Goal: Task Accomplishment & Management: Complete application form

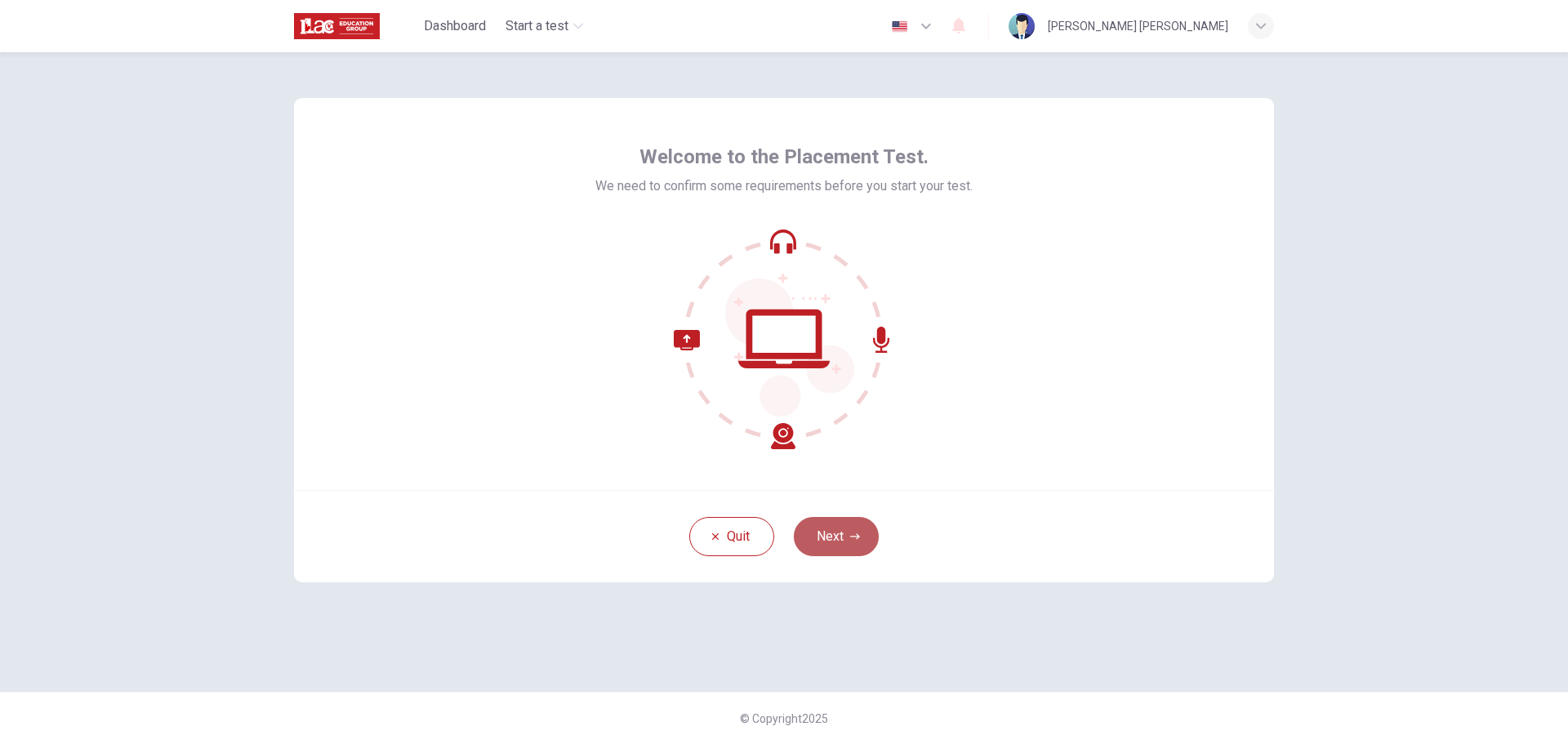
click at [846, 546] on button "Next" at bounding box center [836, 536] width 85 height 39
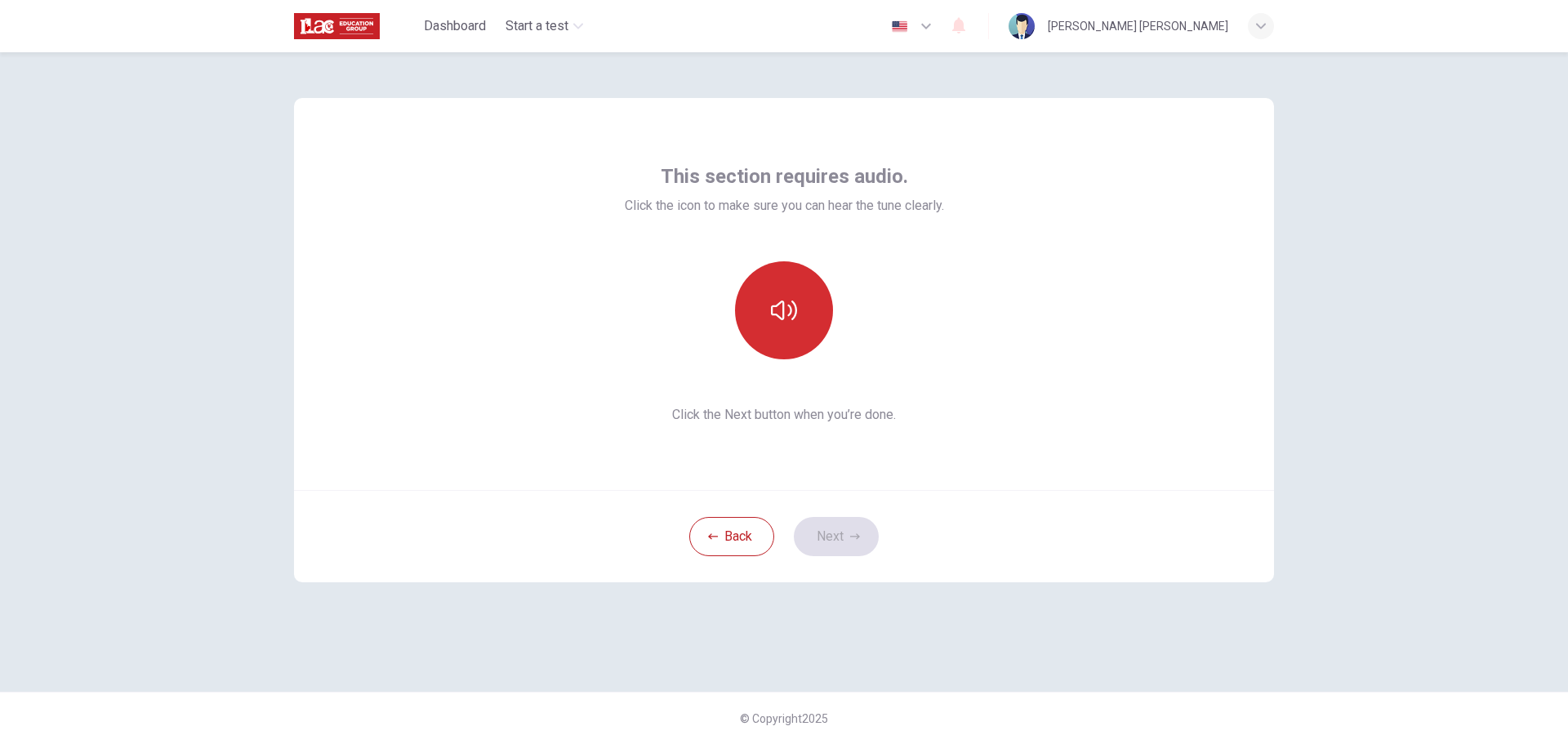
click at [797, 354] on button "button" at bounding box center [784, 311] width 98 height 98
click at [856, 527] on button "Next" at bounding box center [836, 536] width 85 height 39
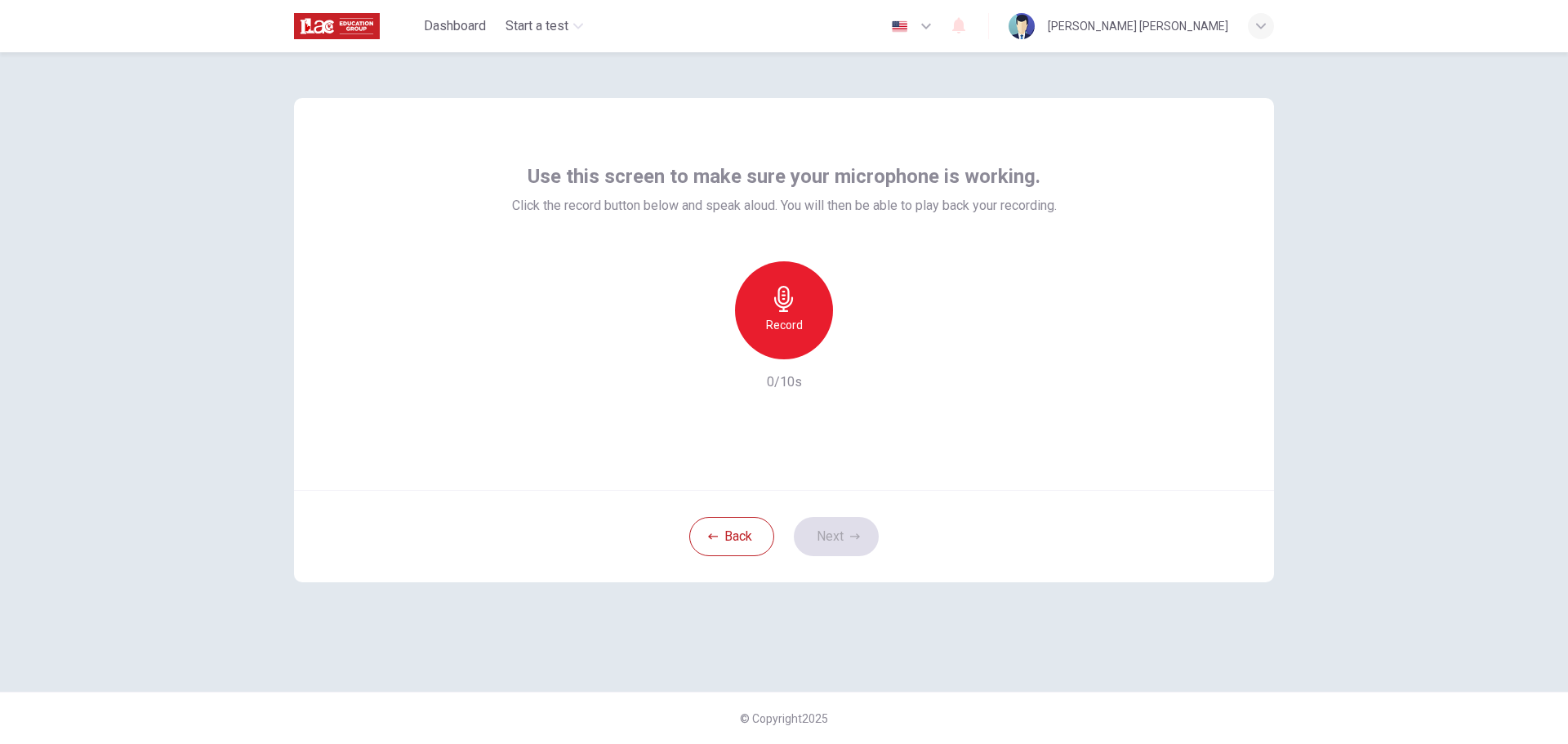
click at [782, 312] on div "Record" at bounding box center [784, 311] width 98 height 98
click at [854, 348] on icon "button" at bounding box center [859, 346] width 16 height 16
click at [868, 530] on button "Next" at bounding box center [836, 536] width 85 height 39
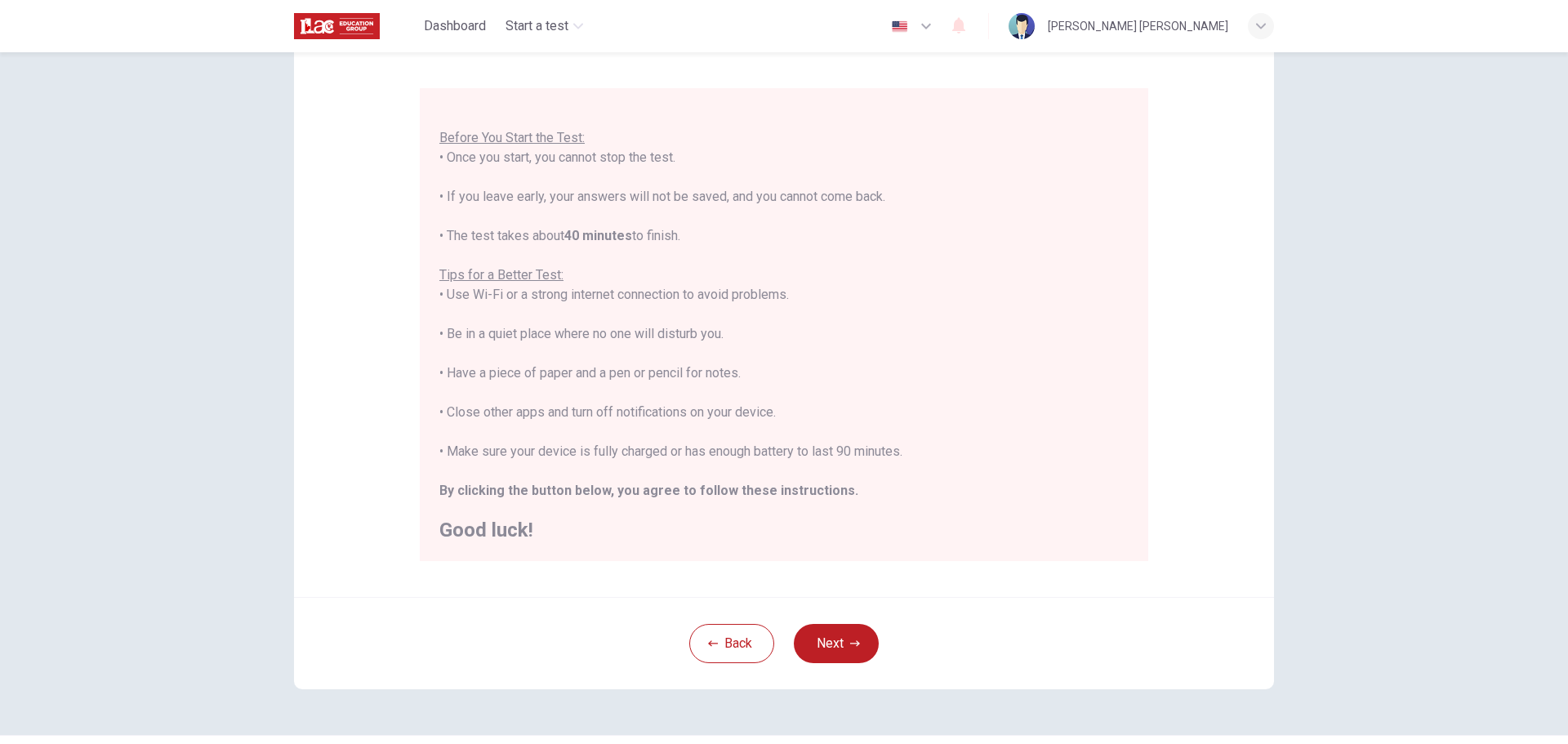
scroll to position [164, 0]
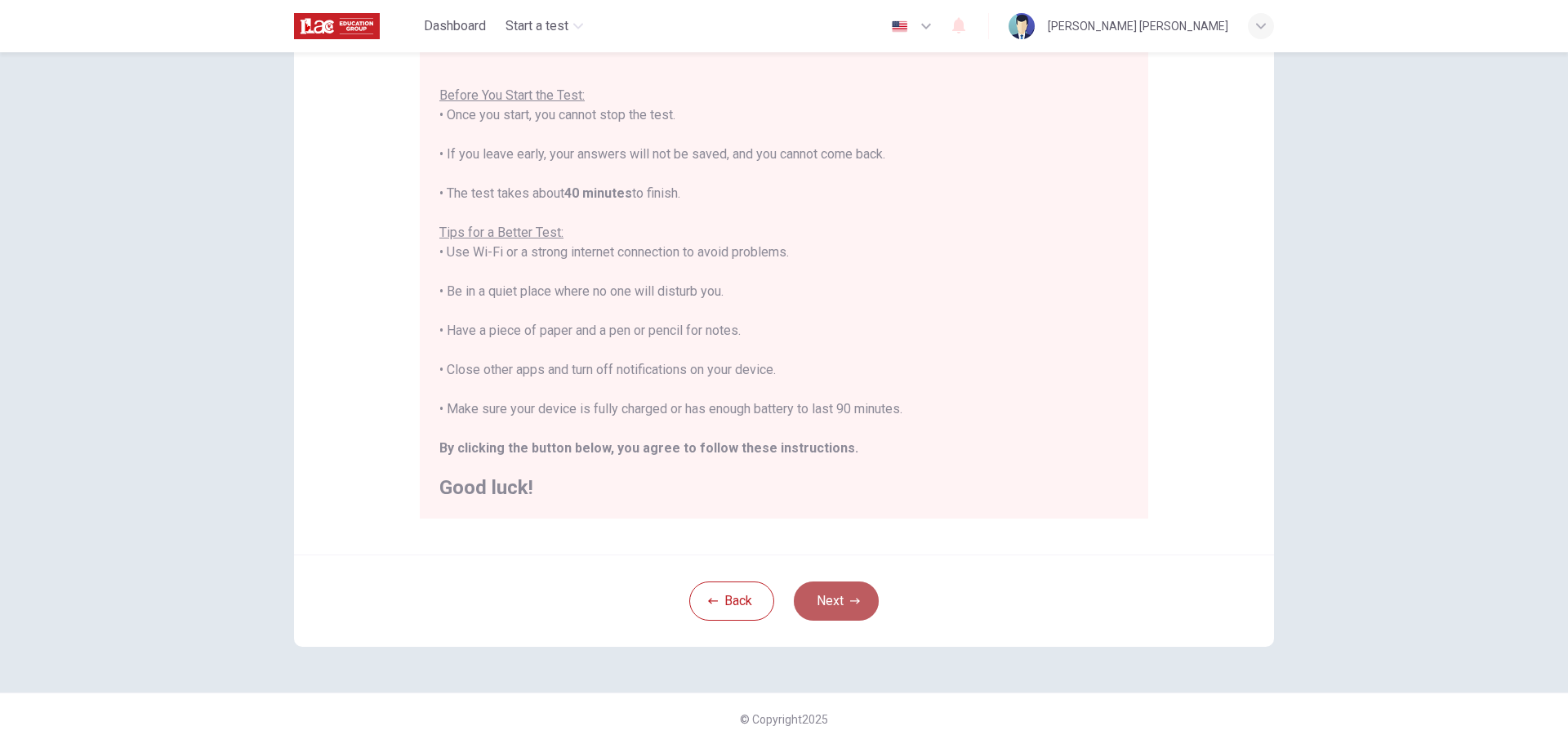
drag, startPoint x: 841, startPoint y: 598, endPoint x: 873, endPoint y: 576, distance: 38.8
click at [841, 598] on button "Next" at bounding box center [836, 601] width 85 height 39
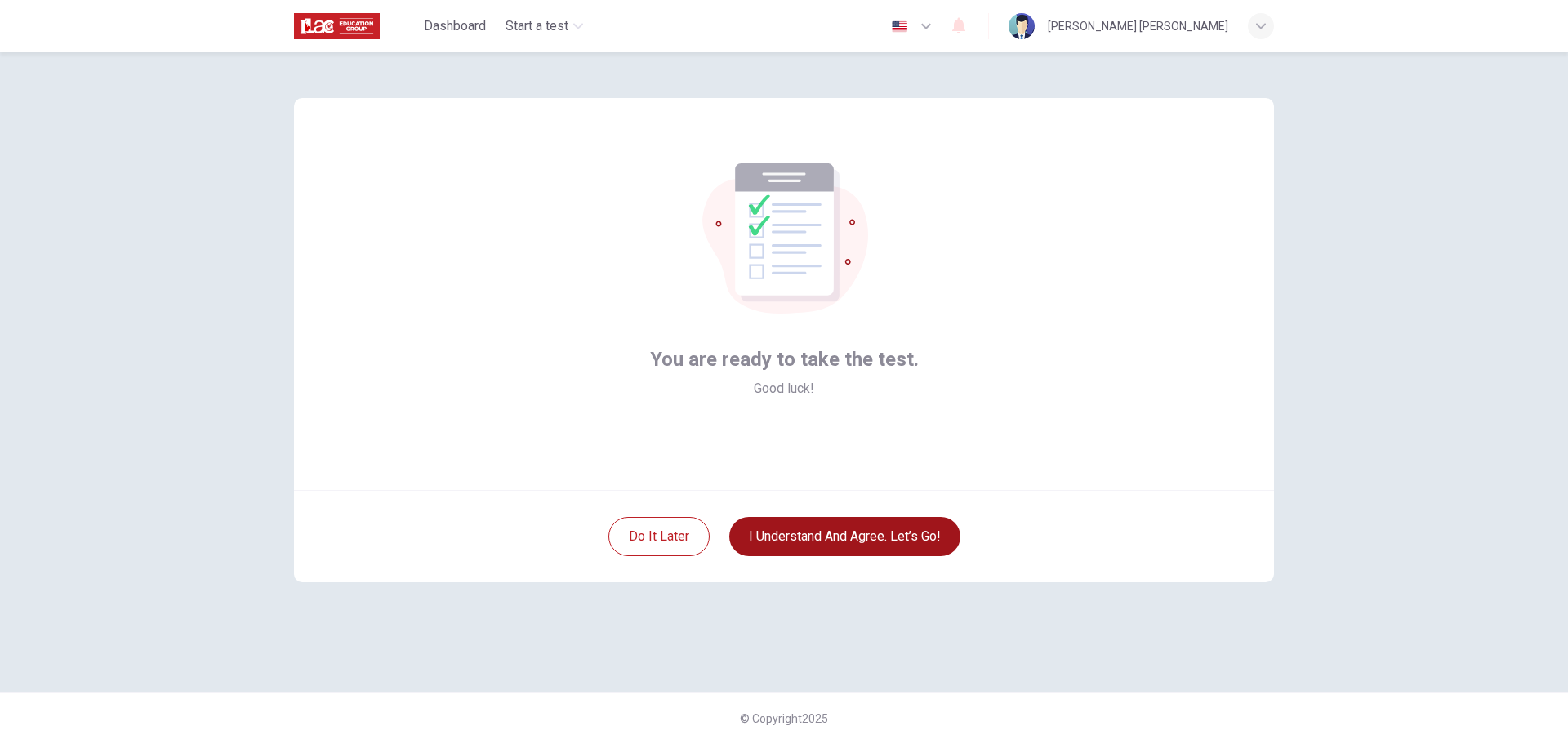
click at [920, 531] on button "I understand and agree. Let’s go!" at bounding box center [845, 536] width 231 height 39
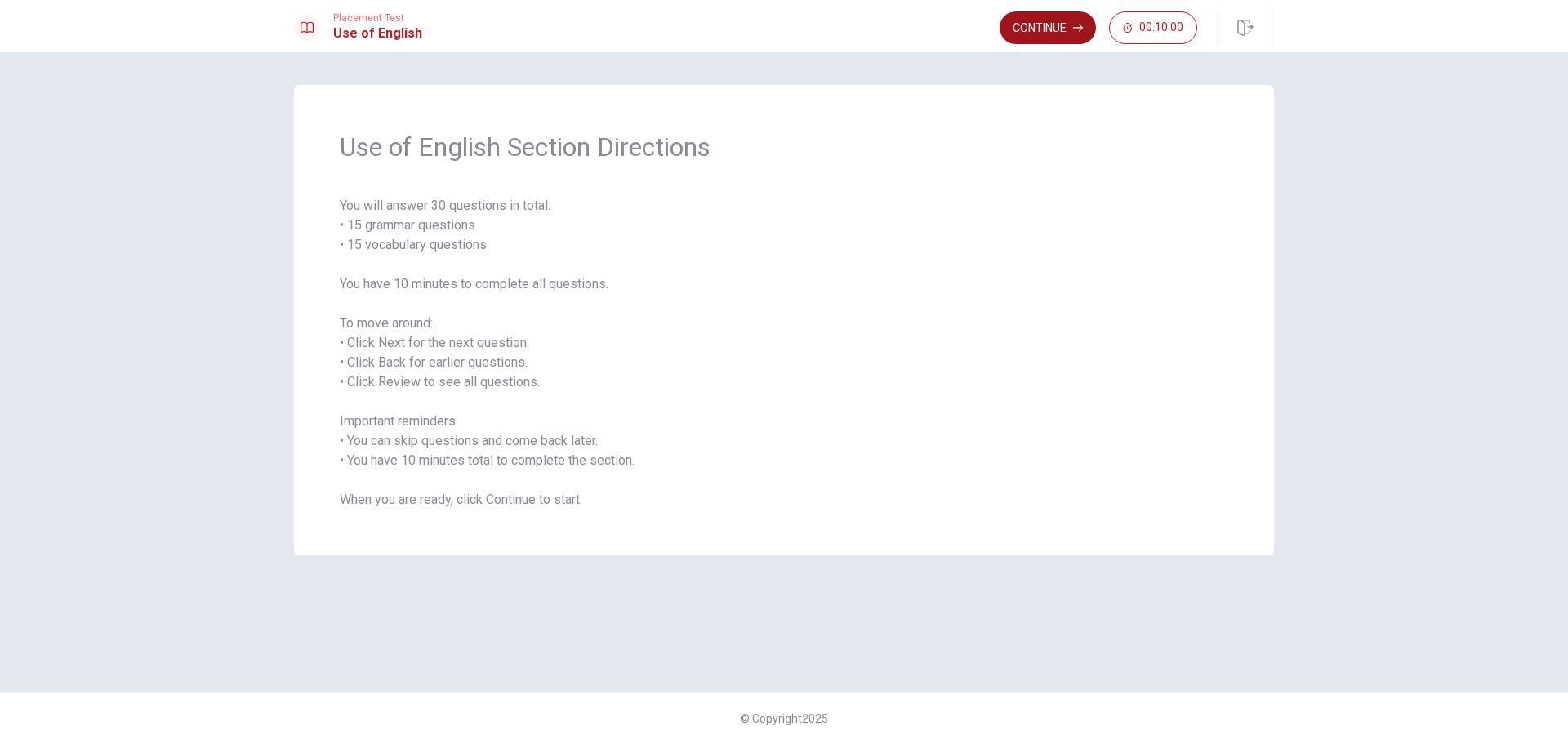
click at [1065, 24] on button "Continue" at bounding box center [1048, 28] width 96 height 33
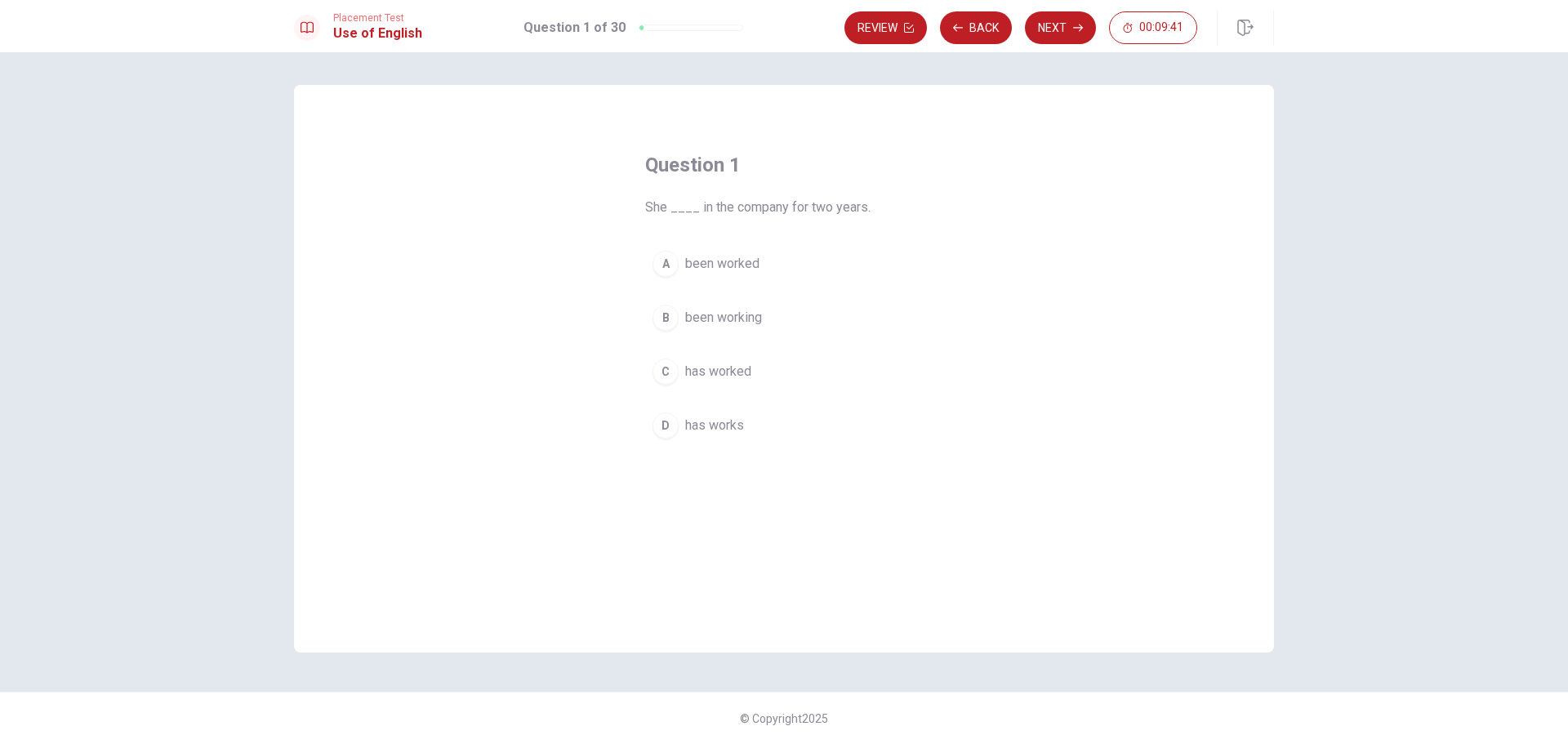
click at [734, 372] on span "has worked" at bounding box center [718, 372] width 66 height 19
click at [1047, 37] on button "Next" at bounding box center [1060, 28] width 71 height 33
click at [754, 317] on button "B have" at bounding box center [784, 318] width 278 height 40
click at [1067, 30] on button "Next" at bounding box center [1060, 28] width 71 height 33
click at [799, 424] on button "D finished" at bounding box center [784, 425] width 278 height 40
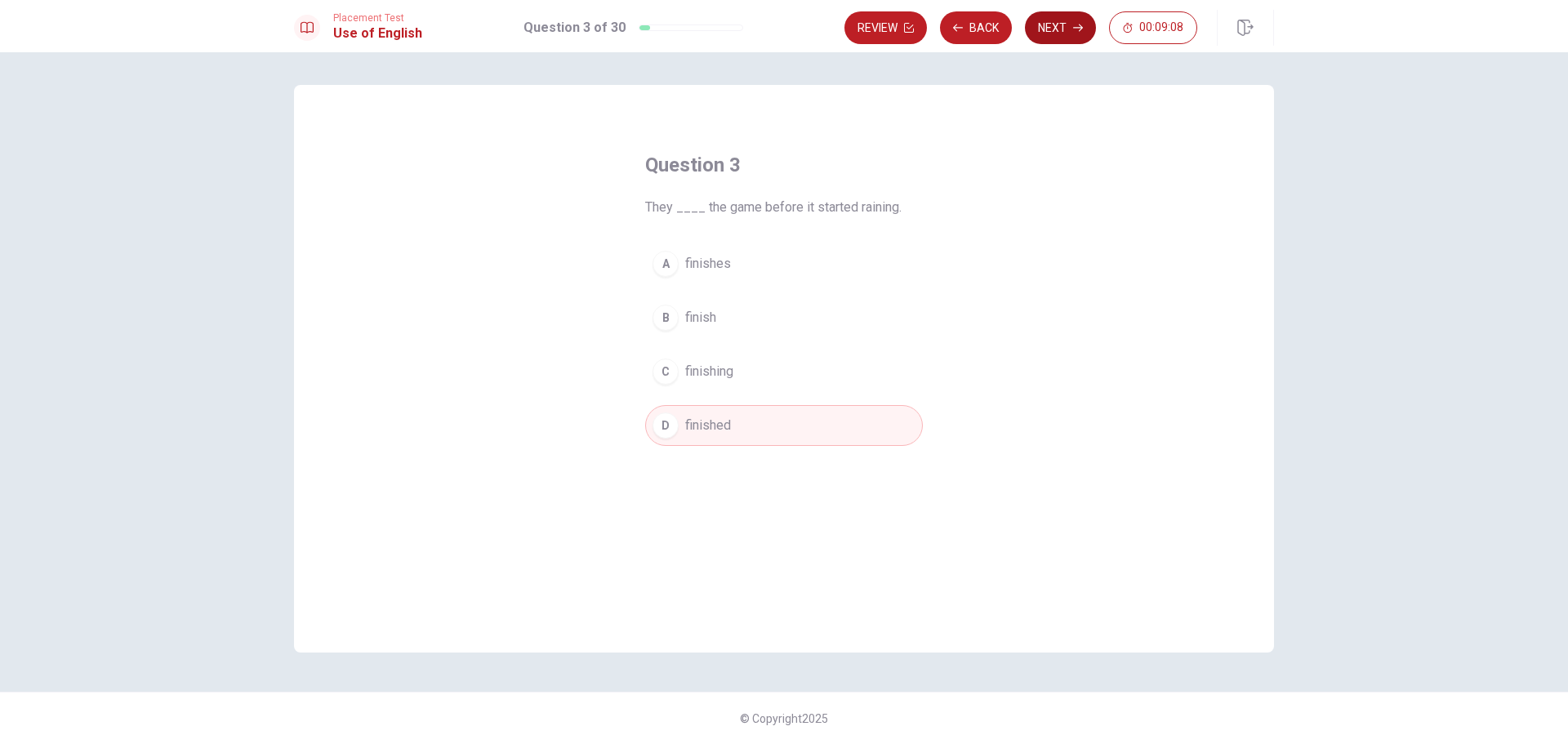
click at [1068, 37] on button "Next" at bounding box center [1060, 28] width 71 height 33
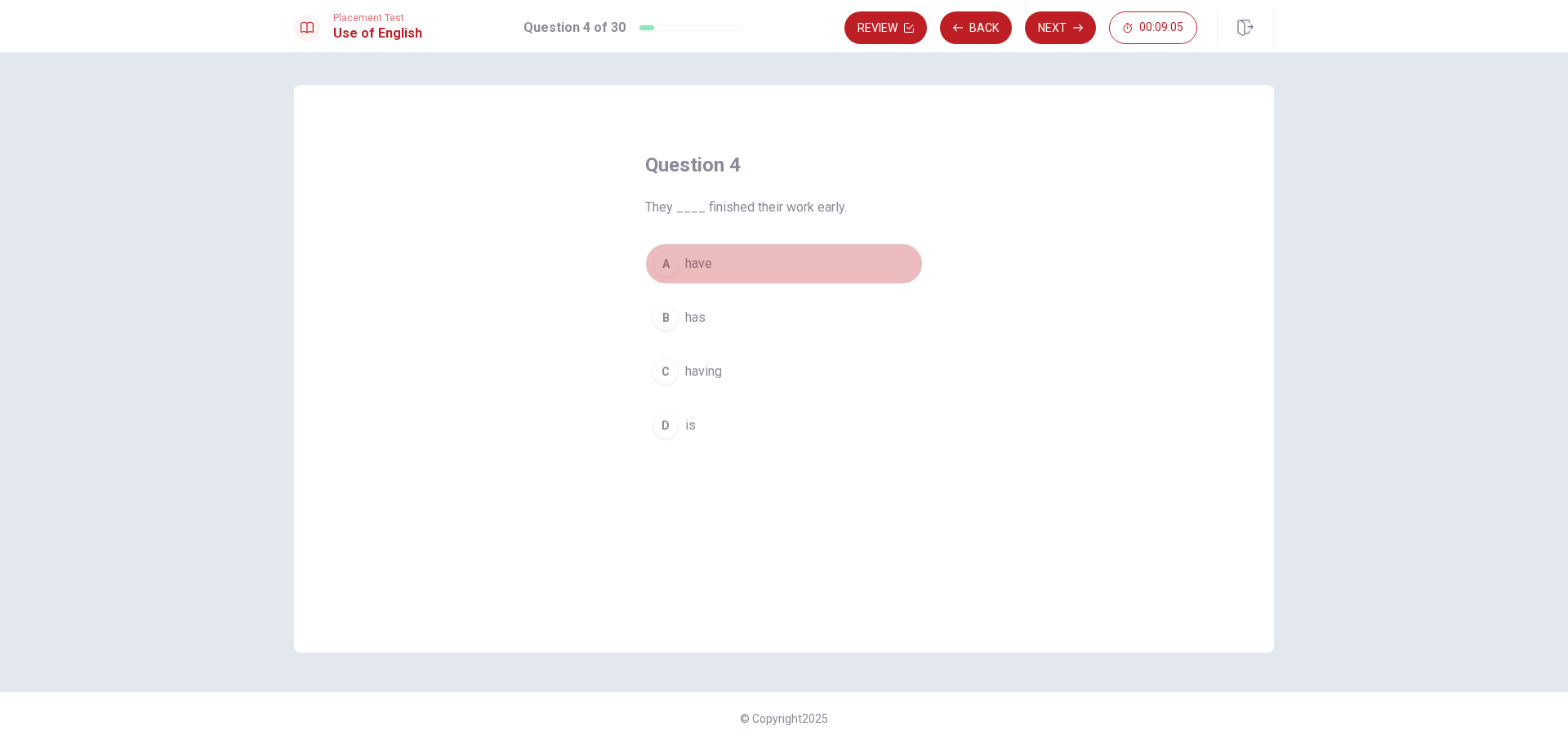
click at [794, 268] on button "A have" at bounding box center [784, 264] width 278 height 40
click at [1071, 24] on button "Next" at bounding box center [1060, 28] width 71 height 33
click at [768, 377] on button "C work" at bounding box center [784, 372] width 278 height 40
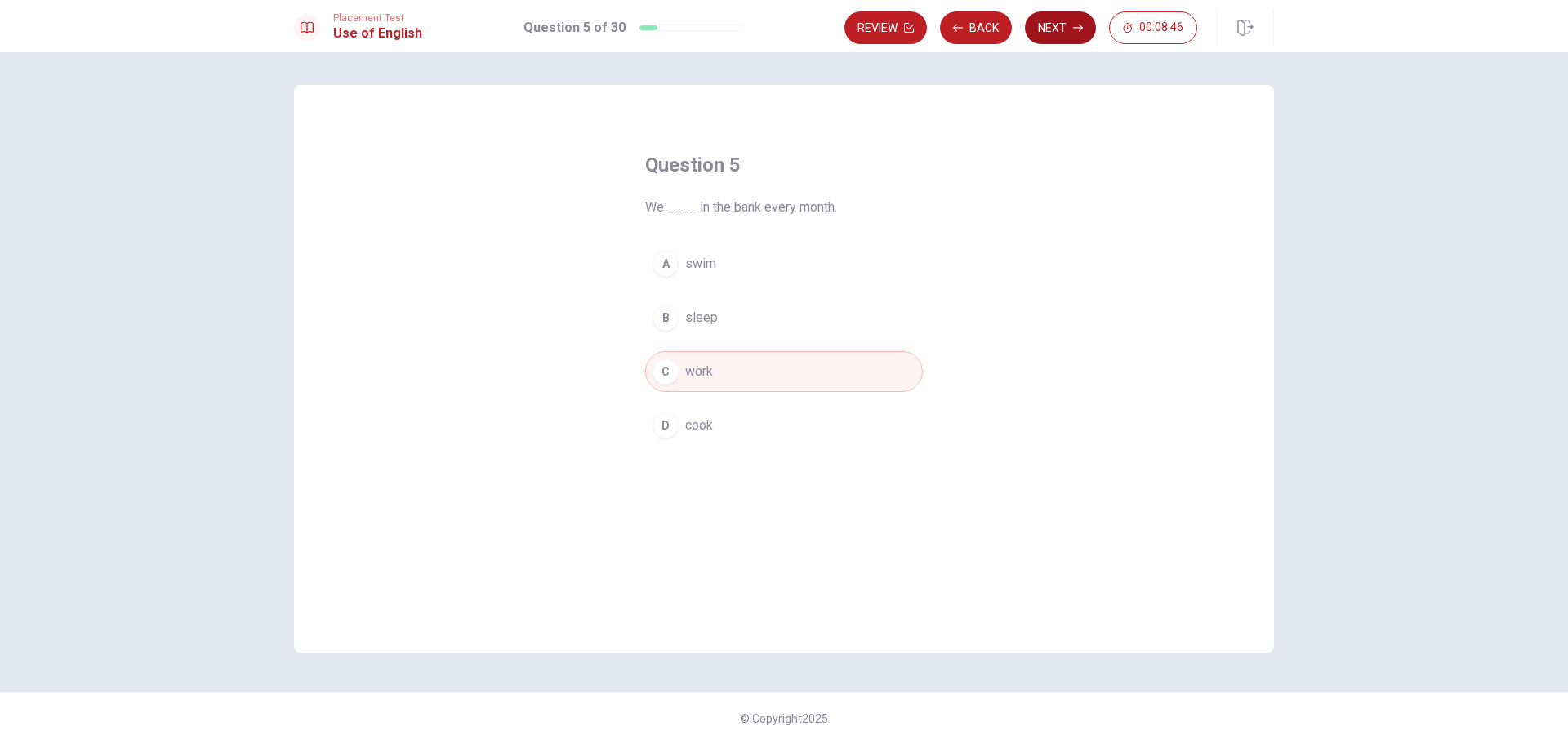
click at [1058, 24] on button "Next" at bounding box center [1060, 28] width 71 height 33
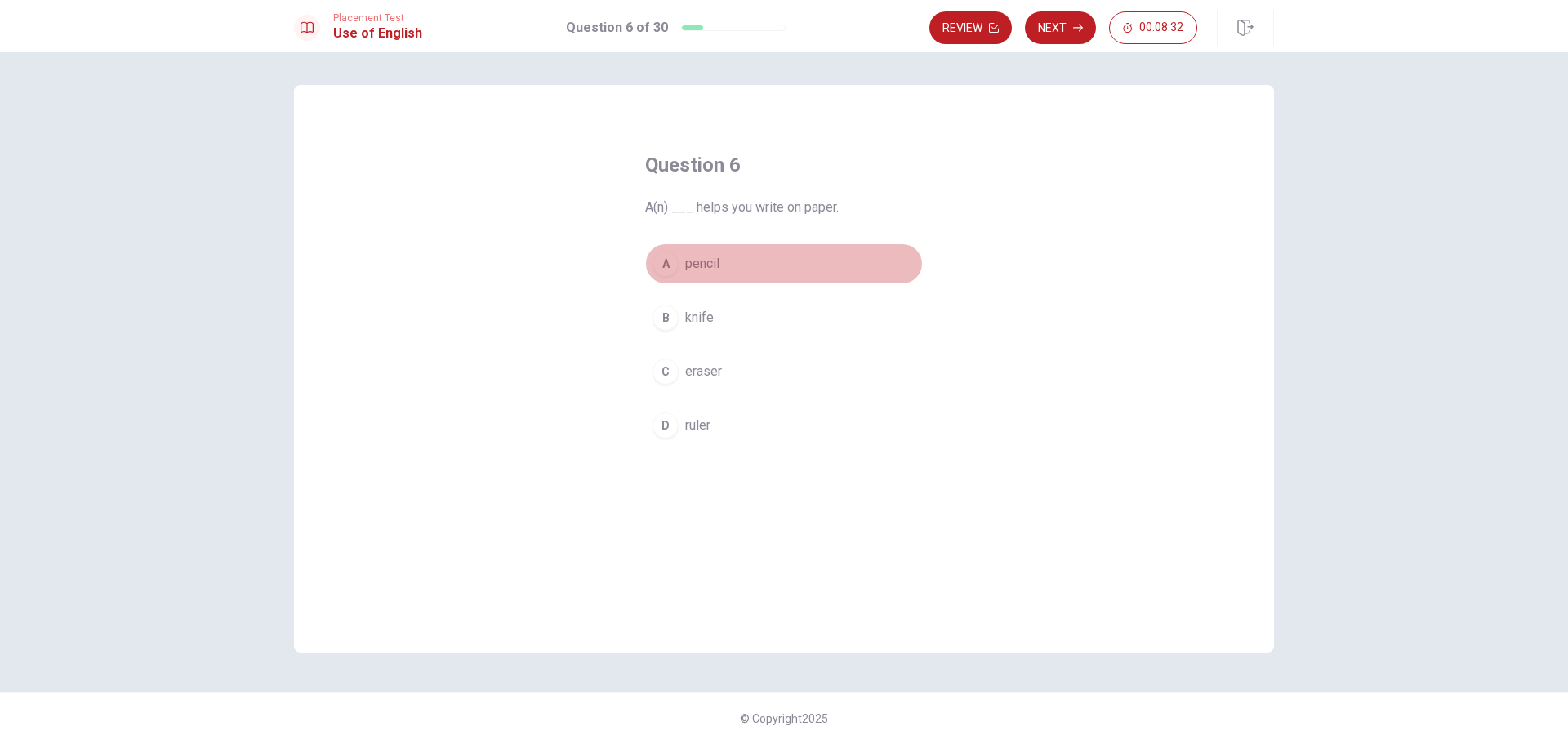
click at [753, 260] on button "A pencil" at bounding box center [784, 264] width 278 height 40
click at [1060, 35] on button "Next" at bounding box center [1060, 28] width 71 height 33
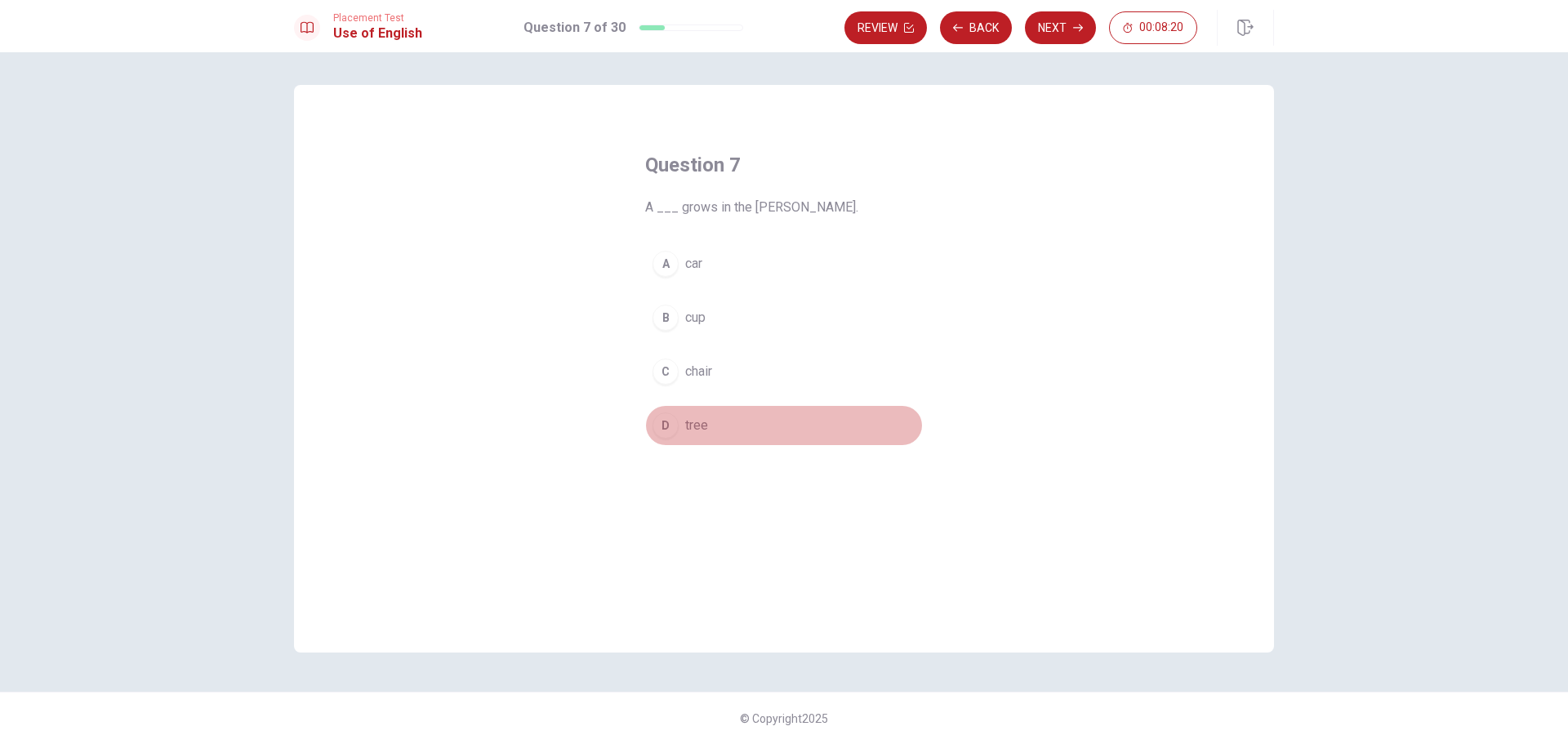
click at [764, 430] on button "D tree" at bounding box center [784, 425] width 278 height 40
click at [1052, 23] on button "Next" at bounding box center [1060, 28] width 71 height 33
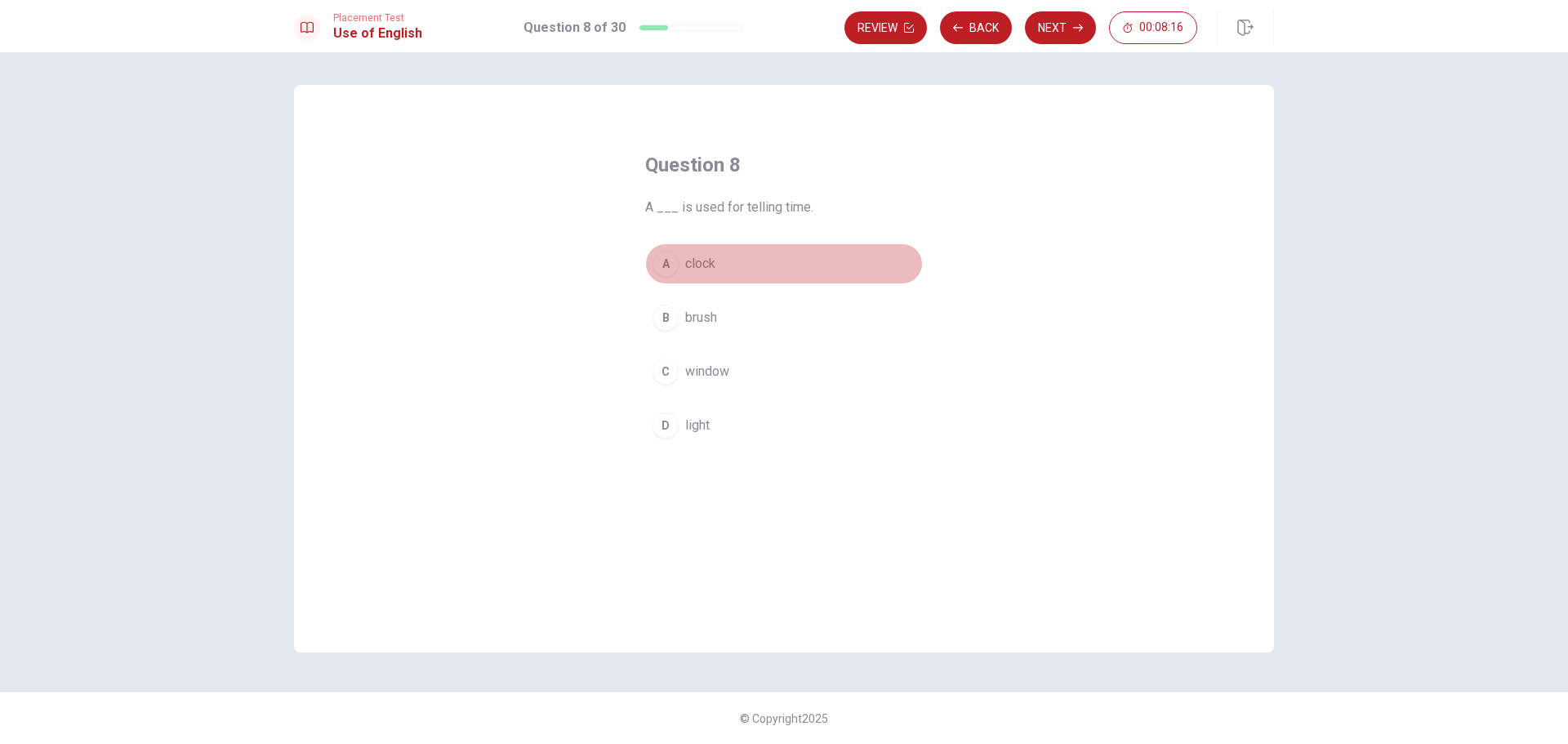
click at [722, 262] on button "A clock" at bounding box center [784, 264] width 278 height 40
click at [1060, 30] on button "Next" at bounding box center [1060, 28] width 71 height 33
click at [836, 371] on button "C pencil" at bounding box center [784, 372] width 278 height 40
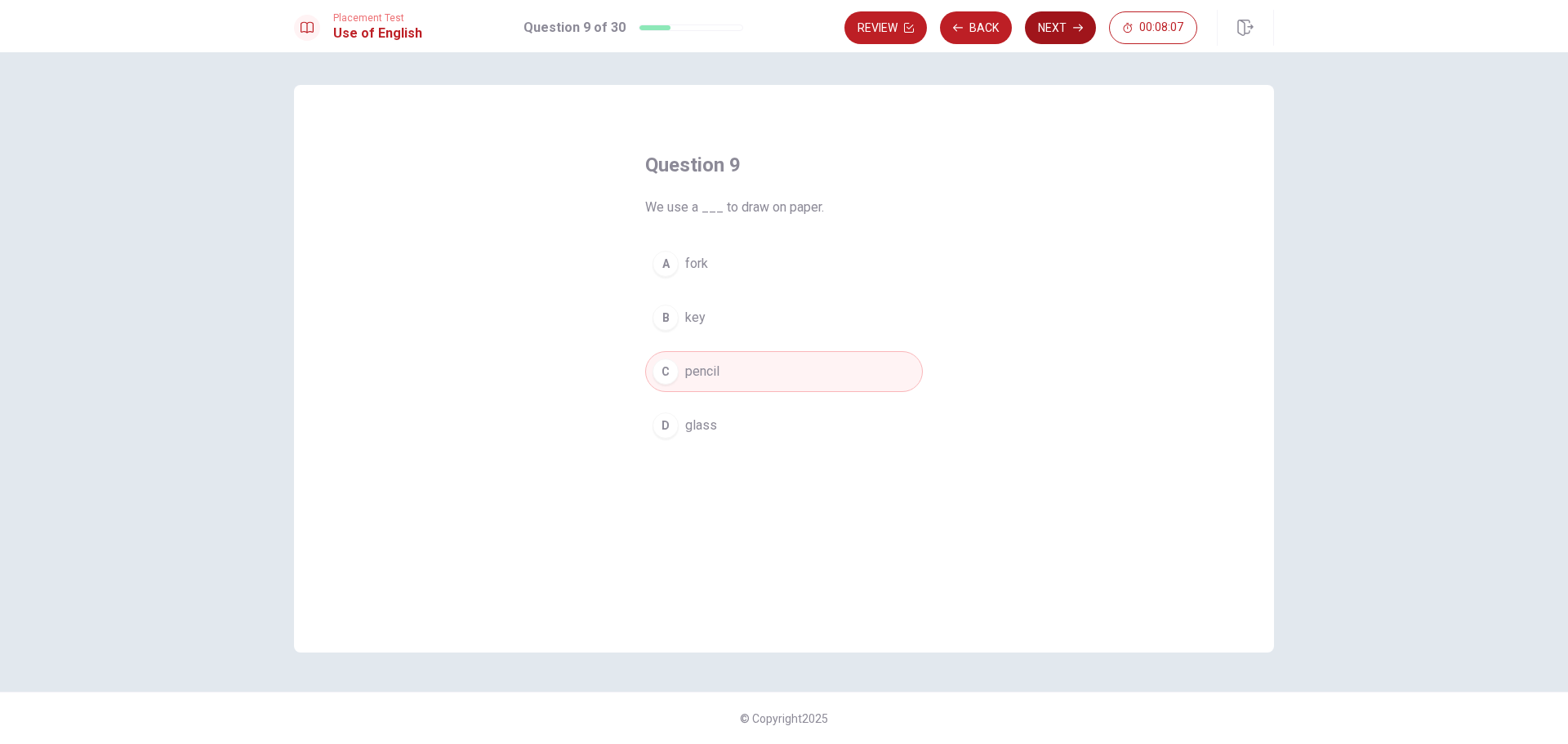
click at [1072, 27] on button "Next" at bounding box center [1060, 28] width 71 height 33
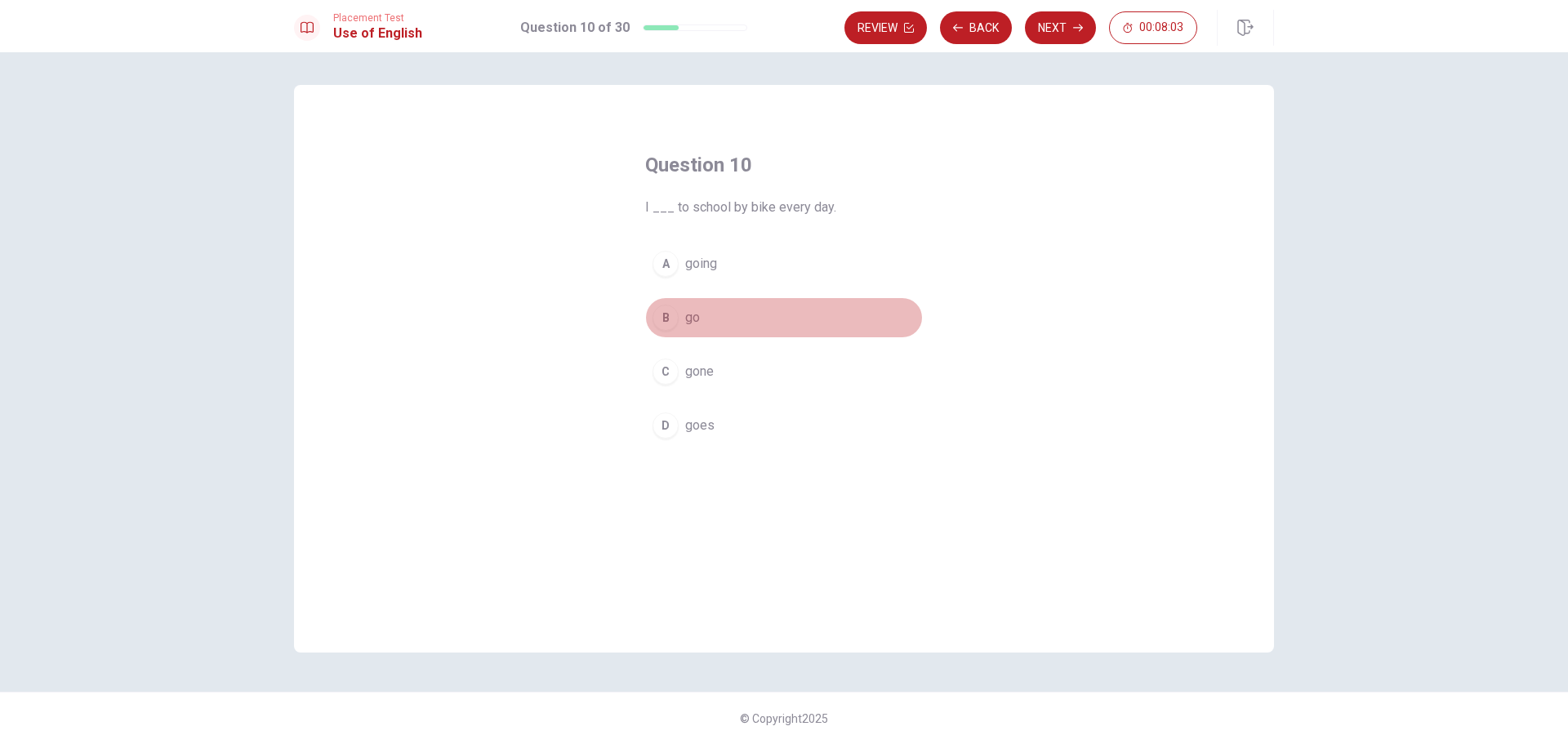
click at [739, 305] on button "B go" at bounding box center [784, 318] width 278 height 40
click at [1066, 34] on button "Next" at bounding box center [1060, 28] width 71 height 33
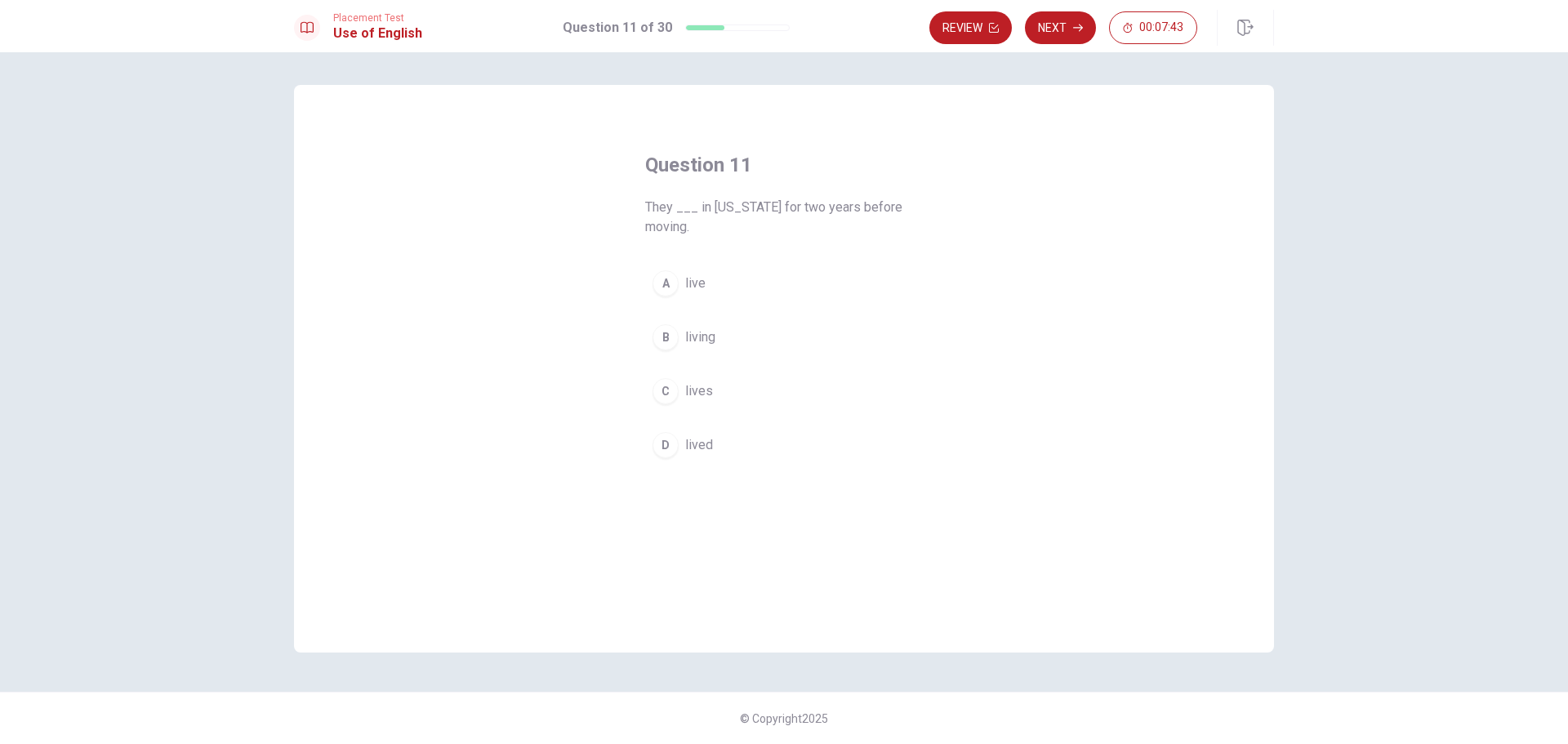
click at [842, 458] on button "D lived" at bounding box center [784, 445] width 278 height 40
click at [1078, 29] on icon "button" at bounding box center [1077, 28] width 10 height 10
click at [808, 312] on button "B to get" at bounding box center [784, 318] width 278 height 40
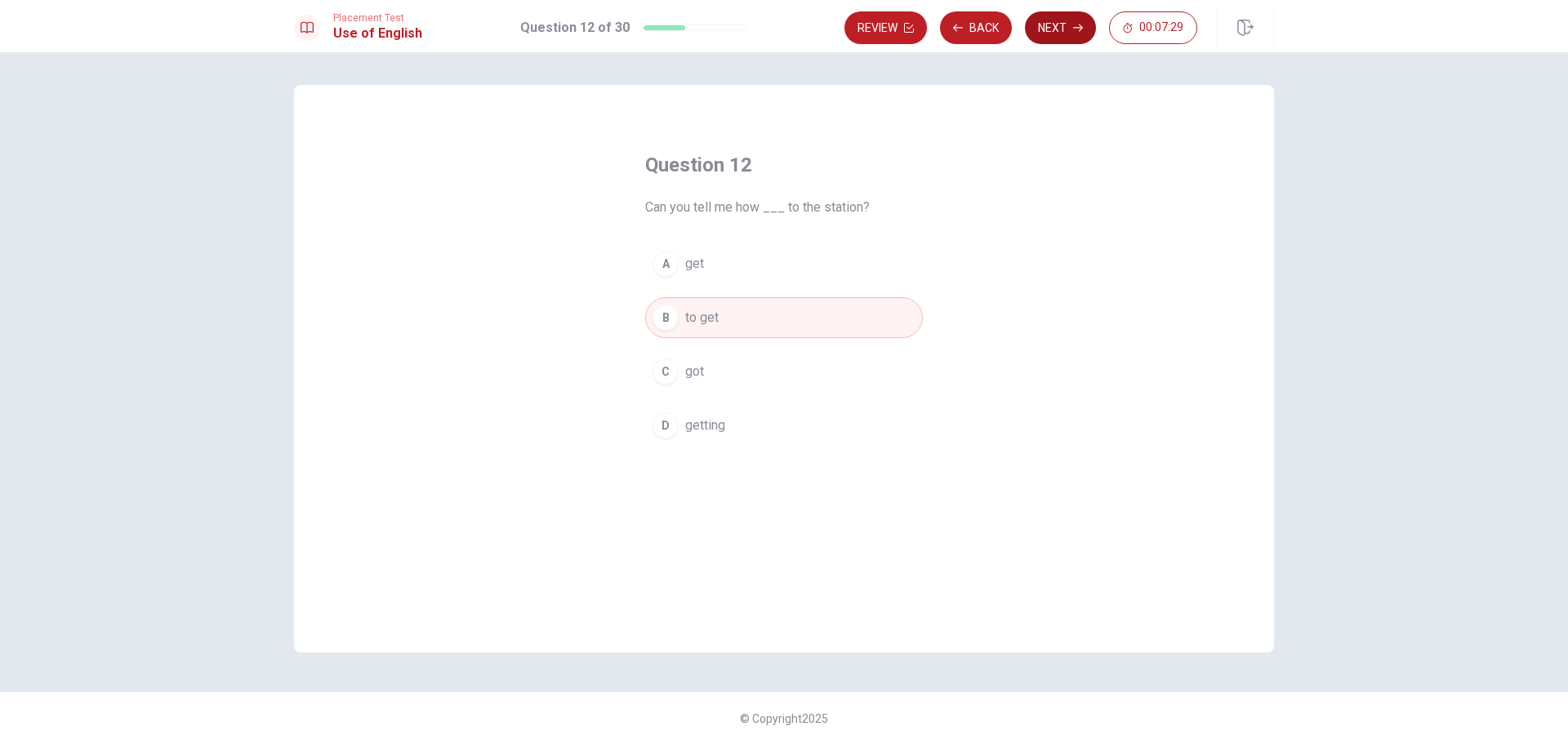
click at [1061, 32] on button "Next" at bounding box center [1060, 28] width 71 height 33
click at [838, 262] on button "A the" at bounding box center [784, 264] width 278 height 40
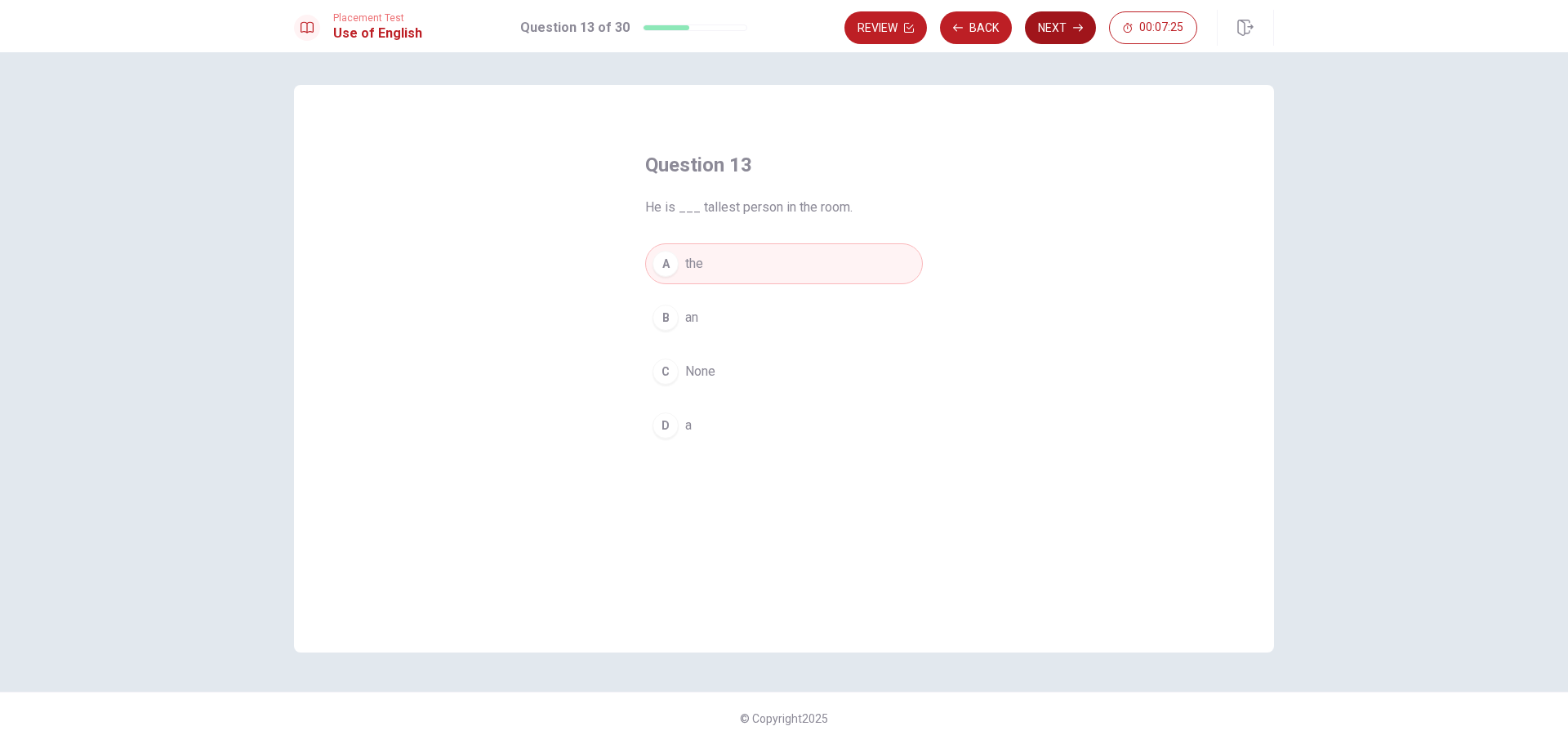
click at [1062, 25] on button "Next" at bounding box center [1060, 28] width 71 height 33
click at [803, 262] on button "A did you do" at bounding box center [784, 264] width 278 height 40
click at [1063, 30] on button "Next" at bounding box center [1060, 28] width 71 height 33
click at [776, 431] on button "D worth a lot" at bounding box center [784, 425] width 278 height 40
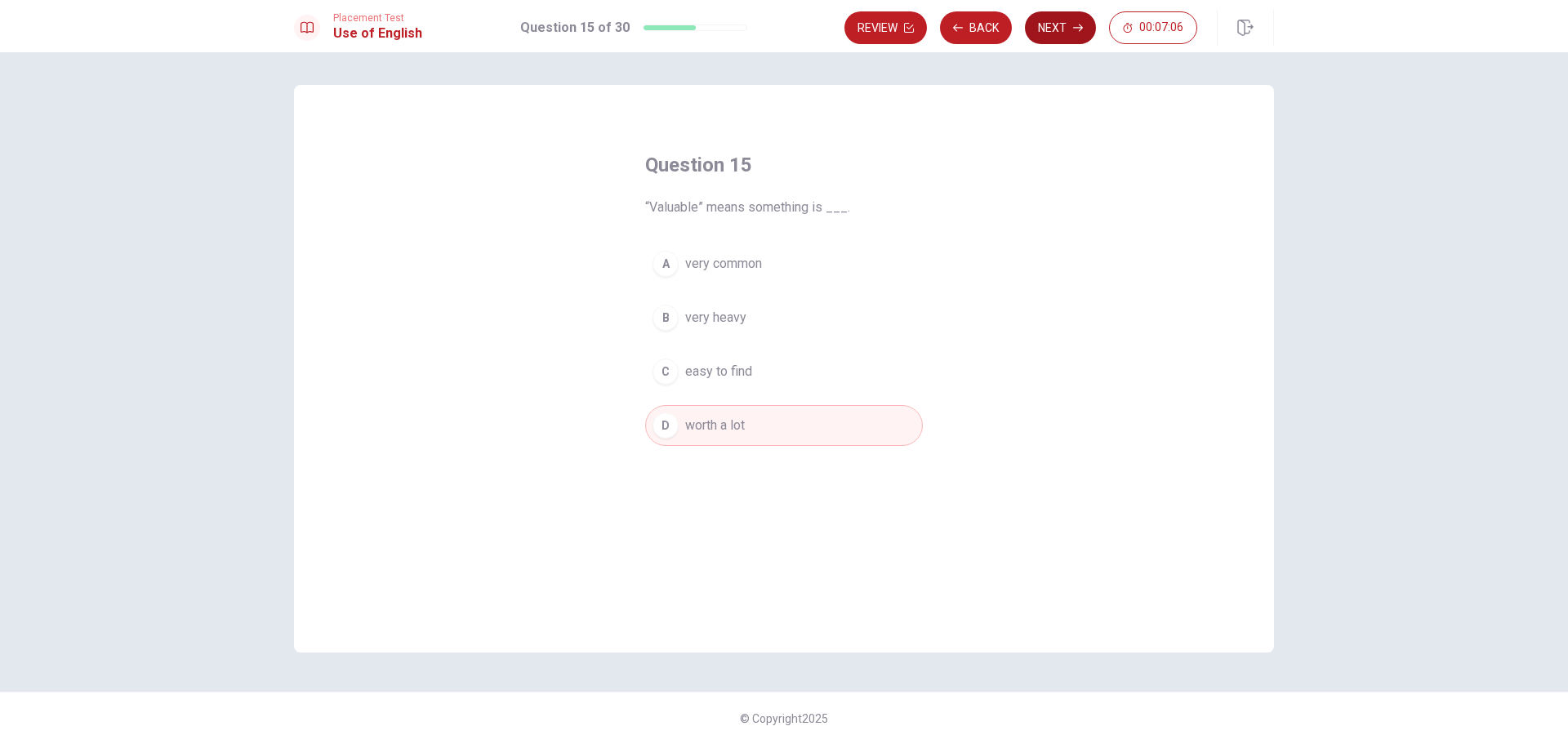
click at [1063, 26] on button "Next" at bounding box center [1060, 28] width 71 height 33
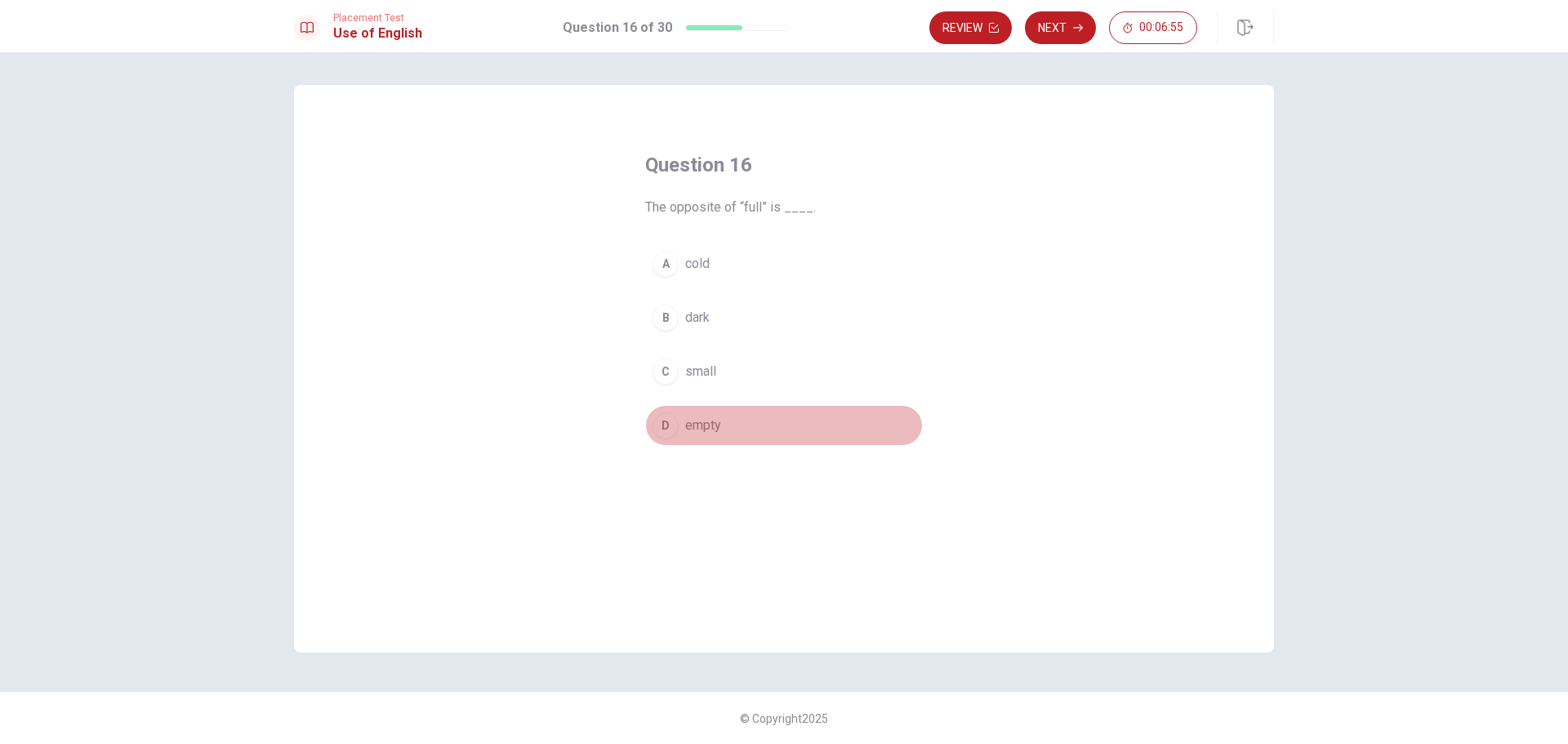
drag, startPoint x: 741, startPoint y: 423, endPoint x: 832, endPoint y: 360, distance: 110.7
click at [741, 424] on button "D empty" at bounding box center [784, 425] width 278 height 40
click at [1064, 17] on button "Next" at bounding box center [1060, 28] width 71 height 33
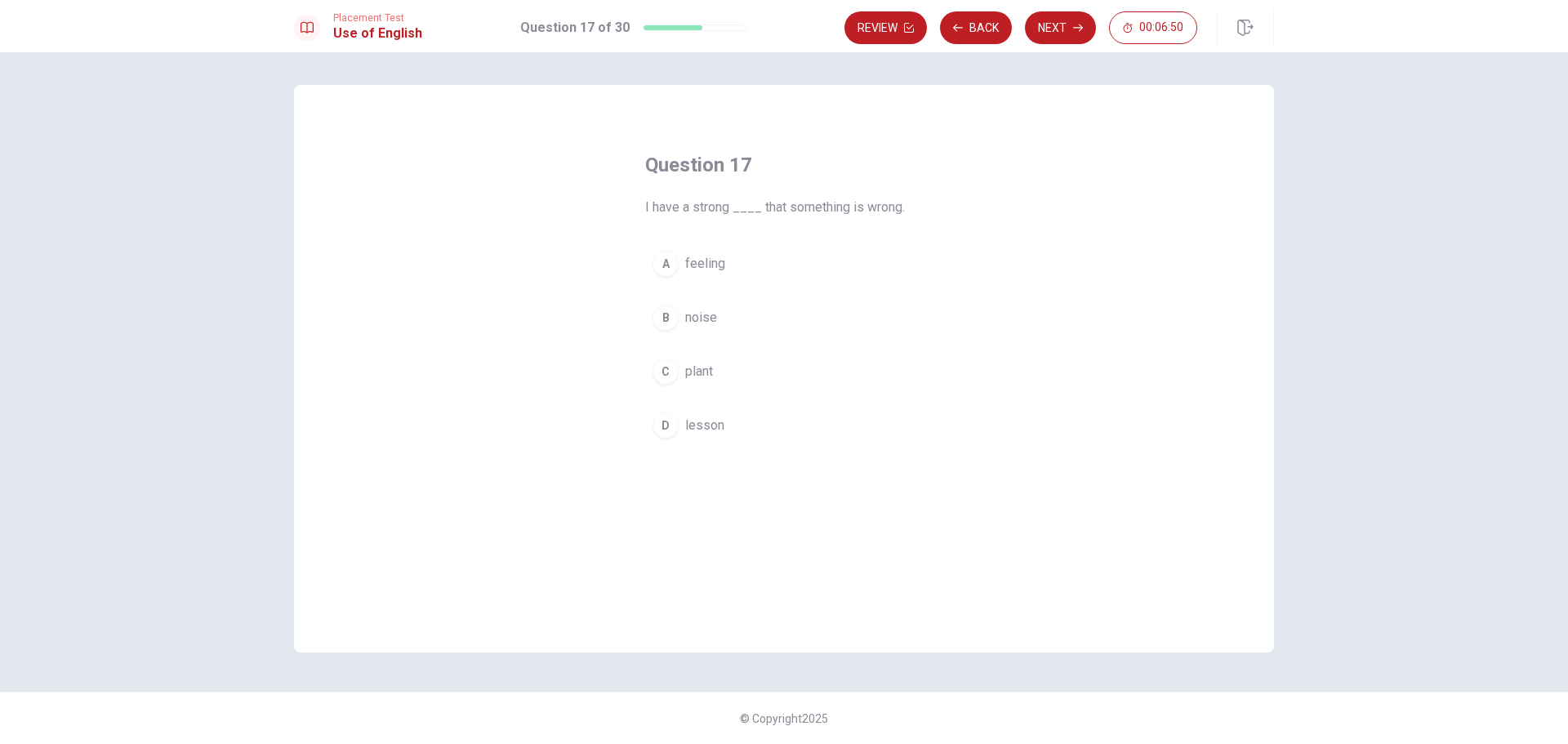
click at [764, 249] on button "A feeling" at bounding box center [784, 264] width 278 height 40
click at [1068, 24] on button "Next" at bounding box center [1060, 28] width 71 height 33
click at [802, 283] on button "A generous" at bounding box center [784, 283] width 278 height 40
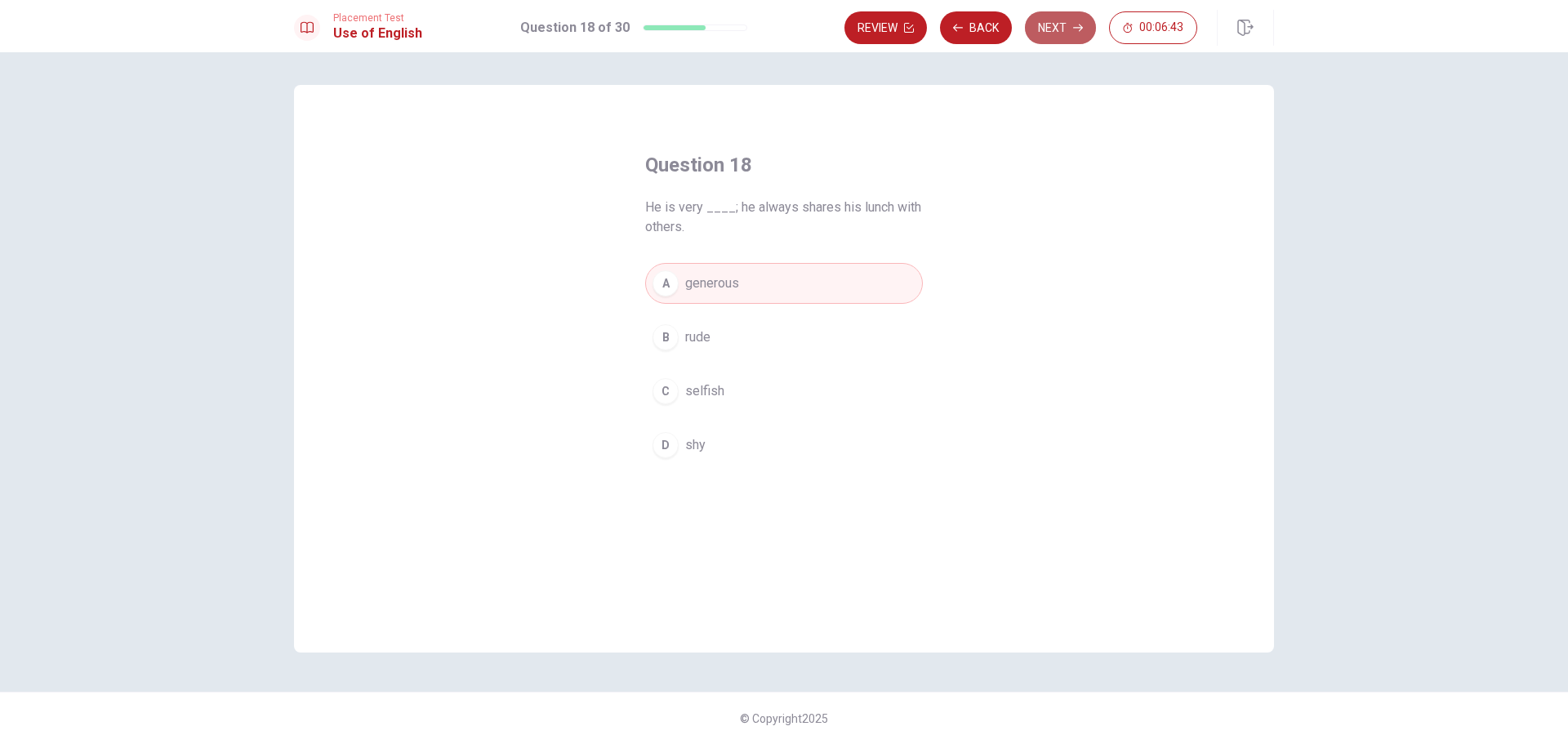
click at [1073, 31] on icon "button" at bounding box center [1077, 28] width 10 height 10
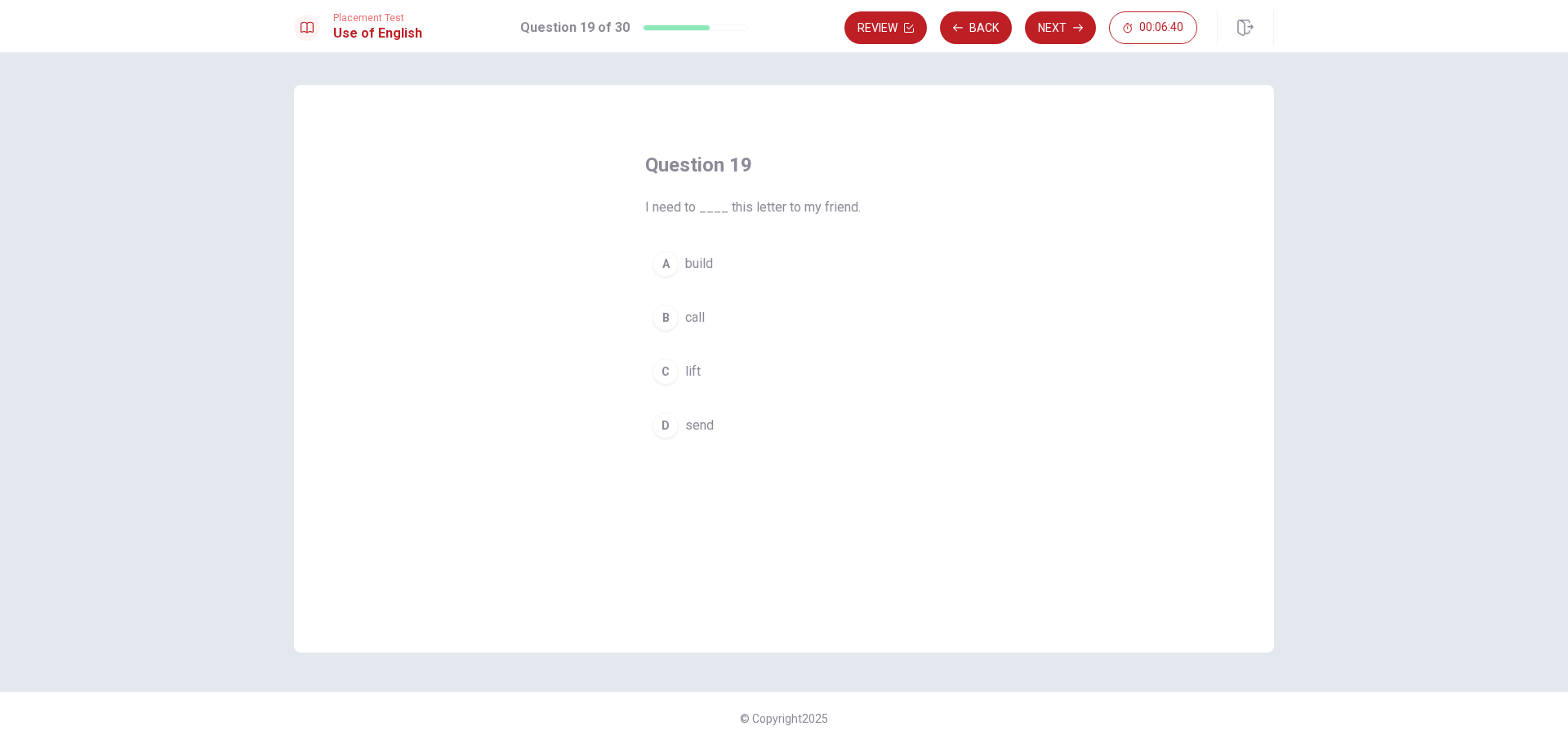
click at [770, 424] on button "D send" at bounding box center [784, 425] width 278 height 40
click at [1065, 31] on button "Next" at bounding box center [1060, 28] width 71 height 33
click at [775, 368] on button "C Could" at bounding box center [784, 372] width 278 height 40
click at [1059, 31] on button "Next" at bounding box center [1060, 28] width 71 height 33
click at [798, 431] on button "D has been working" at bounding box center [784, 425] width 278 height 40
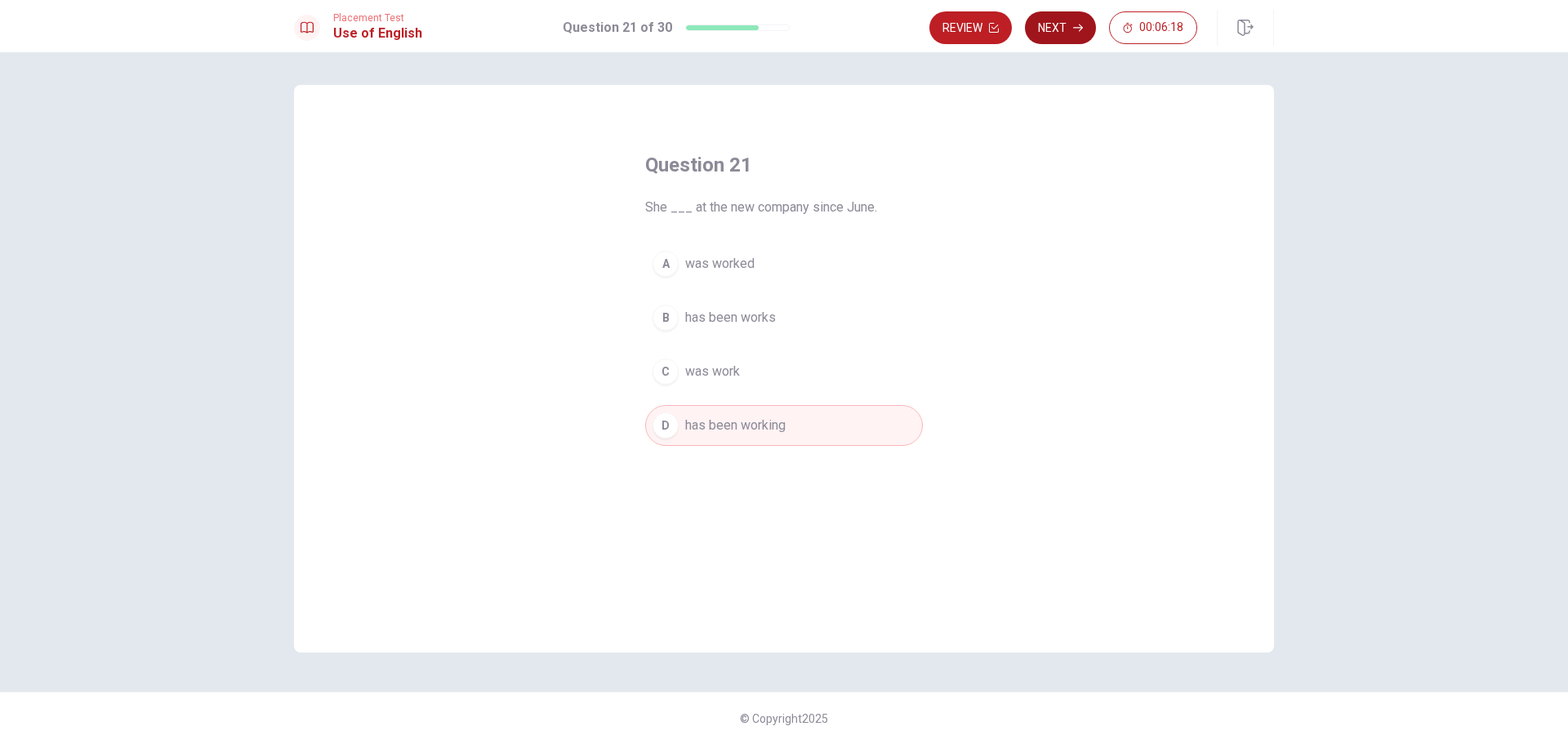
click at [1060, 29] on button "Next" at bounding box center [1060, 28] width 71 height 33
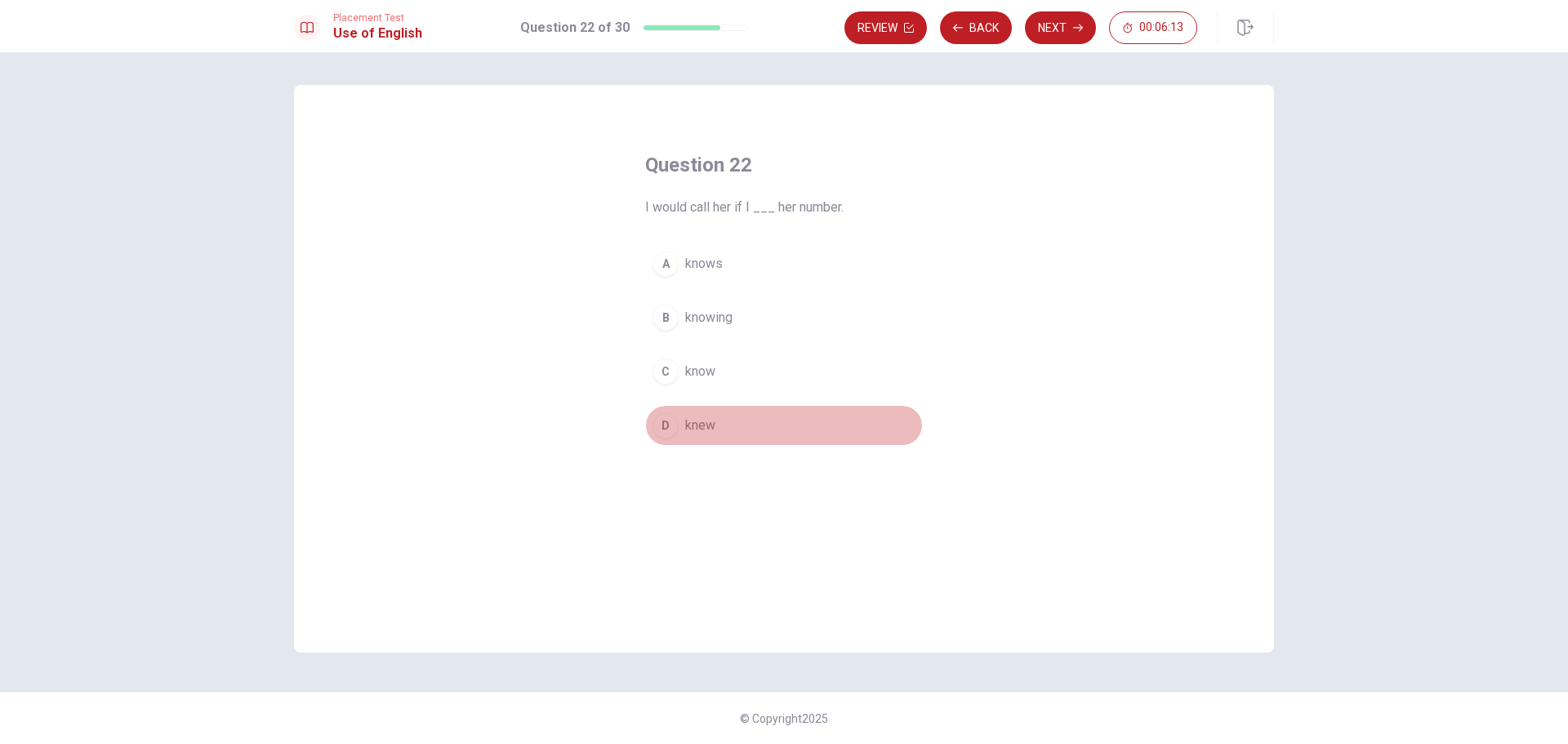
click at [830, 435] on button "D knew" at bounding box center [784, 425] width 278 height 40
click at [825, 256] on button "A knows" at bounding box center [784, 264] width 278 height 40
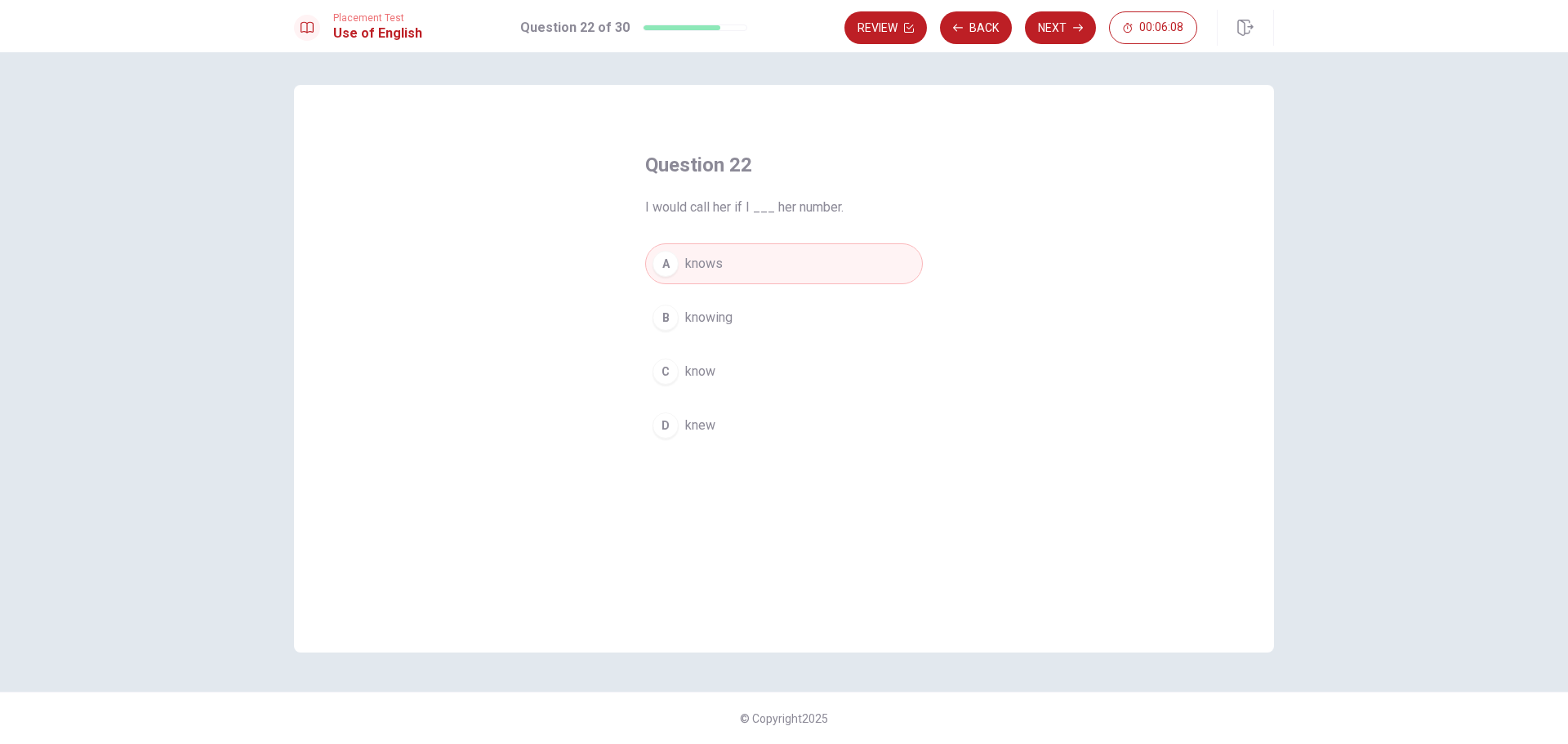
click at [828, 369] on button "C know" at bounding box center [784, 372] width 278 height 40
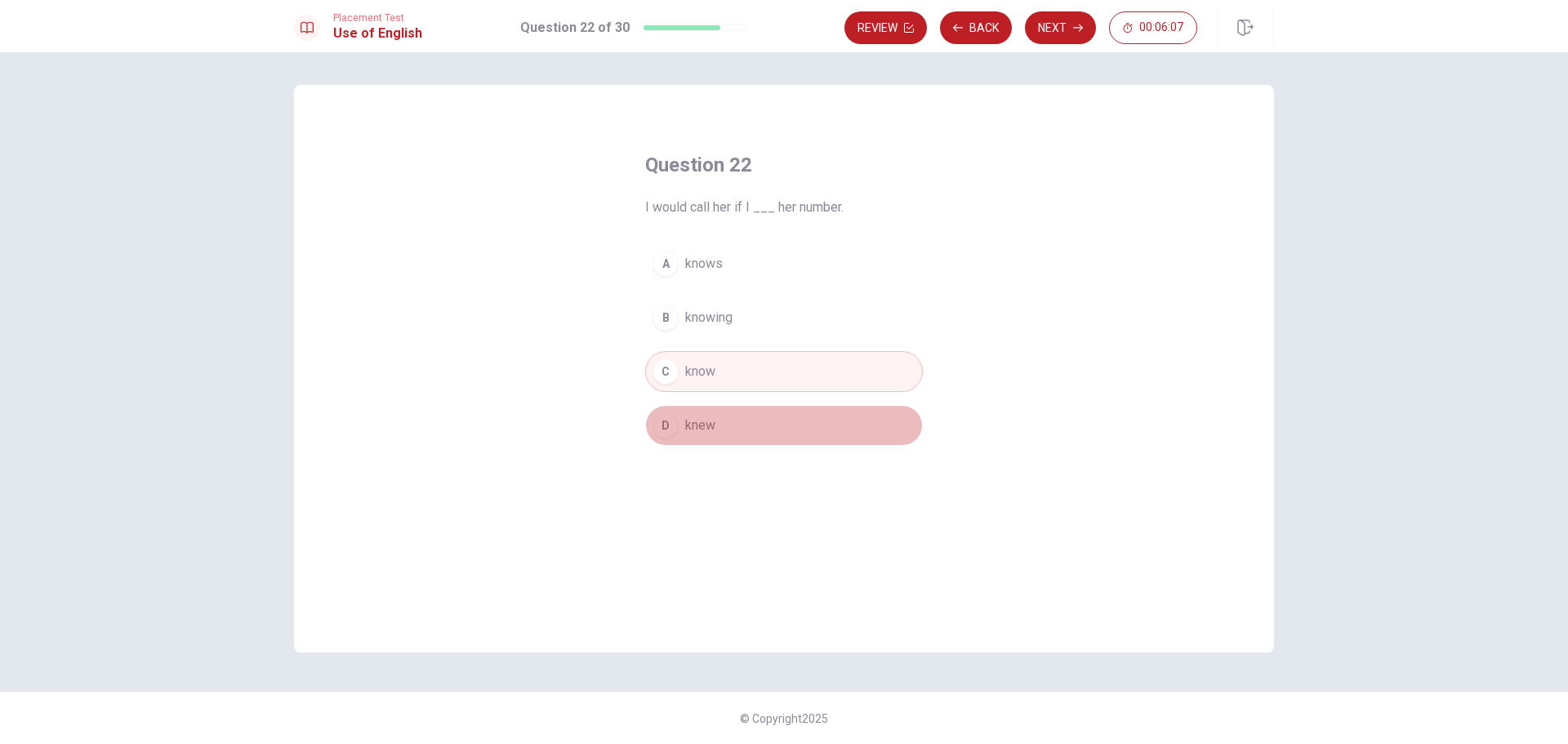
click at [857, 440] on button "D knew" at bounding box center [784, 425] width 278 height 40
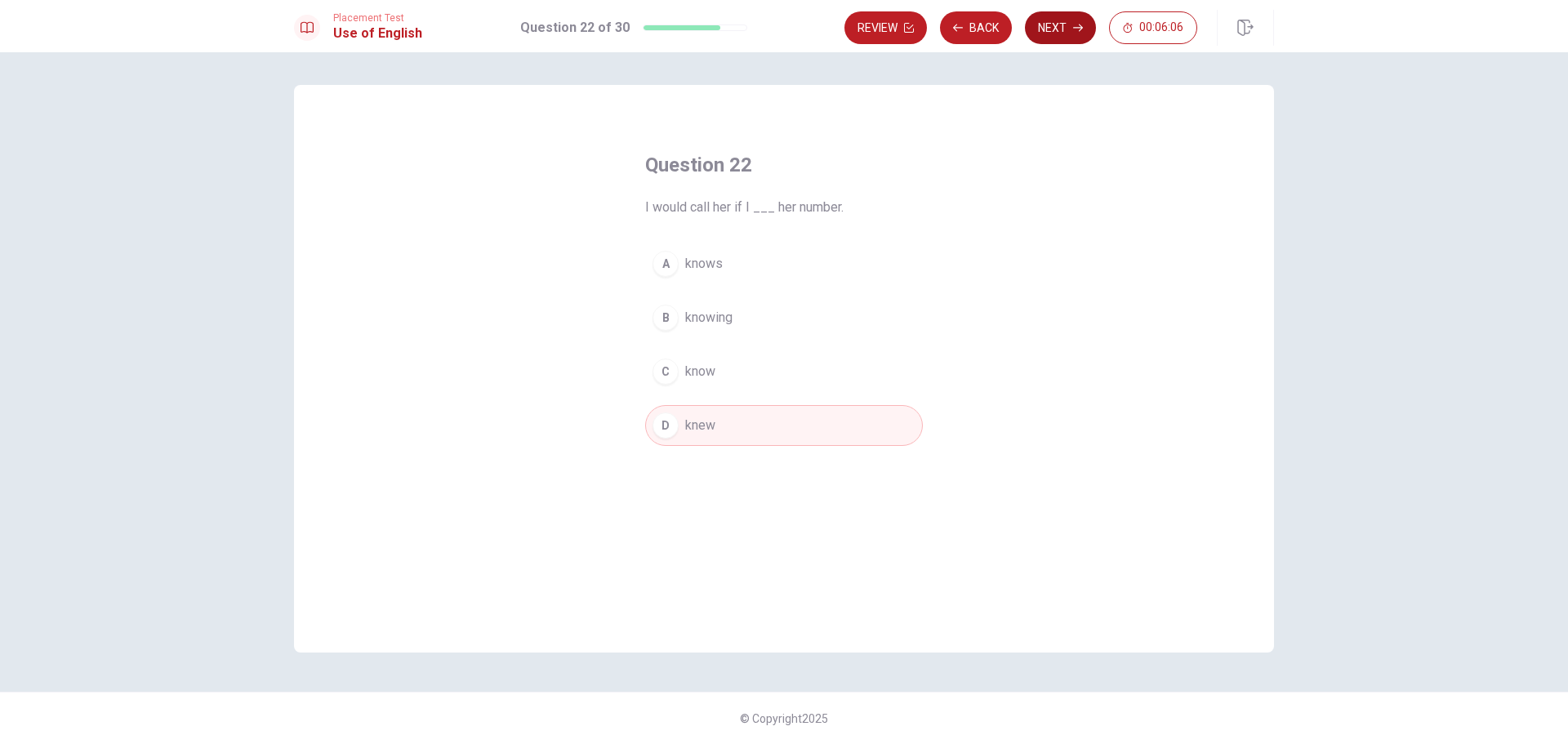
click at [1062, 28] on button "Next" at bounding box center [1060, 28] width 71 height 33
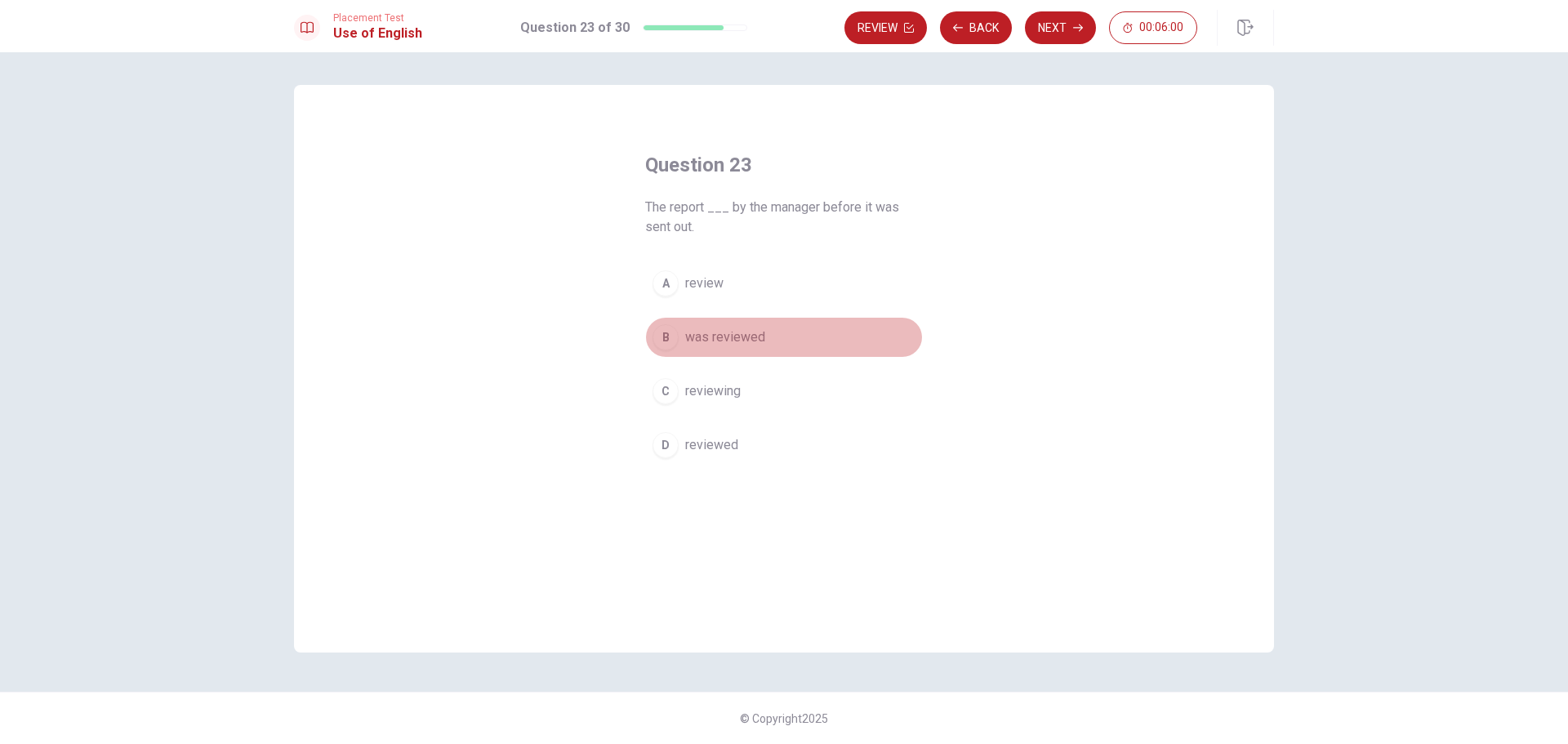
click at [866, 338] on button "B was reviewed" at bounding box center [784, 337] width 278 height 40
click at [1070, 27] on button "Next" at bounding box center [1060, 28] width 71 height 33
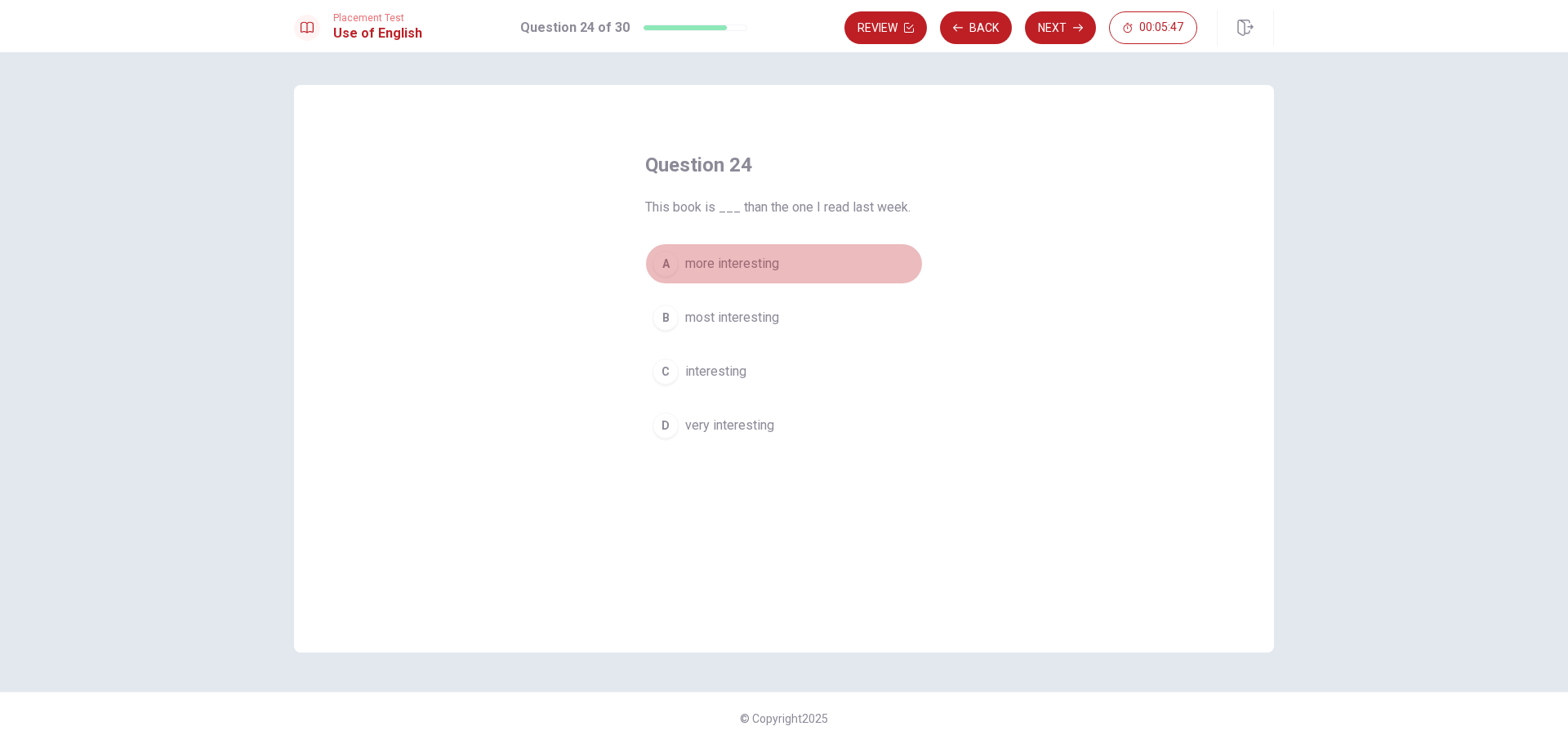
click at [807, 273] on button "A more interesting" at bounding box center [784, 264] width 278 height 40
click at [1064, 30] on button "Next" at bounding box center [1060, 28] width 71 height 33
click at [809, 262] on button "A normal or expected" at bounding box center [784, 264] width 278 height 40
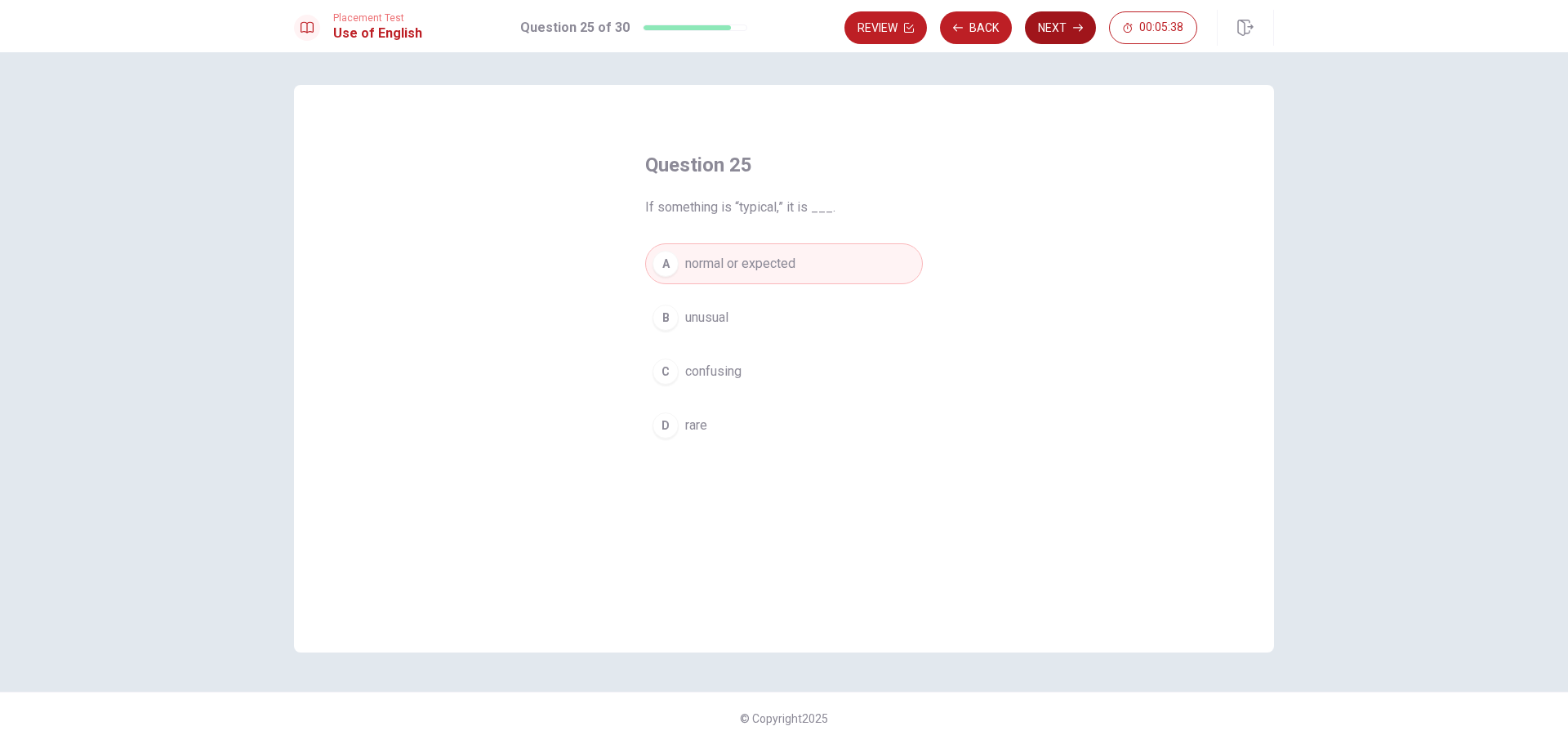
click at [1061, 35] on button "Next" at bounding box center [1060, 28] width 71 height 33
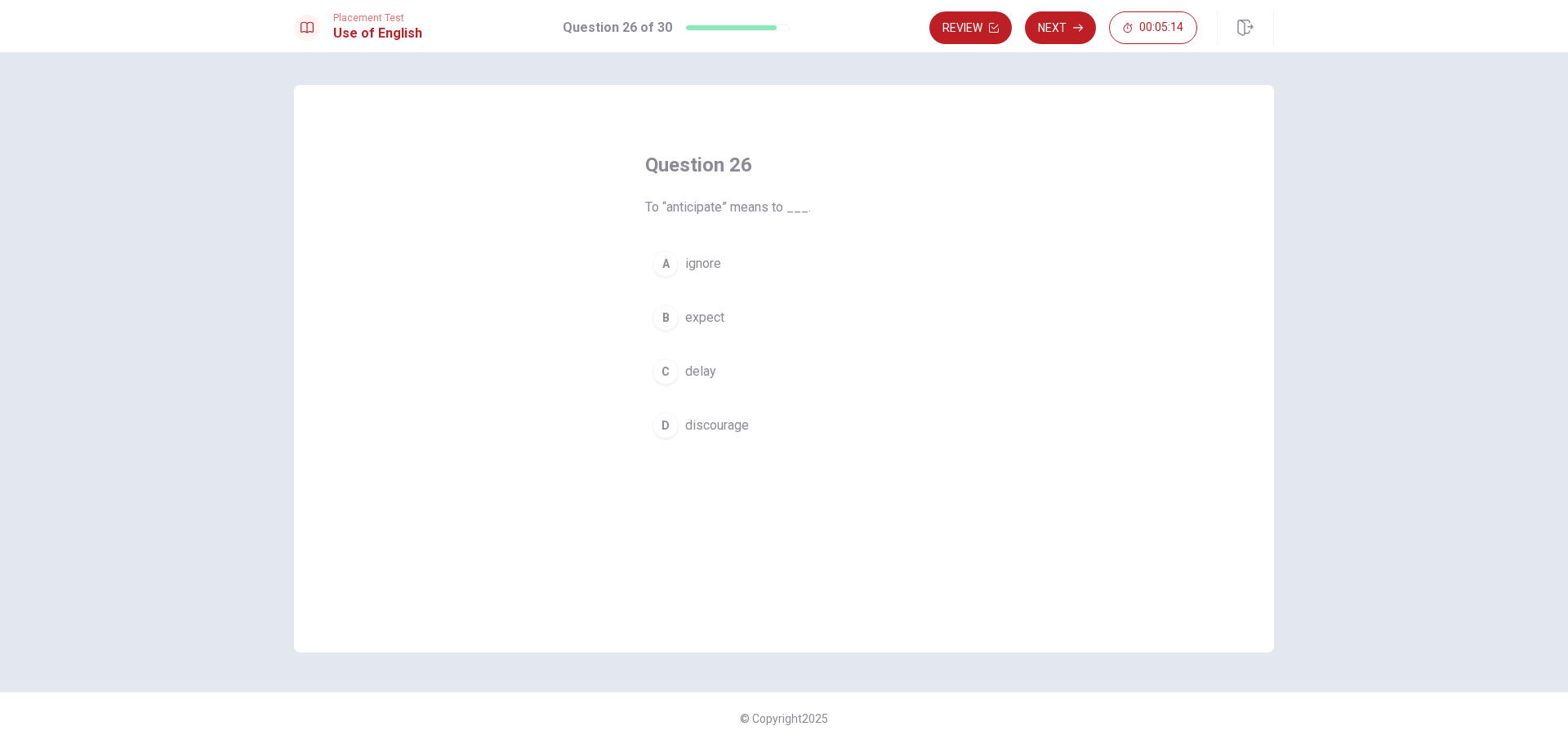
click at [808, 321] on button "B expect" at bounding box center [784, 318] width 278 height 40
click at [1077, 36] on button "Next" at bounding box center [1060, 28] width 71 height 33
click at [819, 372] on button "C not certain" at bounding box center [784, 372] width 278 height 40
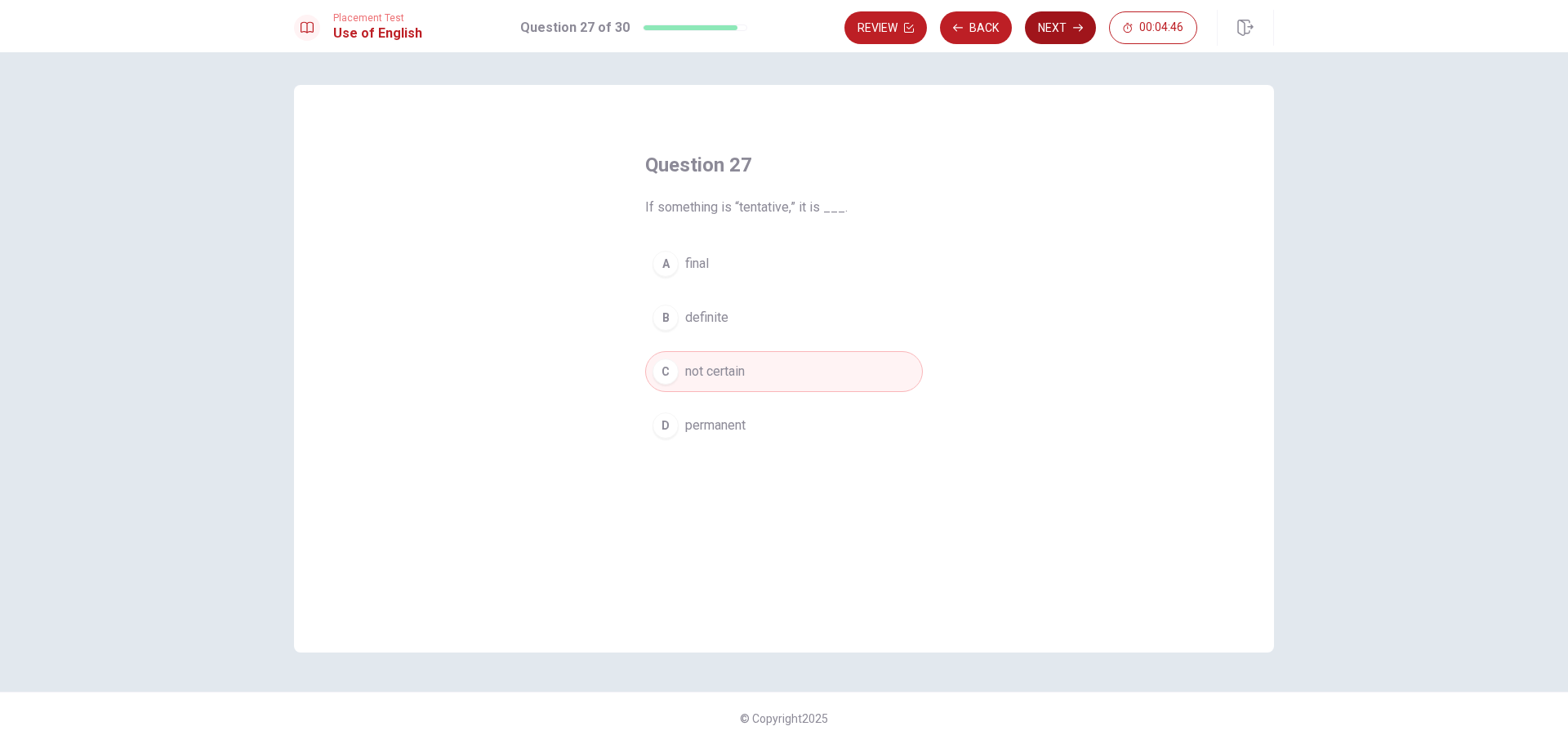
click at [1072, 26] on button "Next" at bounding box center [1060, 28] width 71 height 33
click at [836, 313] on span "make it easier to understand" at bounding box center [766, 318] width 163 height 19
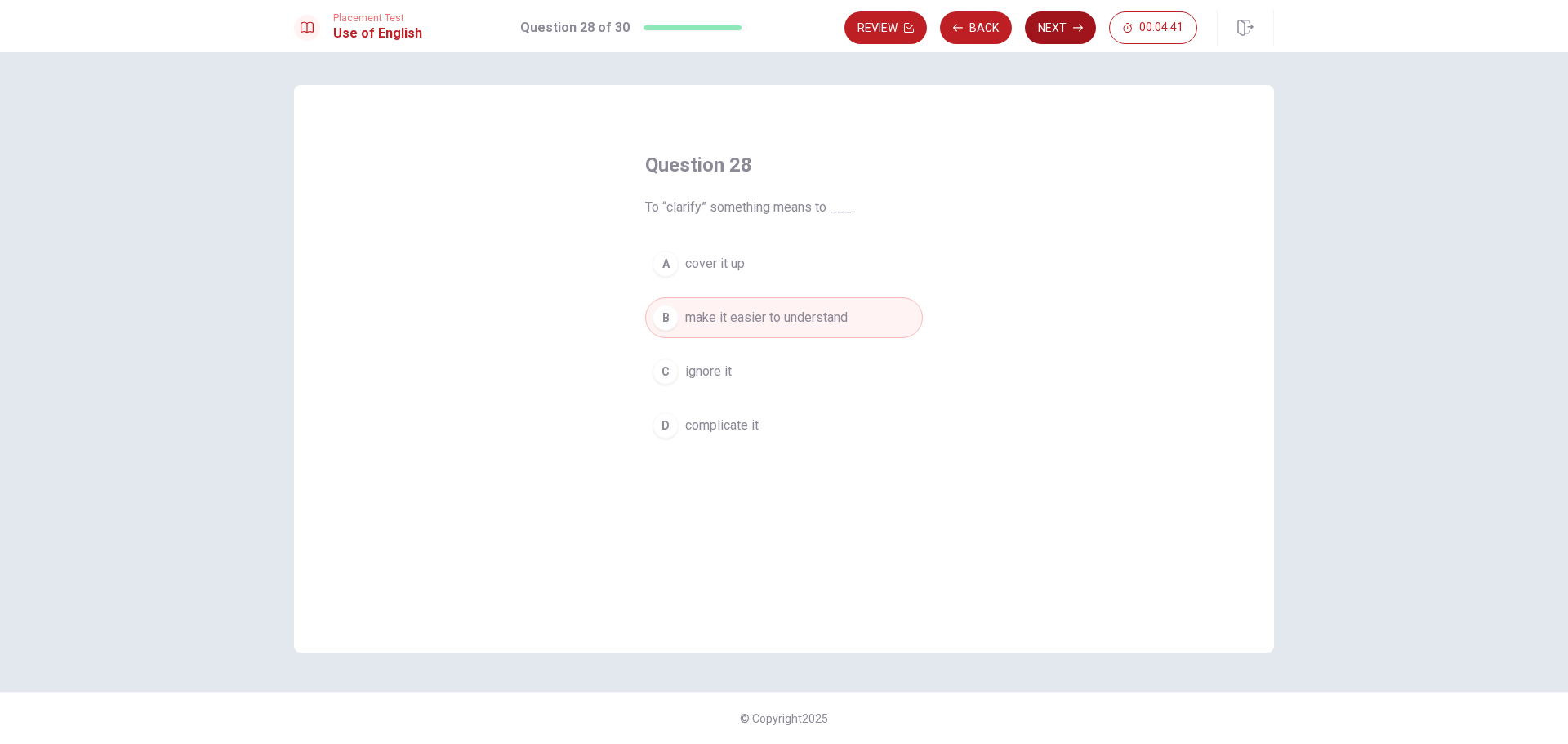
click at [1056, 34] on button "Next" at bounding box center [1060, 28] width 71 height 33
click at [797, 384] on button "C having mixed feelings" at bounding box center [784, 372] width 278 height 40
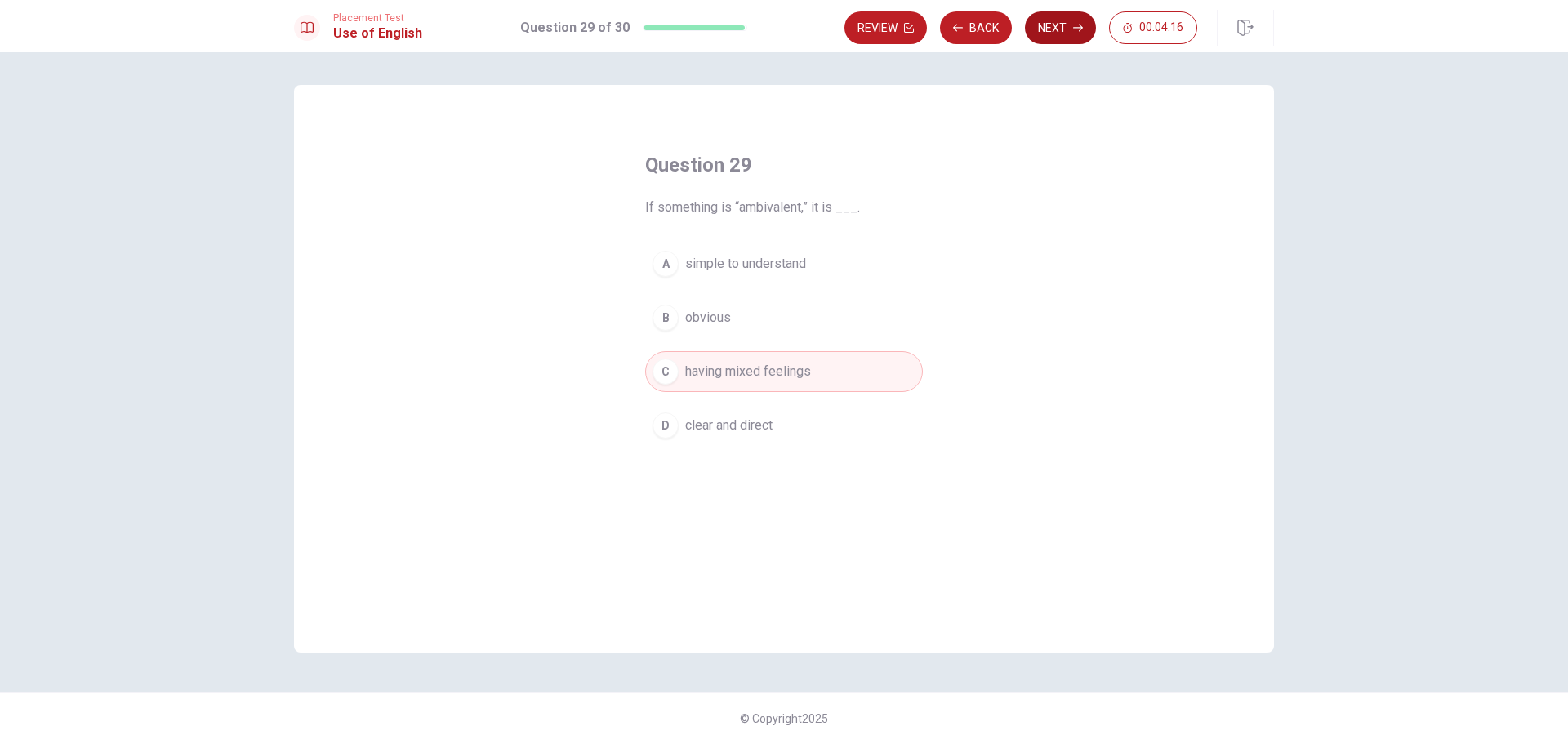
click at [1050, 31] on button "Next" at bounding box center [1060, 28] width 71 height 33
click at [816, 379] on button "C Did" at bounding box center [784, 372] width 278 height 40
click at [1074, 37] on button "Next" at bounding box center [1060, 28] width 71 height 33
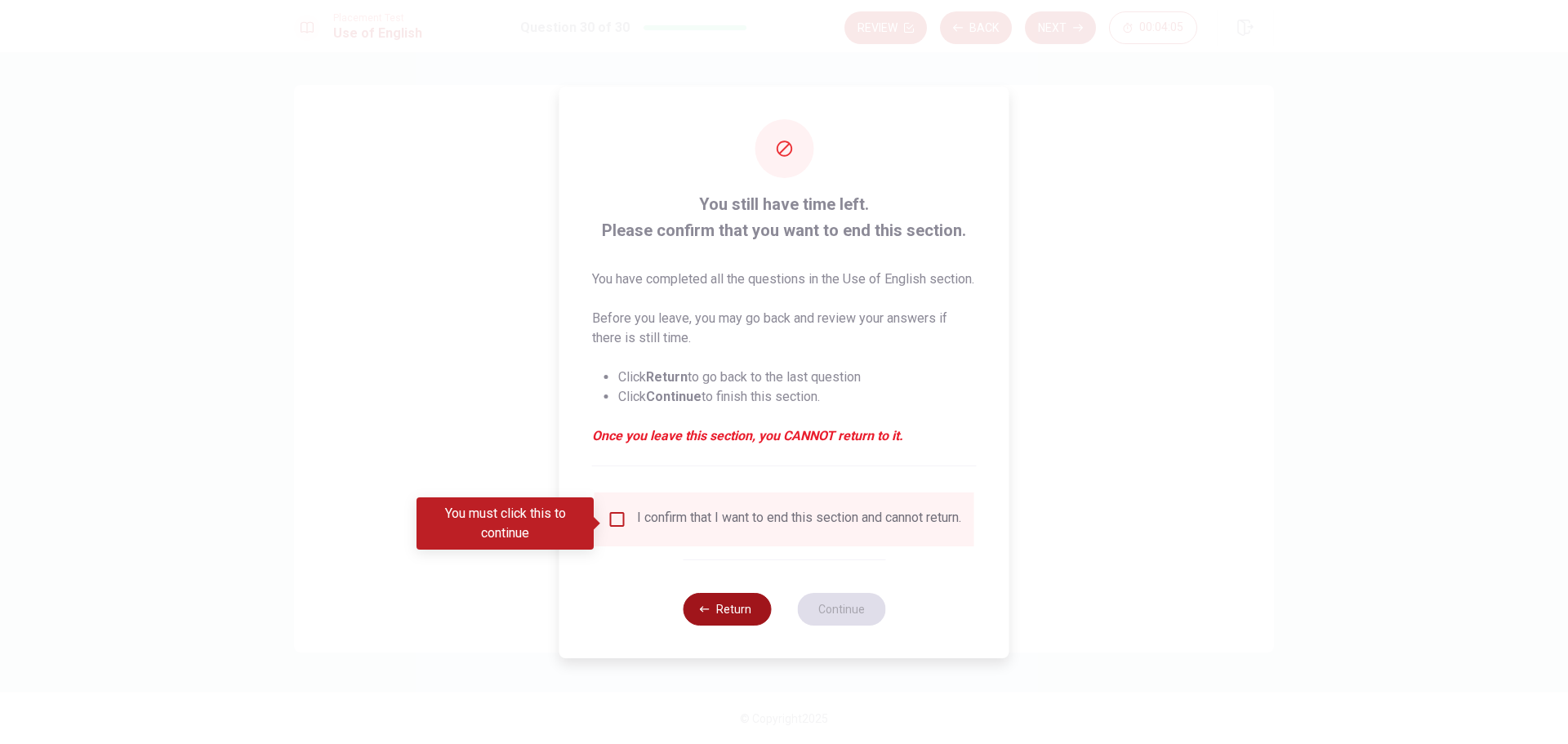
click at [741, 626] on button "Return" at bounding box center [727, 609] width 89 height 33
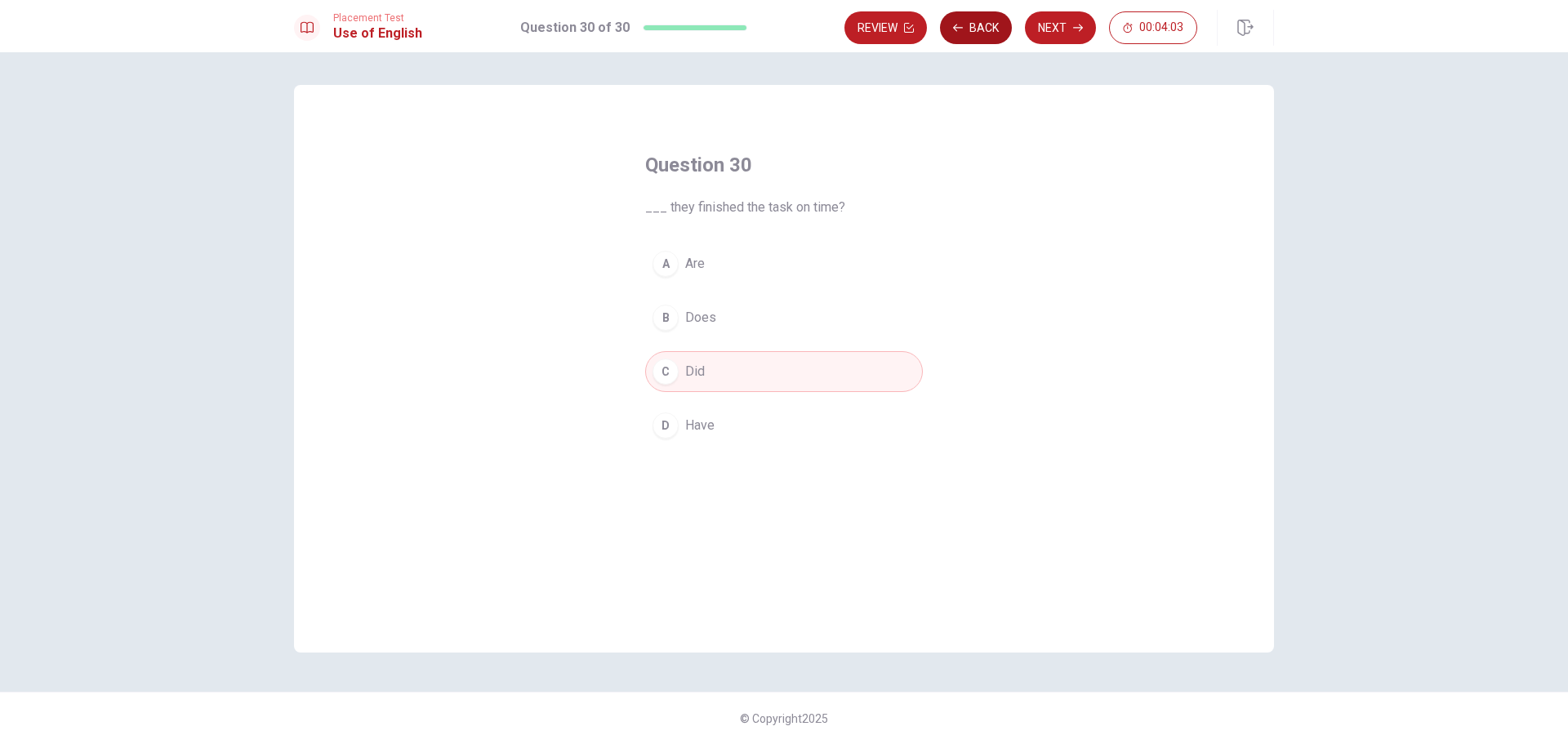
click at [974, 25] on button "Back" at bounding box center [975, 28] width 72 height 33
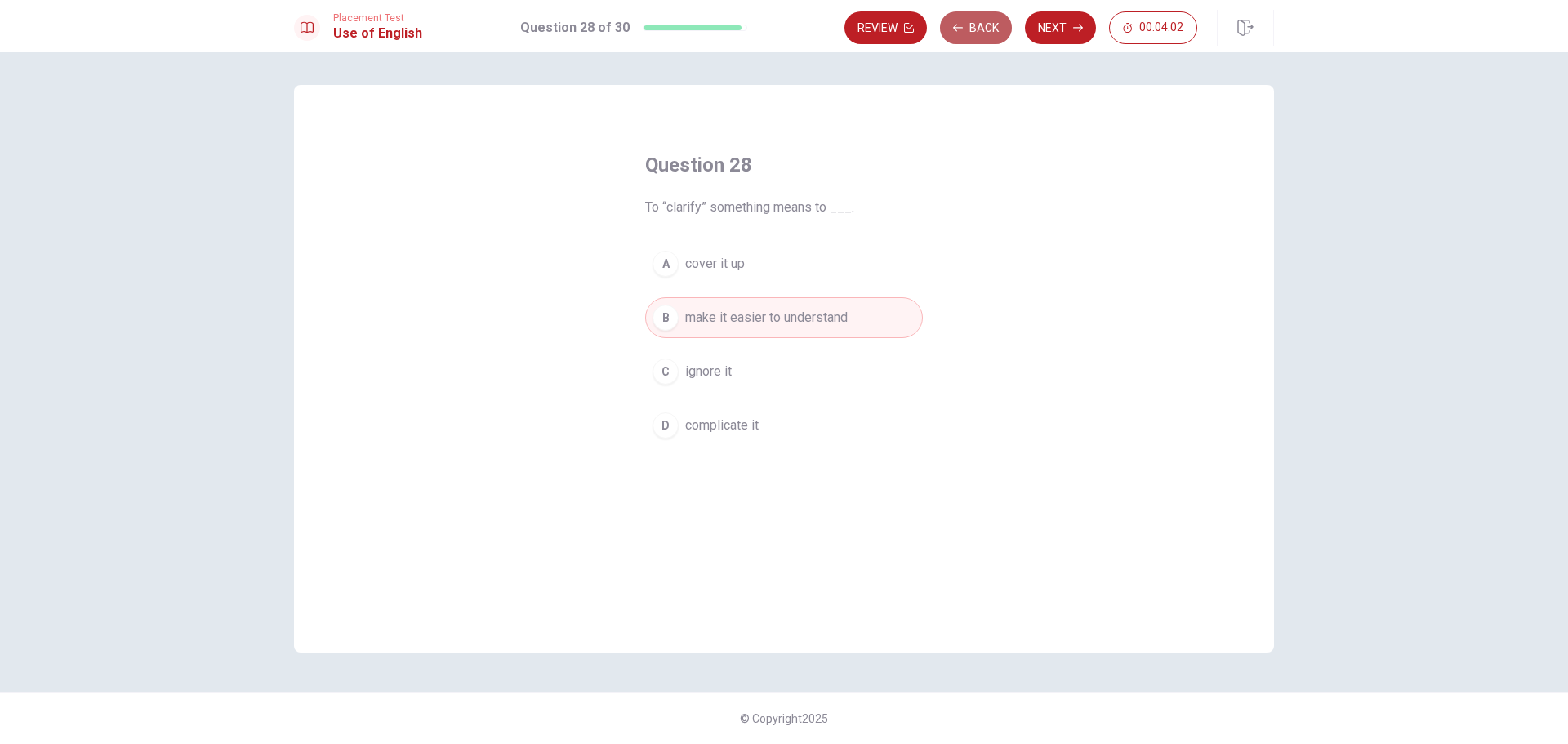
click at [974, 25] on button "Back" at bounding box center [975, 28] width 72 height 33
click at [974, 25] on button "Review" at bounding box center [971, 28] width 83 height 33
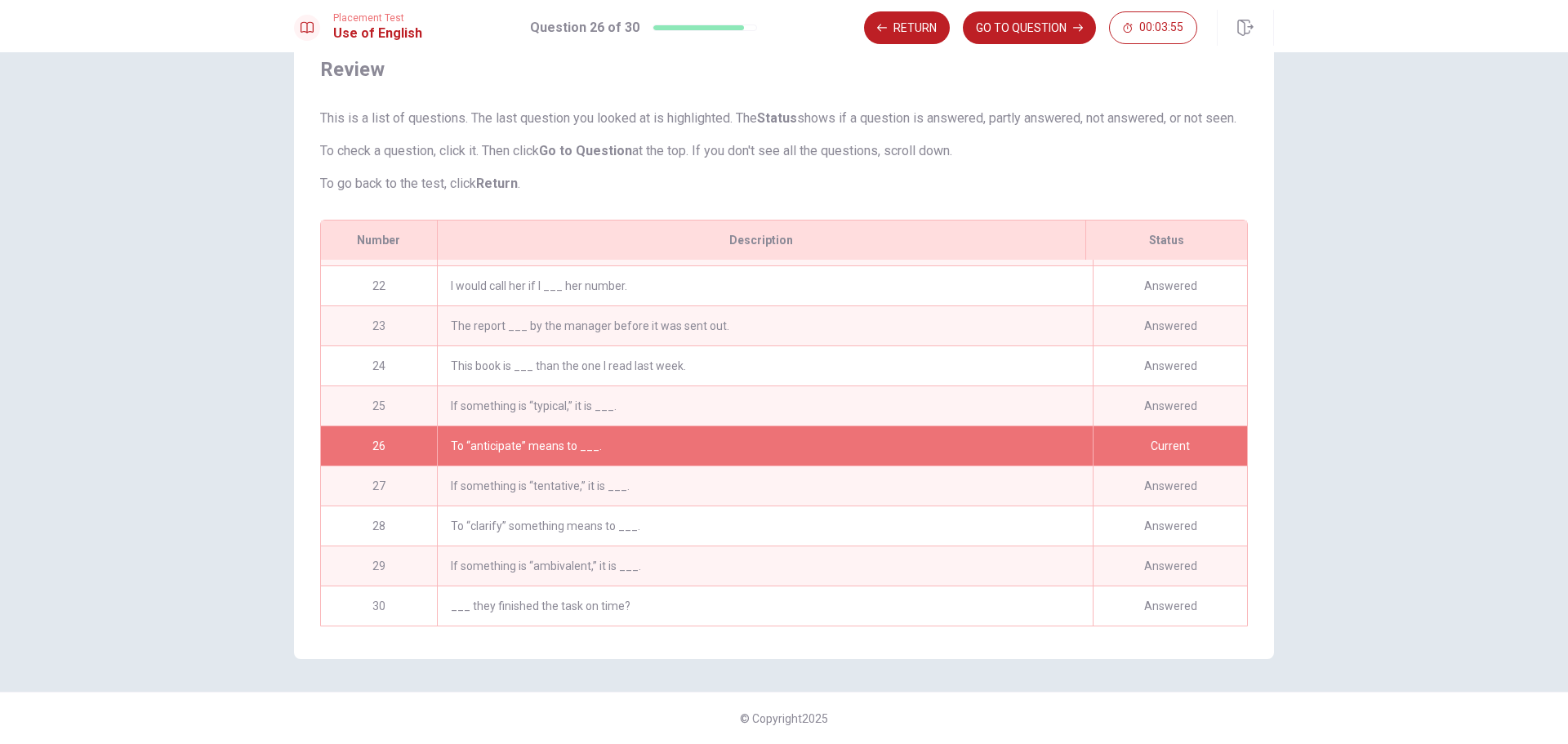
scroll to position [842, 0]
click at [1007, 432] on div "To “anticipate” means to ___." at bounding box center [765, 446] width 656 height 39
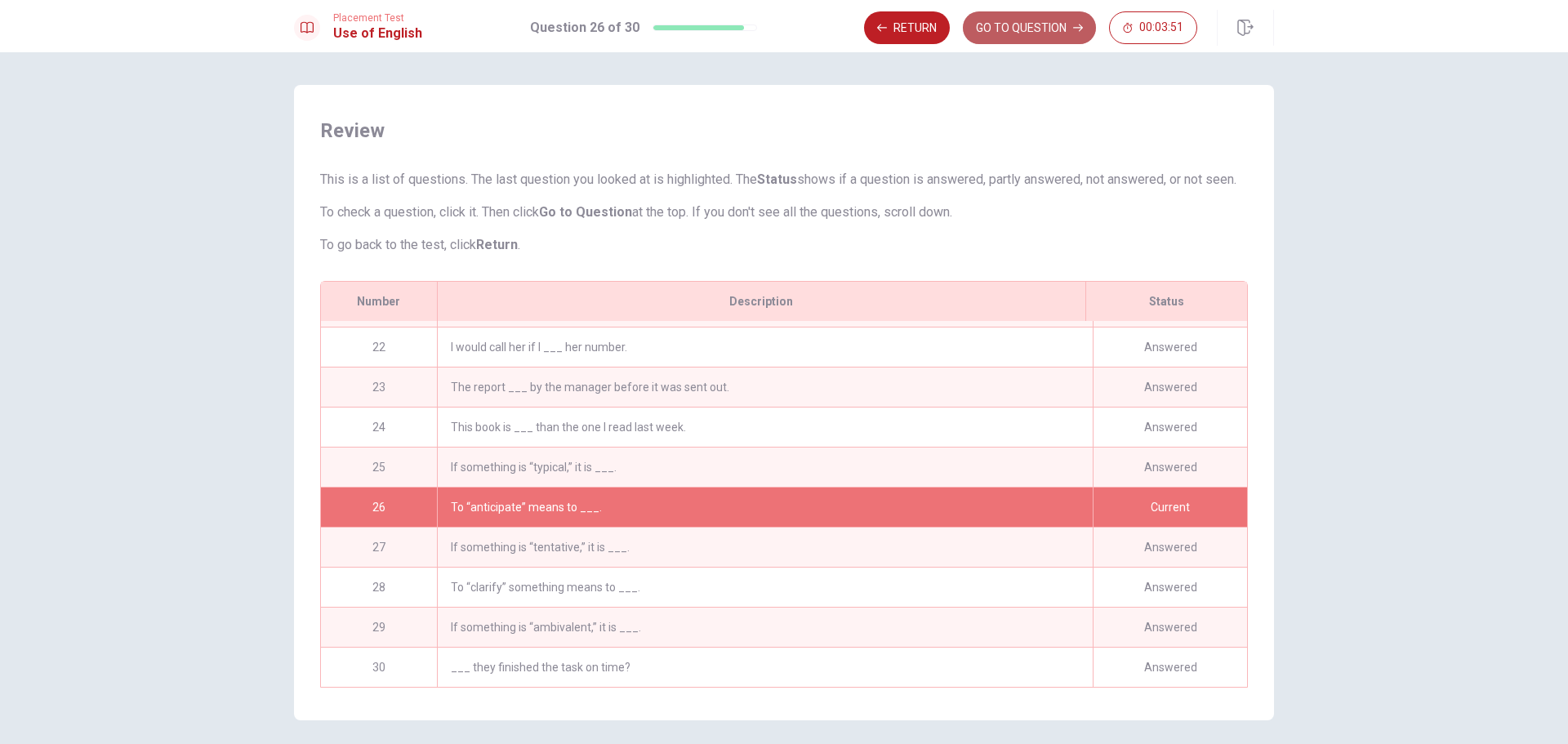
click at [1019, 20] on button "GO TO QUESTION" at bounding box center [1029, 28] width 133 height 33
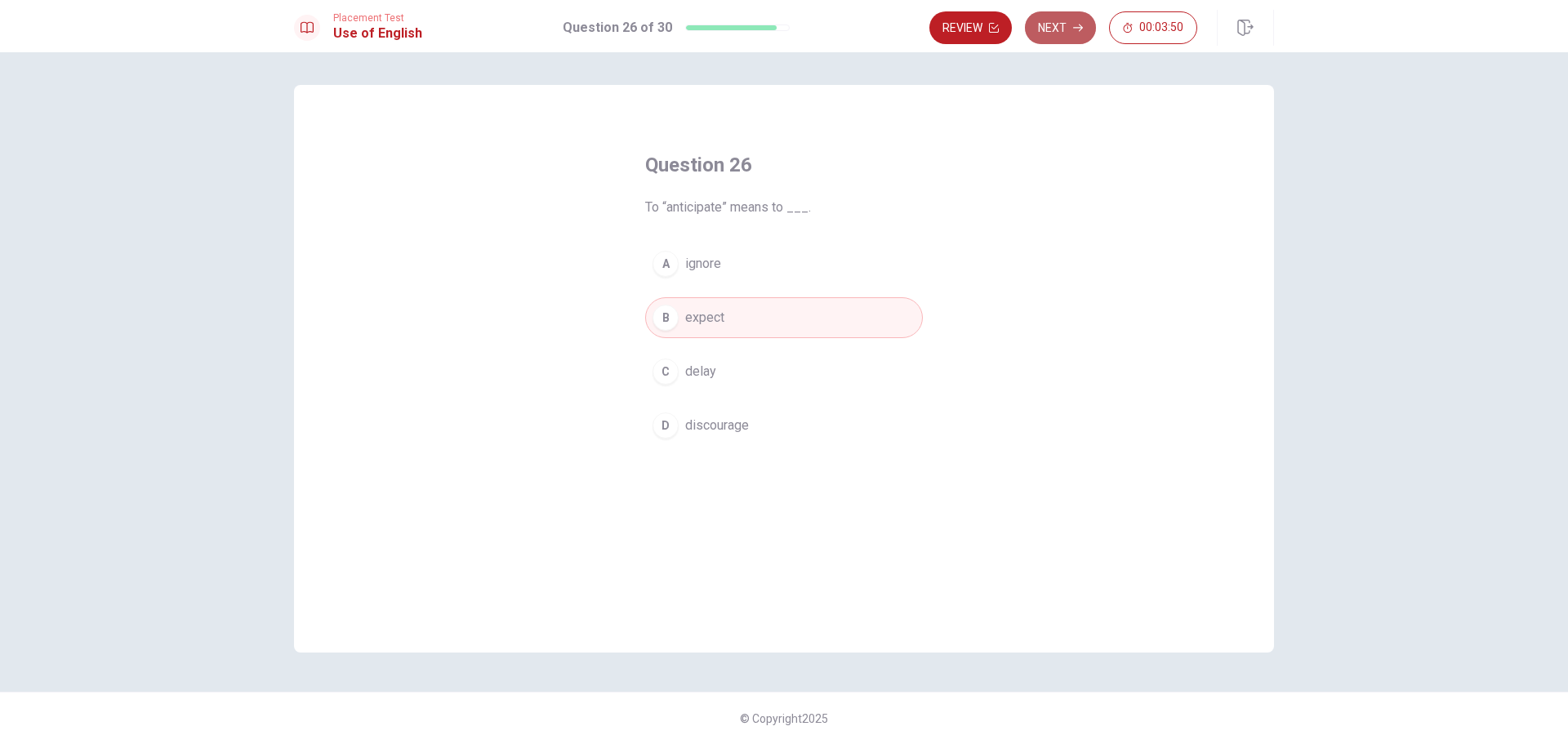
click at [1058, 23] on button "Next" at bounding box center [1060, 28] width 71 height 33
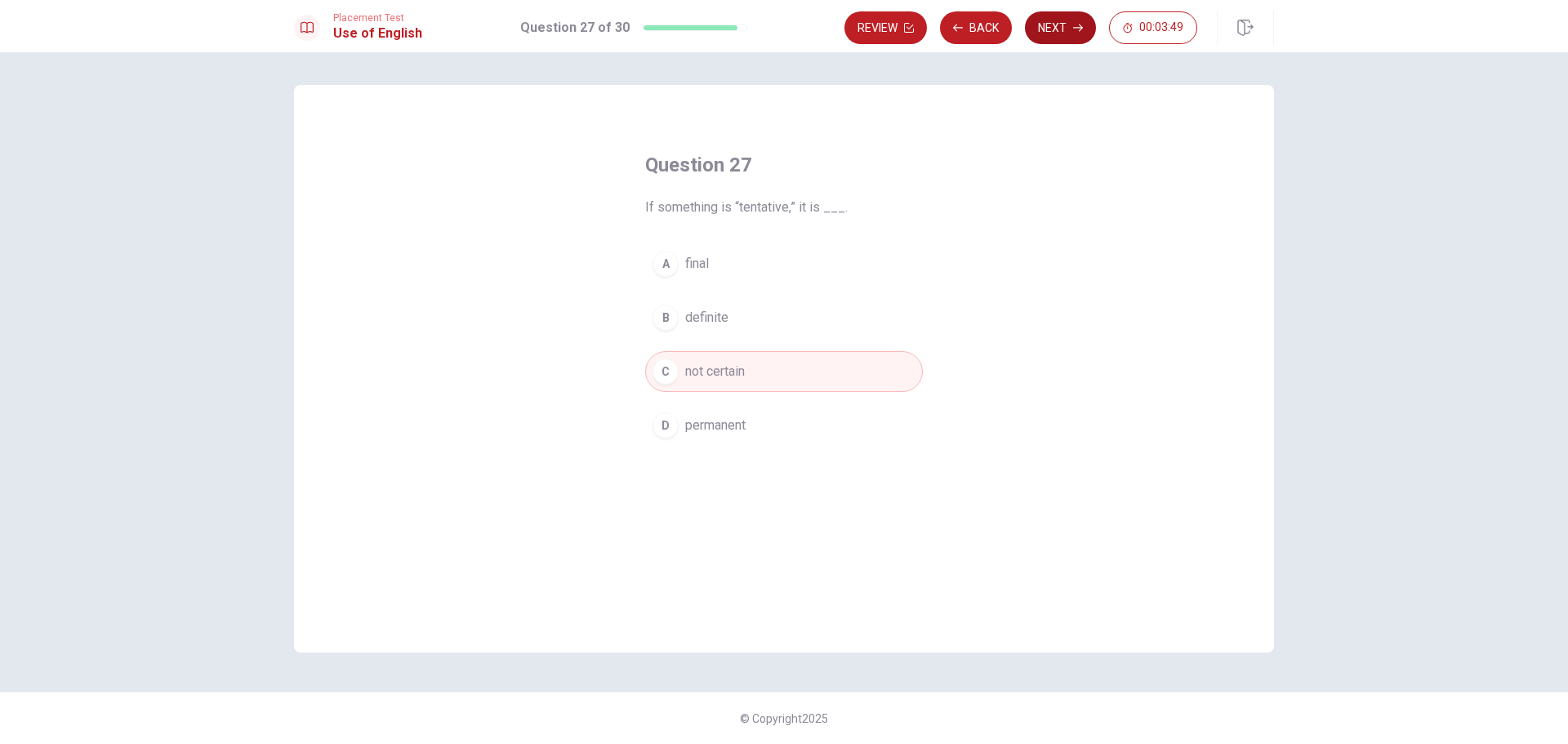
click at [1059, 27] on button "Next" at bounding box center [1060, 28] width 71 height 33
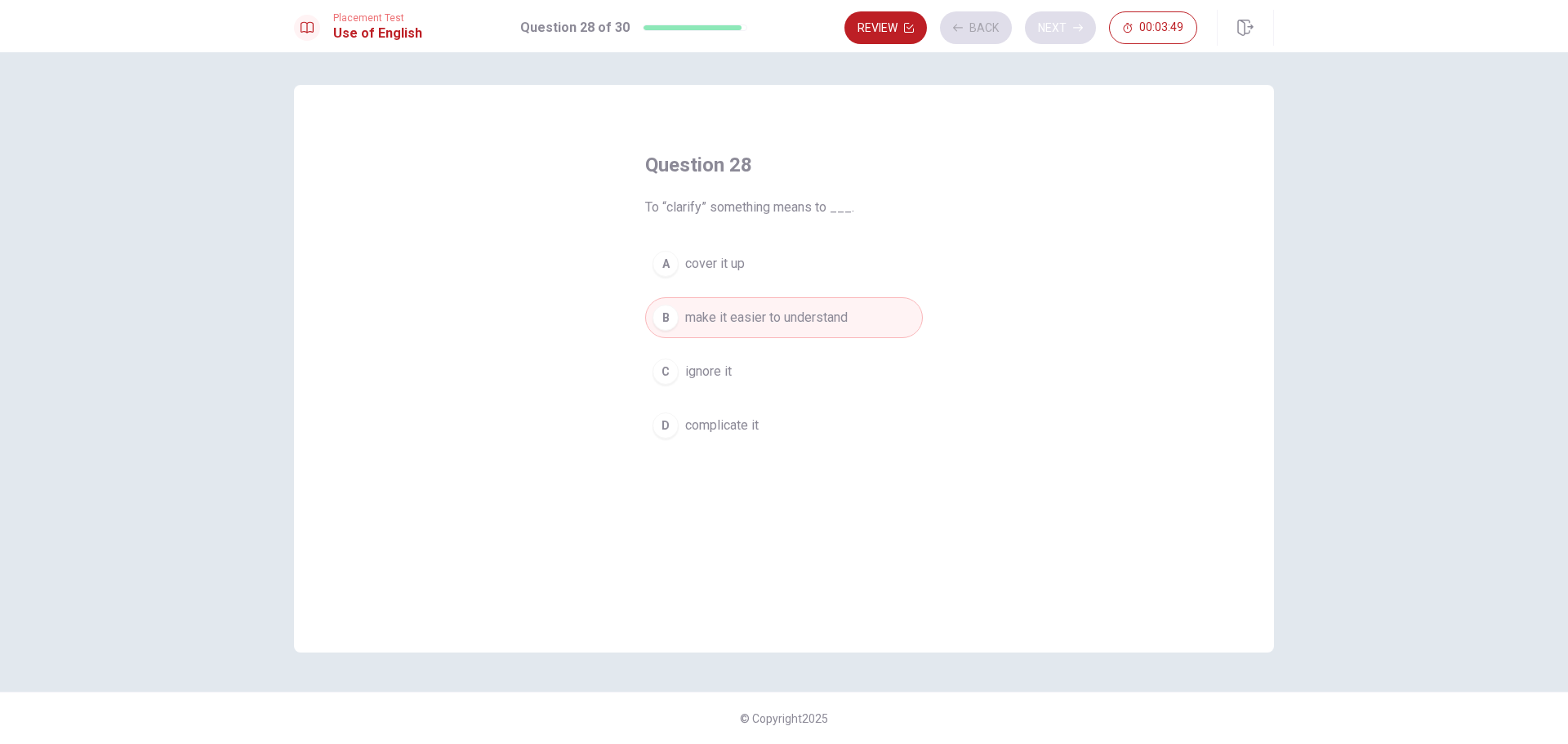
click at [1059, 27] on div "Review Back Next 00:03:49" at bounding box center [1021, 28] width 353 height 33
click at [1059, 27] on button "Next" at bounding box center [1060, 28] width 71 height 33
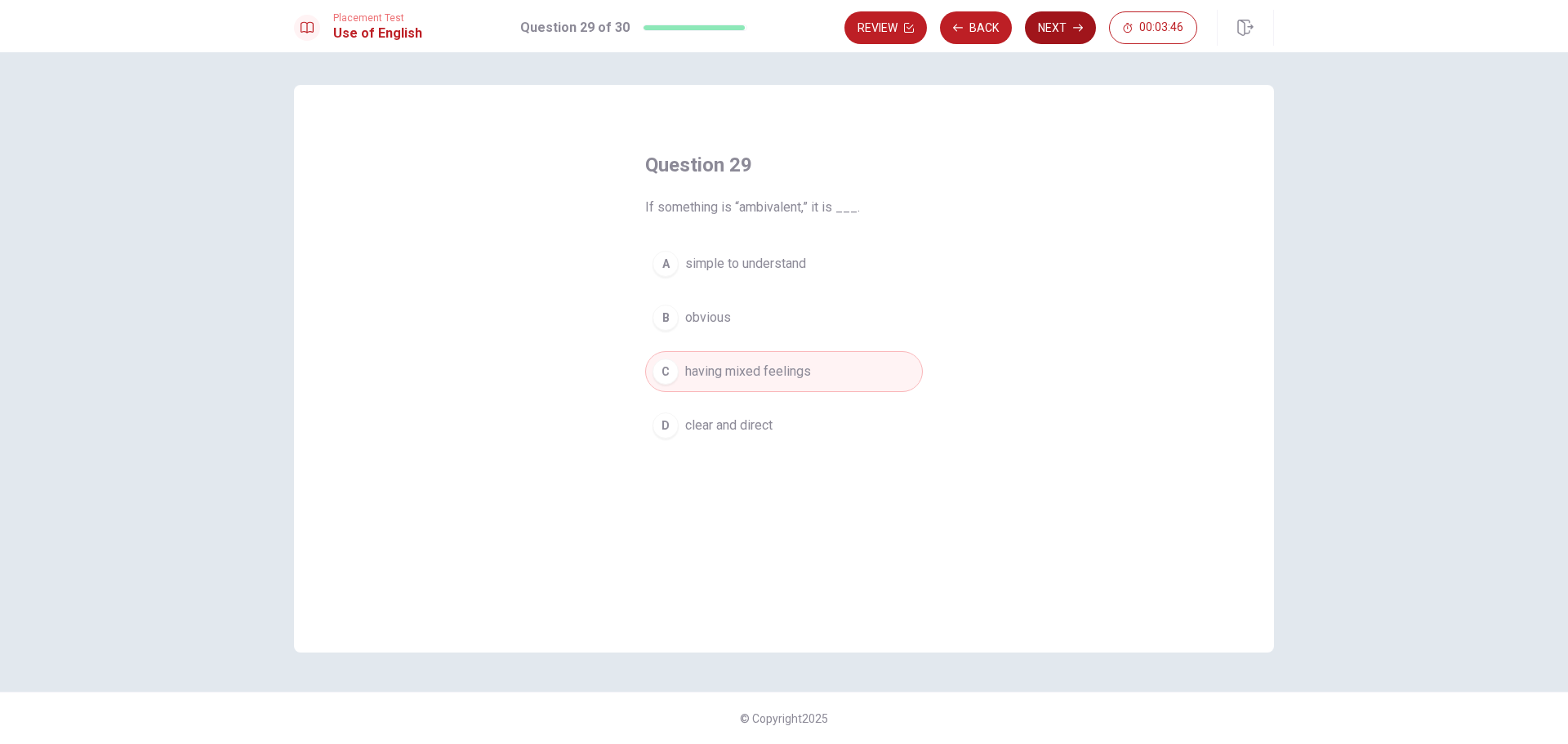
click at [1059, 27] on button "Next" at bounding box center [1060, 28] width 71 height 33
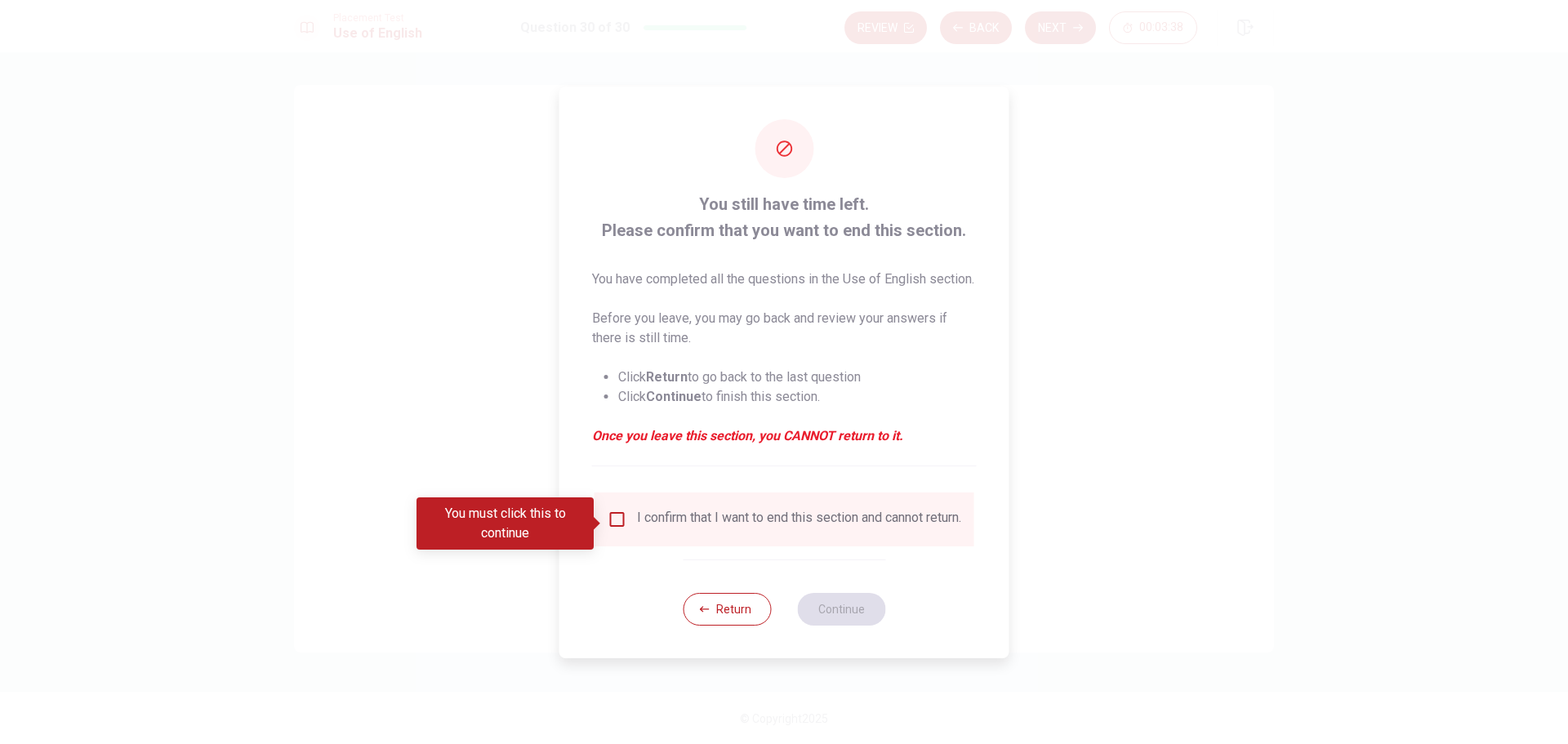
click at [616, 523] on input "You must click this to continue" at bounding box center [618, 520] width 19 height 19
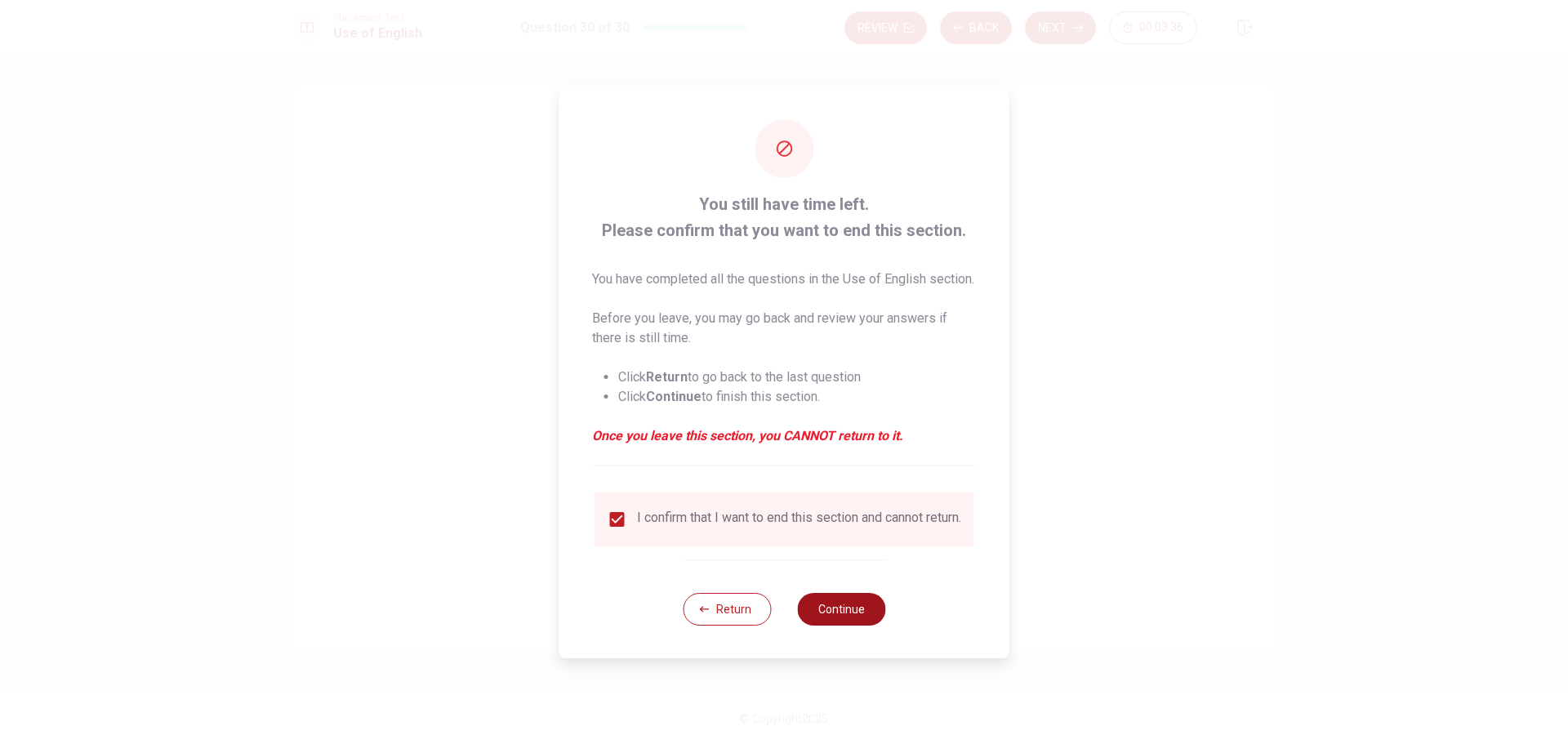
click at [854, 626] on button "Continue" at bounding box center [842, 609] width 89 height 33
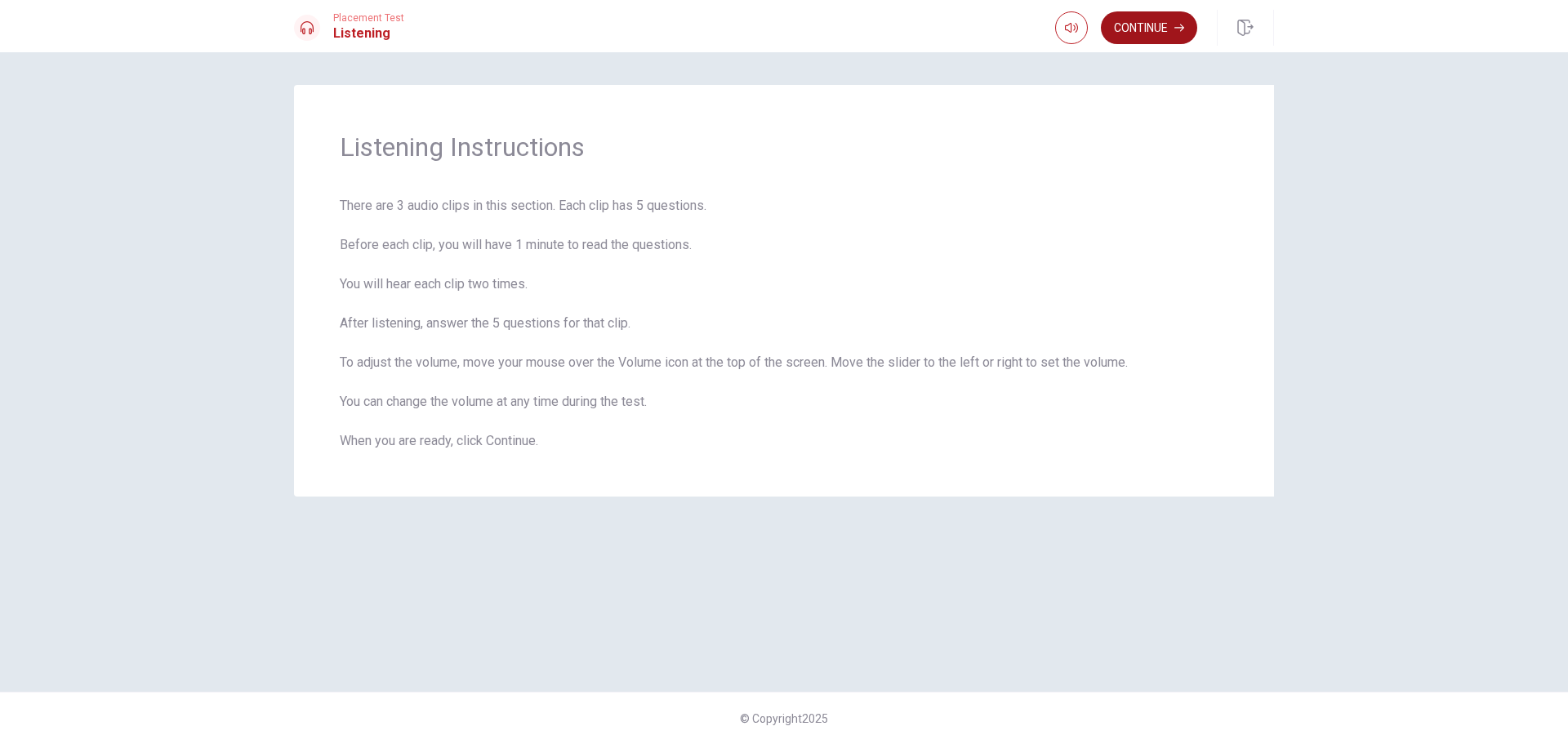
click at [1153, 38] on button "Continue" at bounding box center [1149, 28] width 96 height 33
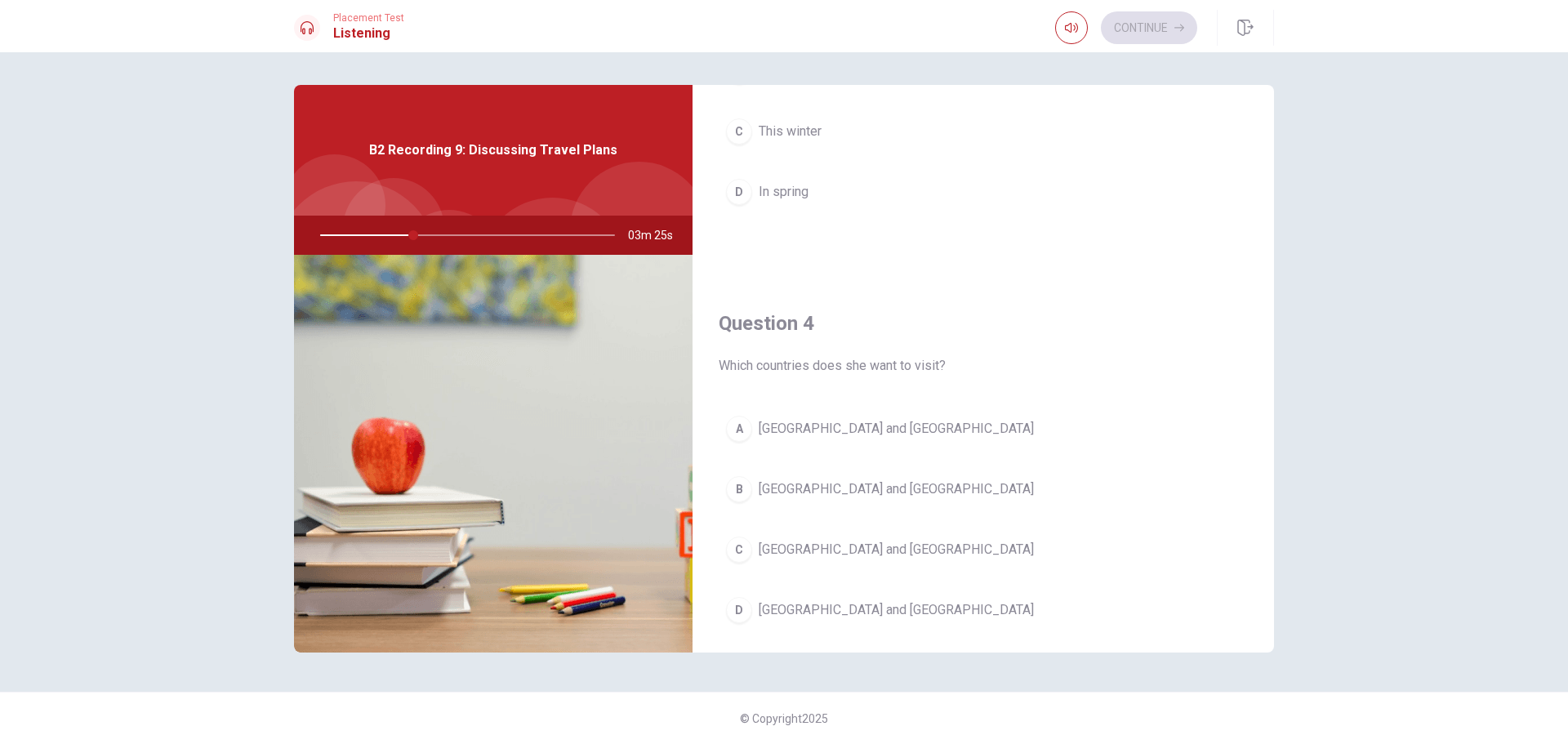
scroll to position [1143, 0]
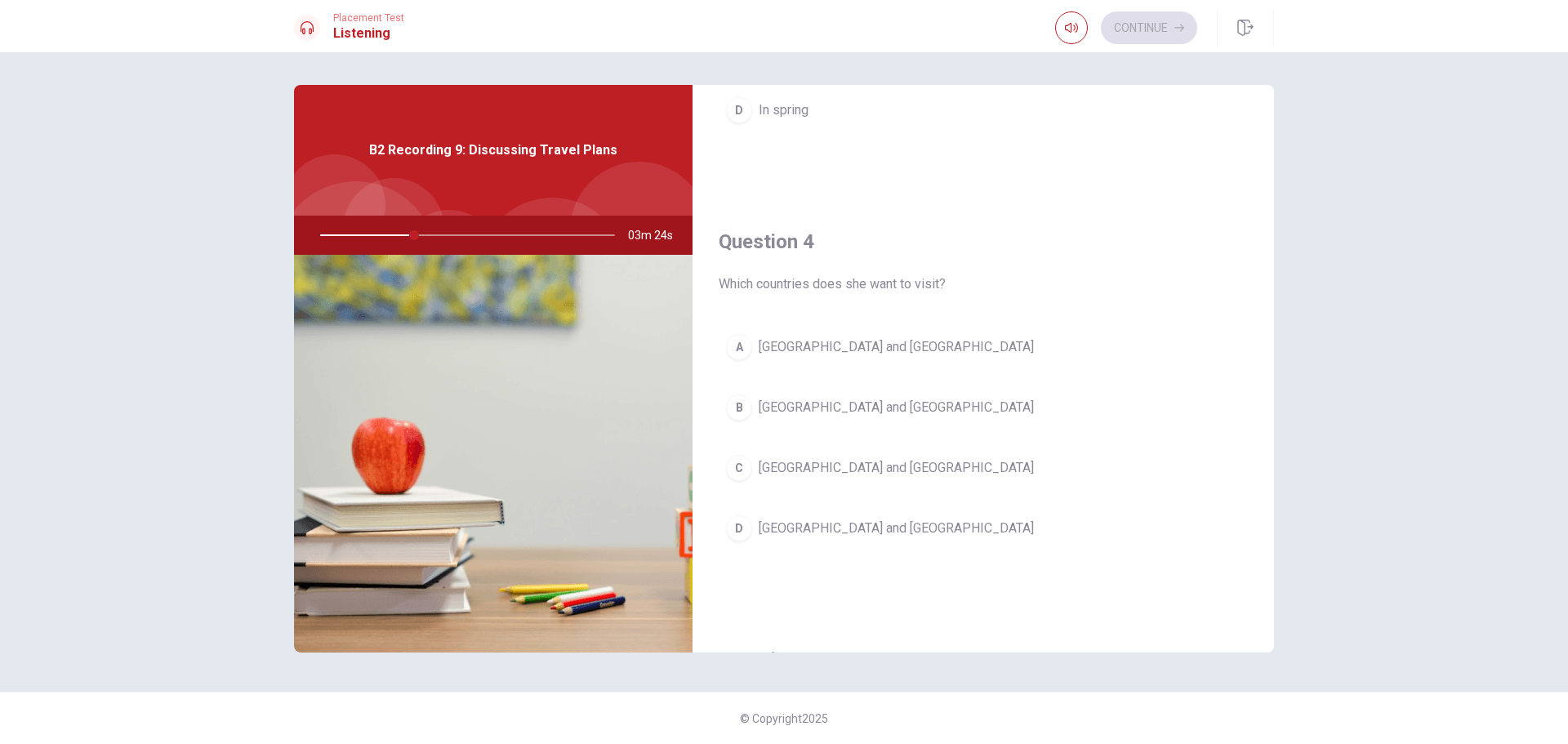
click at [858, 459] on button "C [GEOGRAPHIC_DATA] and [GEOGRAPHIC_DATA]" at bounding box center [983, 468] width 529 height 40
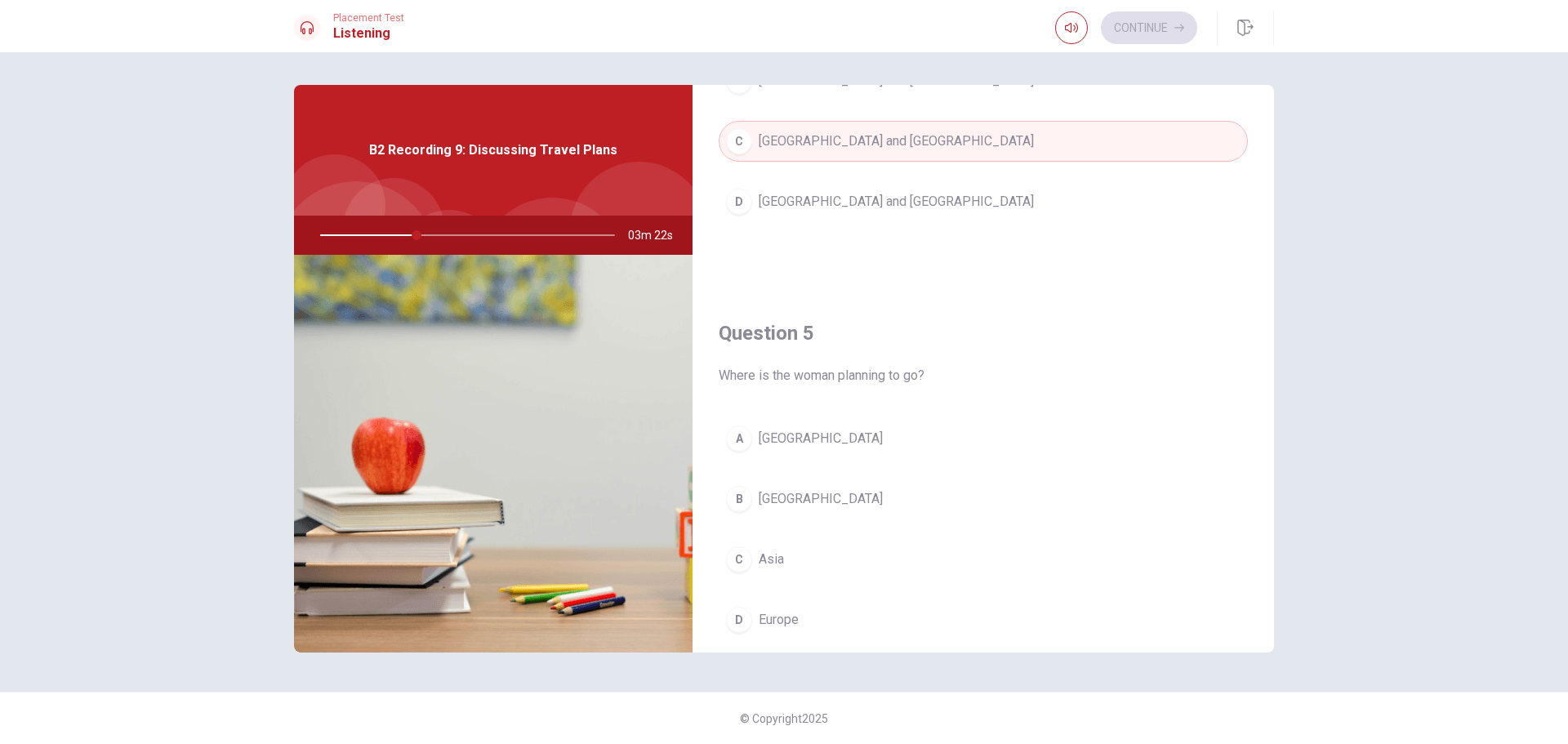
scroll to position [1524, 0]
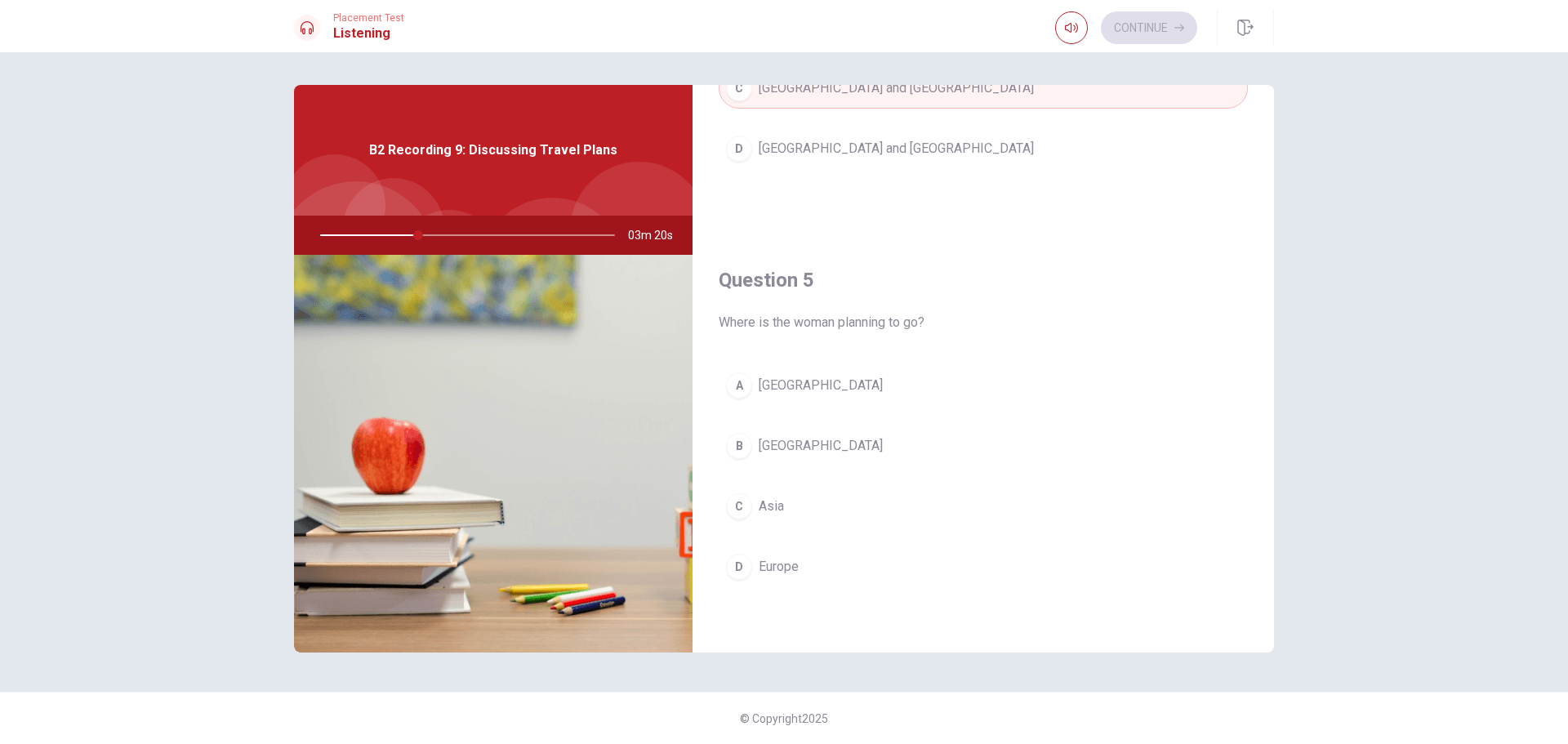
click at [889, 575] on button "D Europe" at bounding box center [983, 567] width 529 height 40
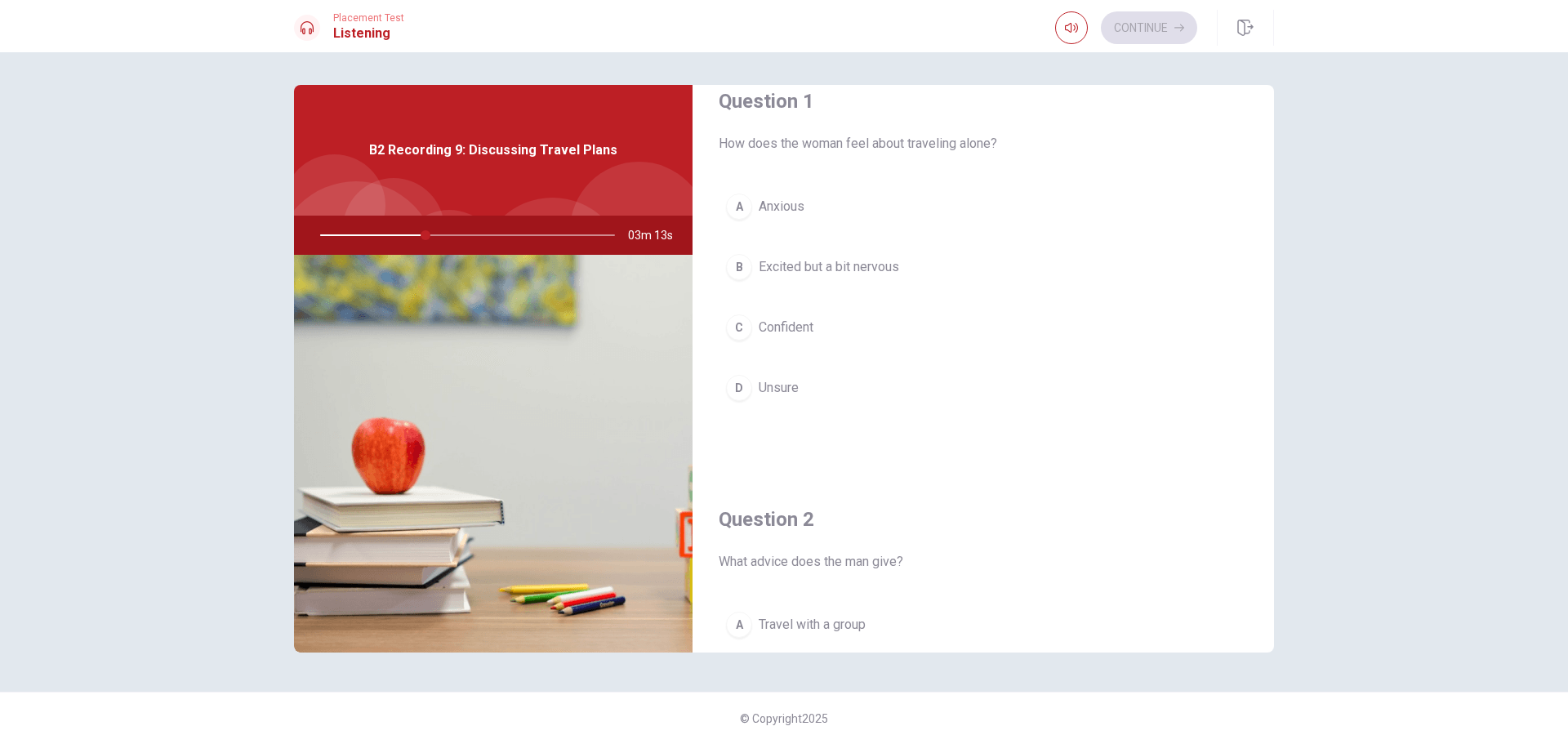
scroll to position [0, 0]
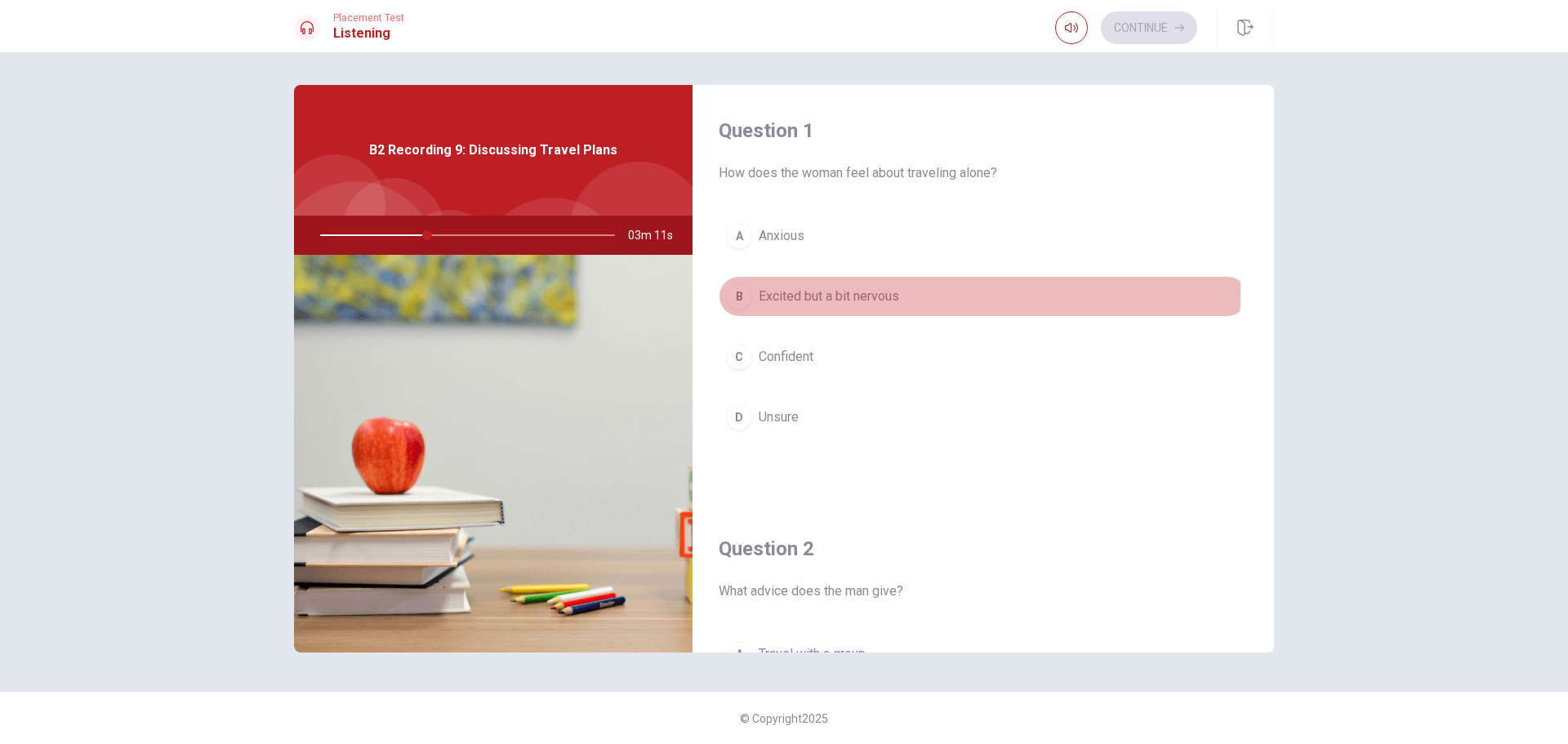
click at [870, 293] on span "Excited but a bit nervous" at bounding box center [829, 296] width 140 height 19
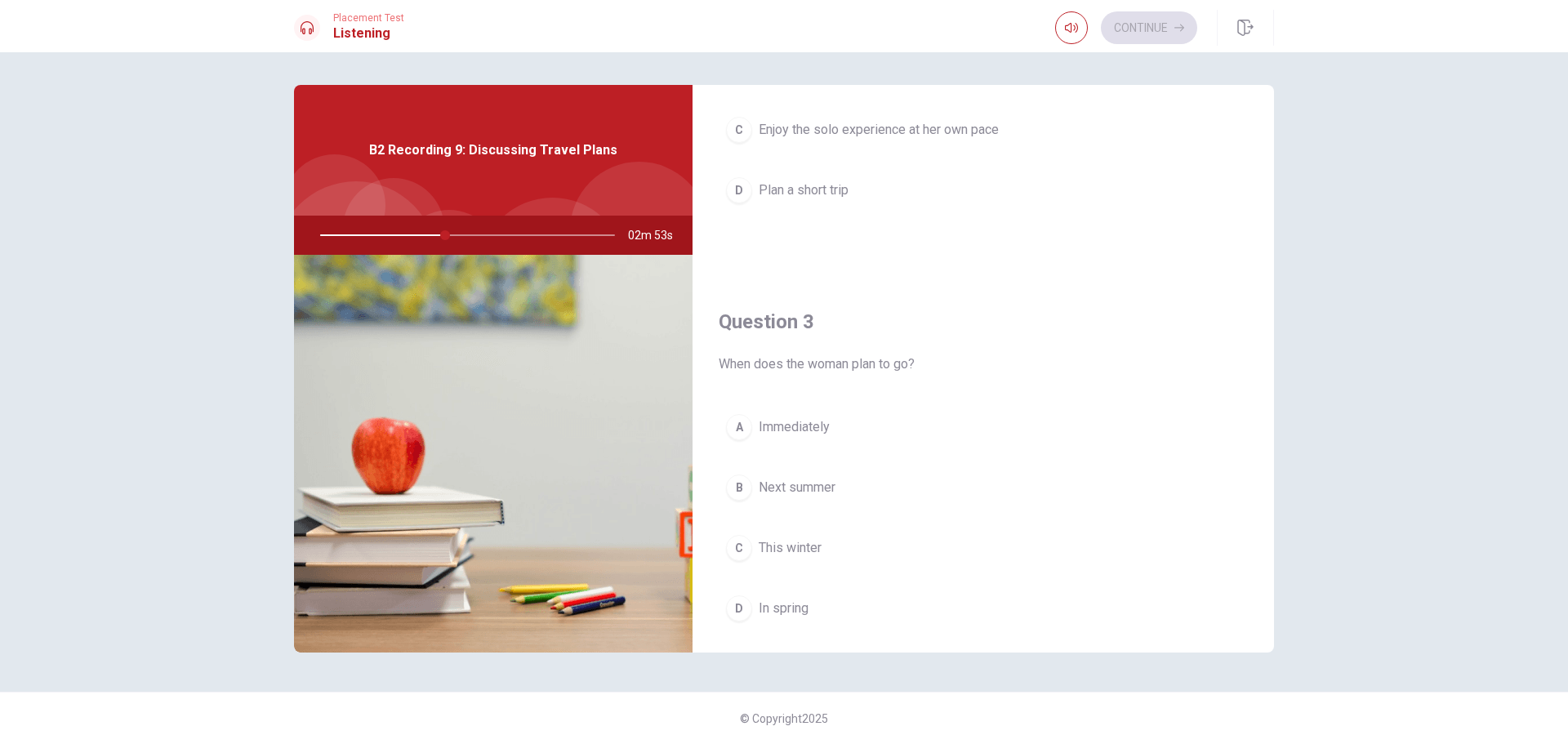
scroll to position [654, 0]
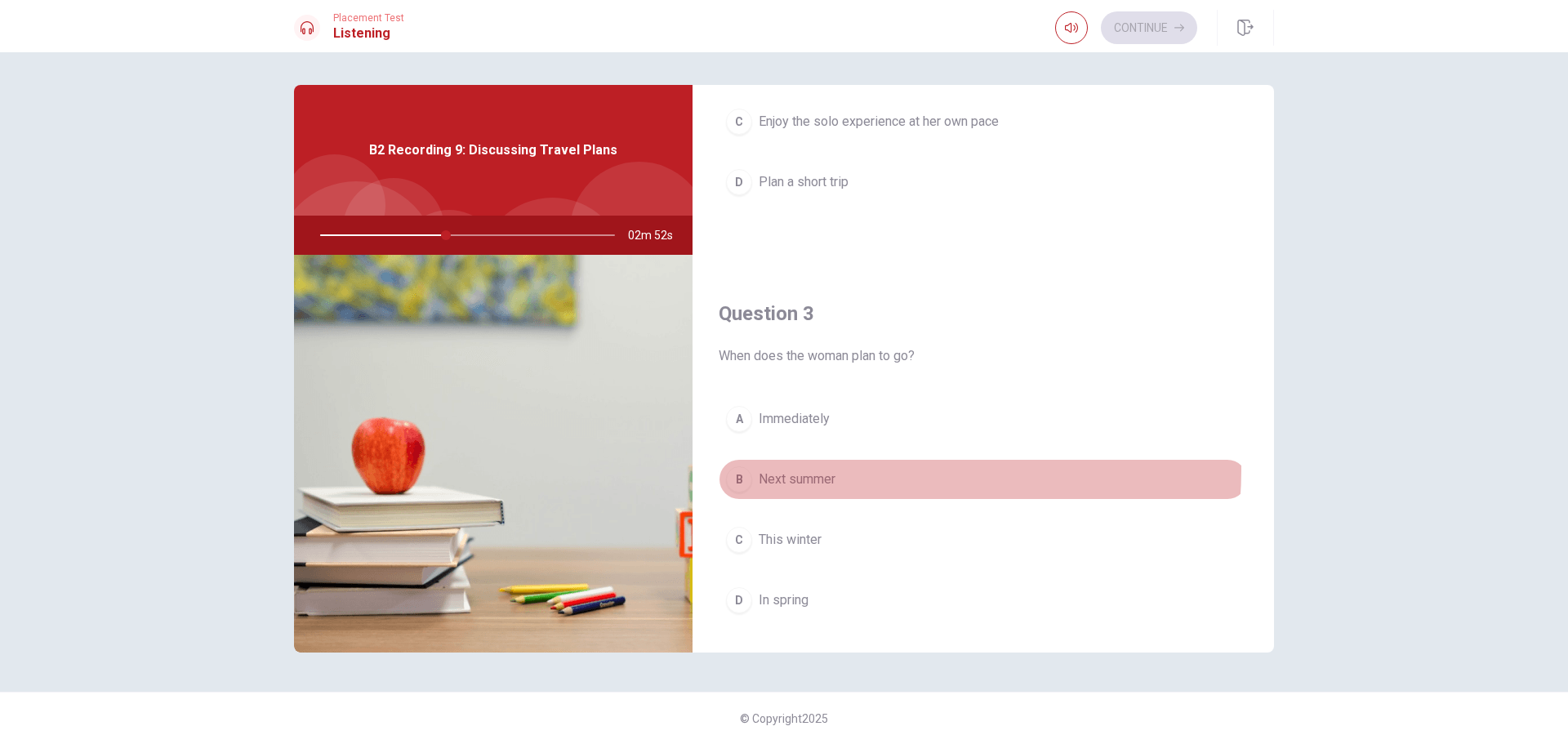
click at [873, 470] on button "B Next summer" at bounding box center [983, 479] width 529 height 40
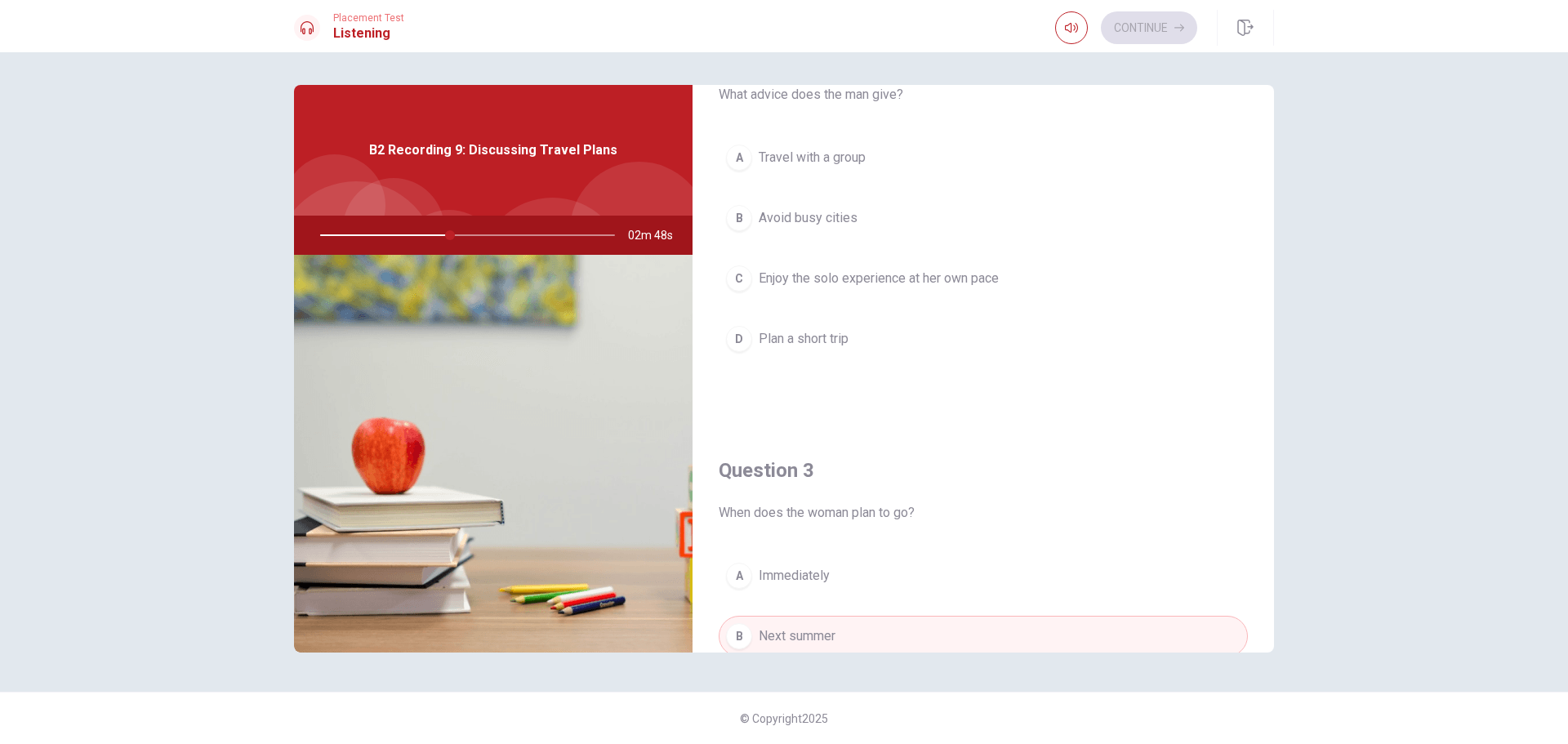
scroll to position [490, 0]
click at [973, 293] on span "Enjoy the solo experience at her own pace" at bounding box center [879, 285] width 240 height 19
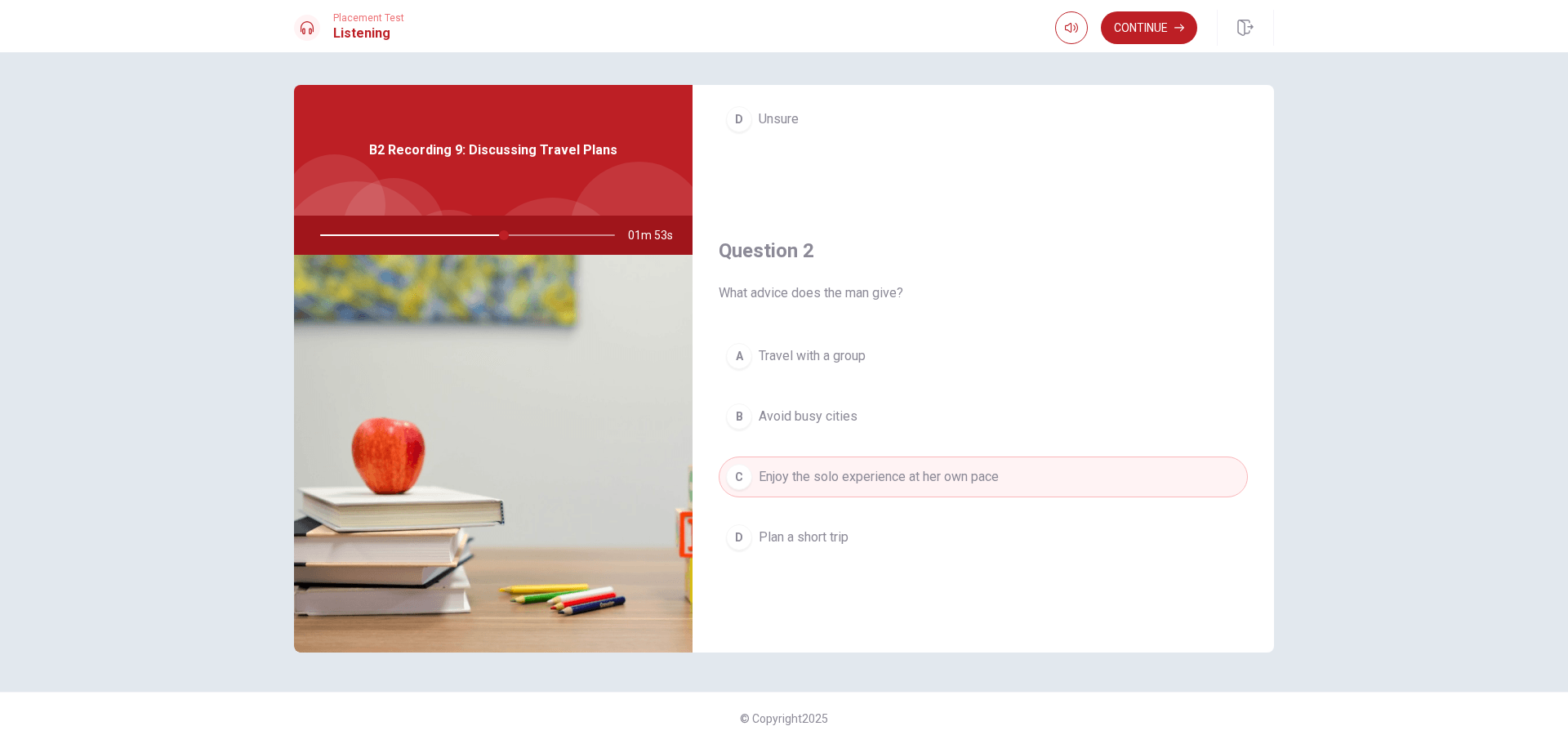
scroll to position [0, 0]
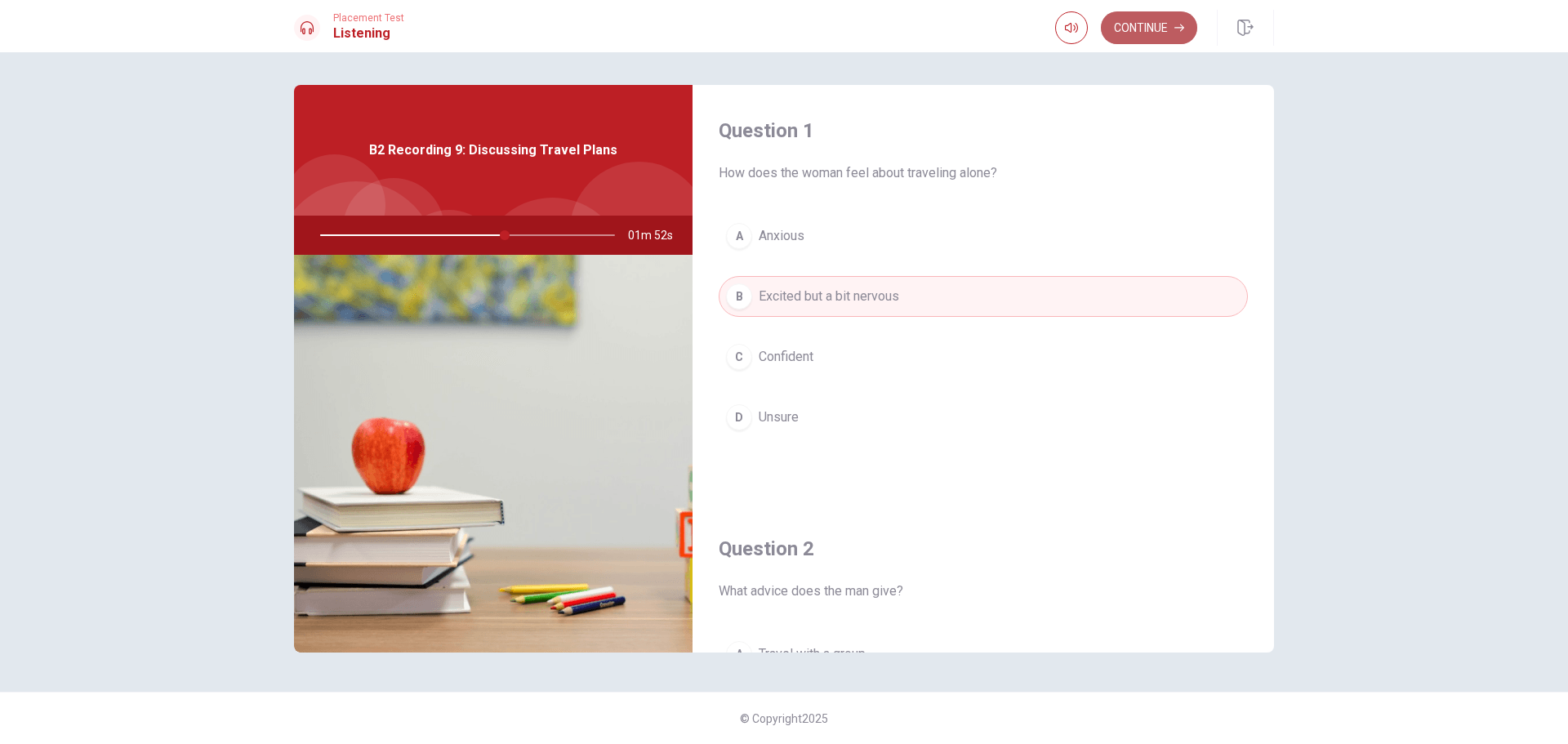
click at [1139, 17] on button "Continue" at bounding box center [1149, 28] width 96 height 33
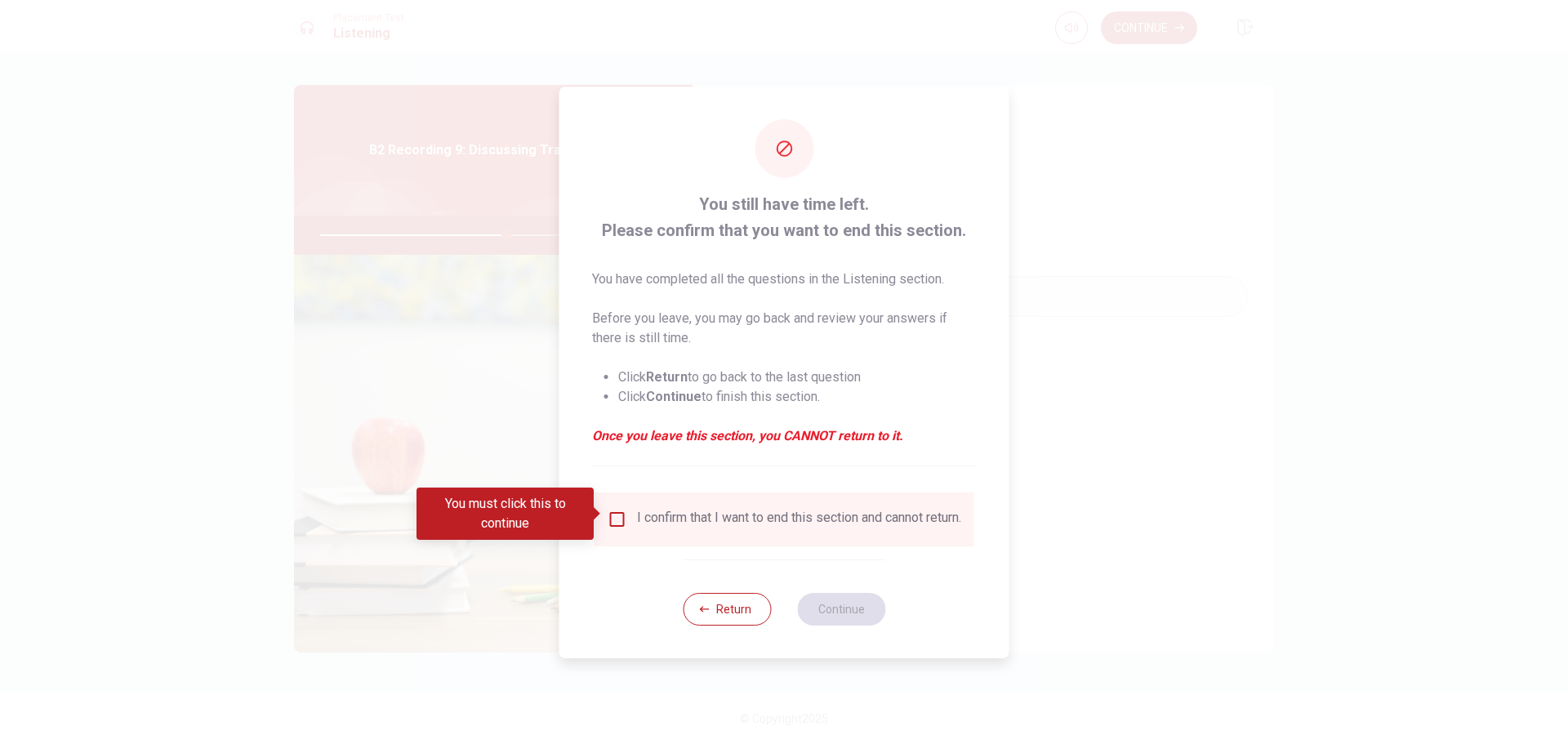
click at [614, 516] on input "You must click this to continue" at bounding box center [618, 520] width 19 height 19
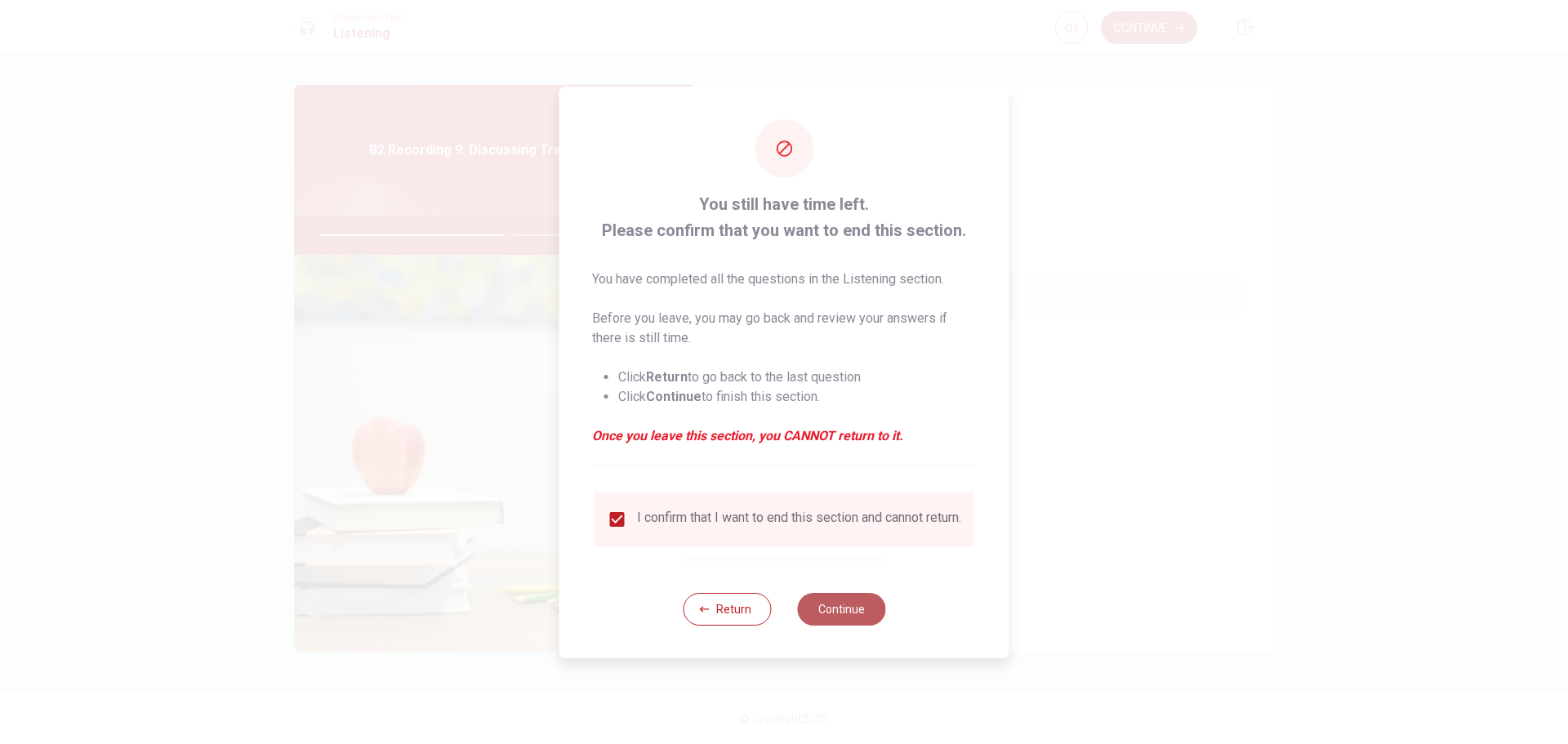
click at [872, 623] on button "Continue" at bounding box center [842, 609] width 89 height 33
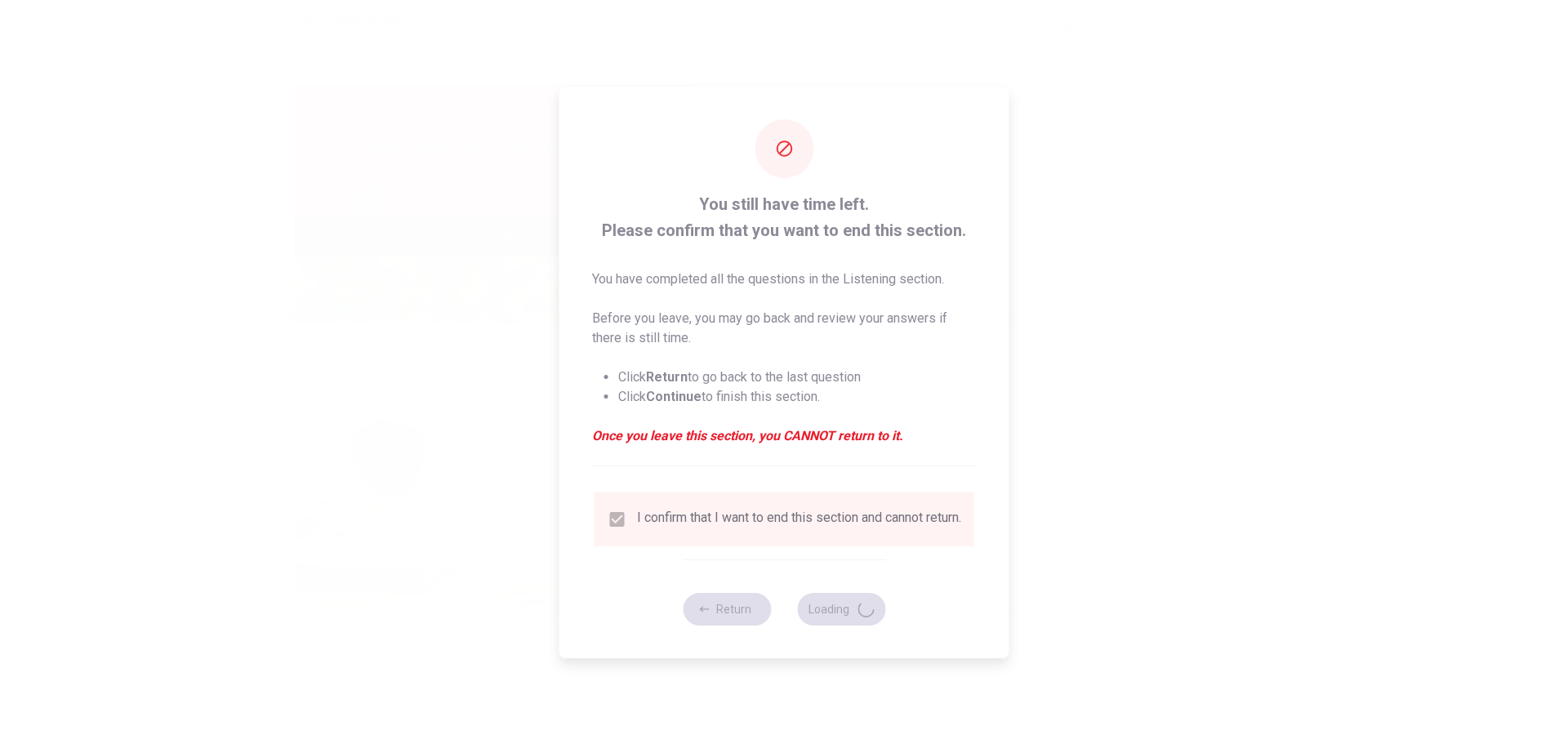
type input "64"
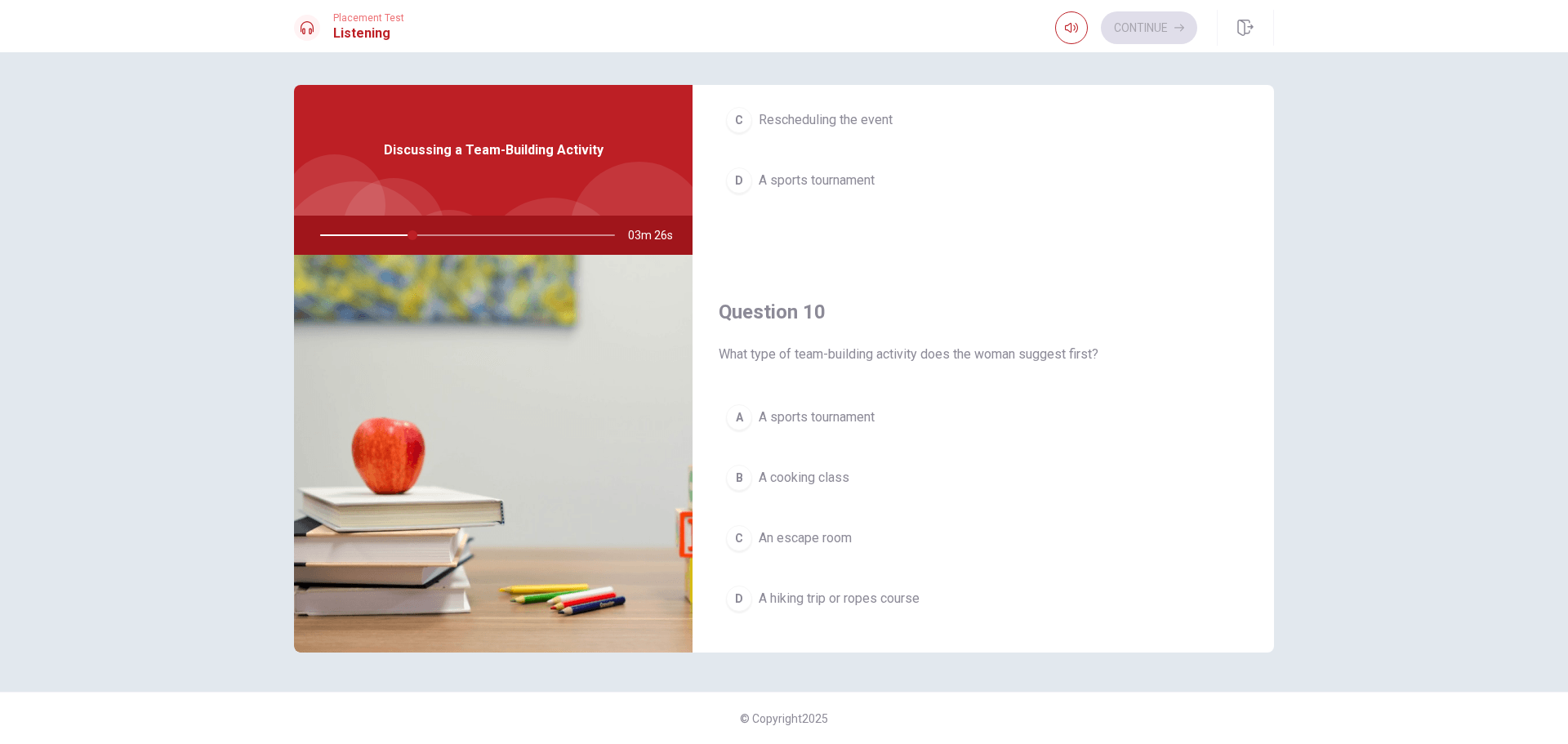
scroll to position [1524, 0]
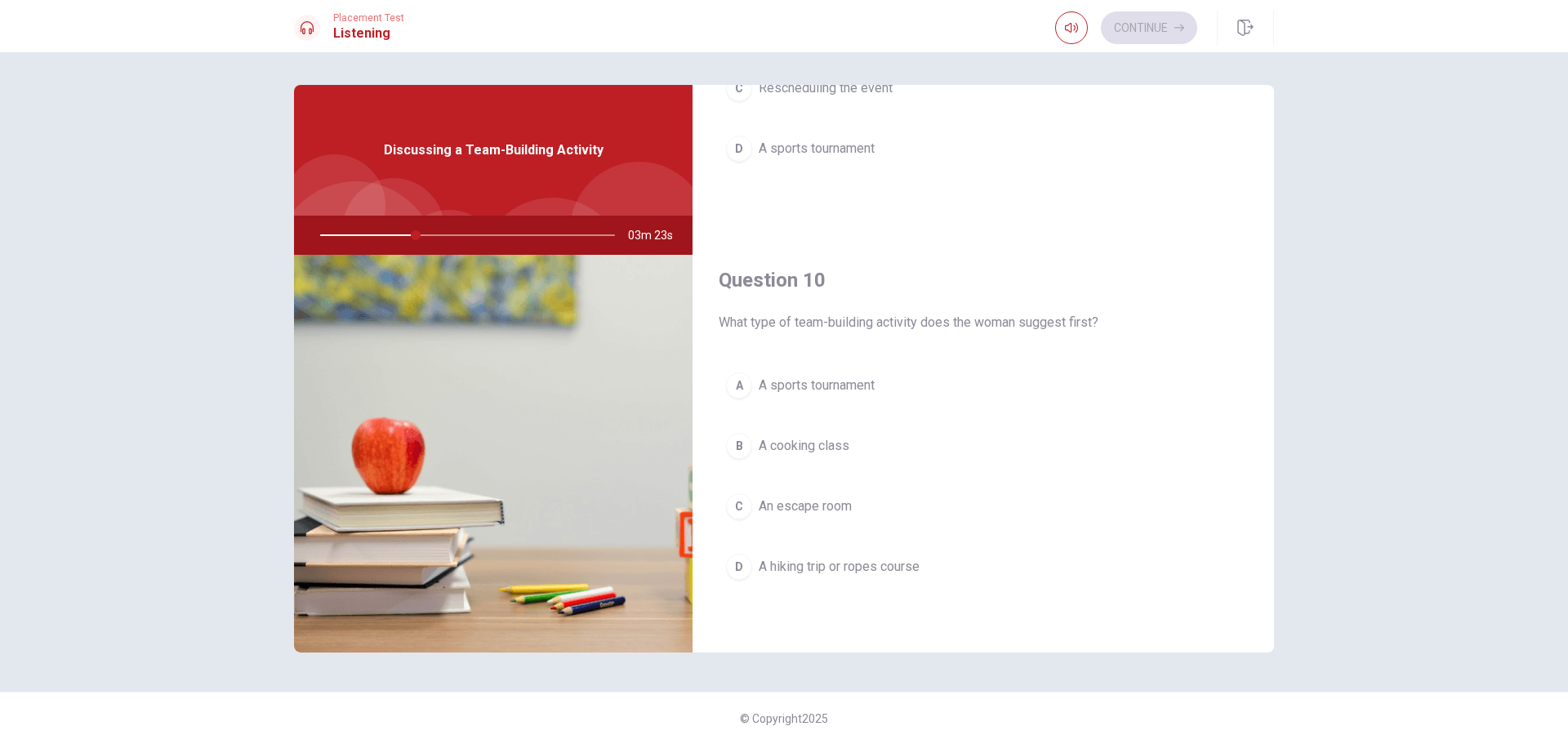
click at [982, 579] on button "D A hiking trip or ropes course" at bounding box center [983, 567] width 529 height 40
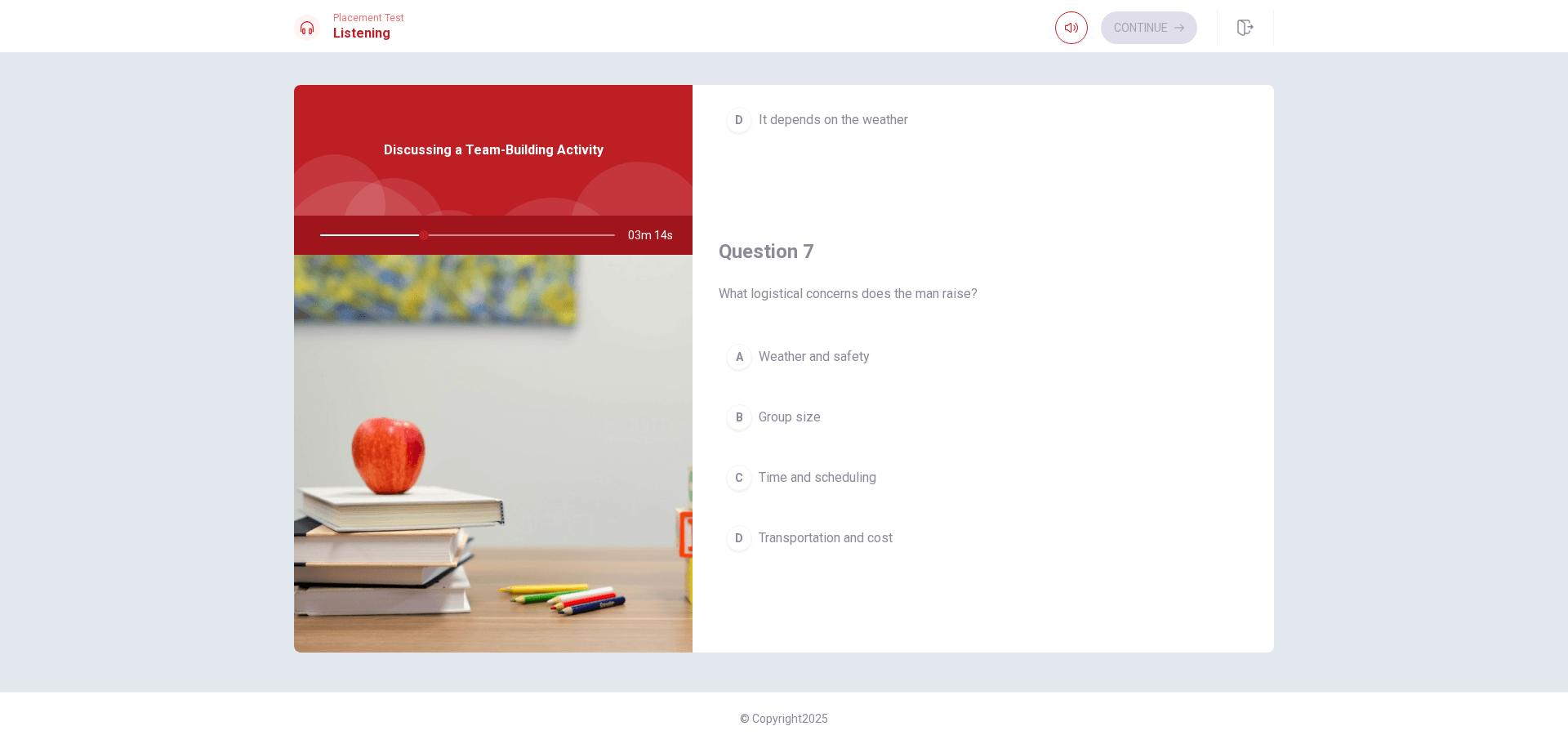
scroll to position [298, 0]
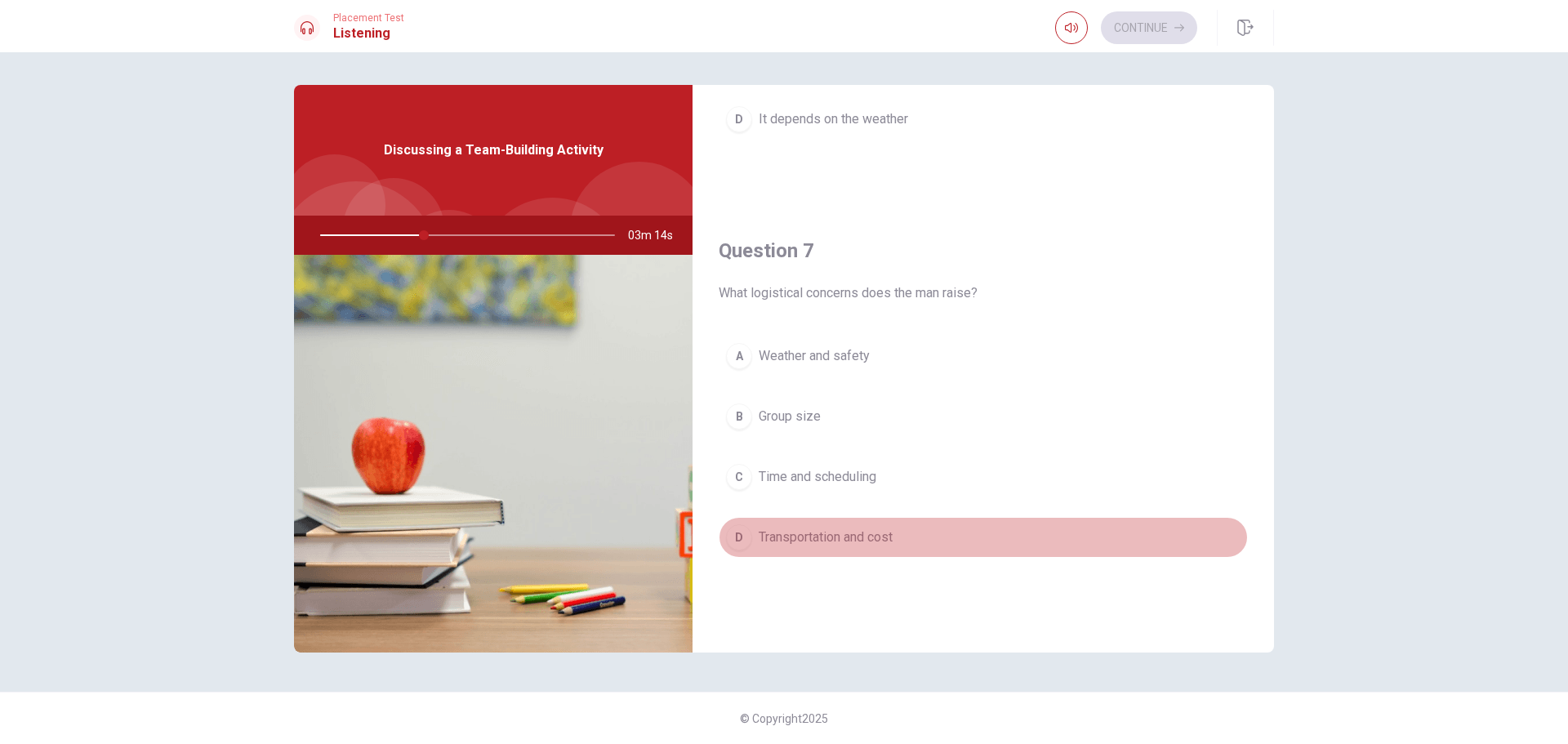
click at [1076, 518] on button "D Transportation and cost" at bounding box center [983, 537] width 529 height 40
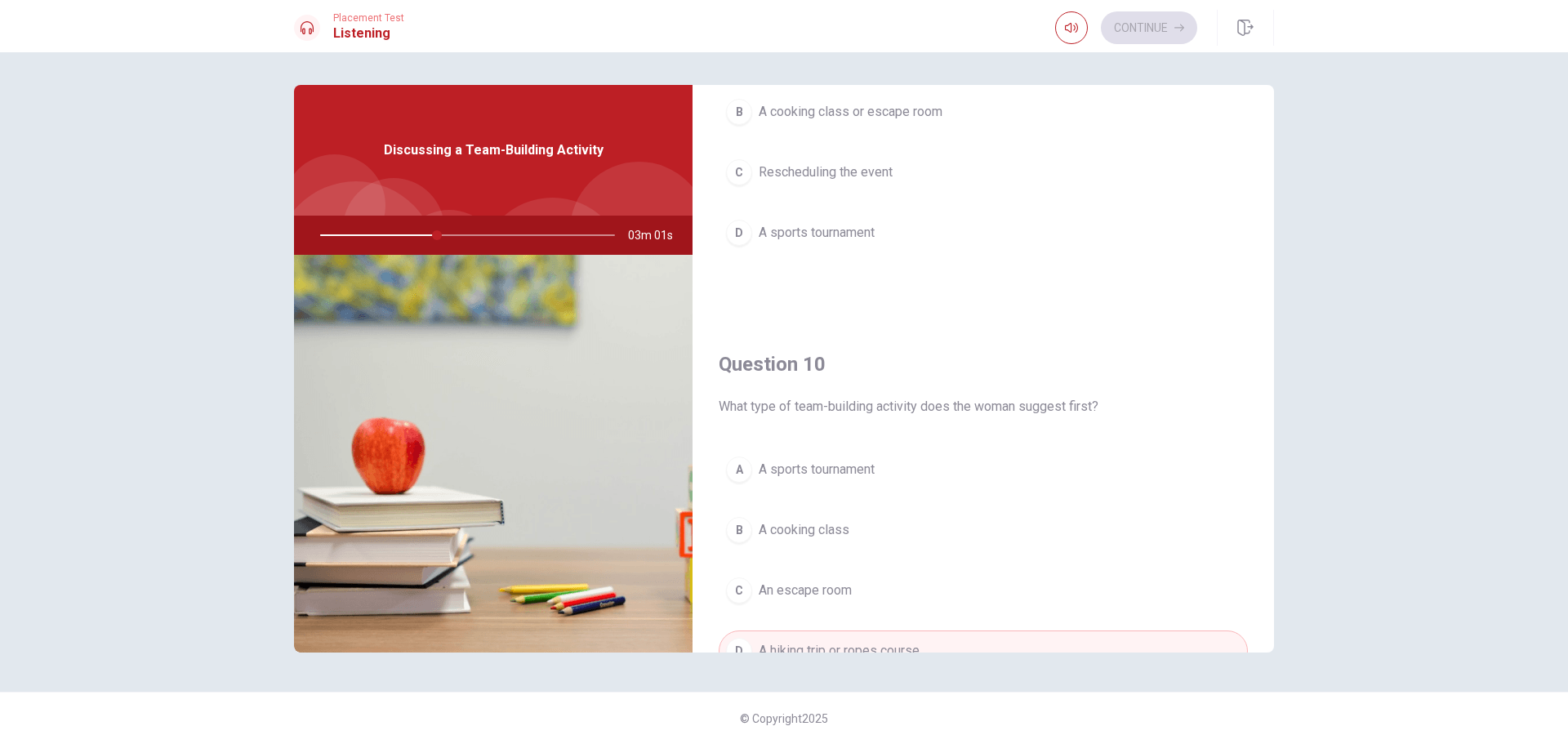
scroll to position [1116, 0]
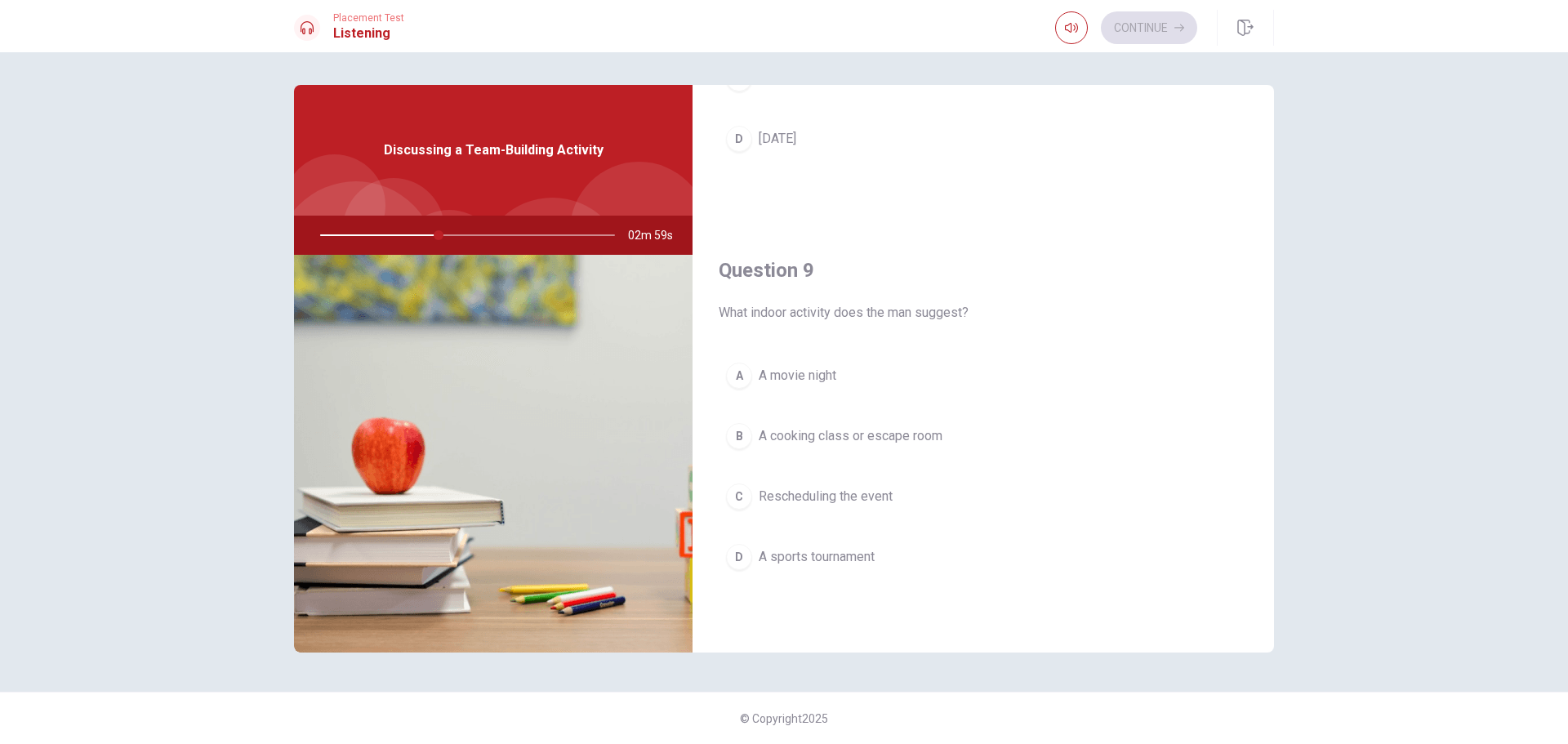
click at [938, 433] on span "A cooking class or escape room" at bounding box center [850, 436] width 184 height 19
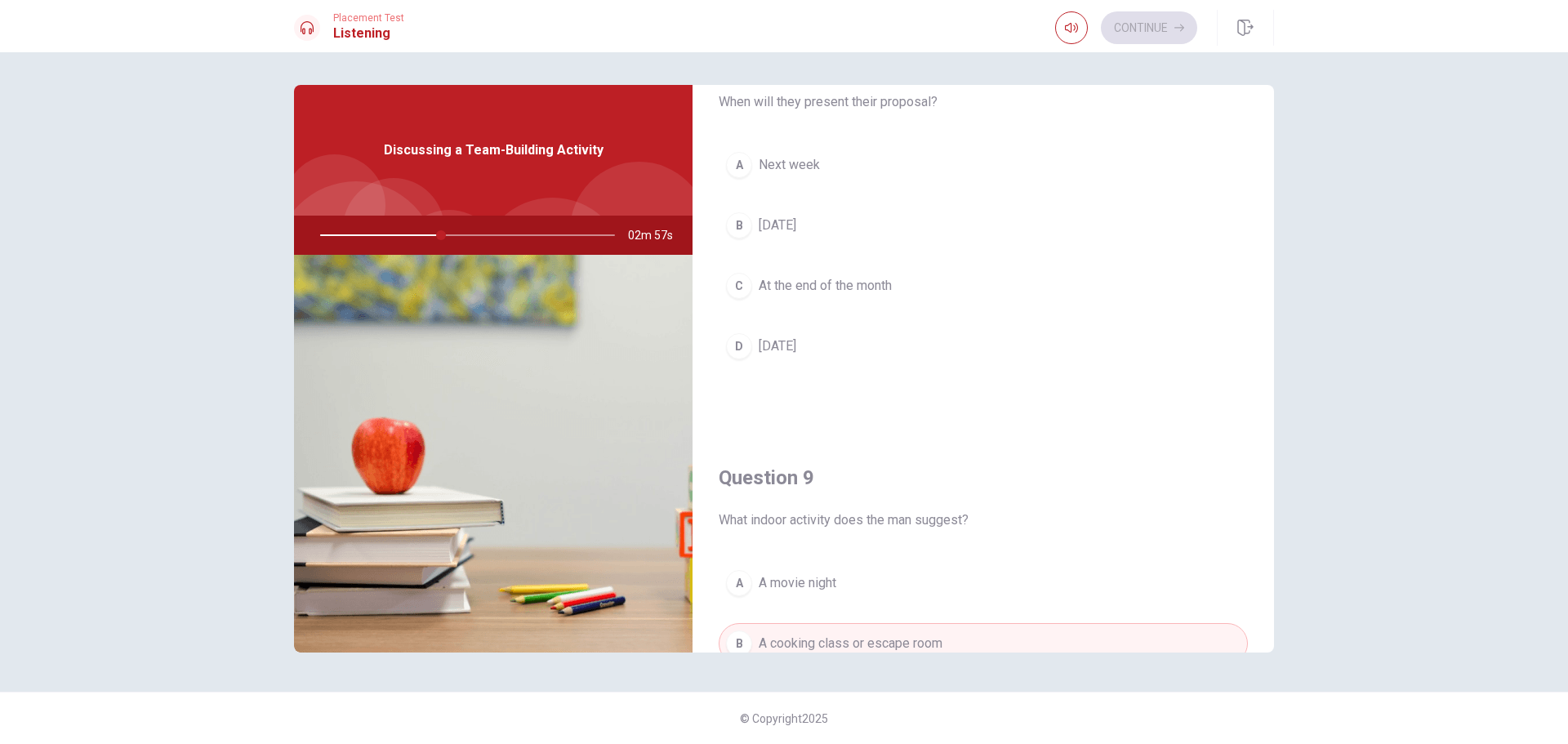
scroll to position [870, 0]
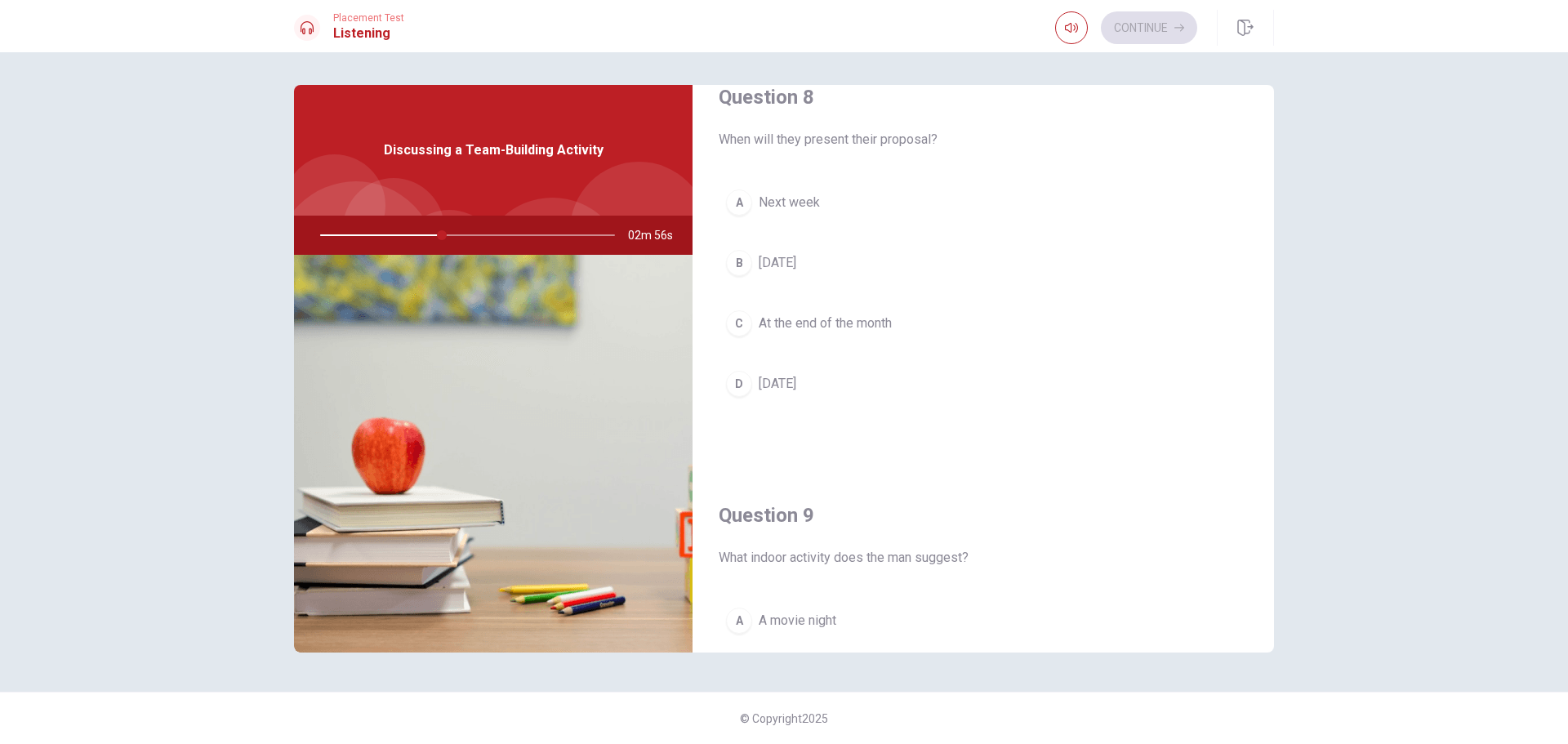
click at [803, 204] on span "Next week" at bounding box center [790, 202] width 62 height 19
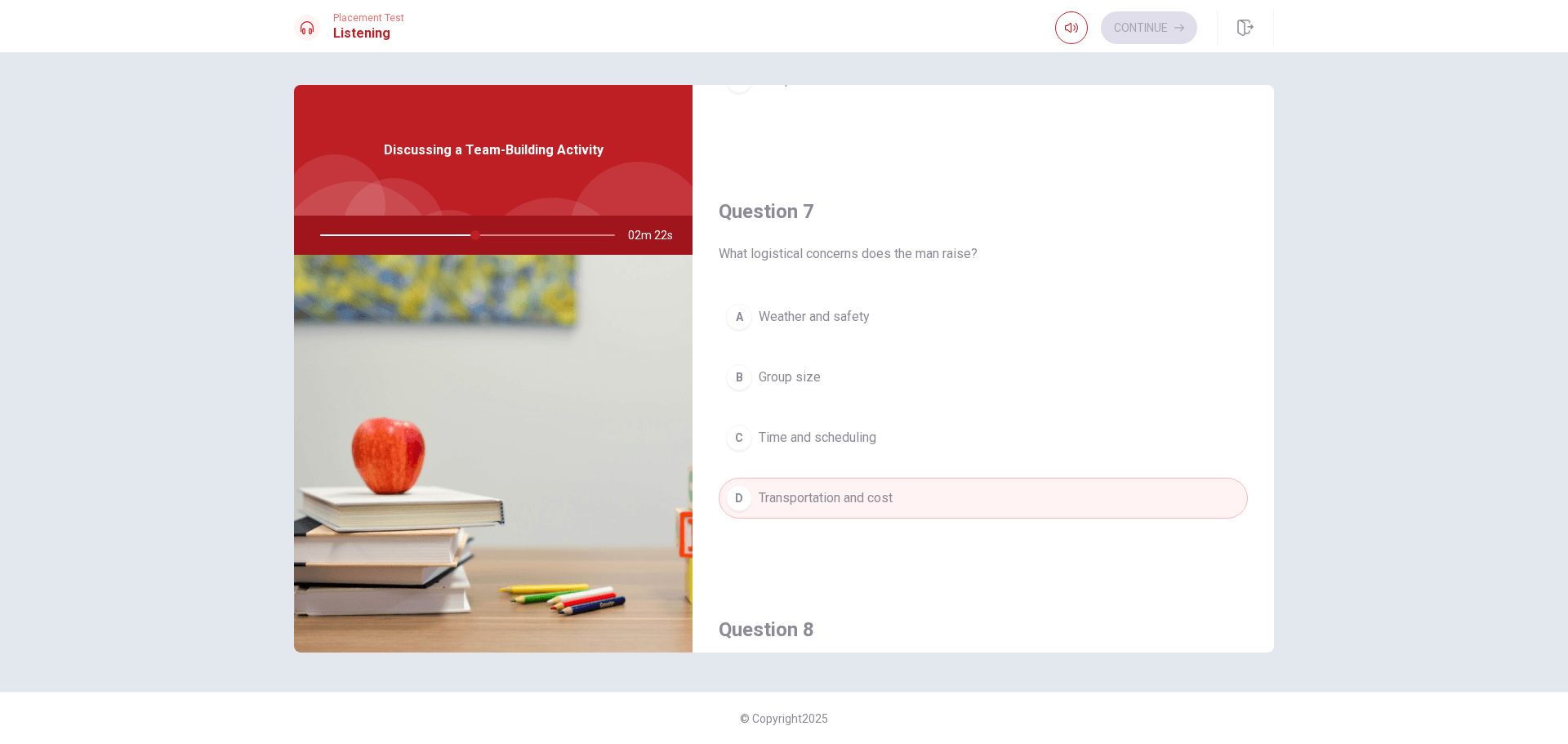
scroll to position [0, 0]
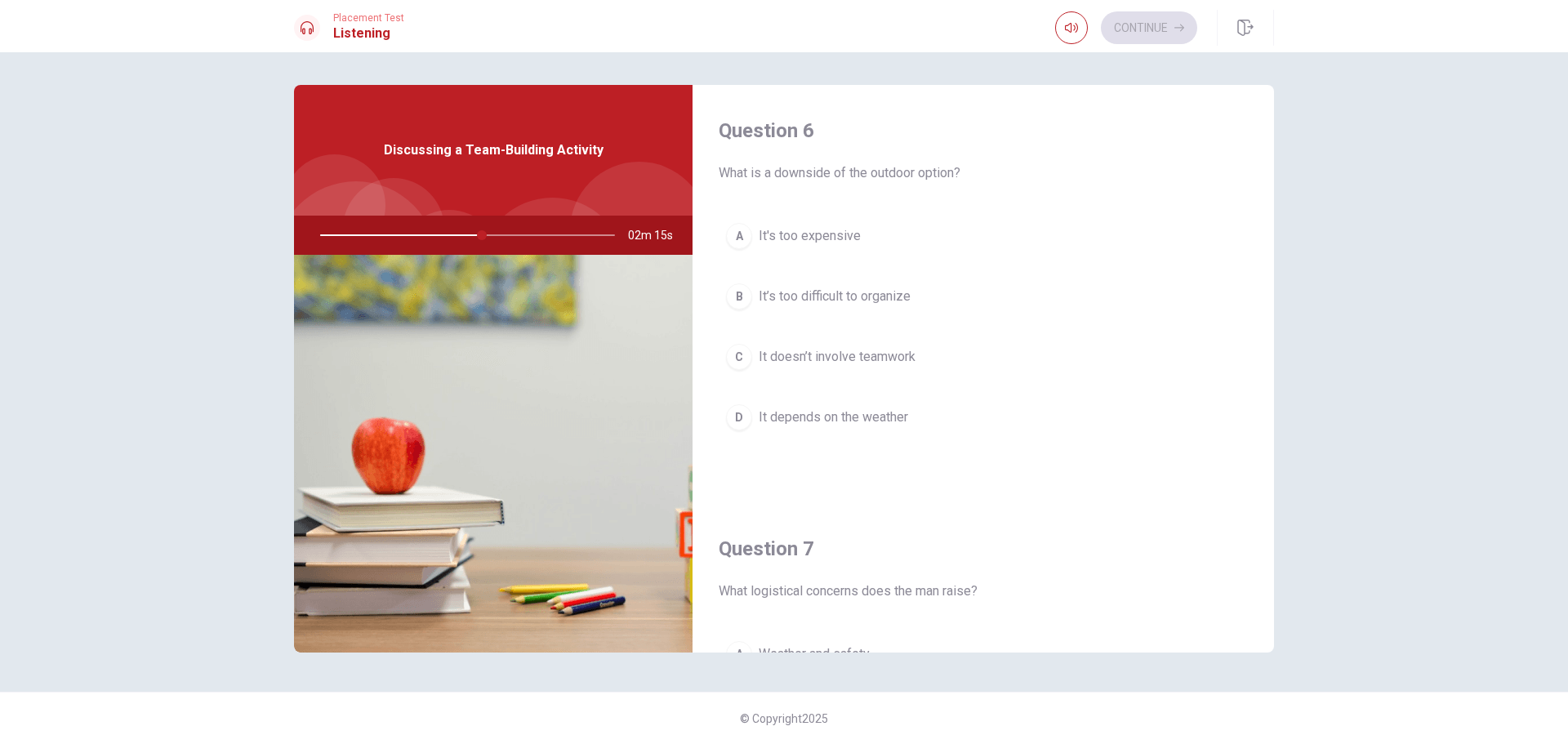
click at [1051, 424] on button "D It depends on the weather" at bounding box center [983, 418] width 529 height 40
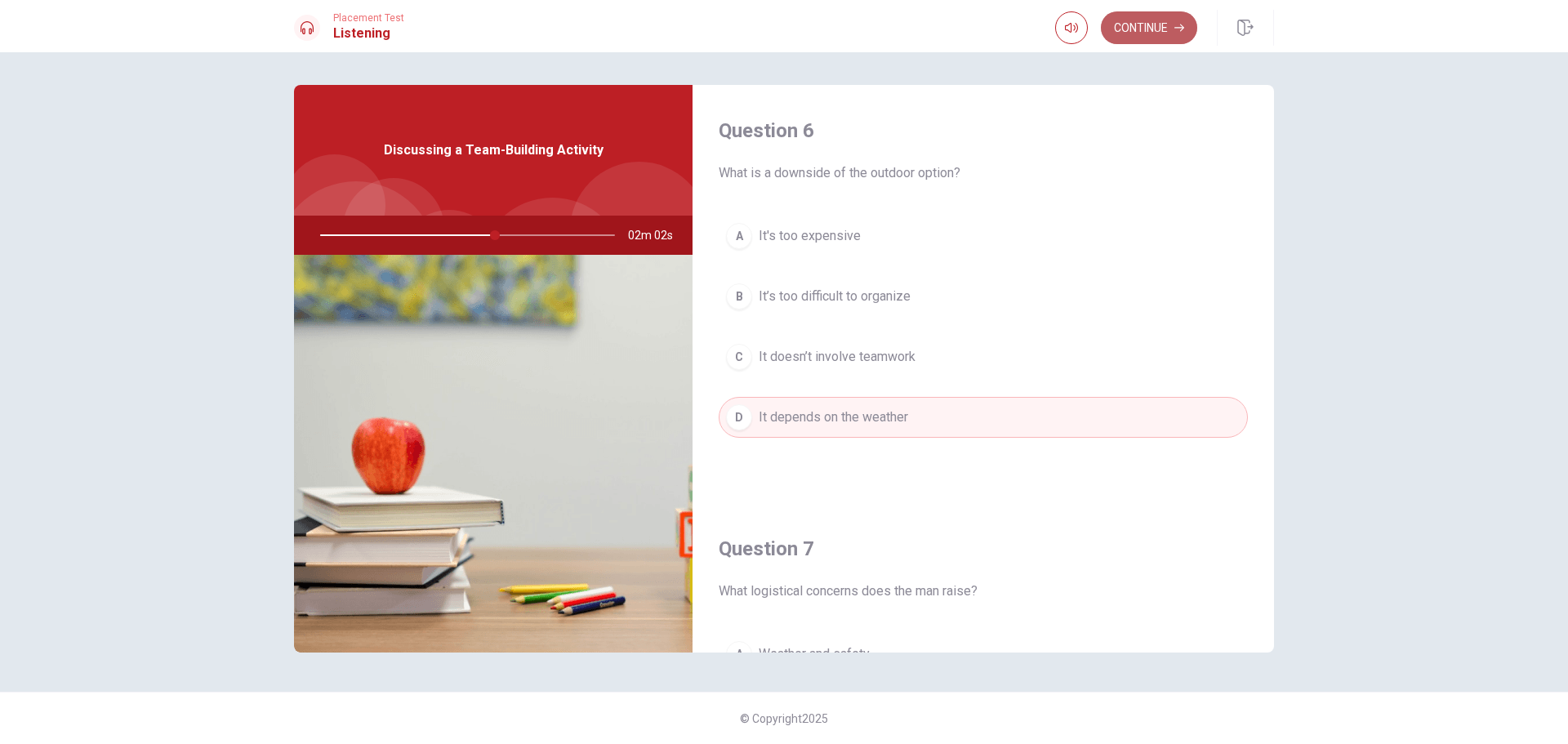
click at [1152, 36] on button "Continue" at bounding box center [1149, 28] width 96 height 33
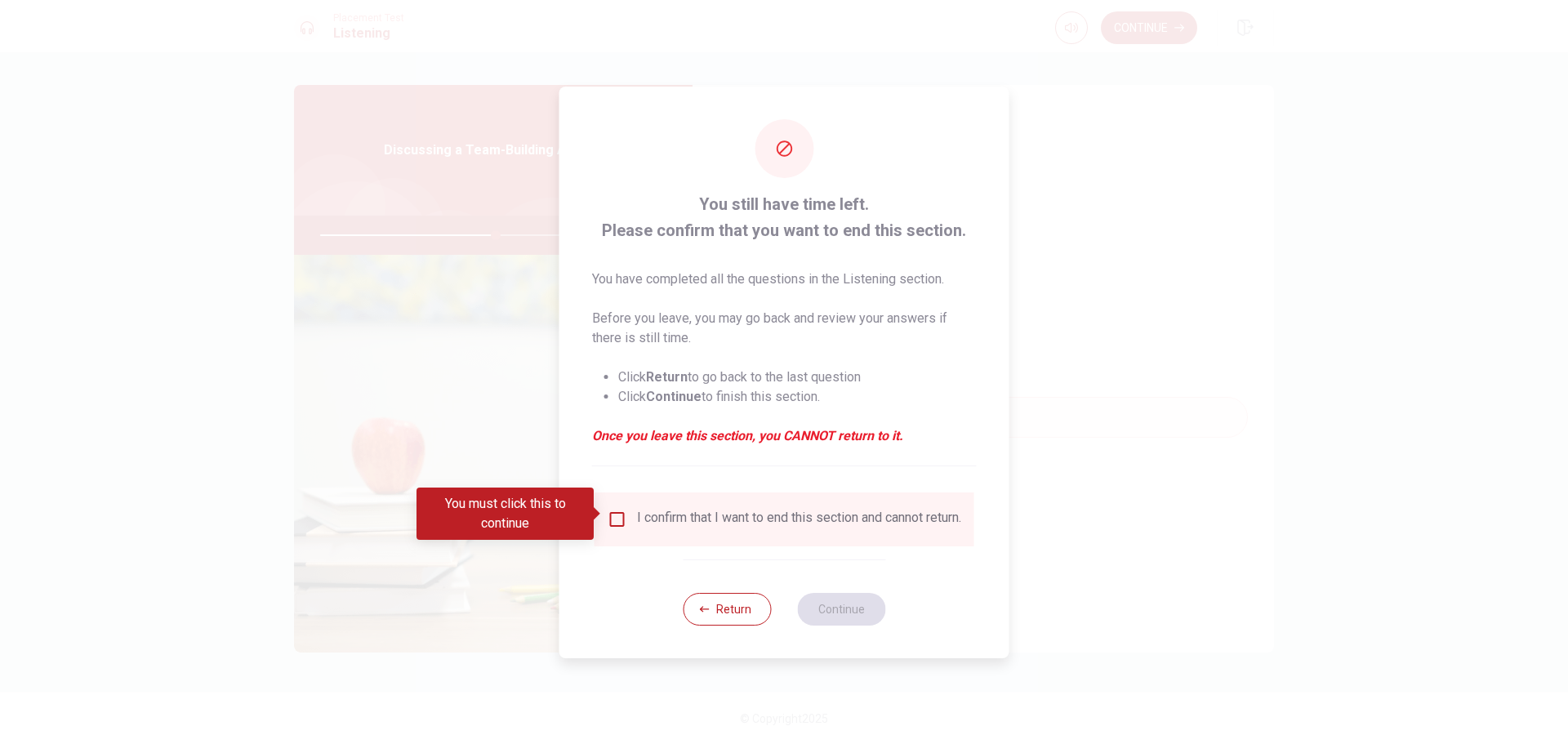
click at [616, 516] on input "You must click this to continue" at bounding box center [618, 520] width 19 height 19
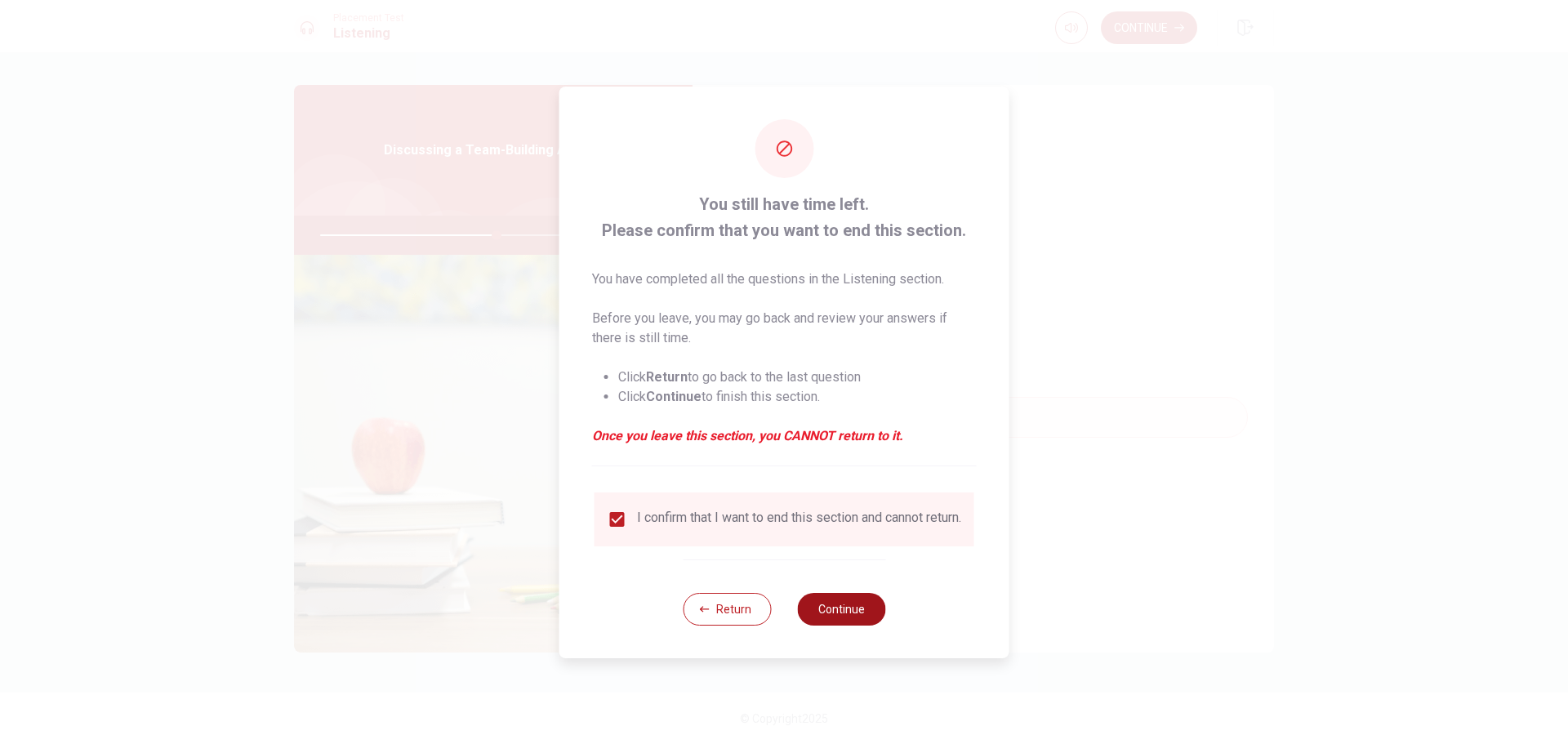
click at [841, 608] on button "Continue" at bounding box center [842, 609] width 89 height 33
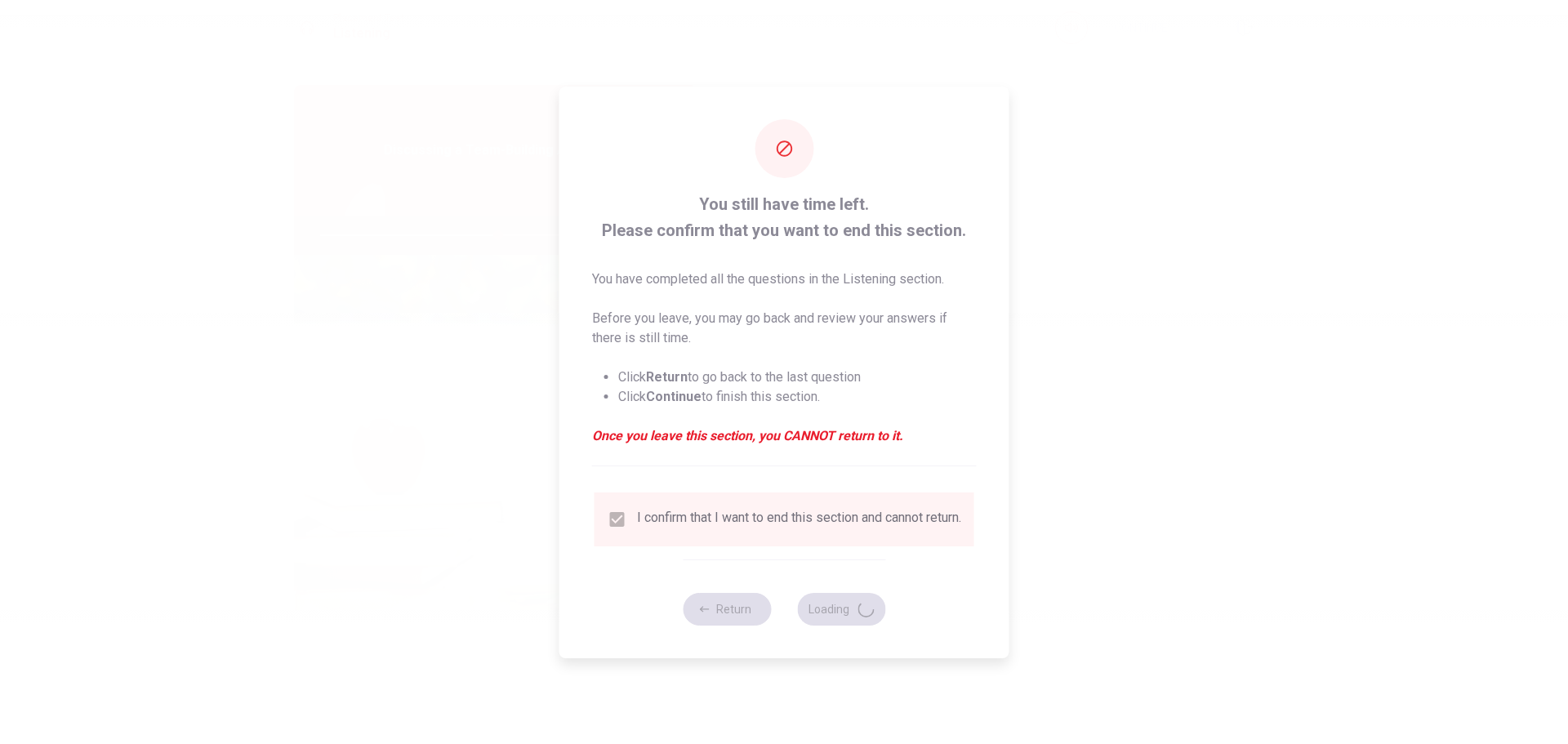
type input "61"
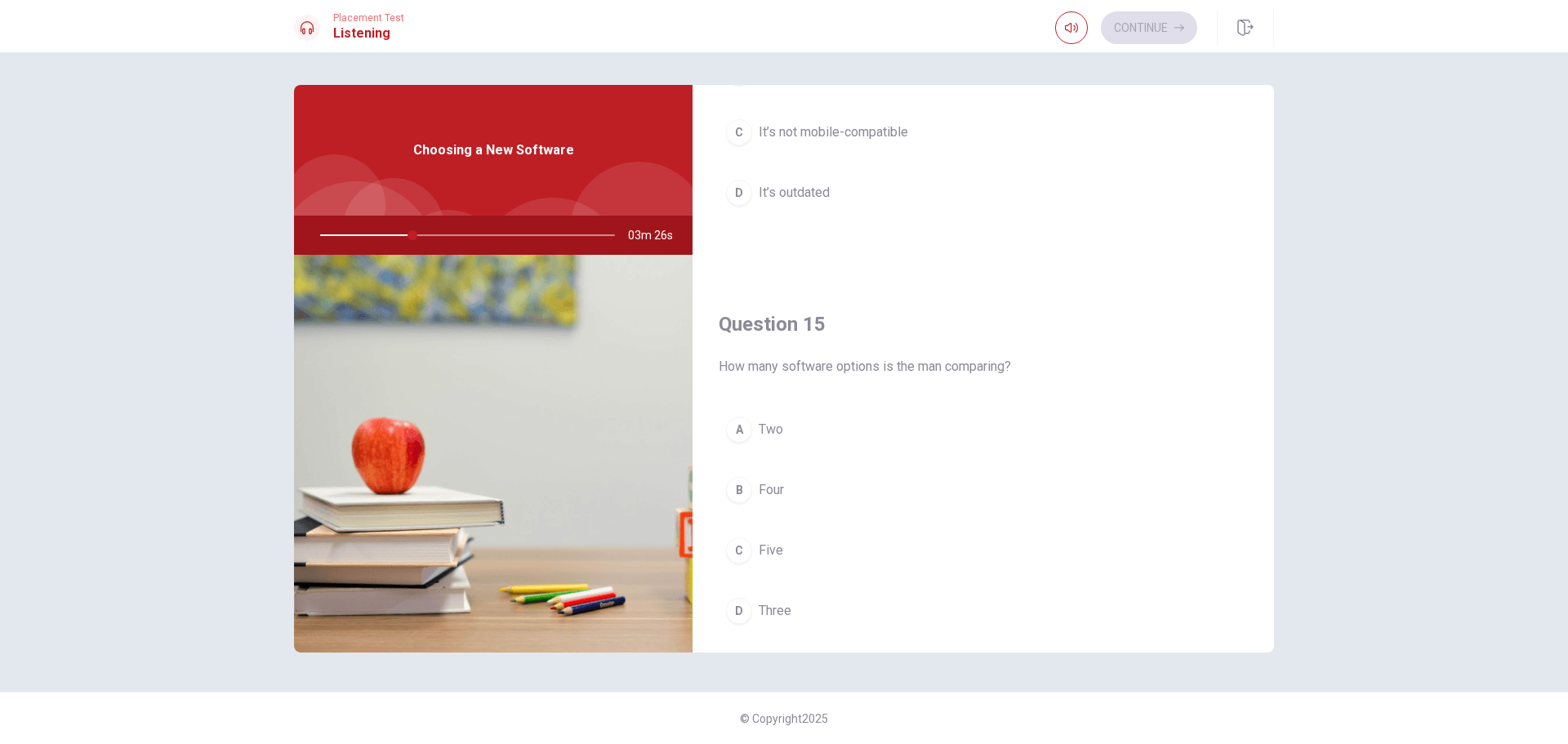
scroll to position [1524, 0]
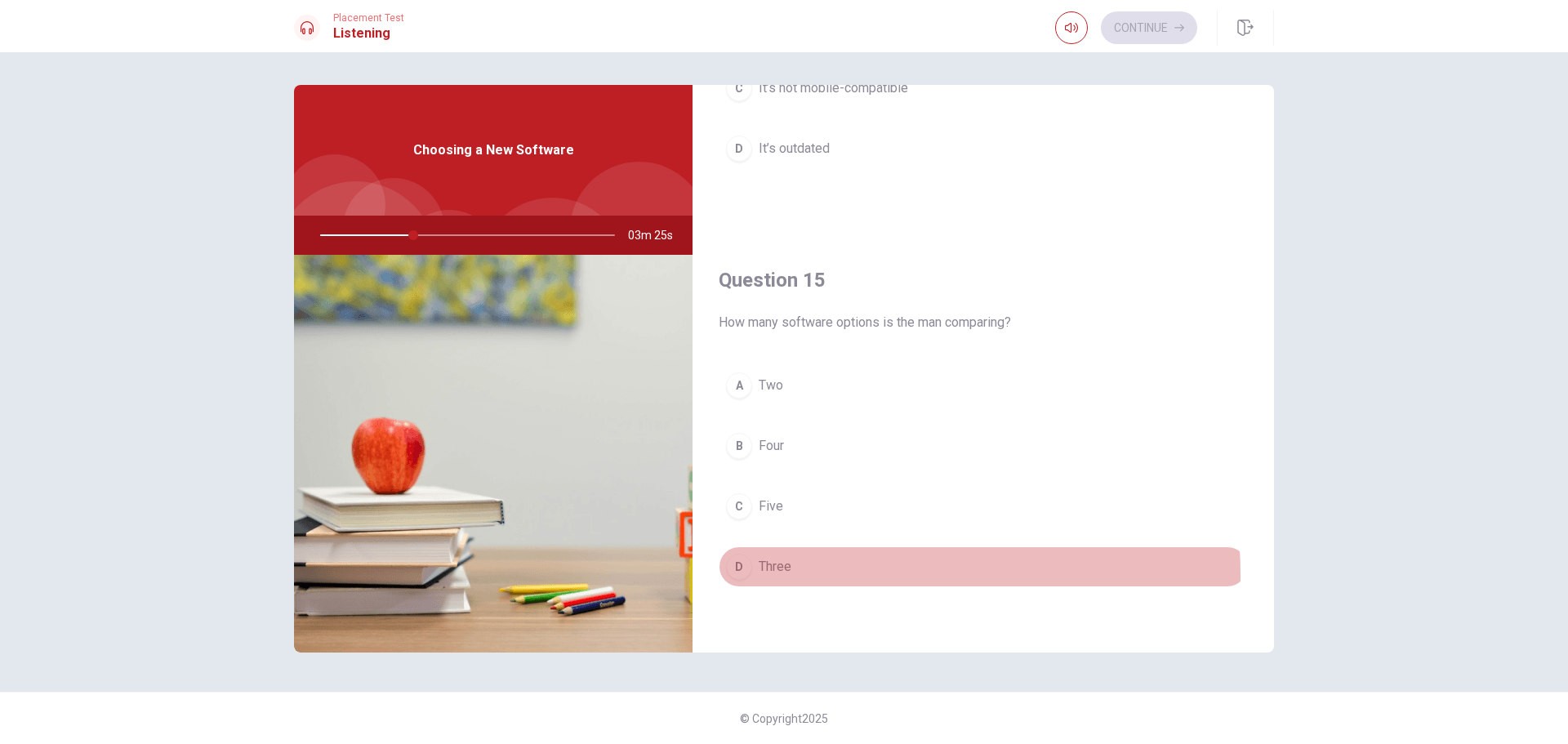
click at [816, 576] on button "D Three" at bounding box center [983, 567] width 529 height 40
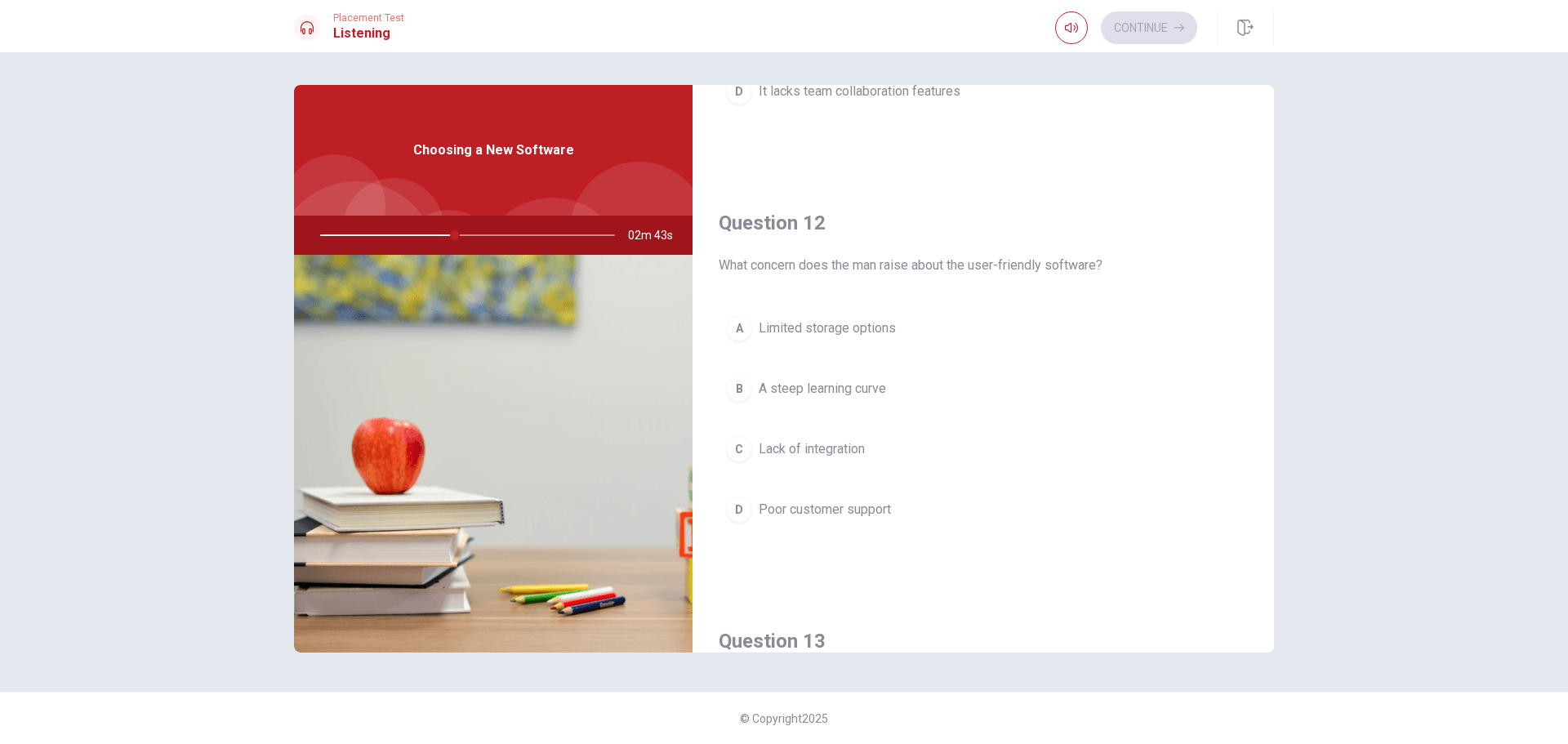
scroll to position [327, 0]
click at [947, 510] on button "D Poor customer support" at bounding box center [983, 509] width 529 height 40
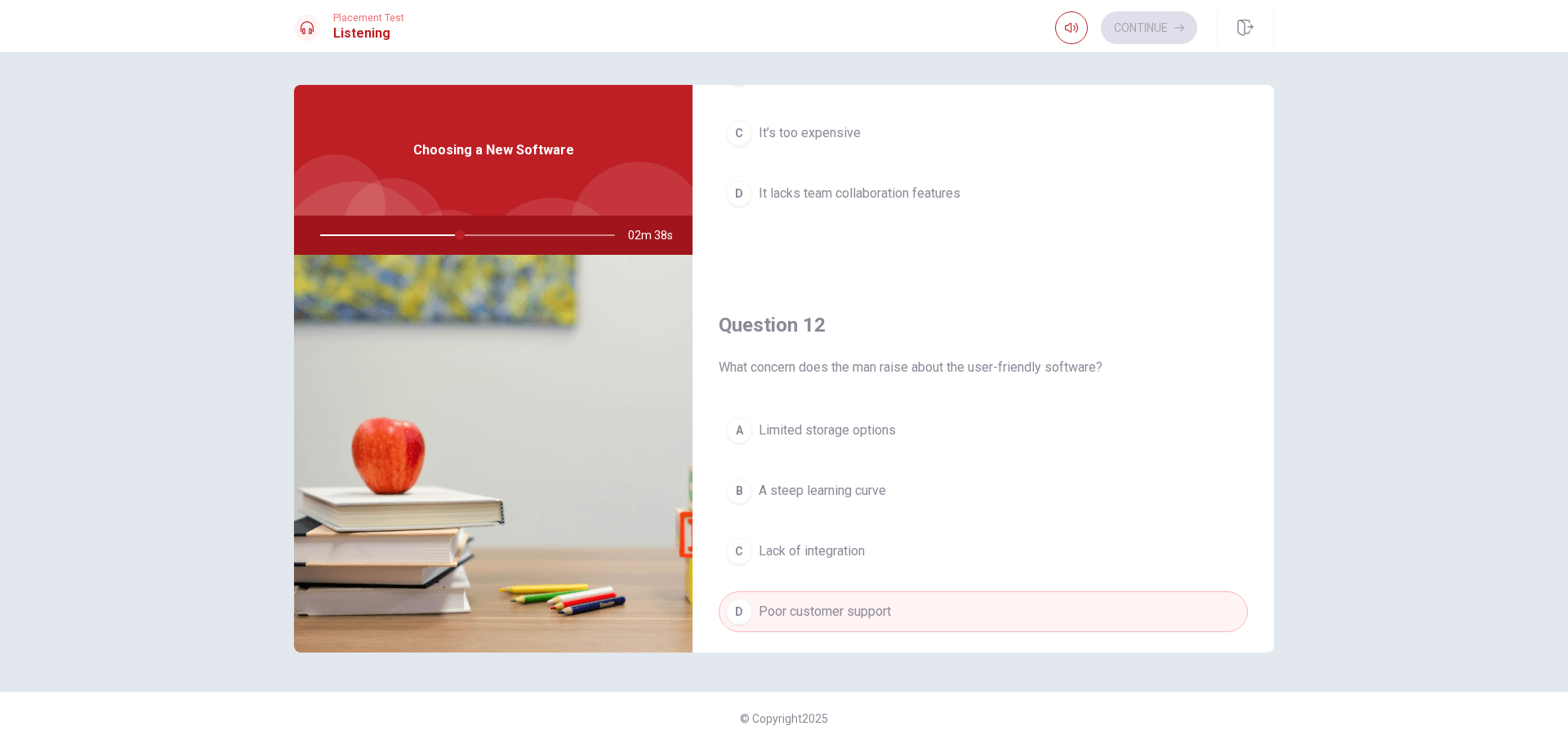
scroll to position [0, 0]
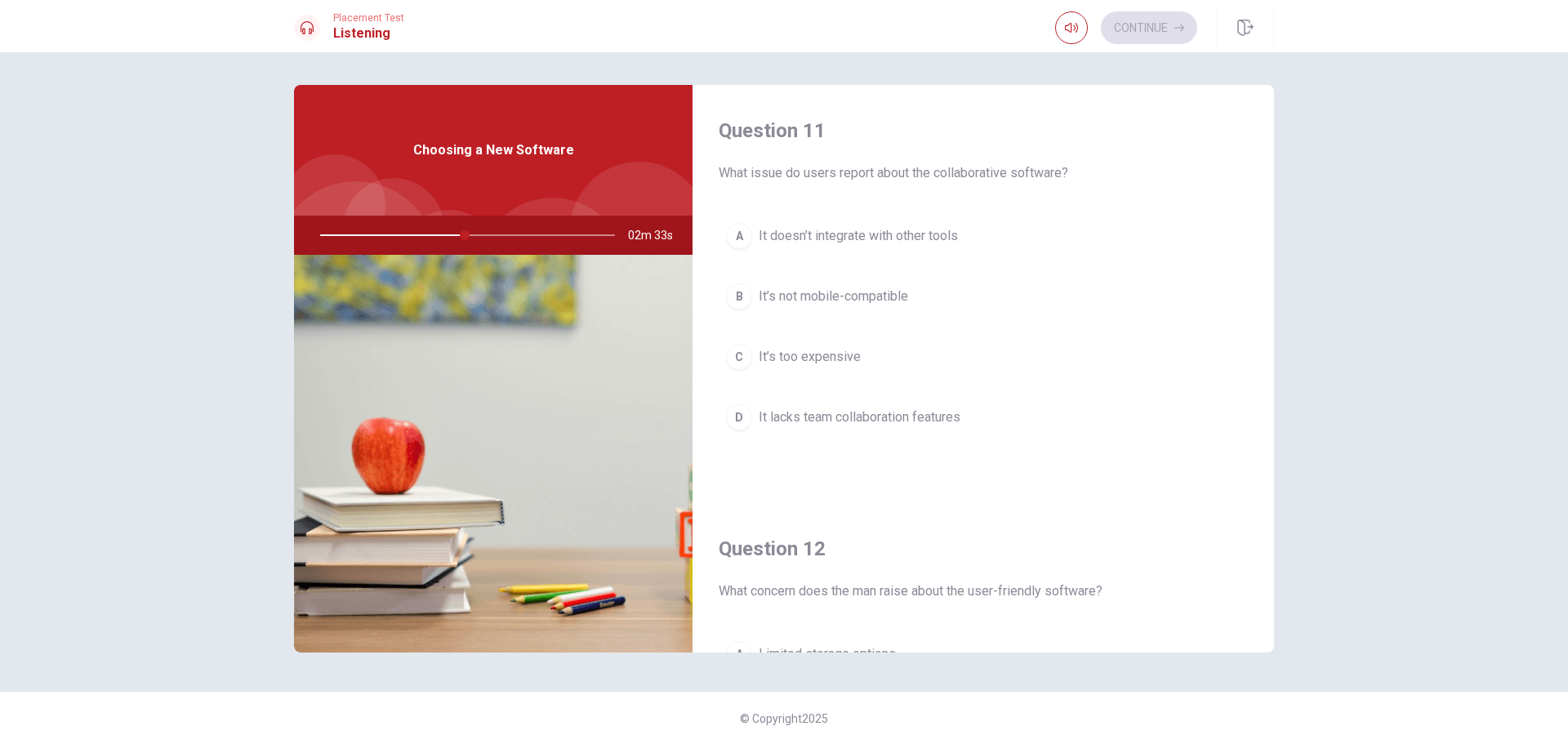
click at [910, 431] on button "D It lacks team collaboration features" at bounding box center [983, 418] width 529 height 40
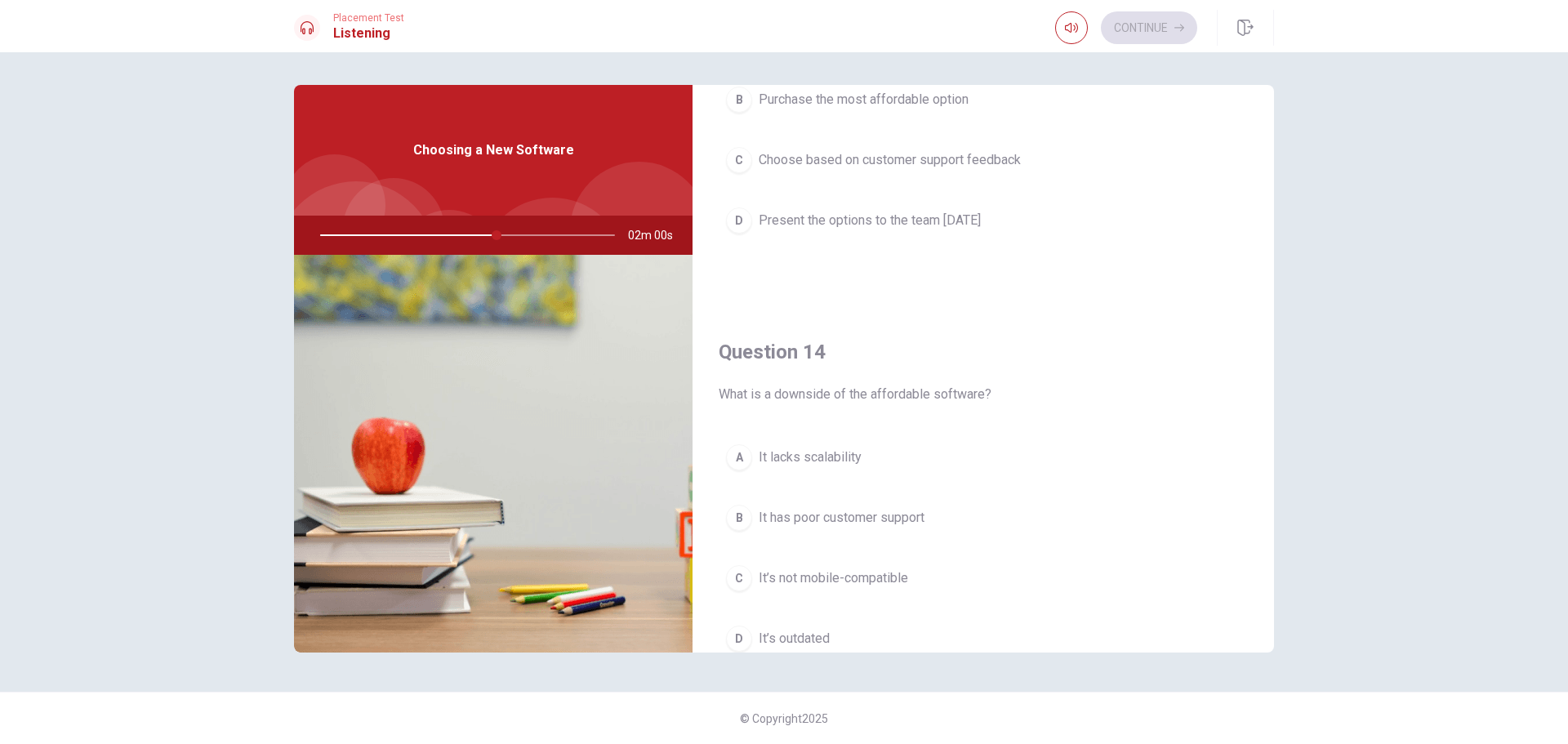
scroll to position [1116, 0]
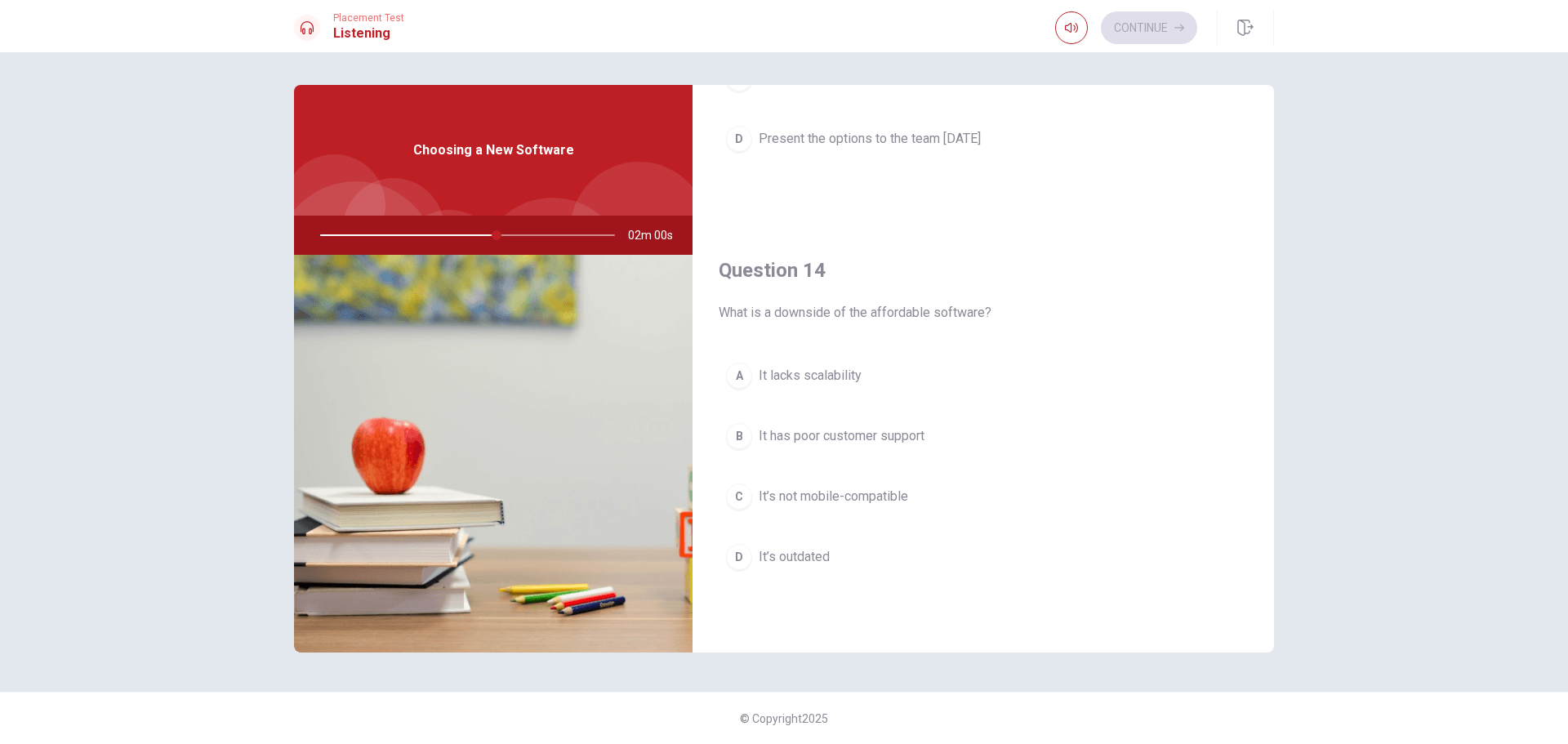
click at [786, 547] on button "D It’s outdated" at bounding box center [983, 557] width 529 height 40
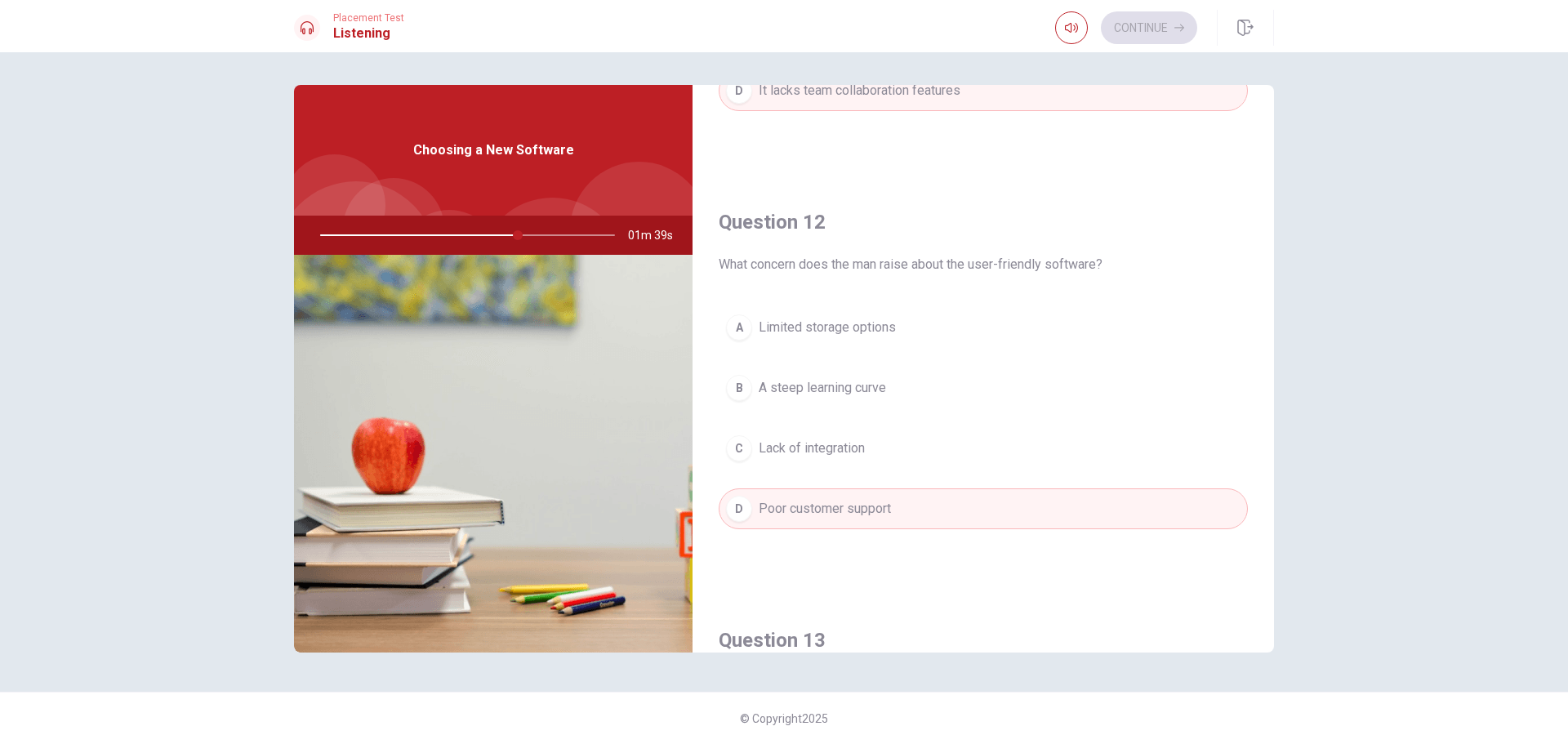
scroll to position [0, 0]
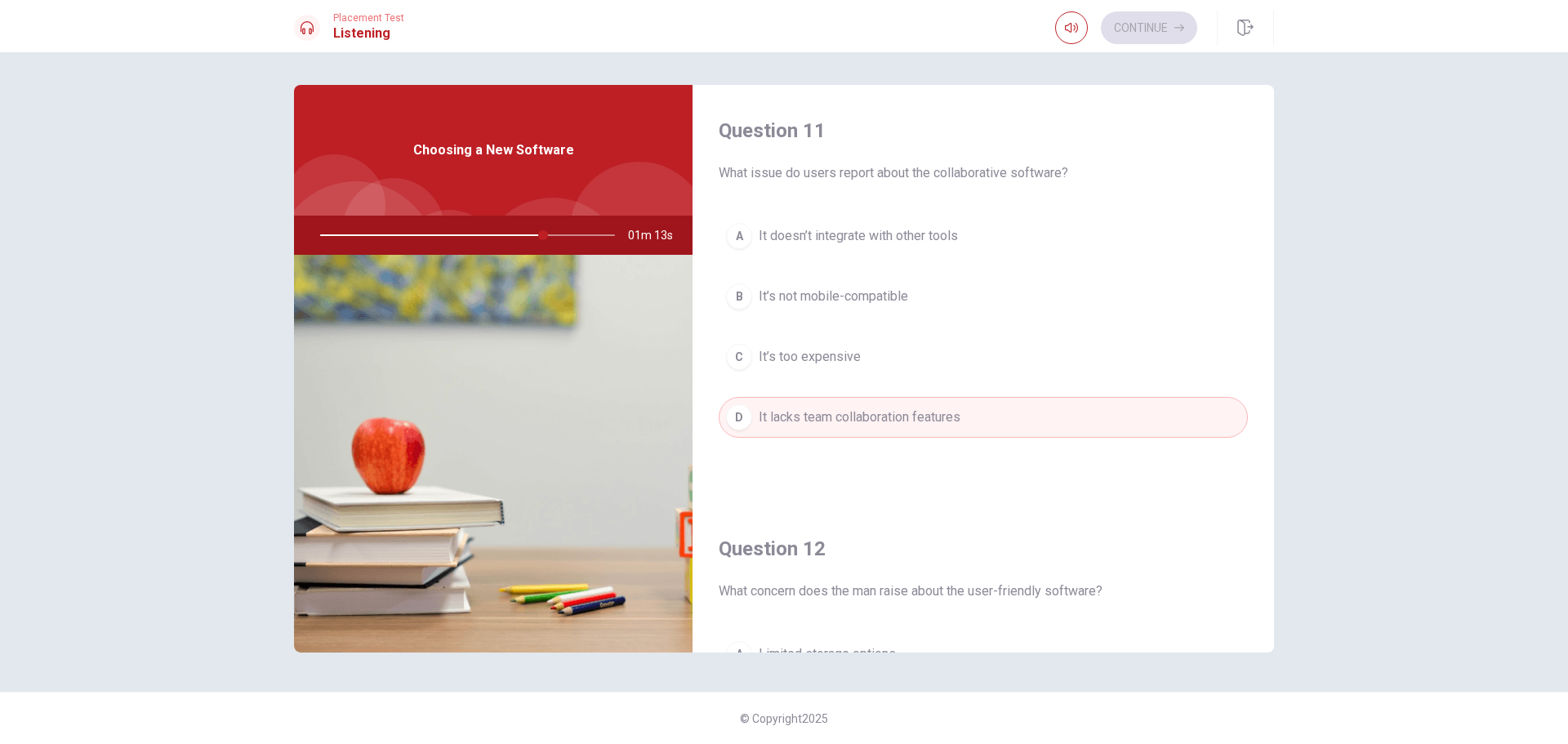
click at [868, 308] on button "B It’s not mobile-compatible" at bounding box center [983, 296] width 529 height 40
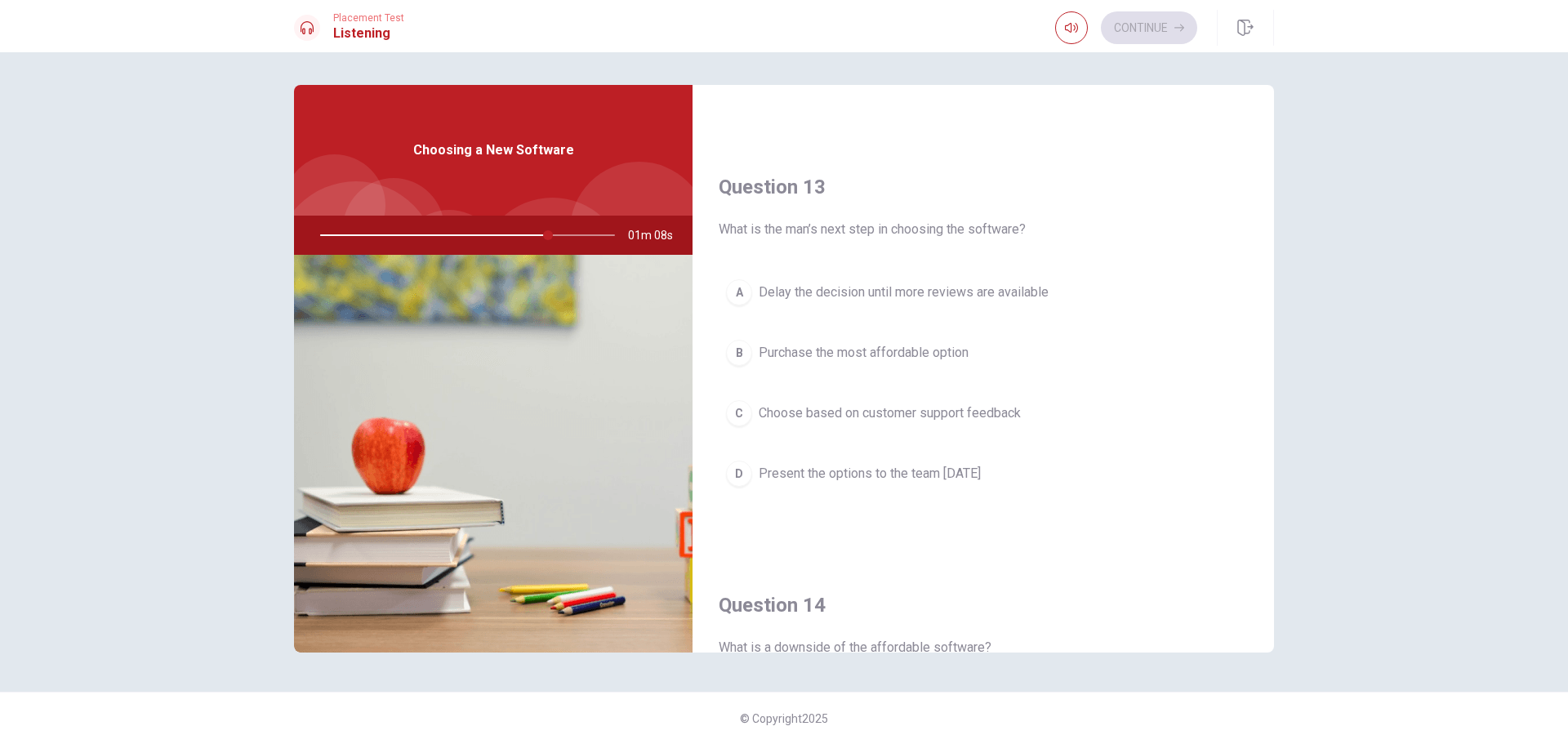
scroll to position [817, 0]
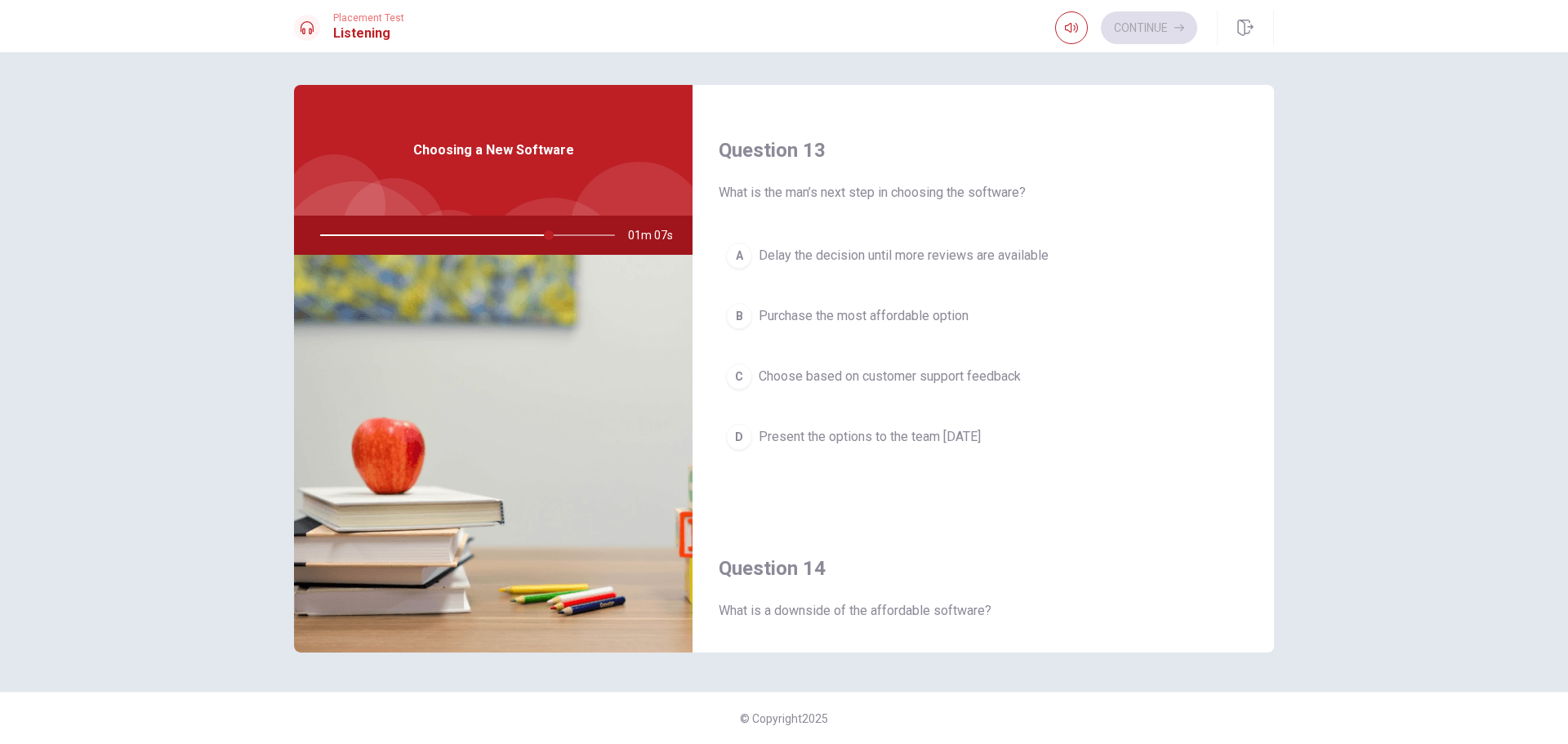
click at [884, 449] on button "D Present the options to the team [DATE]" at bounding box center [983, 437] width 529 height 40
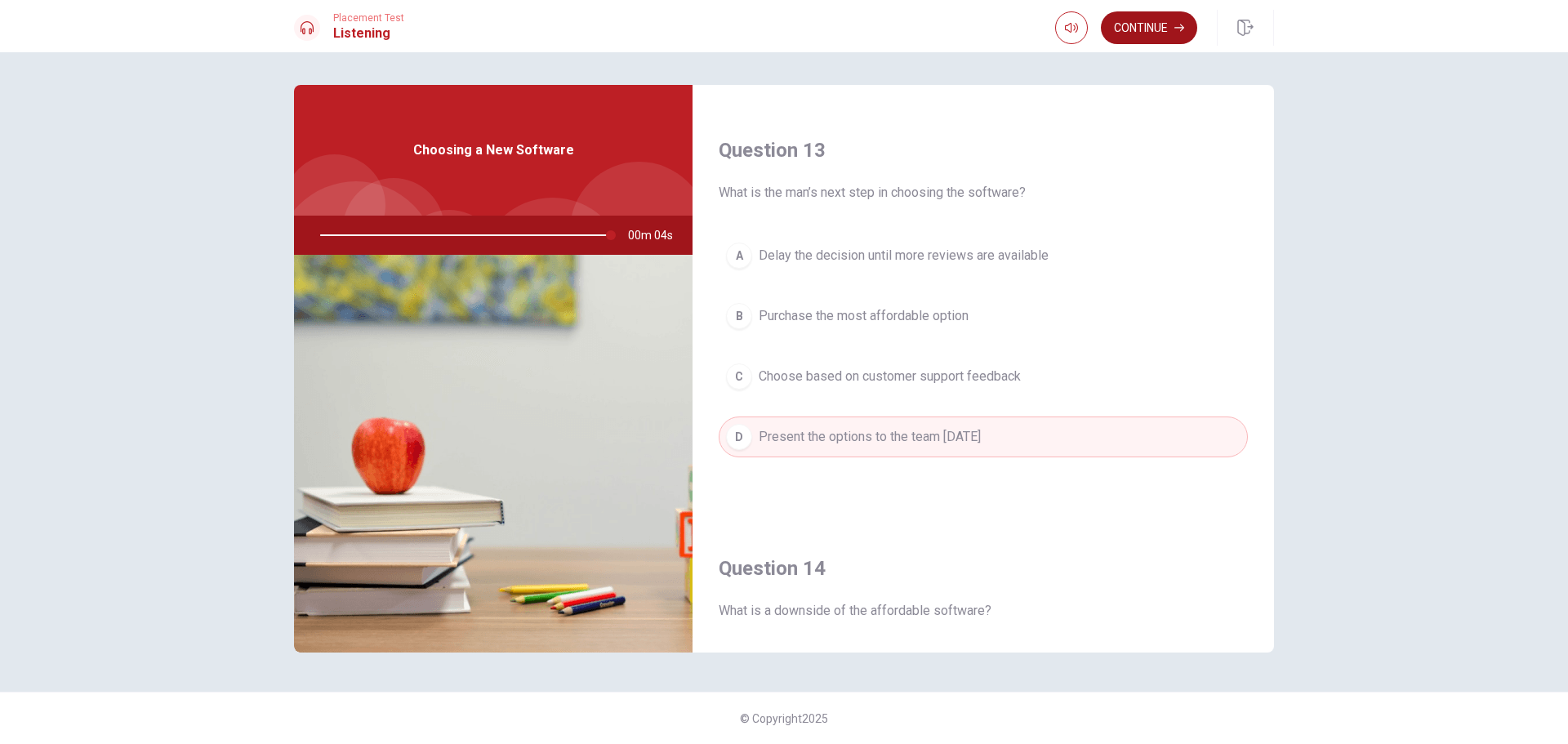
click at [1156, 40] on button "Continue" at bounding box center [1149, 28] width 96 height 33
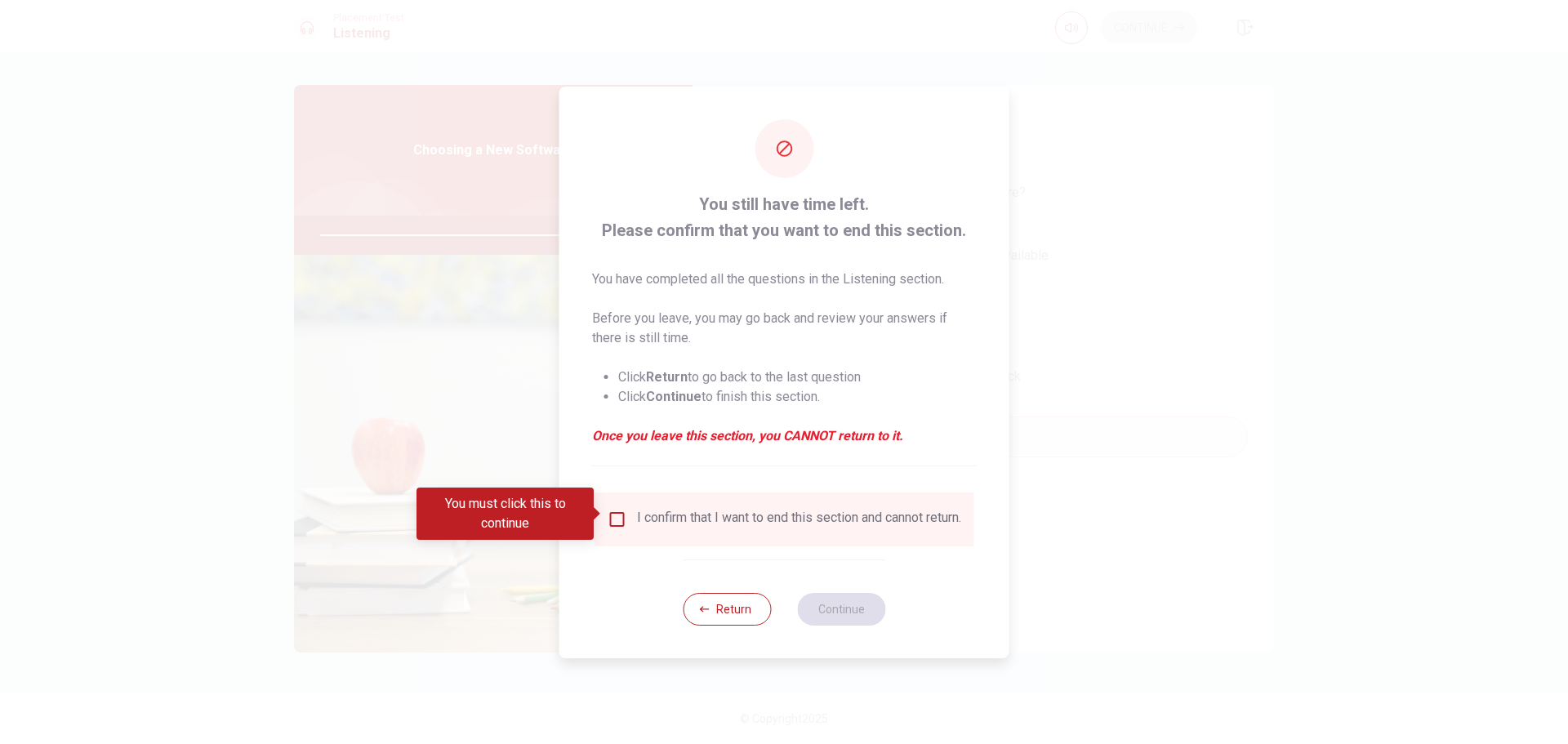
click at [710, 511] on div "I confirm that I want to end this section and cannot return." at bounding box center [798, 520] width 324 height 19
click at [610, 511] on input "You must click this to continue" at bounding box center [618, 520] width 19 height 19
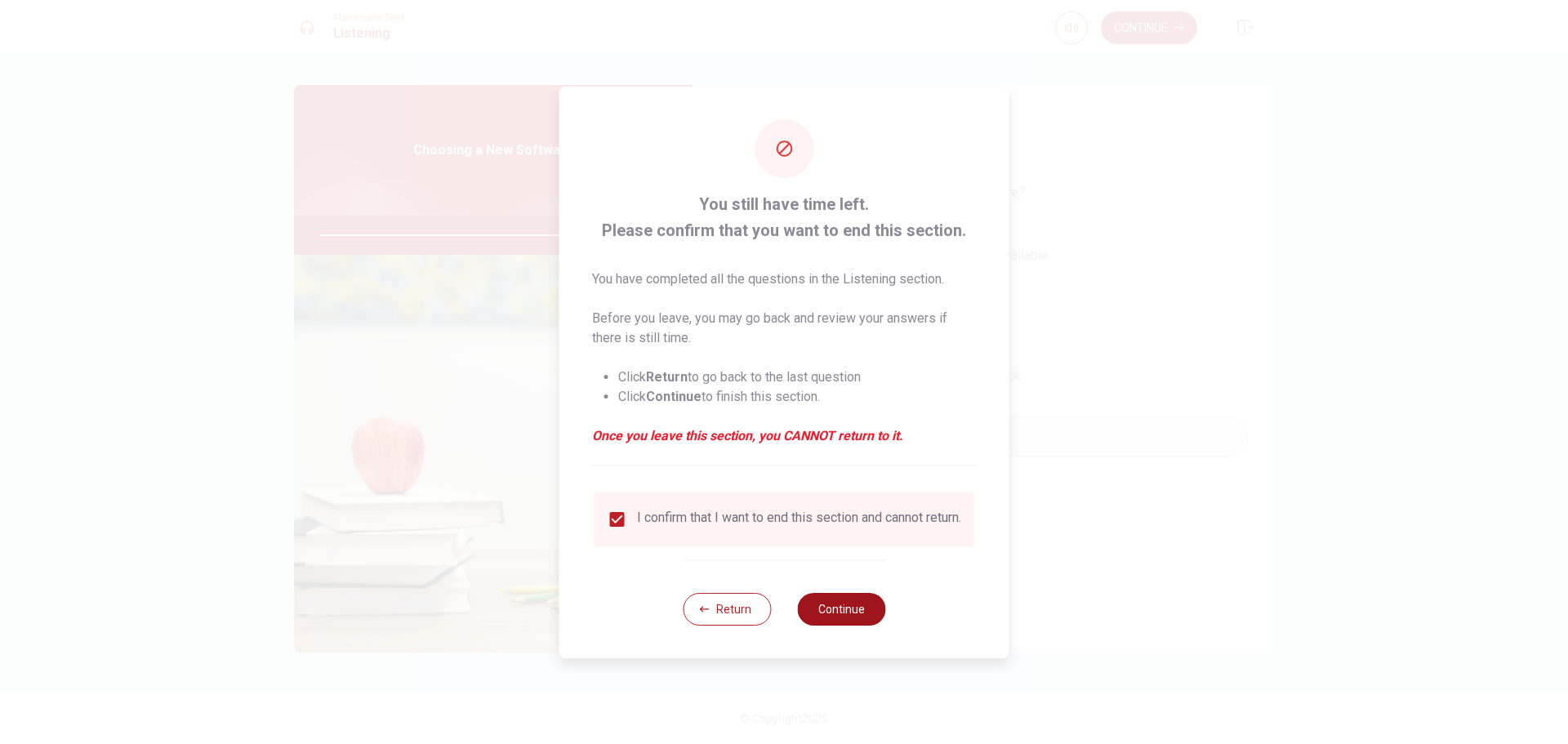
click at [840, 623] on button "Continue" at bounding box center [842, 609] width 89 height 33
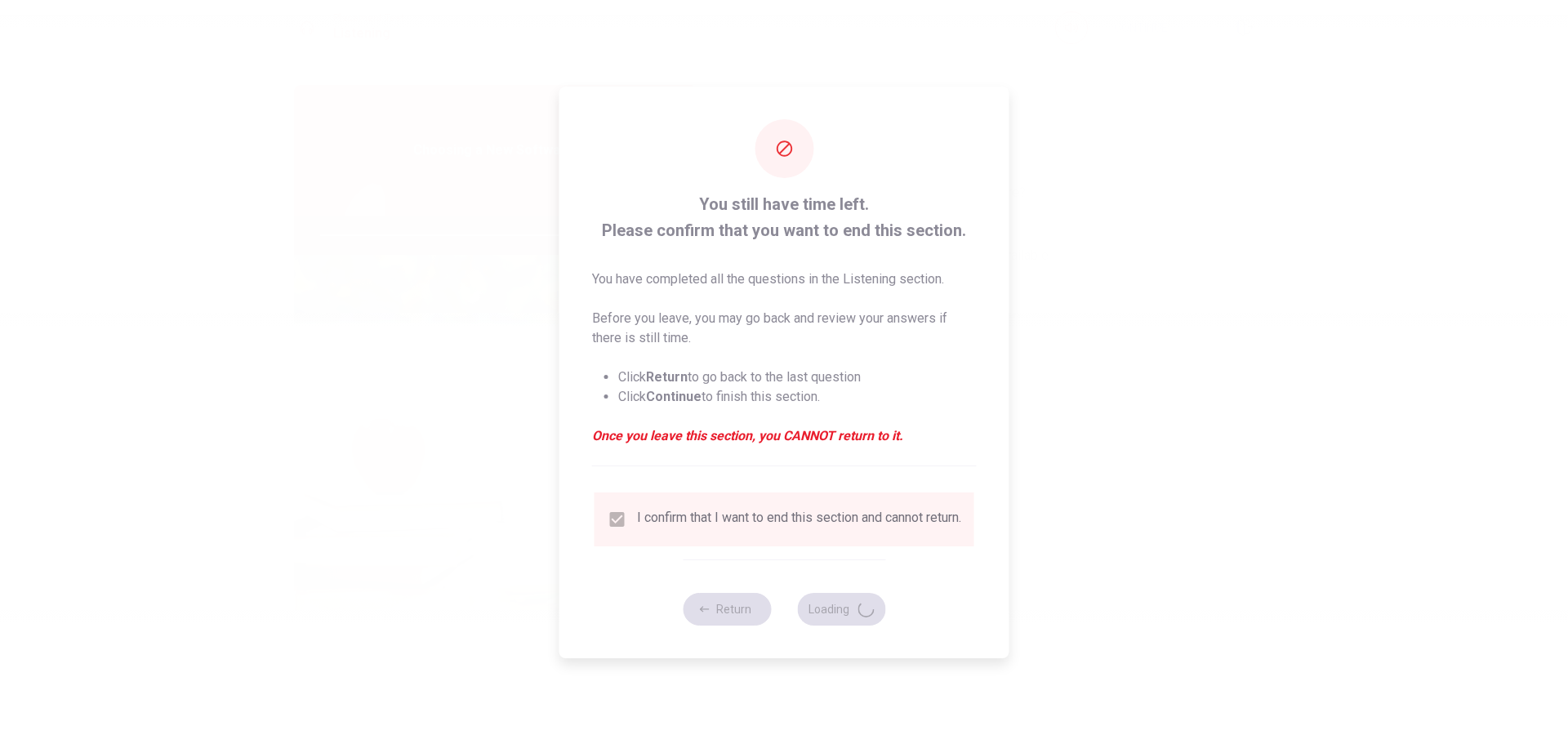
type input "0"
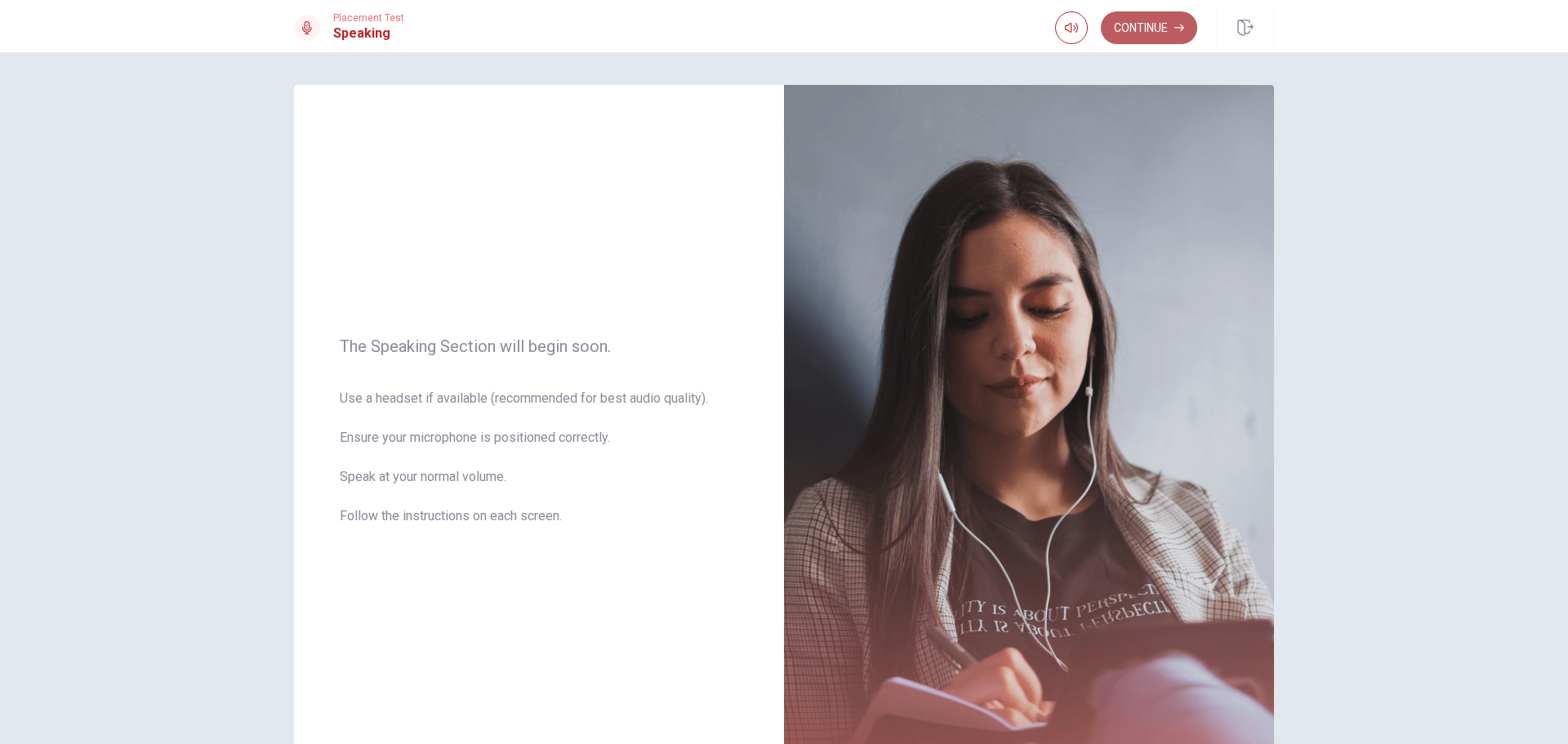
click at [1150, 30] on button "Continue" at bounding box center [1149, 28] width 96 height 33
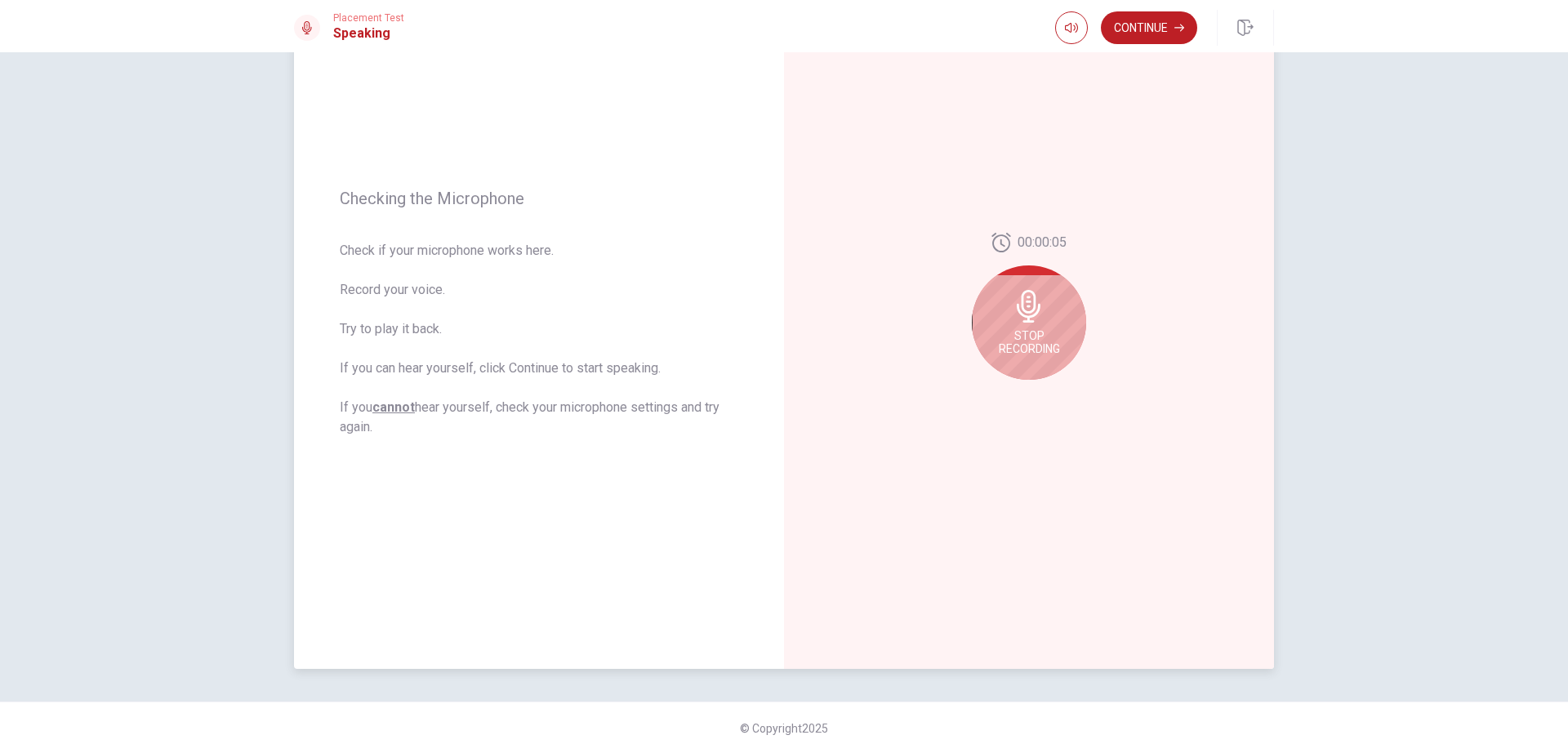
scroll to position [138, 0]
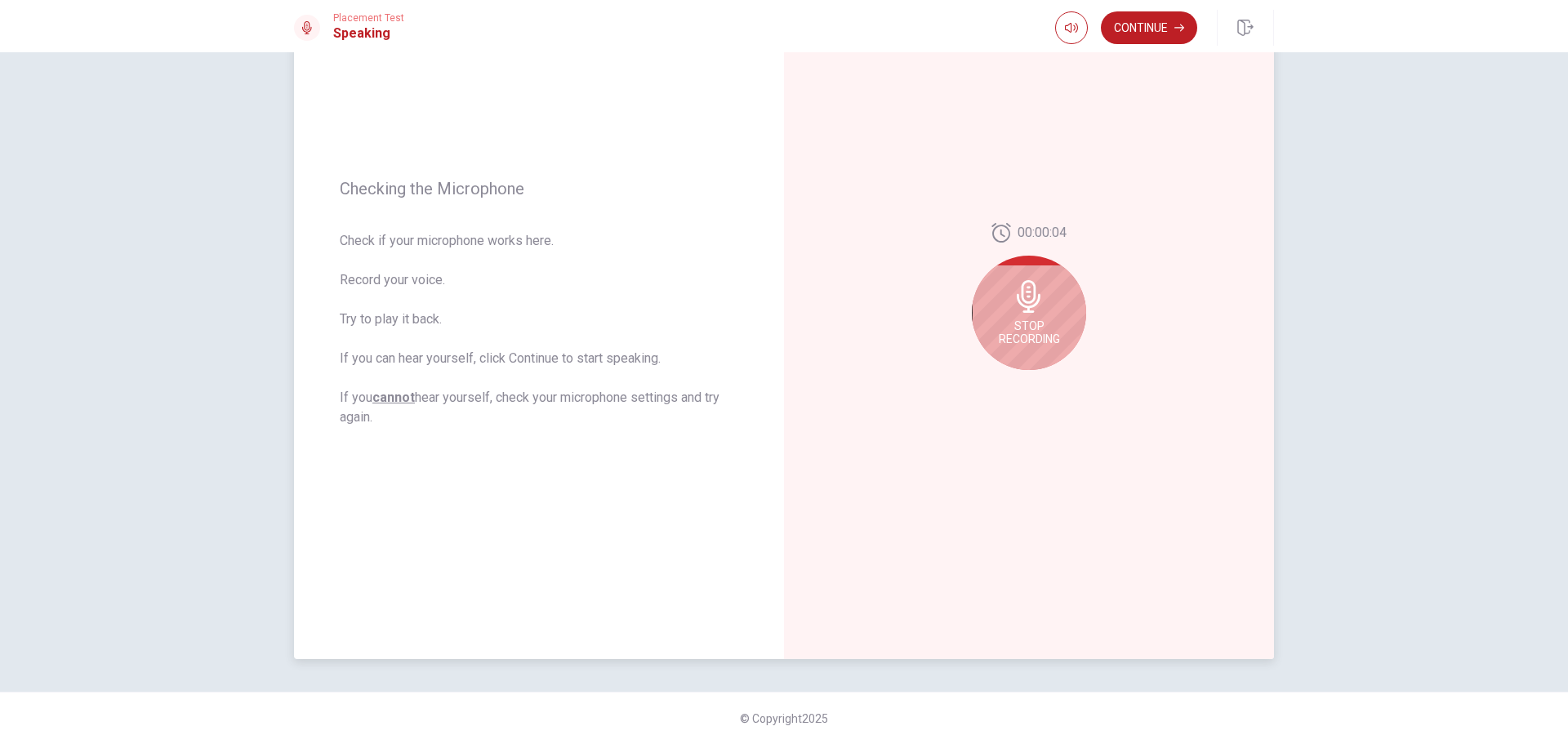
click at [1024, 295] on icon at bounding box center [1028, 296] width 24 height 33
click at [1043, 385] on icon "Play Audio" at bounding box center [1047, 383] width 8 height 10
click at [1042, 390] on button "Pause Audio" at bounding box center [1047, 383] width 23 height 23
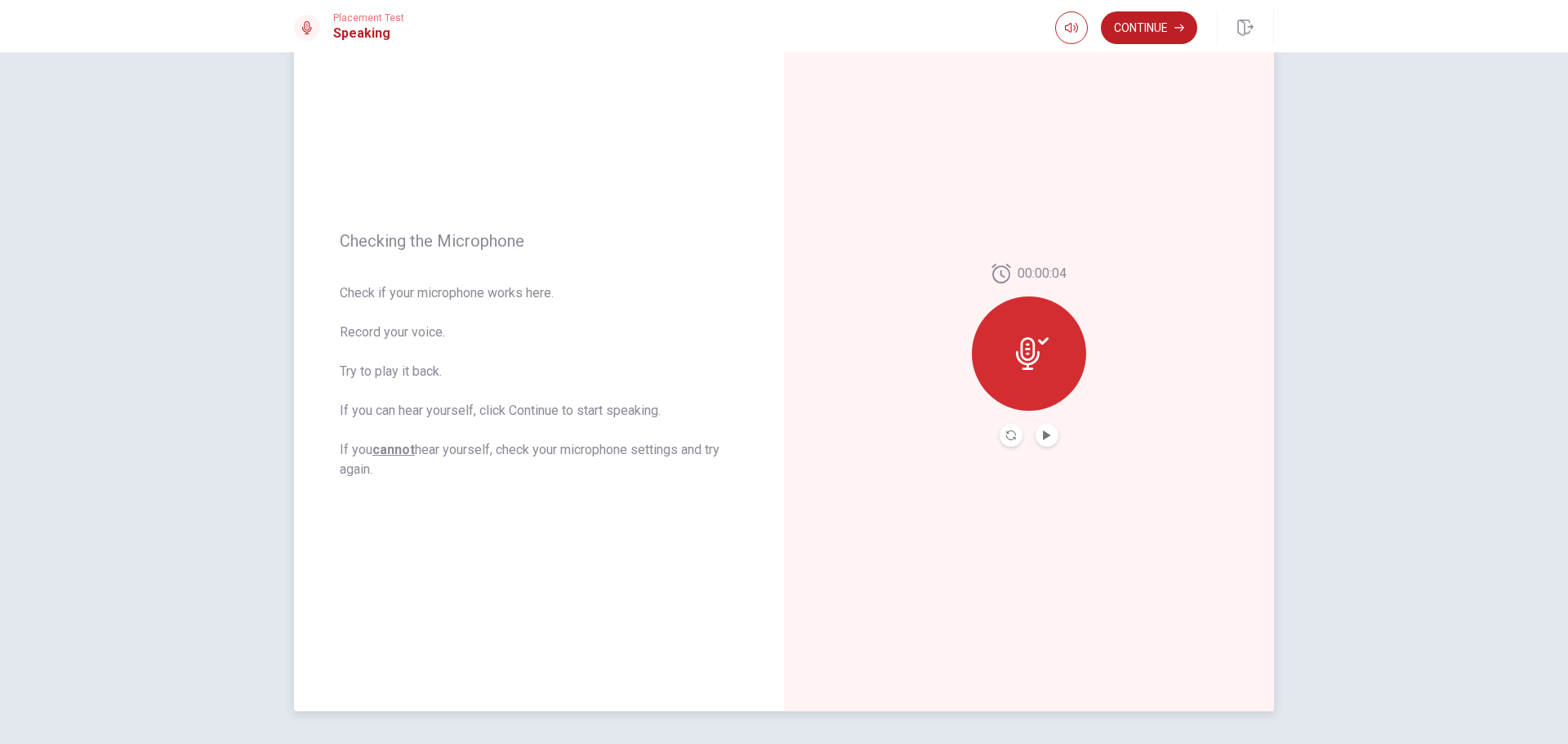
scroll to position [0, 0]
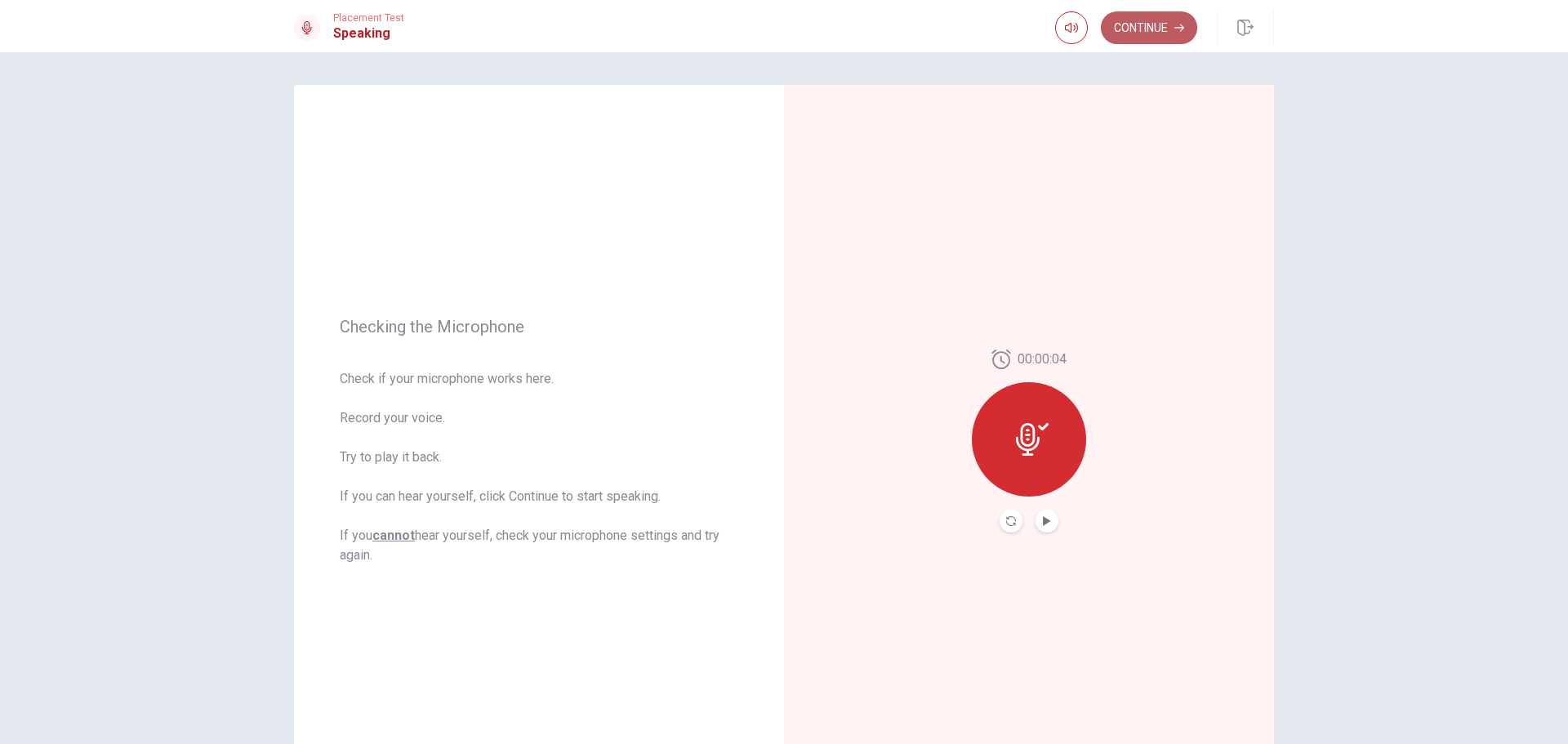
click at [1155, 36] on button "Continue" at bounding box center [1149, 28] width 96 height 33
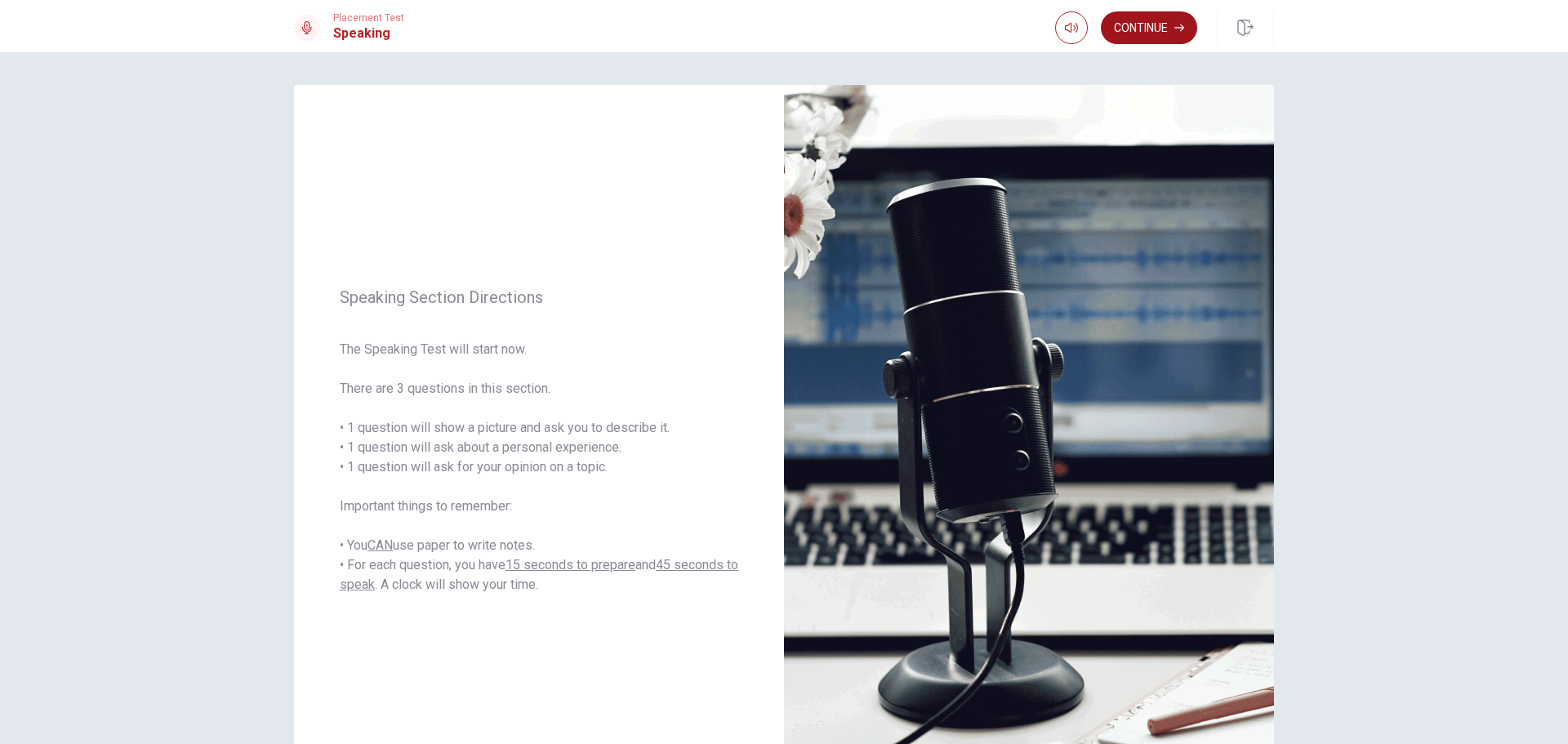
click at [1133, 32] on button "Continue" at bounding box center [1149, 28] width 96 height 33
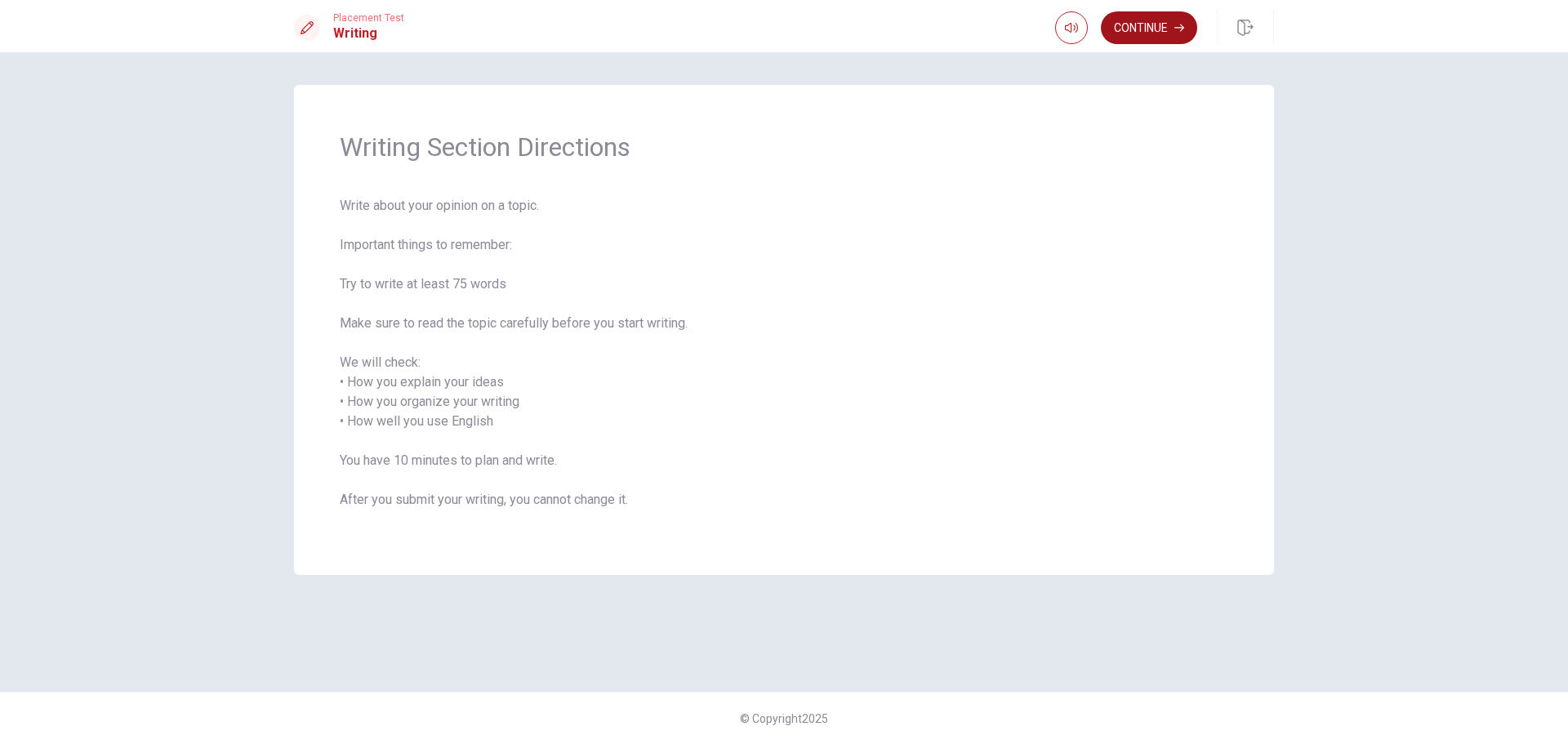
click at [1163, 26] on button "Continue" at bounding box center [1149, 28] width 96 height 33
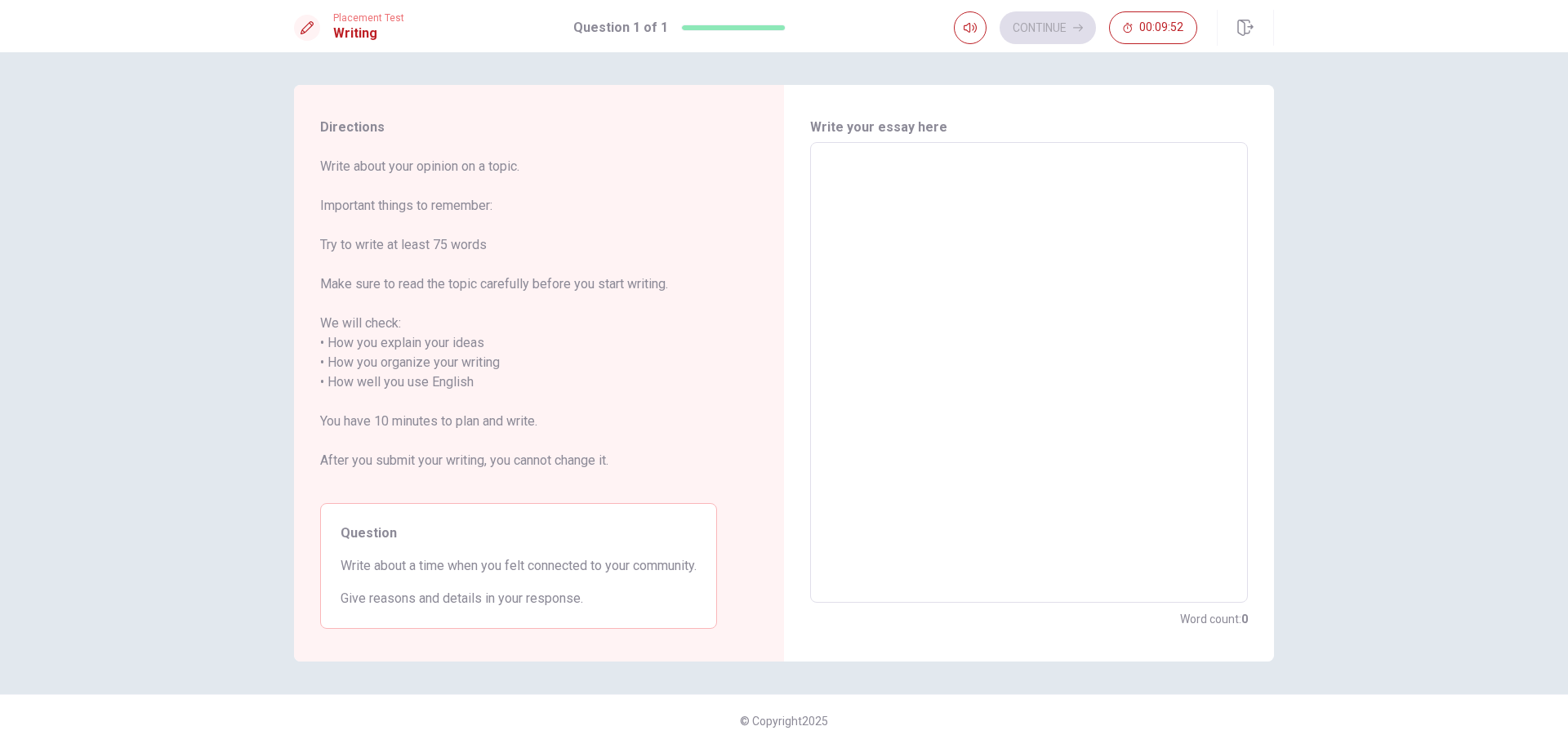
click at [845, 272] on textarea at bounding box center [1028, 372] width 415 height 434
click at [618, 301] on span "Write about your opinion on a topic. Important things to remember: Try to write…" at bounding box center [518, 323] width 397 height 333
click at [871, 230] on textarea at bounding box center [1028, 372] width 415 height 434
type textarea "T"
type textarea "x"
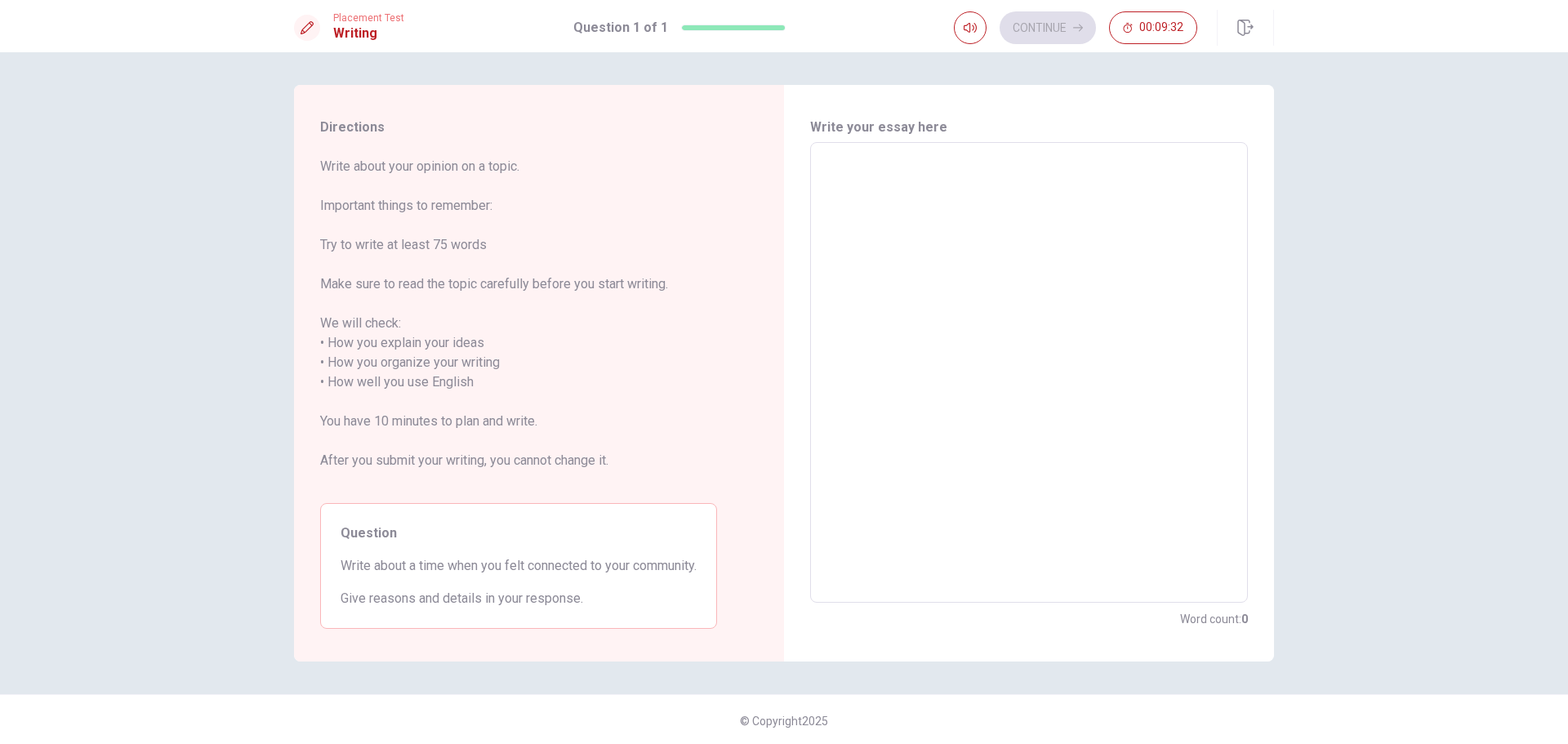
type textarea "T"
type textarea "x"
type textarea "Th"
type textarea "x"
type textarea "The"
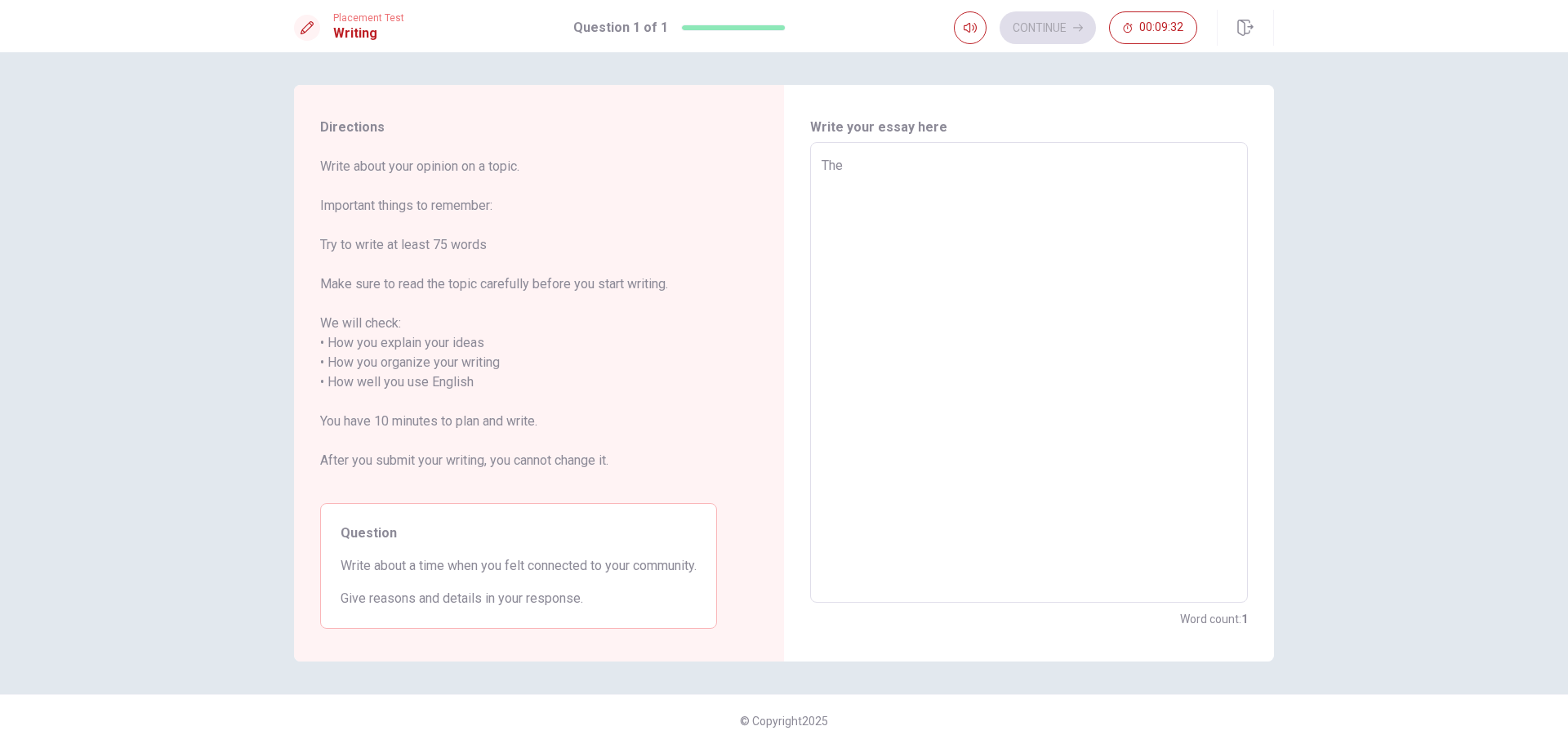
type textarea "x"
type textarea "The"
type textarea "x"
type textarea "The t"
type textarea "x"
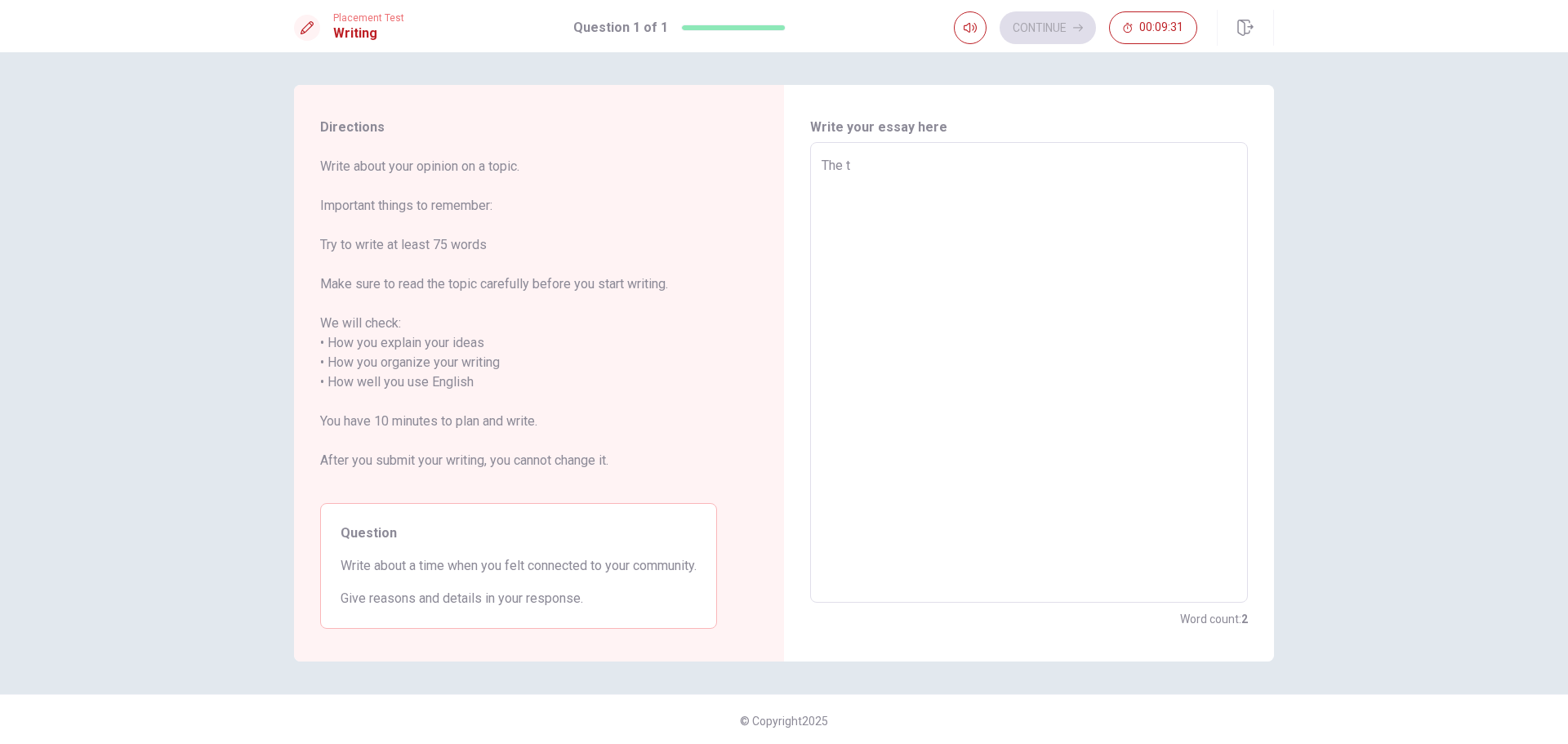
type textarea "The ti"
type textarea "x"
type textarea "The [PERSON_NAME]"
type textarea "x"
type textarea "The time"
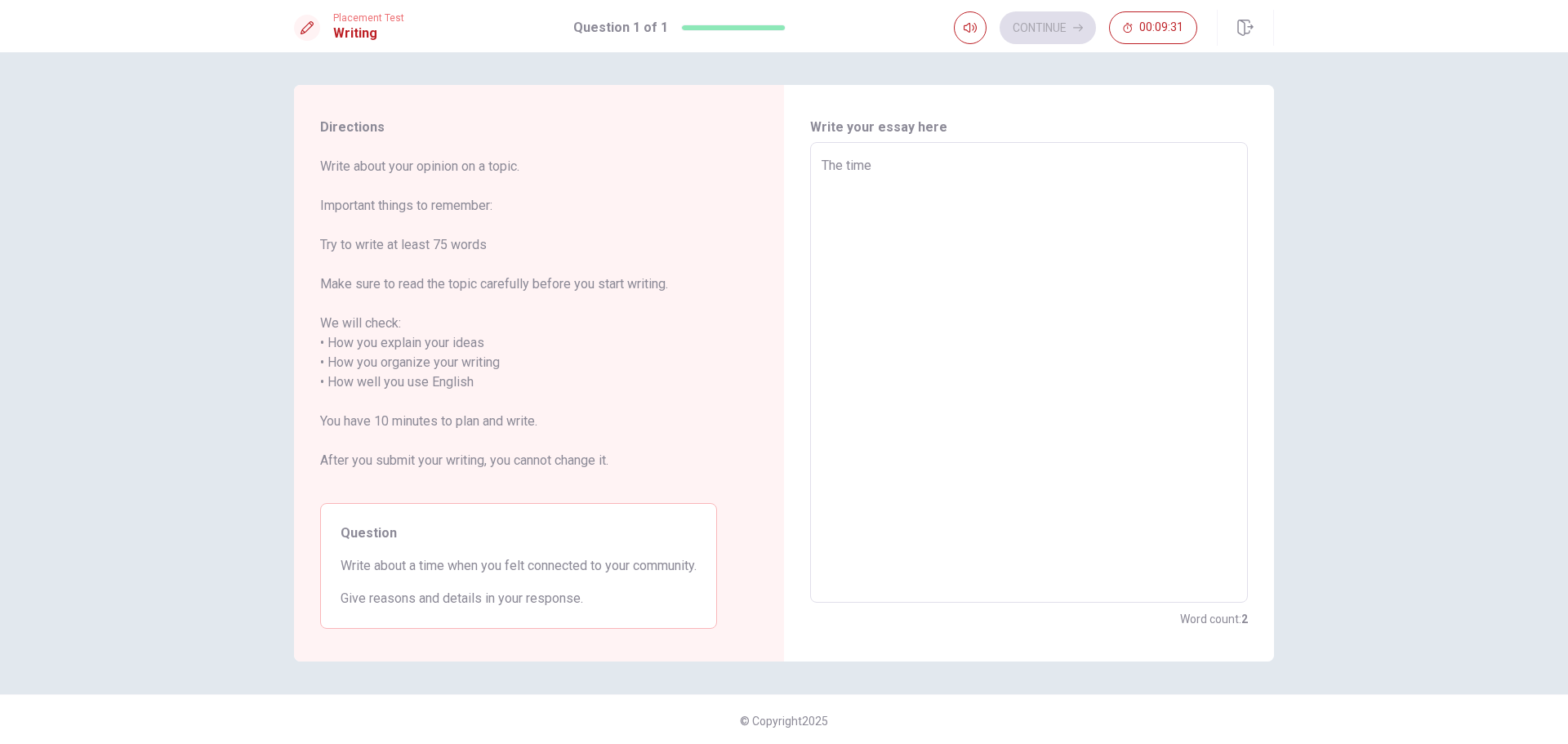
type textarea "x"
type textarea "The time"
type textarea "x"
type textarea "The time I"
type textarea "x"
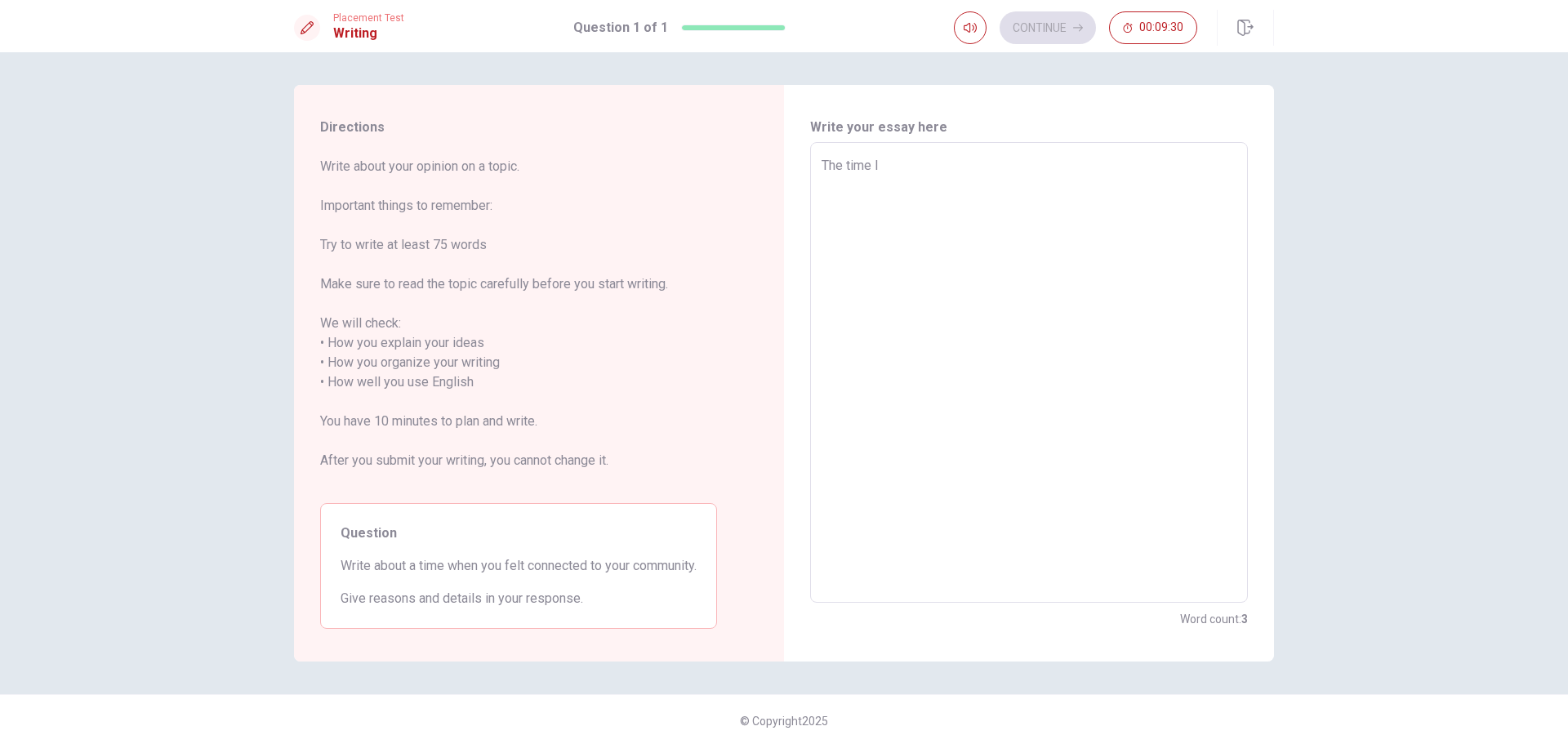
type textarea "The time I"
type textarea "x"
type textarea "The time I c"
type textarea "x"
type textarea "The time I co"
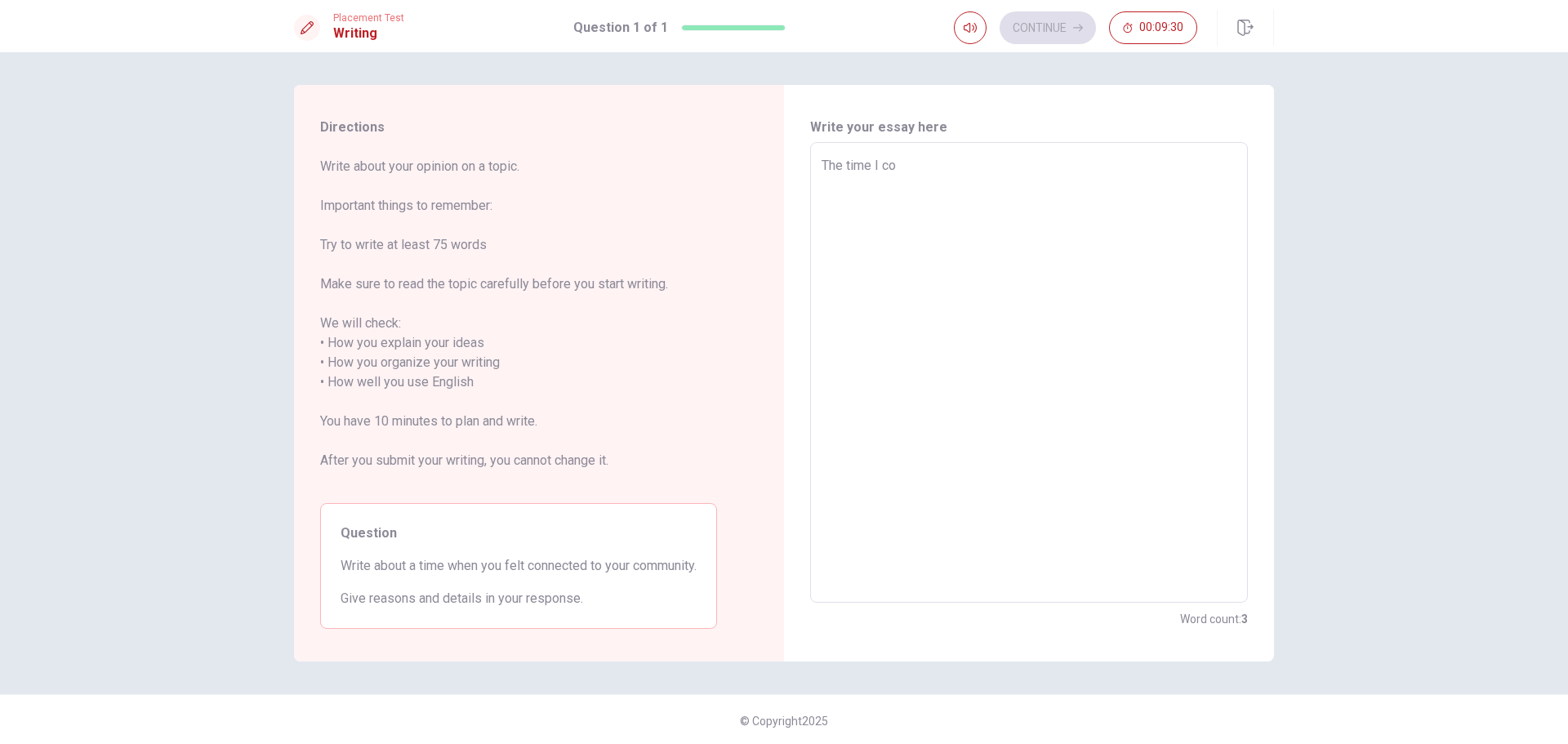
type textarea "x"
type textarea "The time I con"
type textarea "x"
type textarea "The time I conn"
type textarea "x"
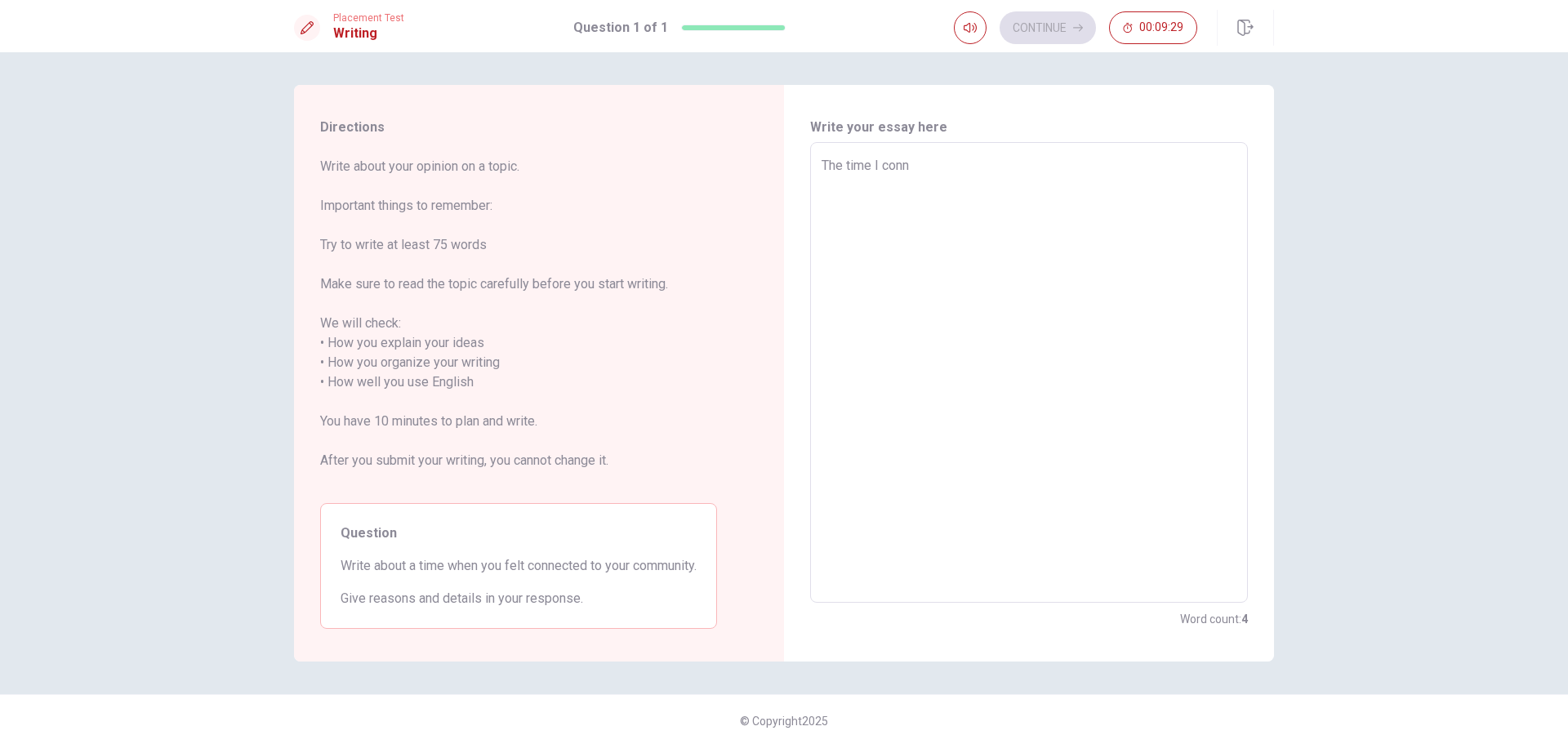
type textarea "The time I conne"
type textarea "x"
type textarea "The time I conn"
type textarea "x"
type textarea "The time I con"
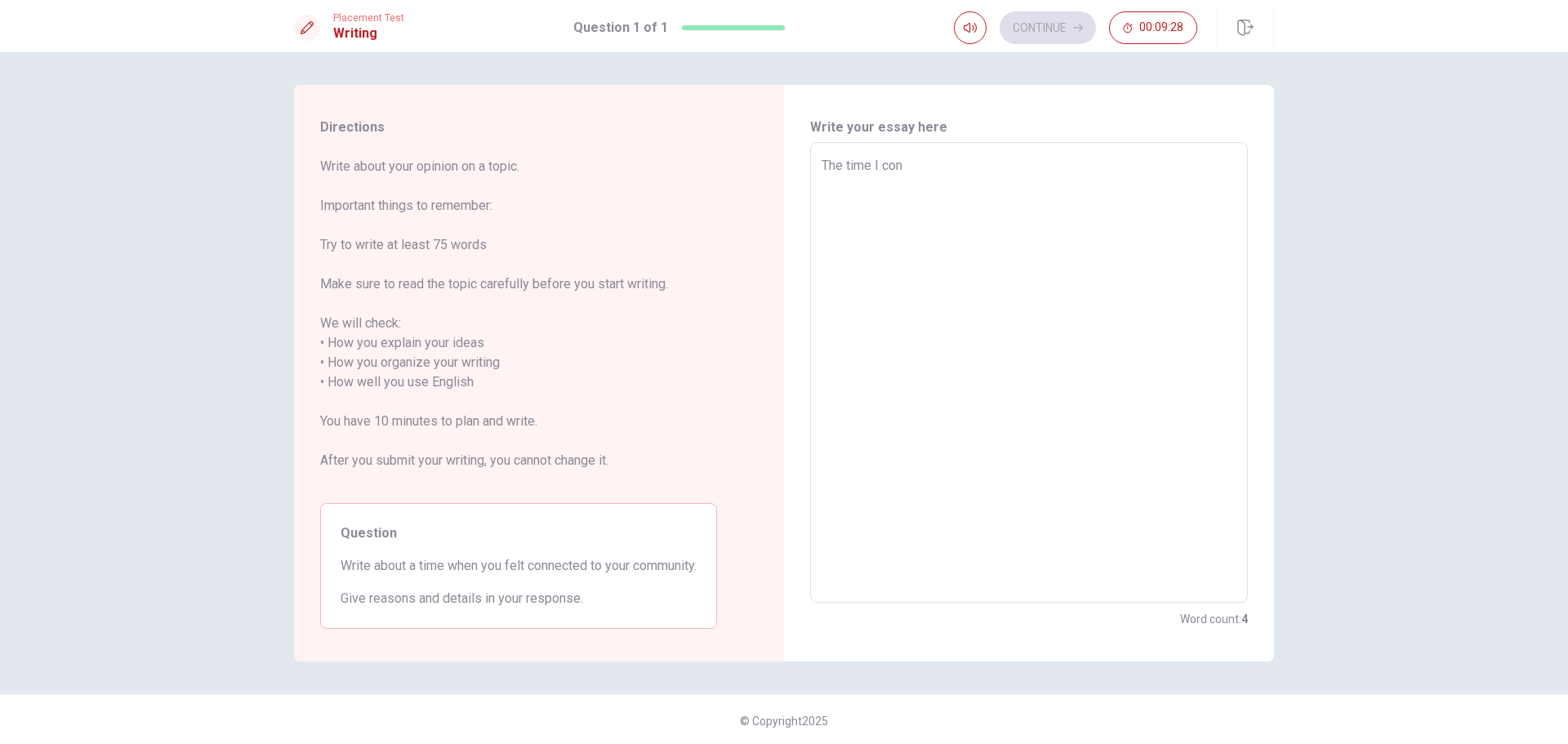
type textarea "x"
type textarea "The time I co"
type textarea "x"
type textarea "The time I c"
type textarea "x"
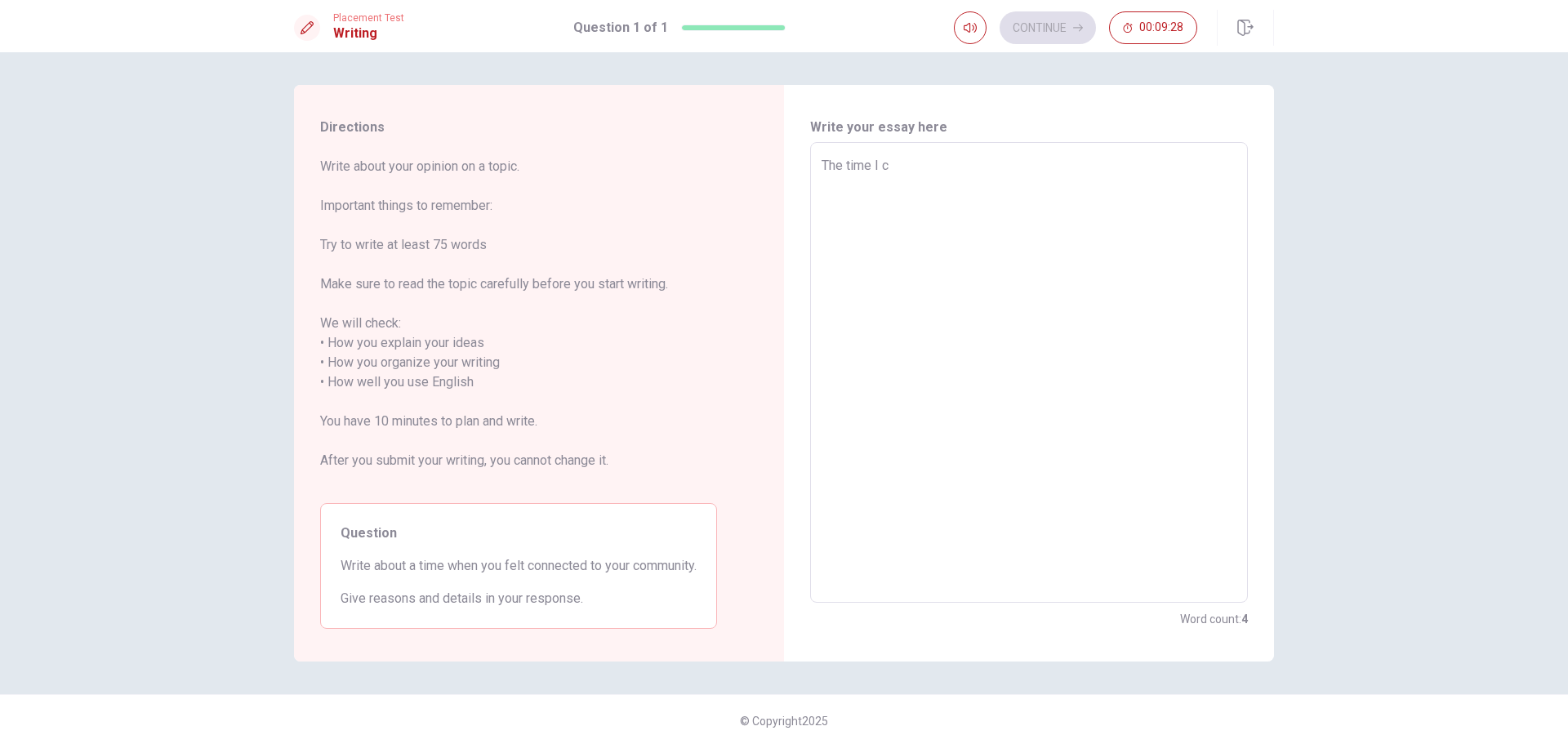
type textarea "The time I"
type textarea "x"
type textarea "The time I"
type textarea "x"
type textarea "The time"
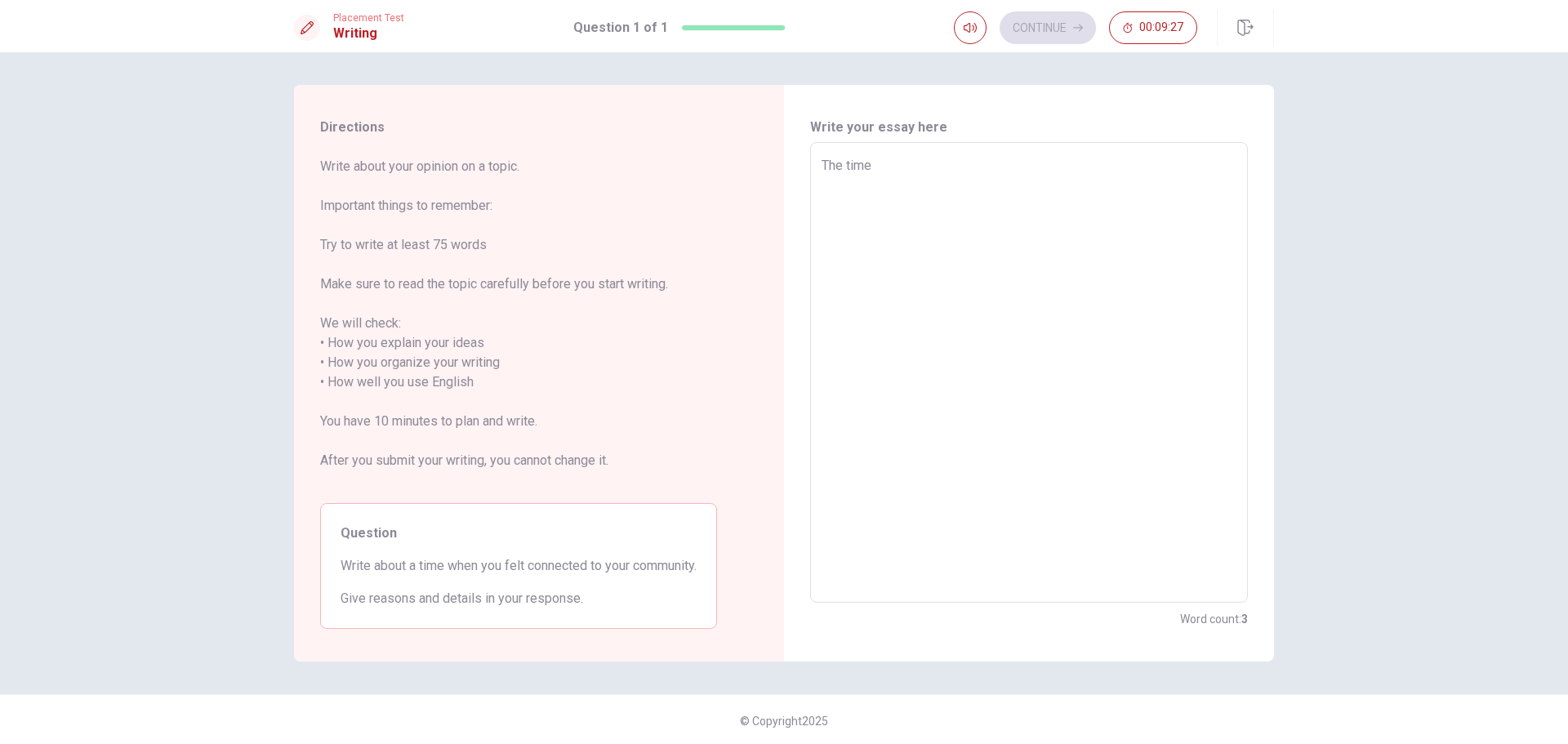
type textarea "x"
type textarea "The time I"
type textarea "x"
type textarea "The time I"
type textarea "x"
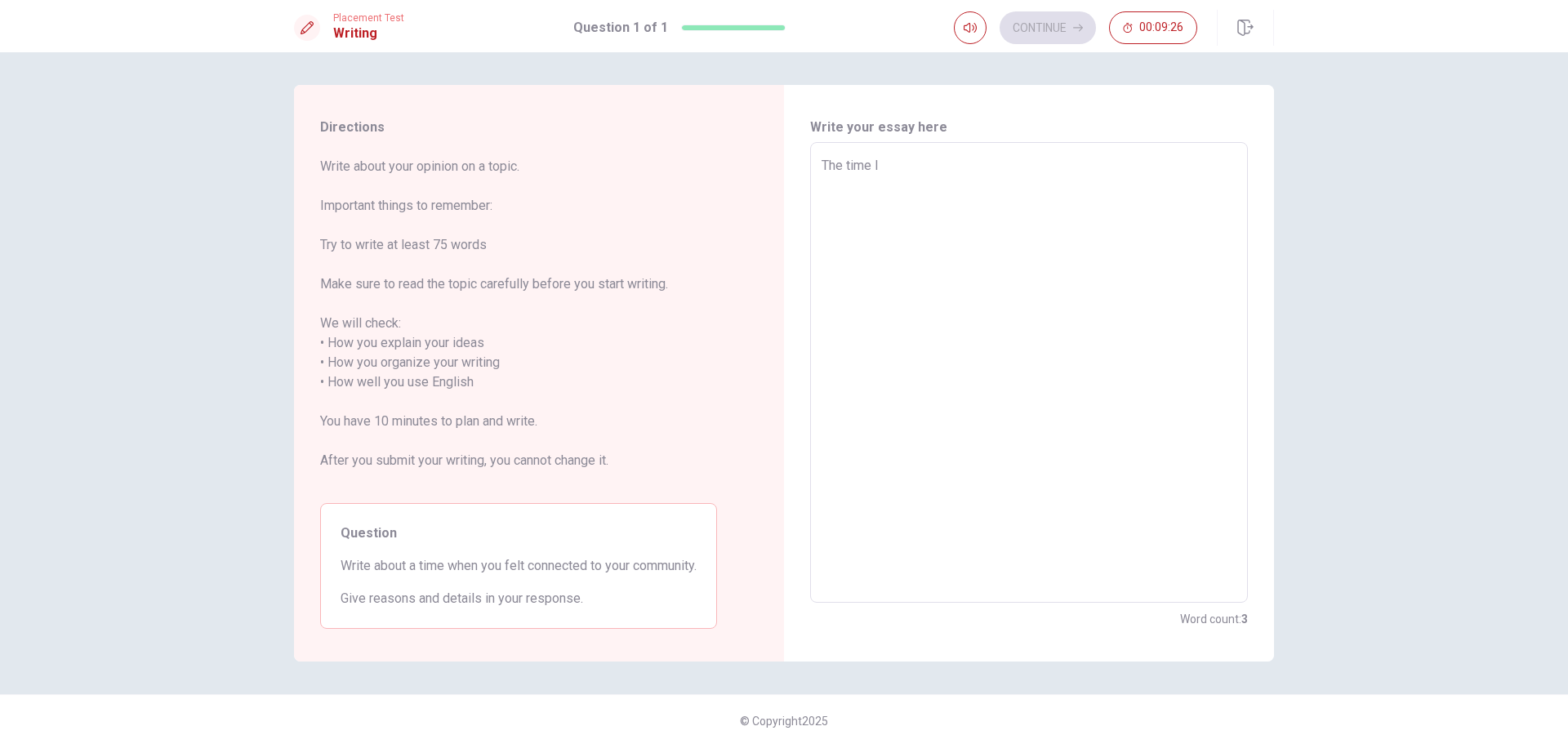
type textarea "The time I f"
type textarea "x"
type textarea "The time I fe"
type textarea "x"
type textarea "The time I fel"
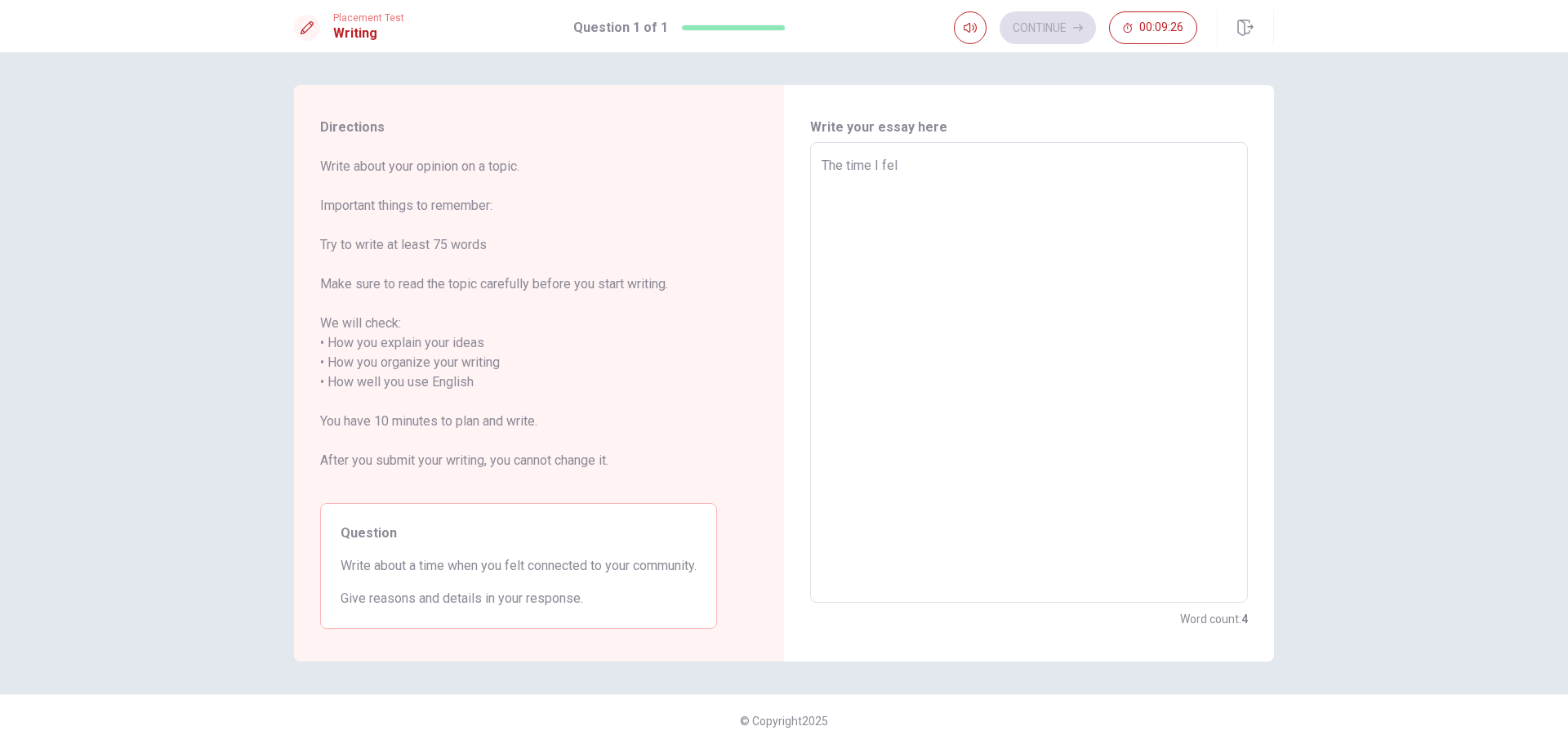
type textarea "x"
type textarea "The time I felt"
type textarea "x"
type textarea "The time I felt"
type textarea "x"
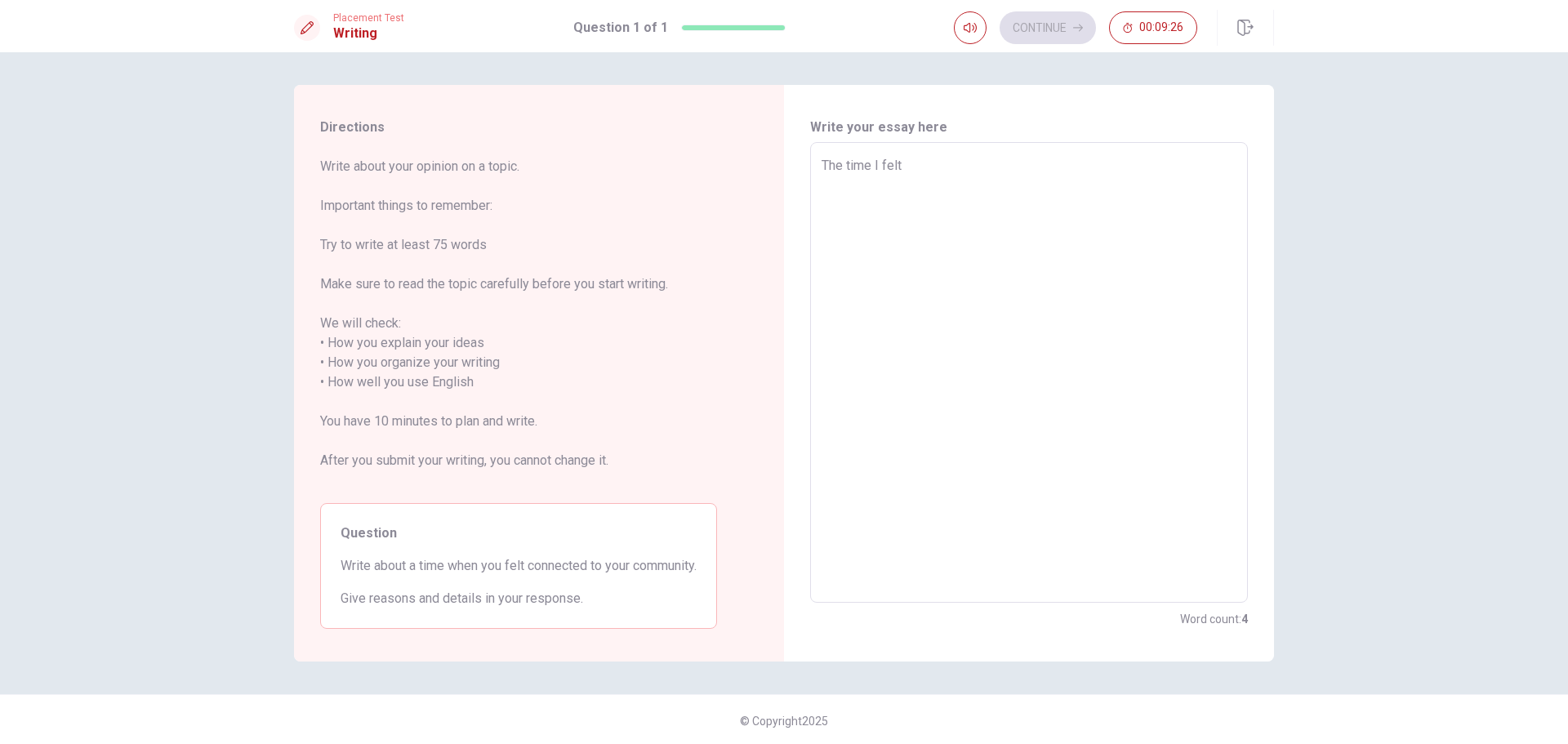
type textarea "The time I felt c"
type textarea "x"
type textarea "The time I felt co"
type textarea "x"
type textarea "The time I felt con"
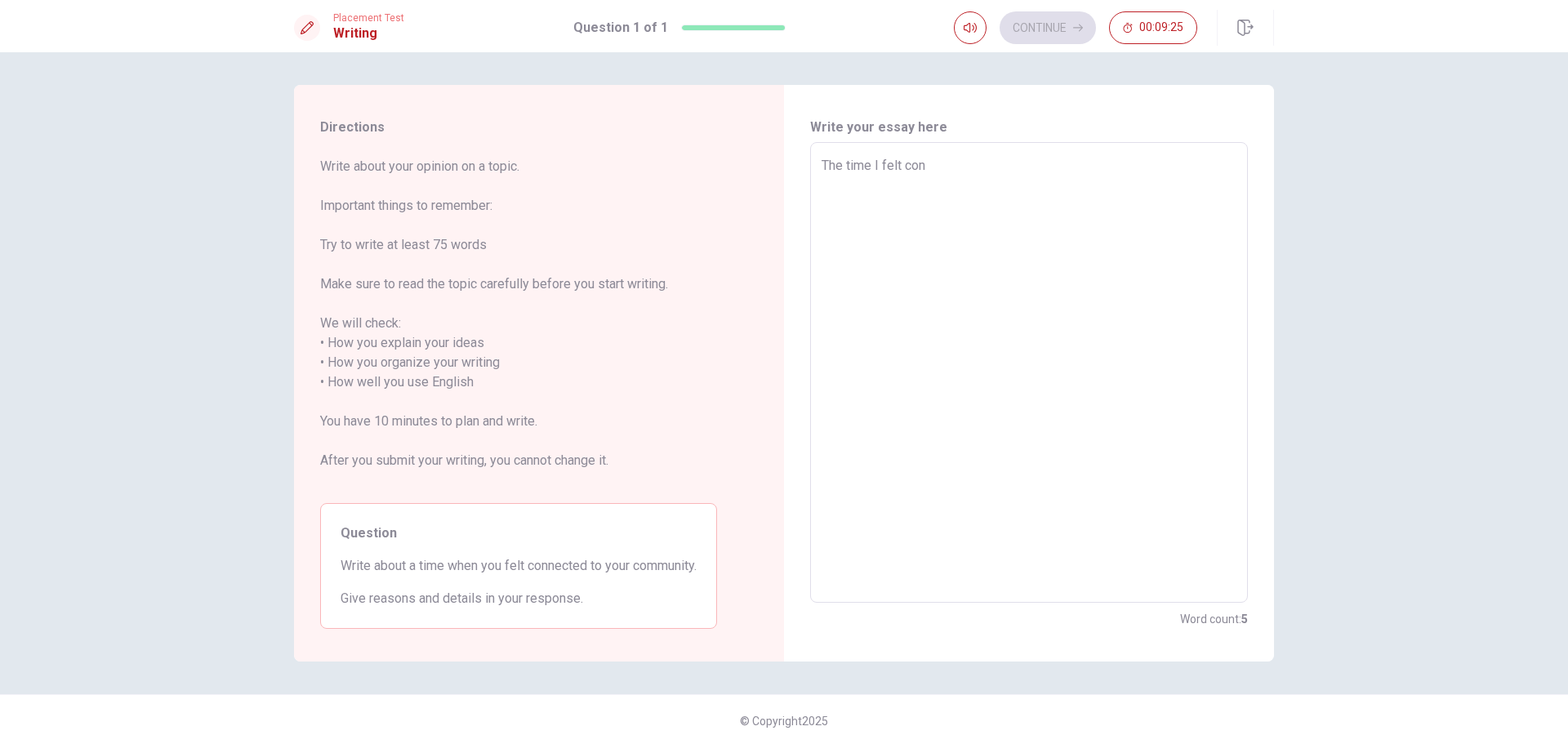
type textarea "x"
type textarea "The time I felt conn"
type textarea "x"
type textarea "The time I felt conne"
type textarea "x"
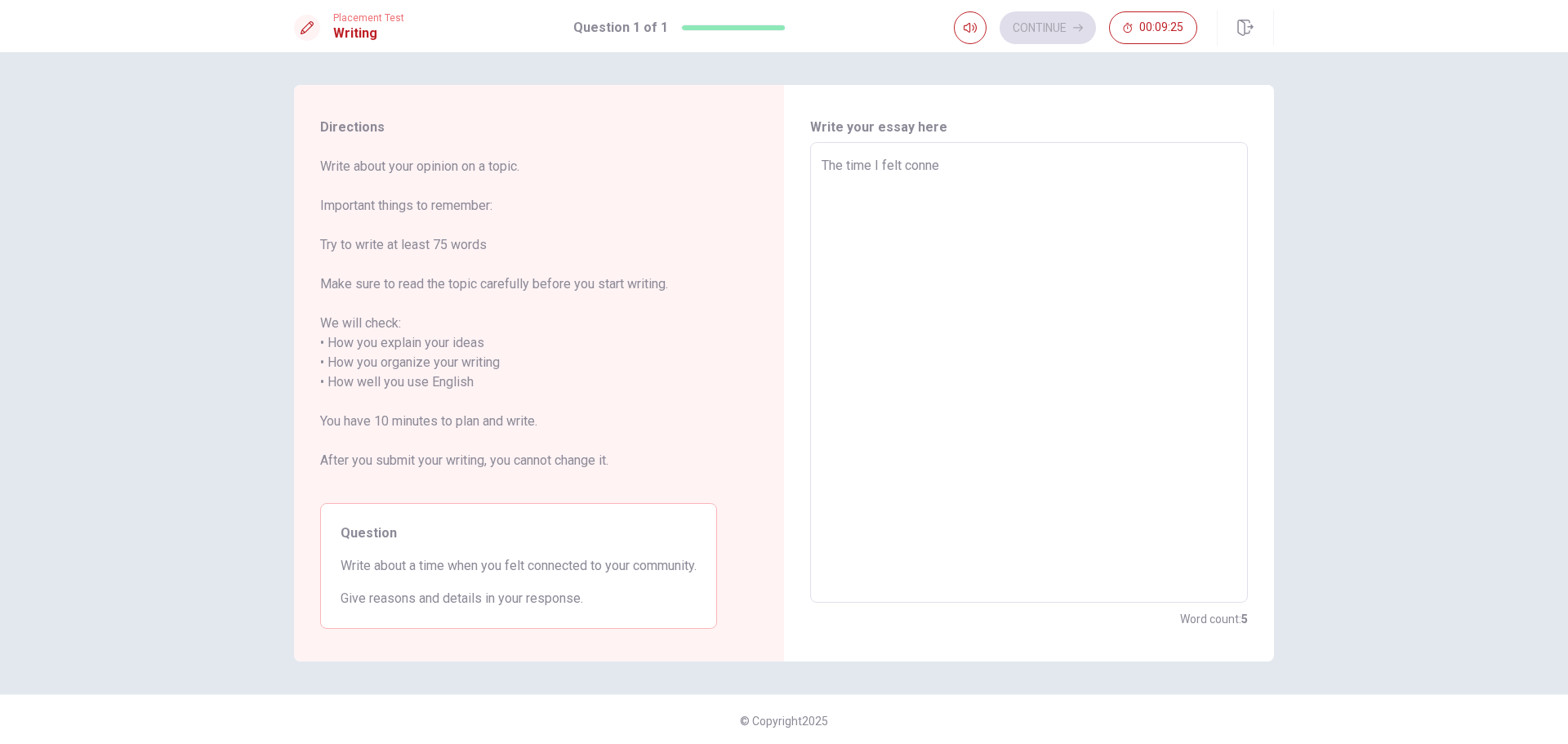
type textarea "The time I felt connec"
type textarea "x"
type textarea "The time I felt connect"
type textarea "x"
type textarea "The time I felt connecte"
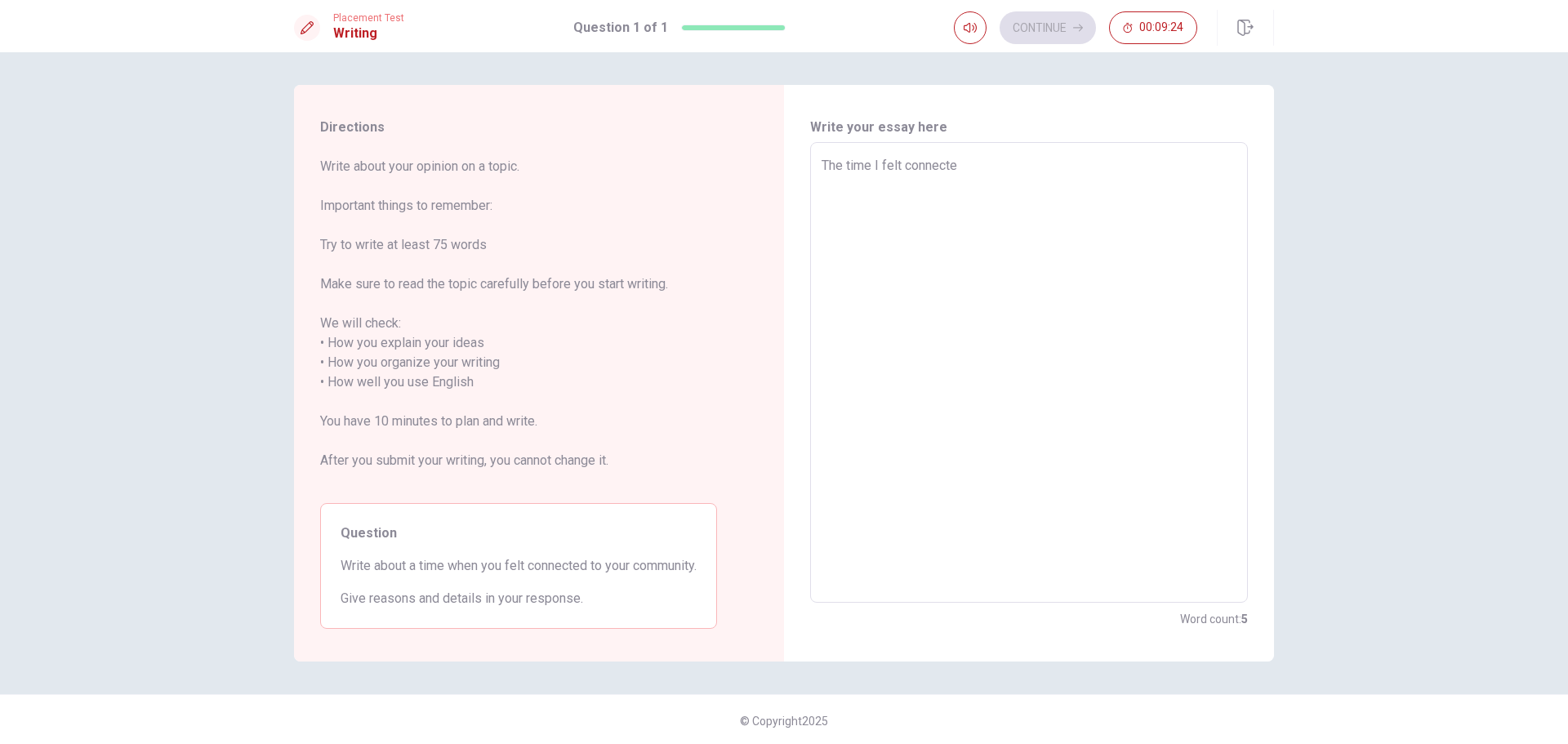
type textarea "x"
type textarea "The time I felt connected"
type textarea "x"
type textarea "The time I felt connected"
type textarea "x"
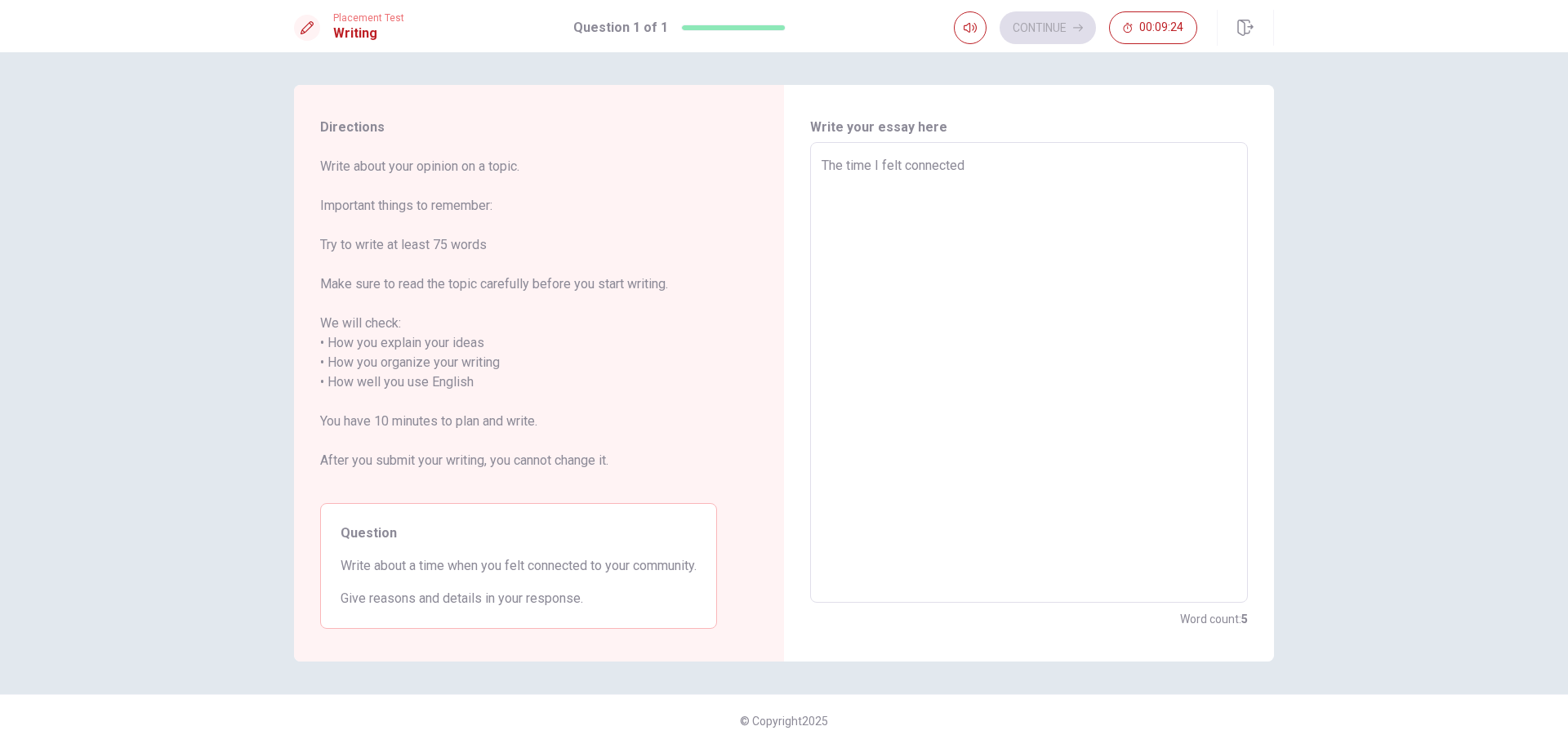
type textarea "The time I felt connected w"
type textarea "x"
type textarea "The time I felt connected wi"
type textarea "x"
type textarea "The time I felt connected wit"
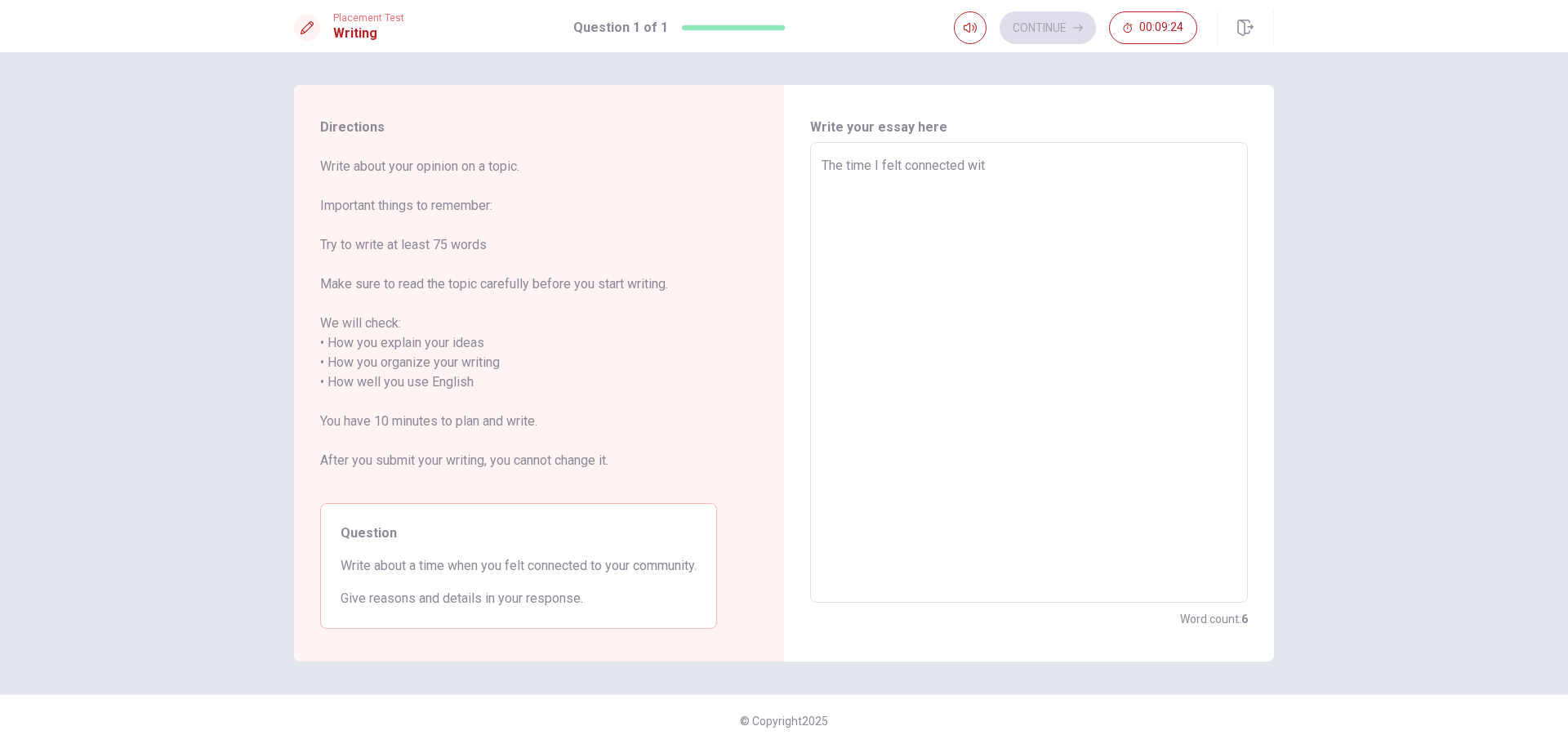
type textarea "x"
type textarea "The time I felt connected with"
type textarea "x"
type textarea "The time I felt connected with"
type textarea "x"
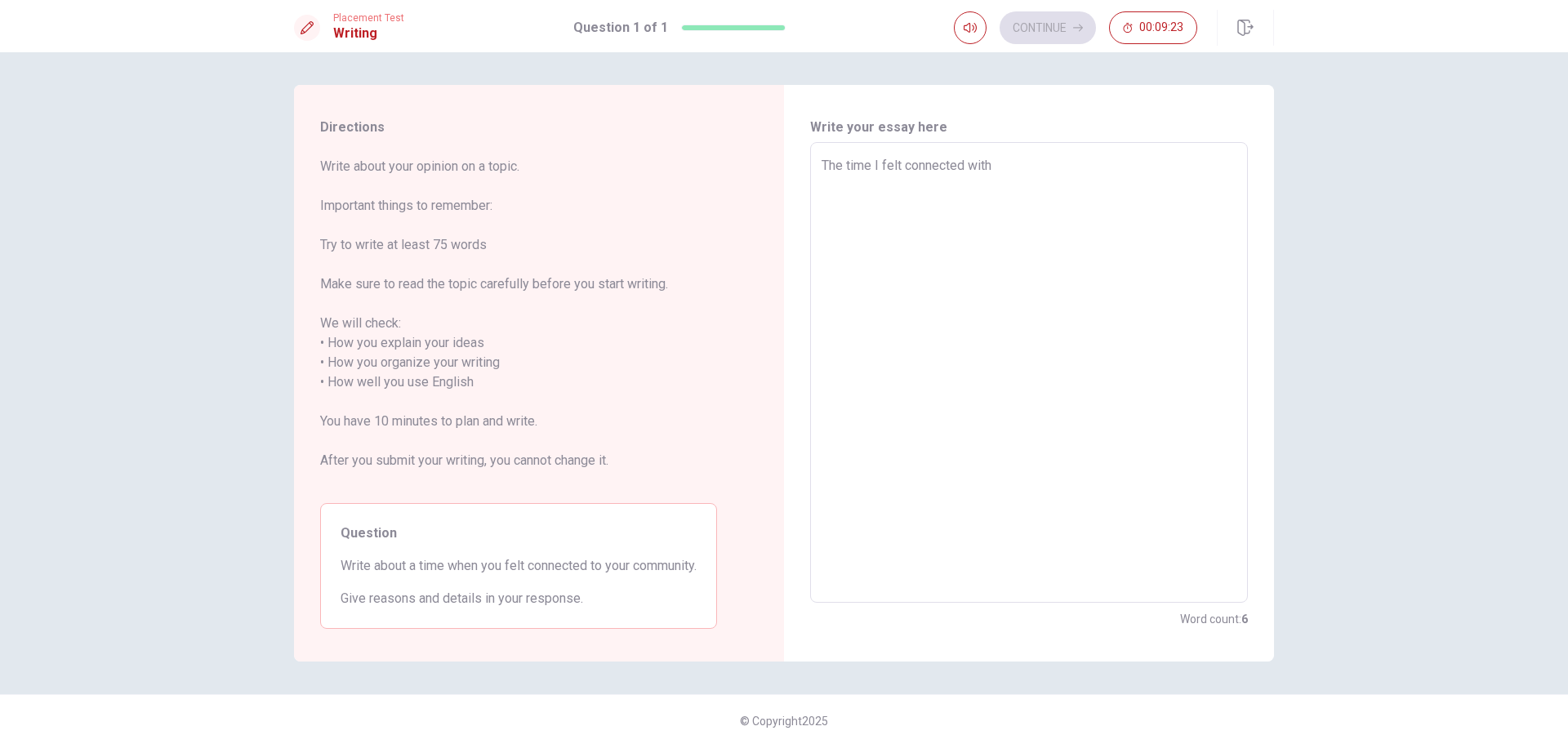
type textarea "The time I felt connected with m"
type textarea "x"
type textarea "The time I felt connected with my"
type textarea "x"
type textarea "The time I felt connected with my"
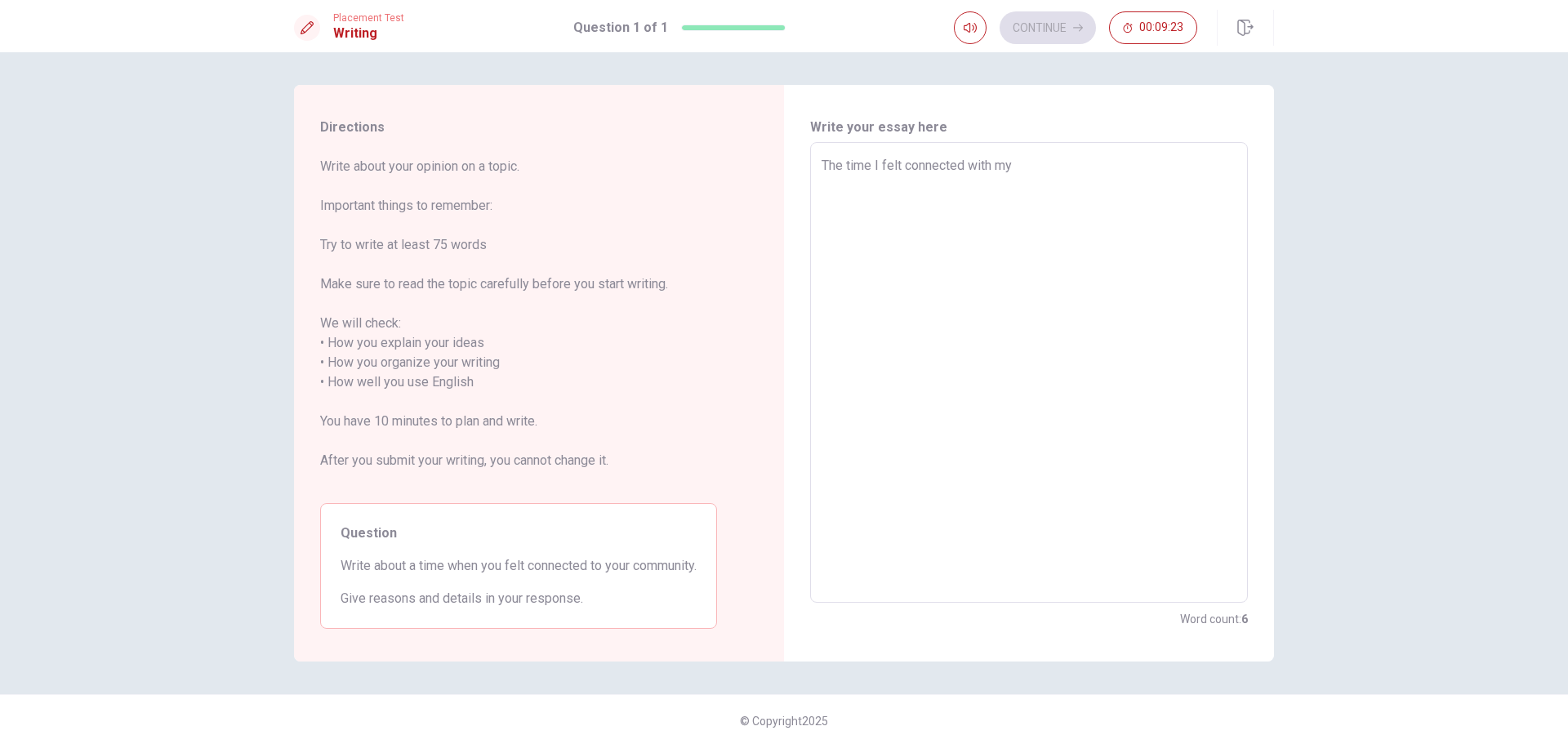
type textarea "x"
type textarea "The time I felt connected with my o"
type textarea "x"
type textarea "The time I felt connected with my"
type textarea "x"
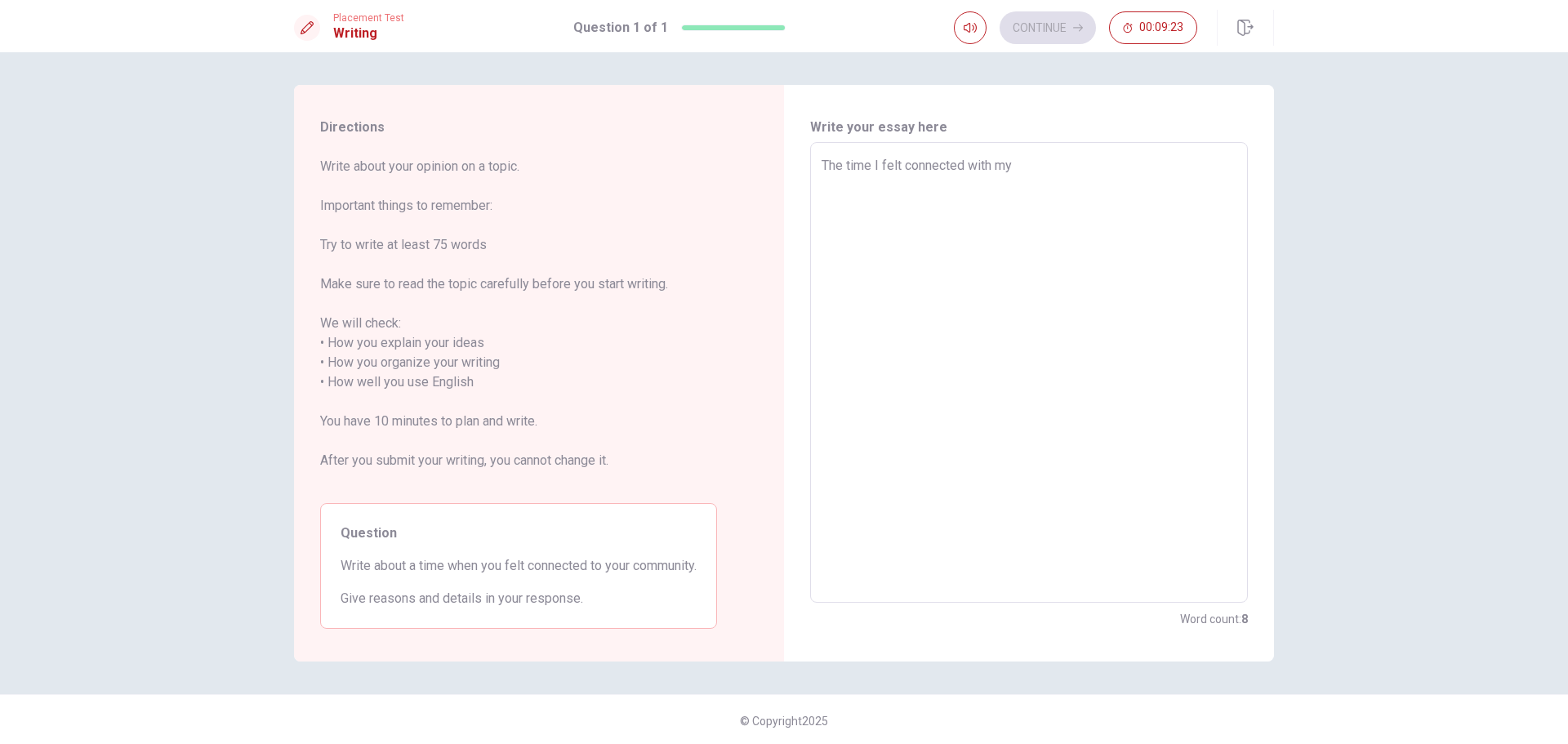
type textarea "The time I felt connected with my c"
type textarea "x"
type textarea "The time I felt connected with my co"
type textarea "x"
type textarea "The time I felt connected with my com"
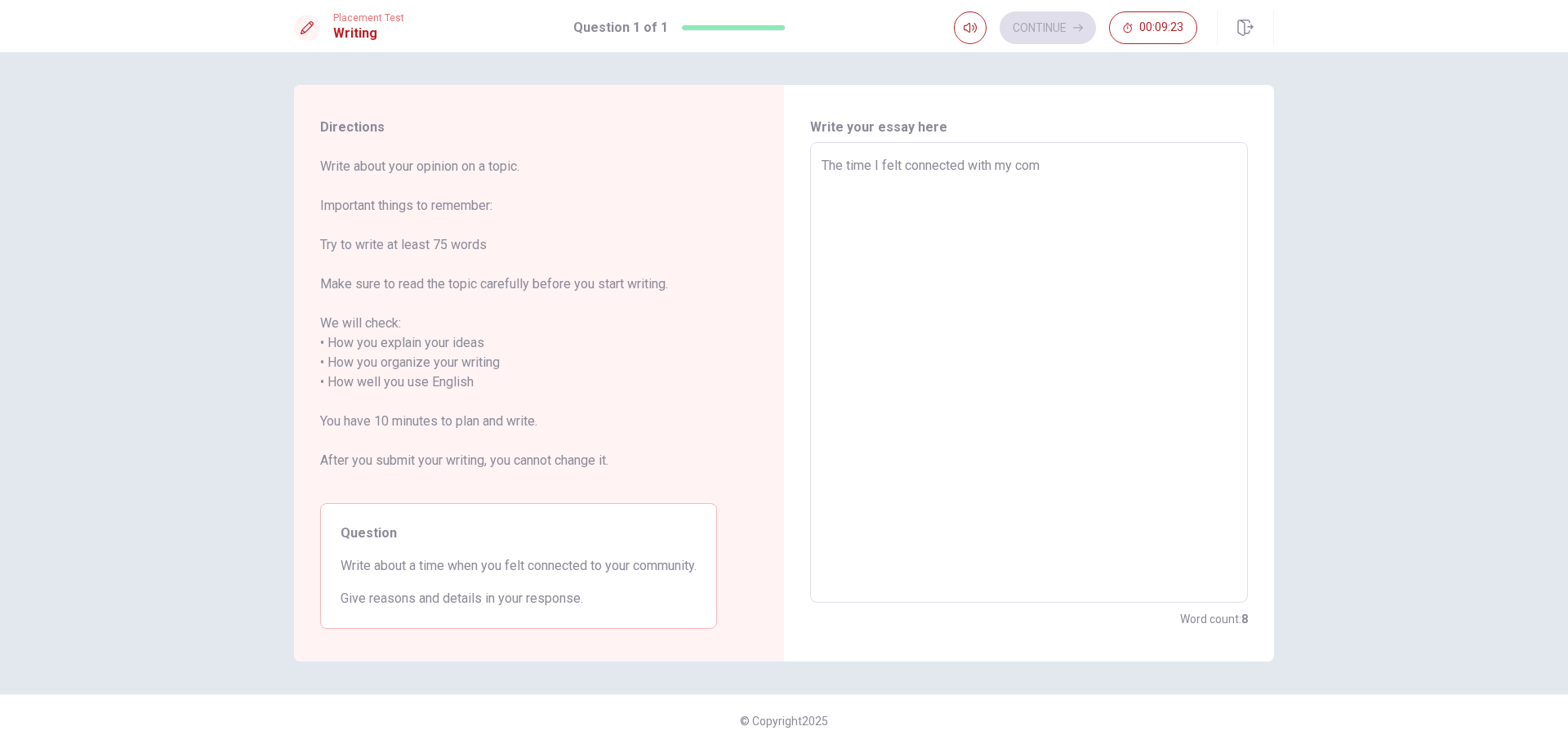
type textarea "x"
type textarea "The time I felt connected with my comu"
type textarea "x"
type textarea "The time I felt connected with my comun"
type textarea "x"
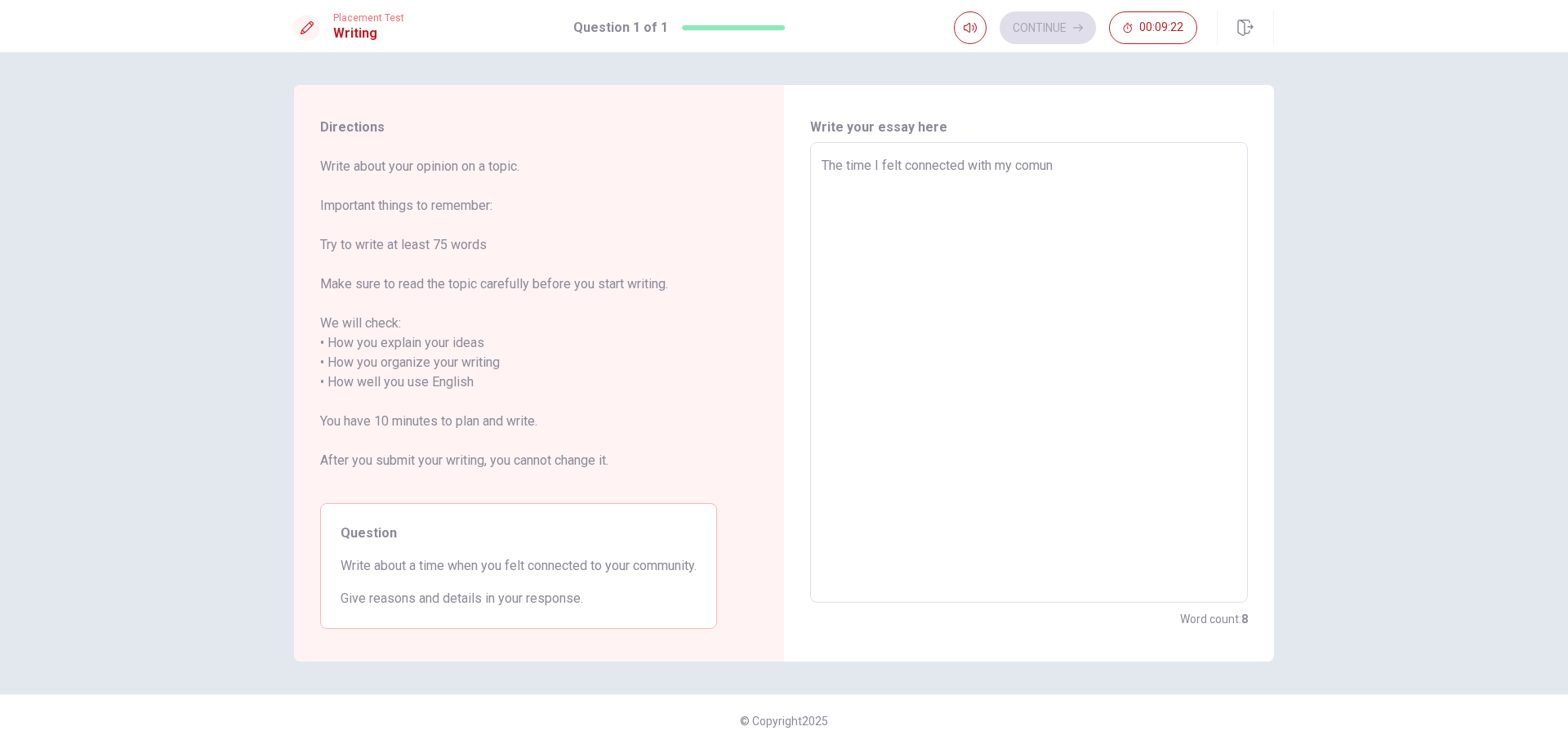
type textarea "The time I felt connected with my comunn"
type textarea "x"
type textarea "The time I felt connected with my comunni"
type textarea "x"
type textarea "The time I felt connected with my comunnit"
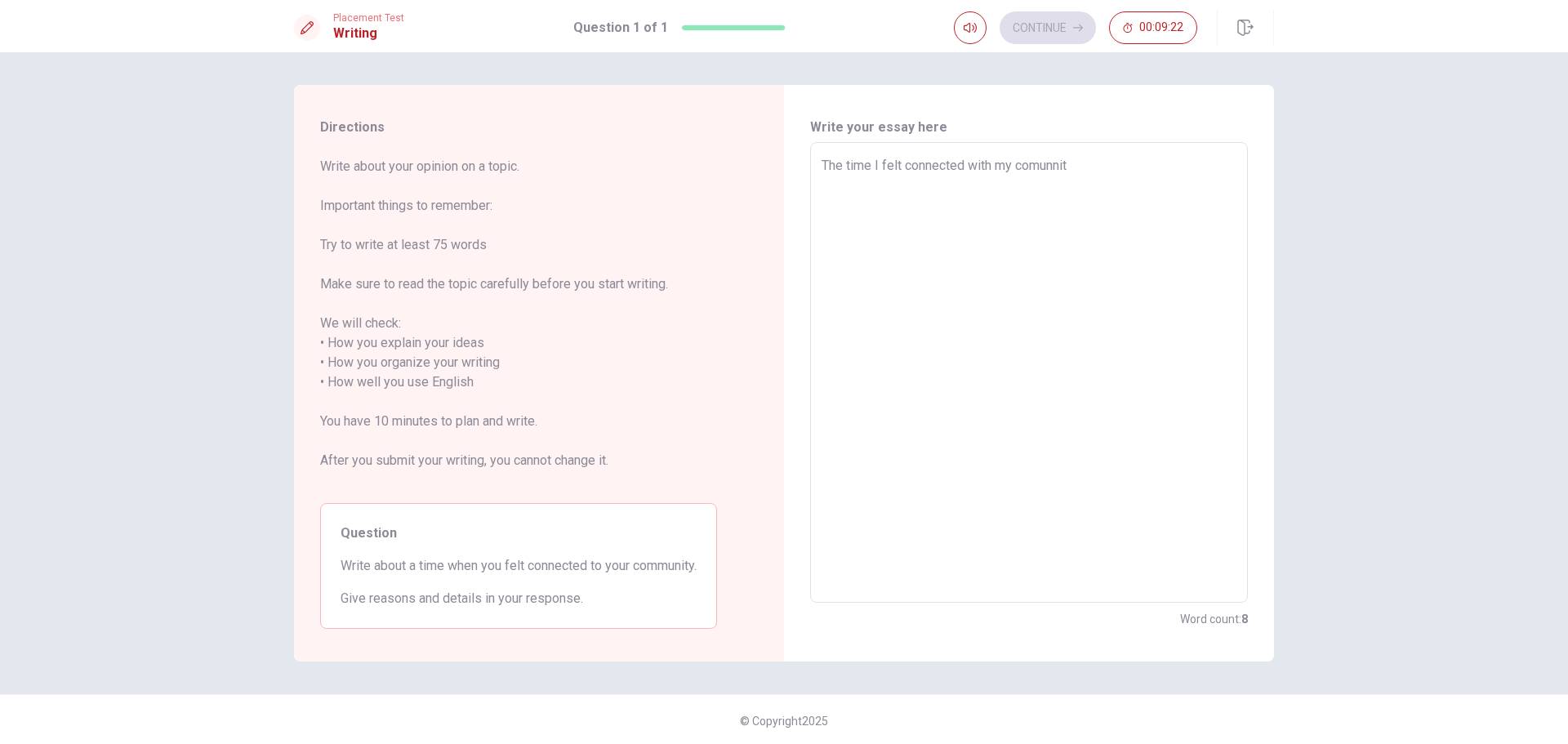
type textarea "x"
type textarea "The time I felt connected with my comunnity"
type textarea "x"
type textarea "The time I felt connected with my comunnity"
type textarea "x"
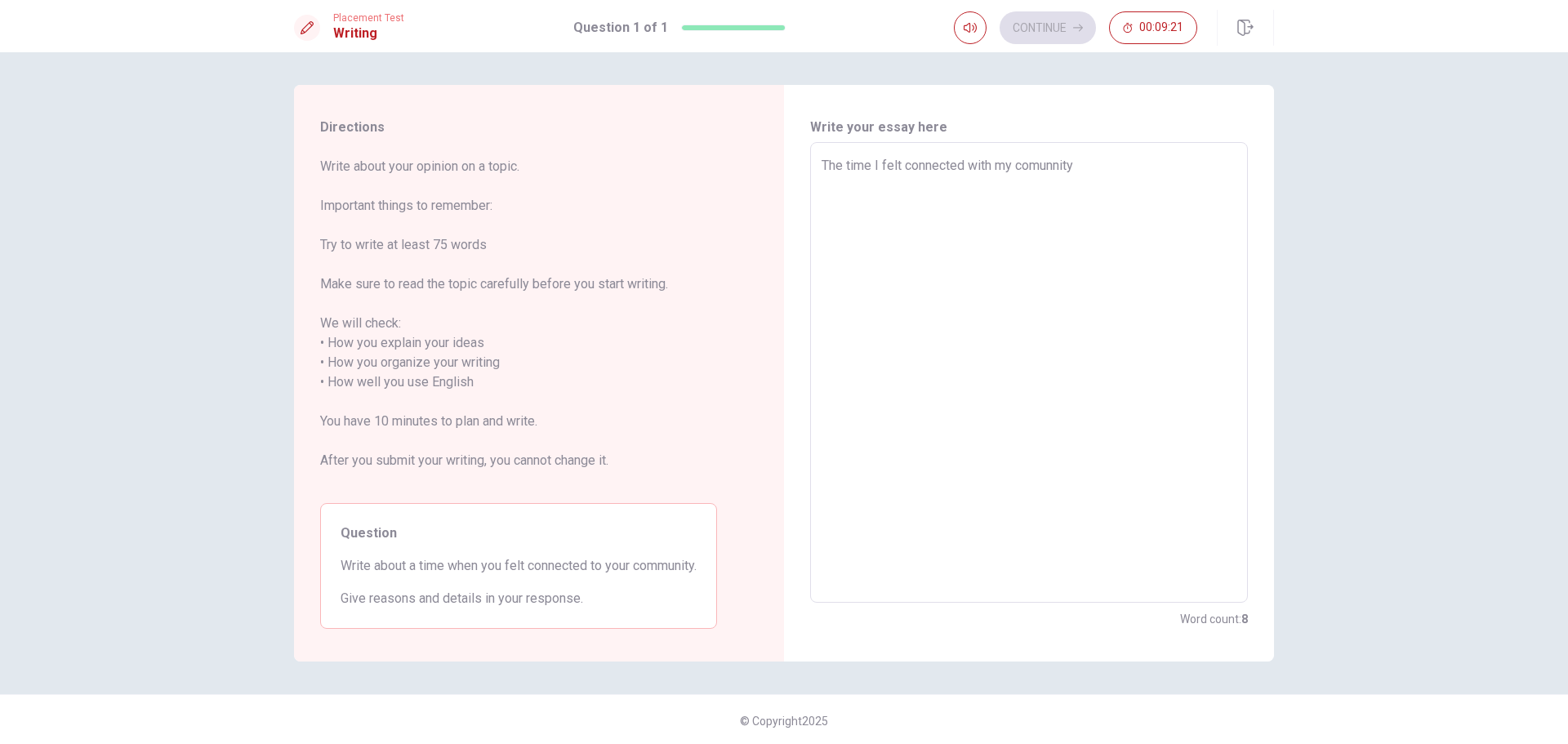
type textarea "The time I felt connected with my comunnity w"
type textarea "x"
type textarea "The time I felt connected with my comunnity wa"
type textarea "x"
type textarea "The time I felt connected with my comunnity w"
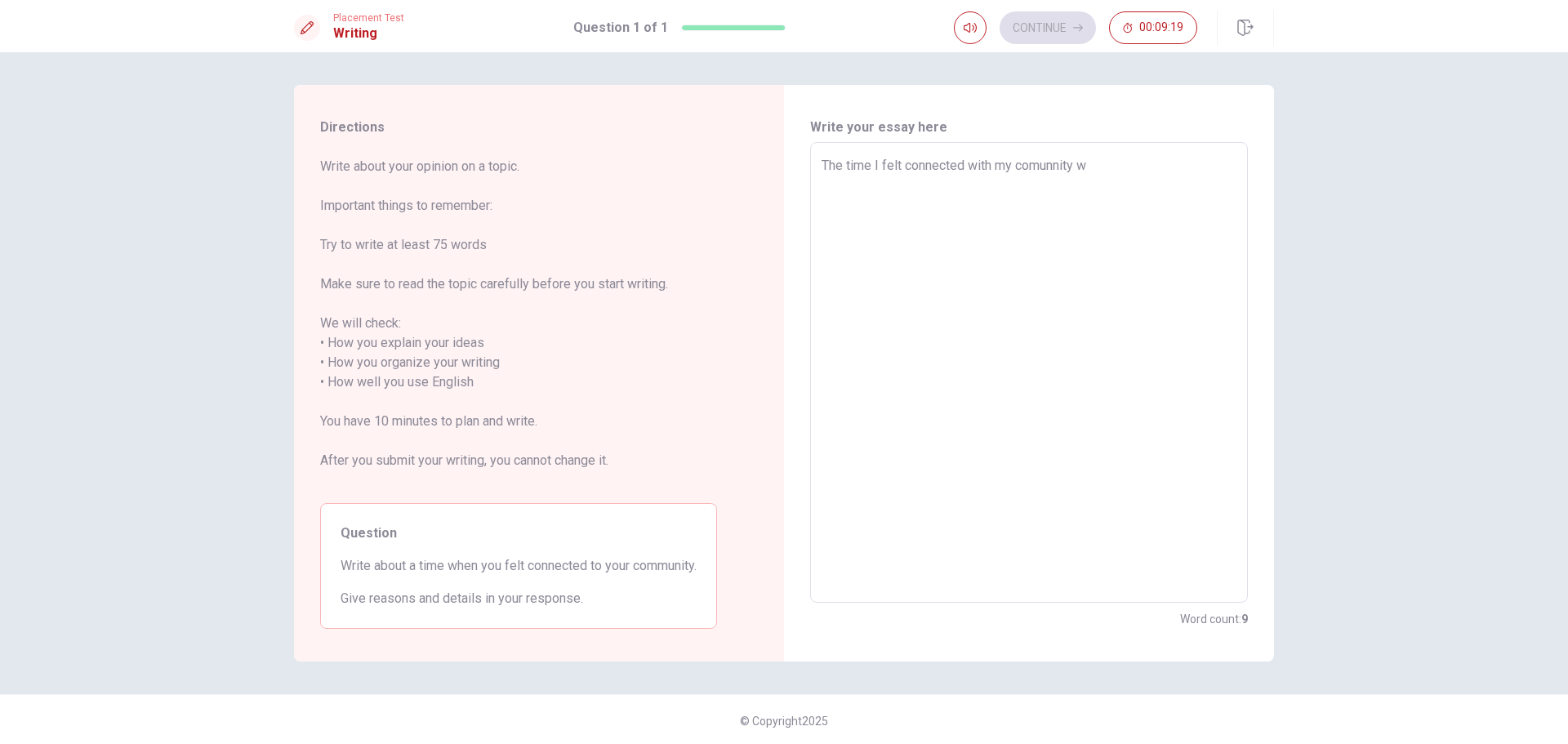
type textarea "x"
type textarea "The time I felt connected with my comunnity"
type textarea "x"
type textarea "The time I felt connected with my comunnity i"
type textarea "x"
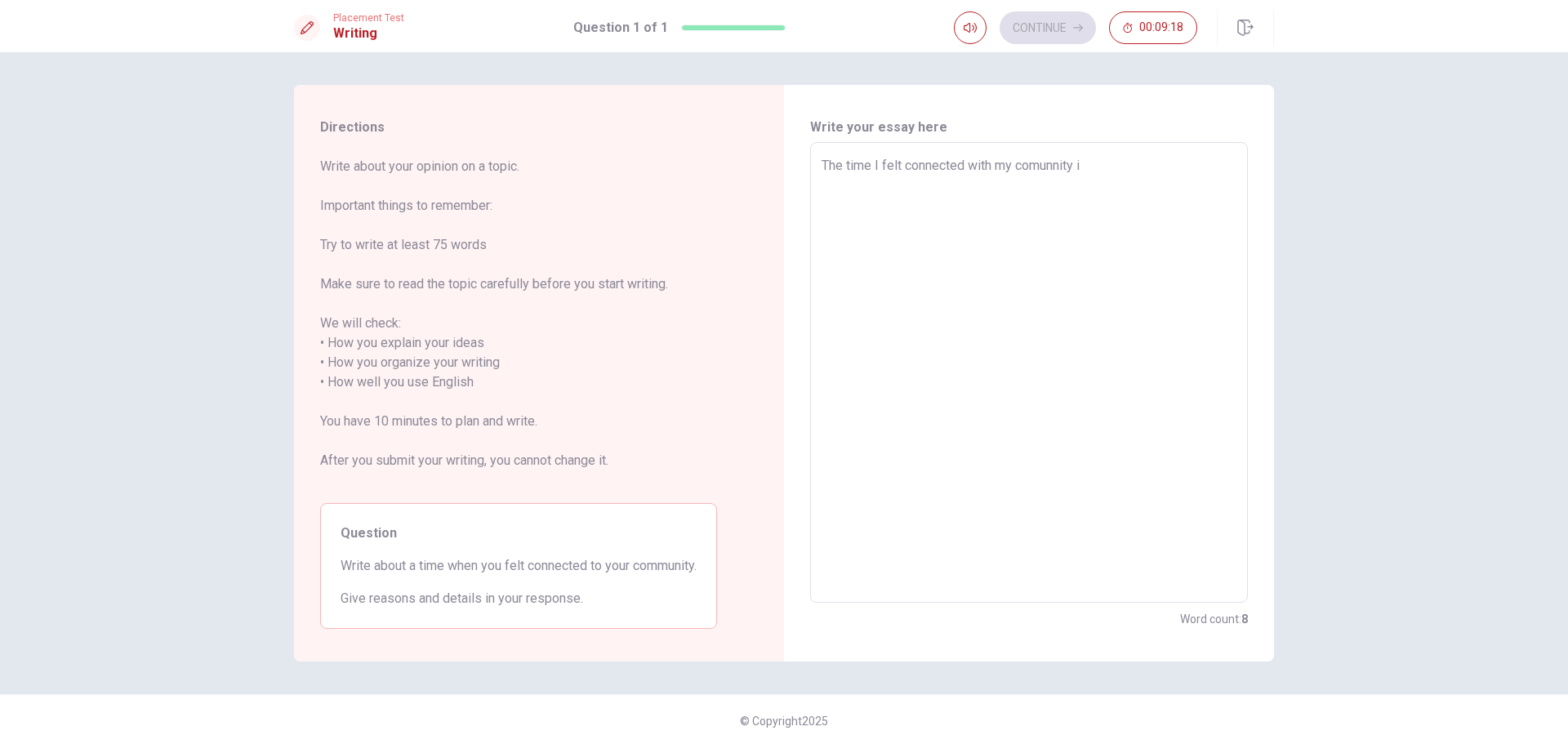
type textarea "The time I felt connected with my comunnity is"
type textarea "x"
type textarea "The time I felt connected with my comunnity is"
type textarea "x"
type textarea "The time I felt connected with my comunnity is a"
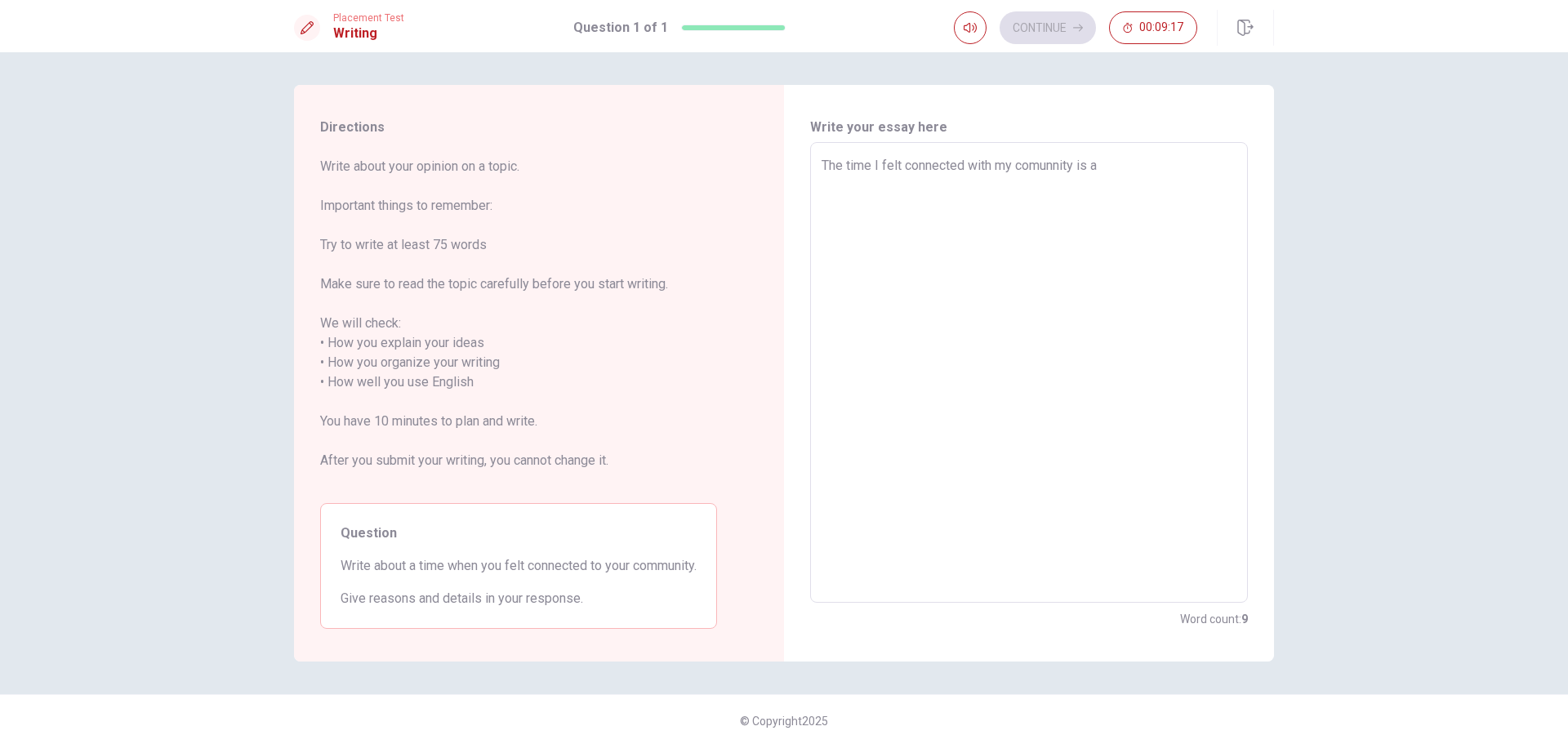
type textarea "x"
type textarea "The time I felt connected with my comunnity is al"
type textarea "x"
type textarea "The time I felt connected with my comunnity is alm"
type textarea "x"
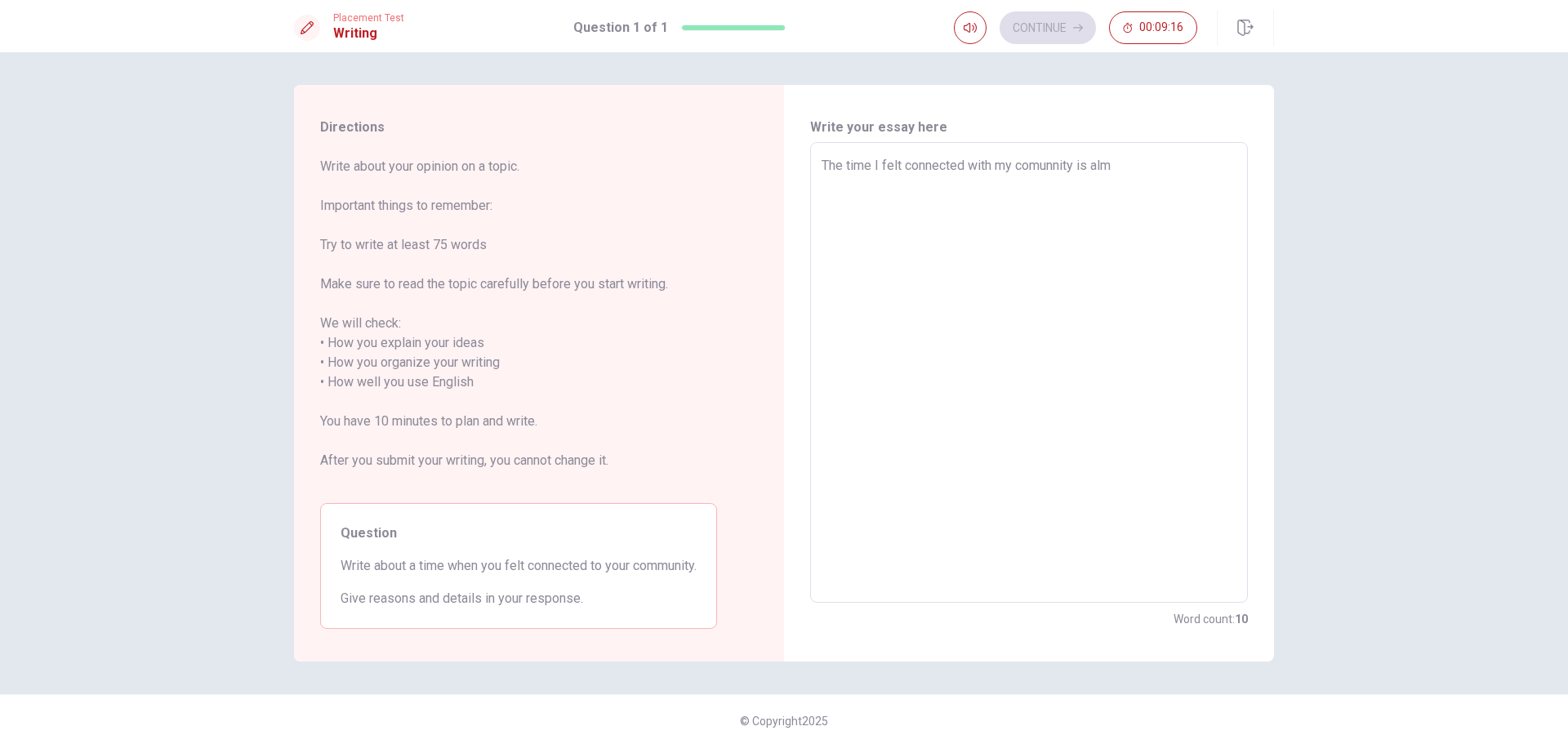
type textarea "The time I felt connected with my comunnity is [GEOGRAPHIC_DATA]"
type textarea "x"
type textarea "The time I felt connected with my comunnity is alm"
type textarea "x"
type textarea "The time I felt connected with my comunnity is al"
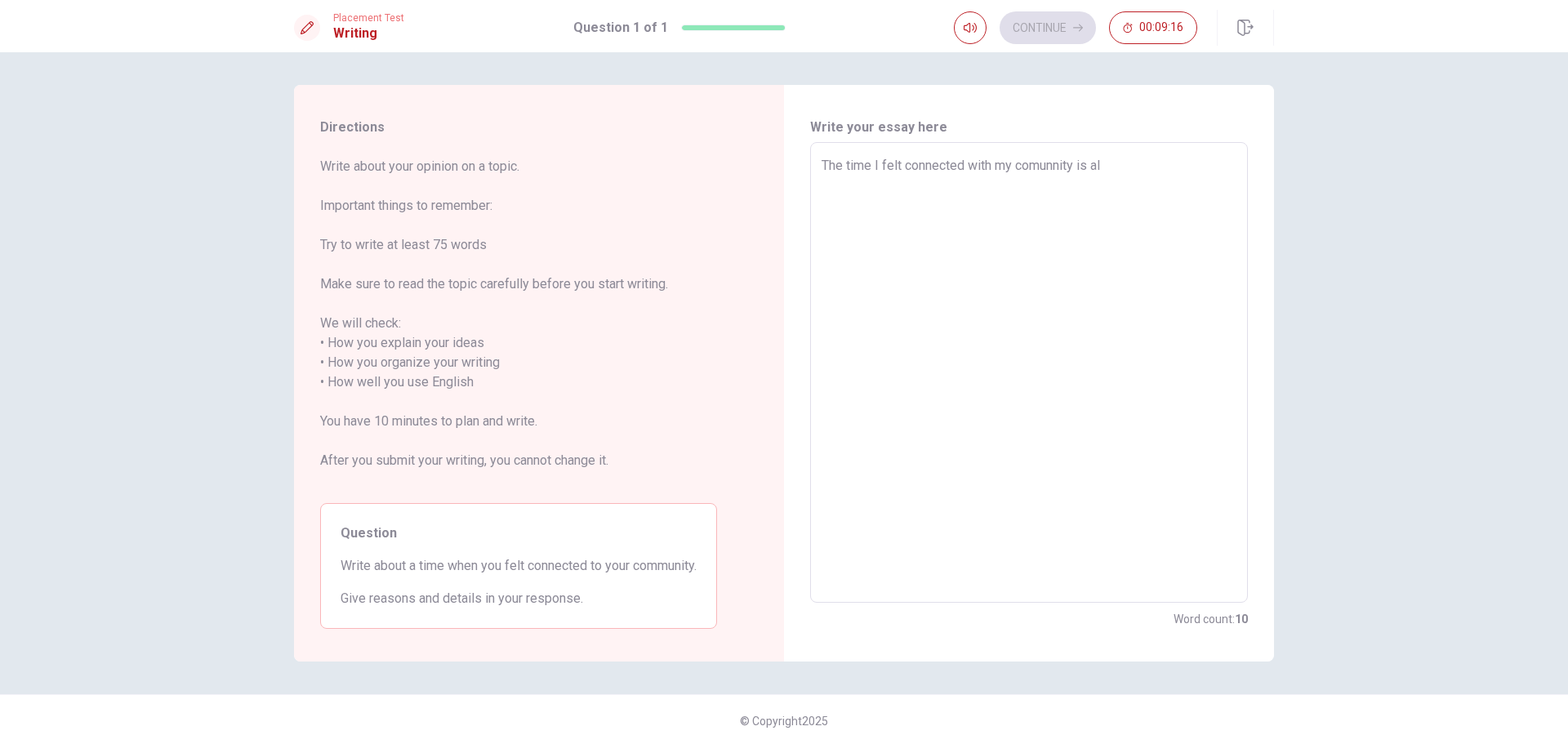
type textarea "x"
type textarea "The time I felt connected with my comunnity is a"
type textarea "x"
type textarea "The time I felt connected with my comunnity is"
type textarea "x"
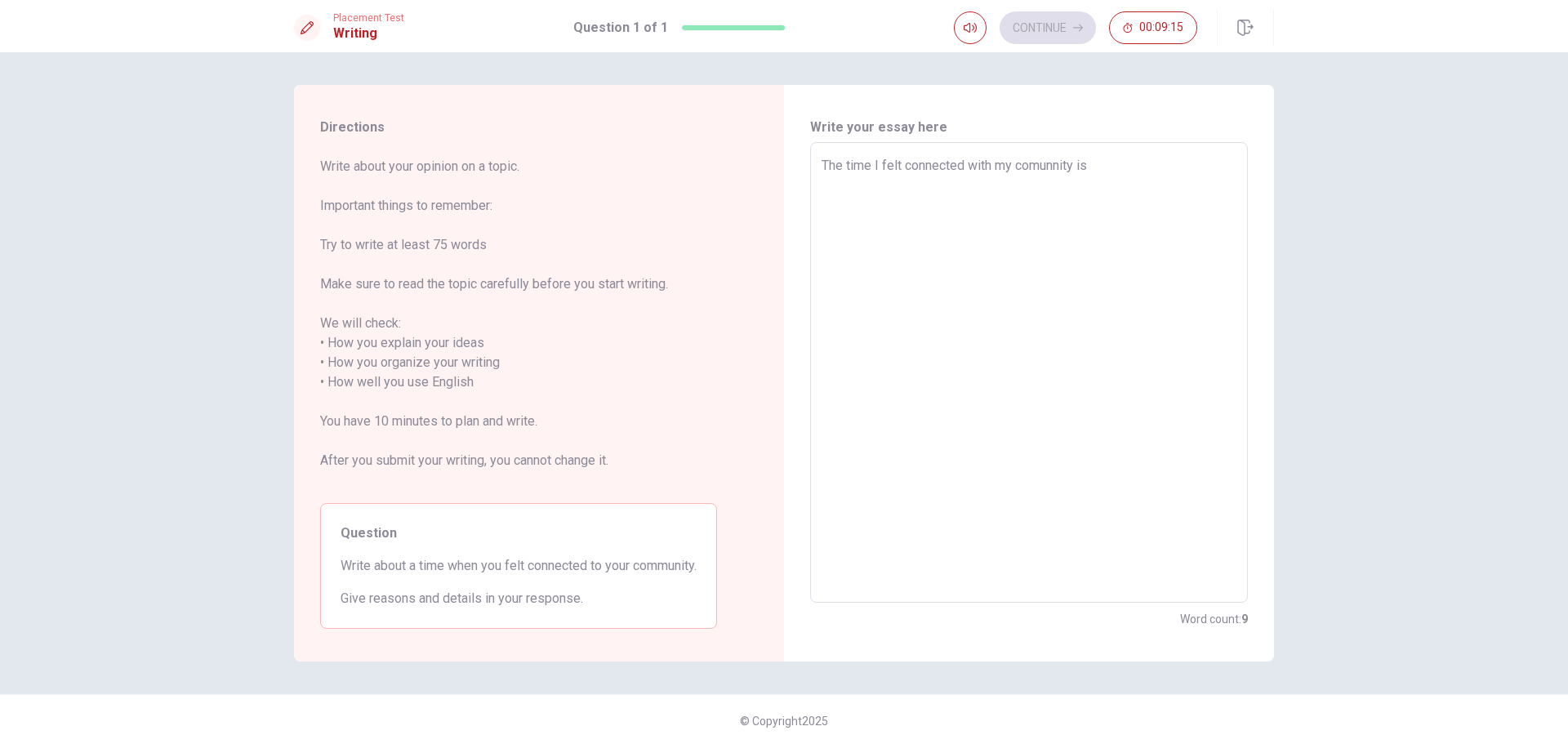
type textarea "The time I felt connected with my comunnity is"
type textarea "x"
type textarea "The time I felt connected with my comunnity is"
type textarea "x"
type textarea "The time I felt connected with my comunnity is e"
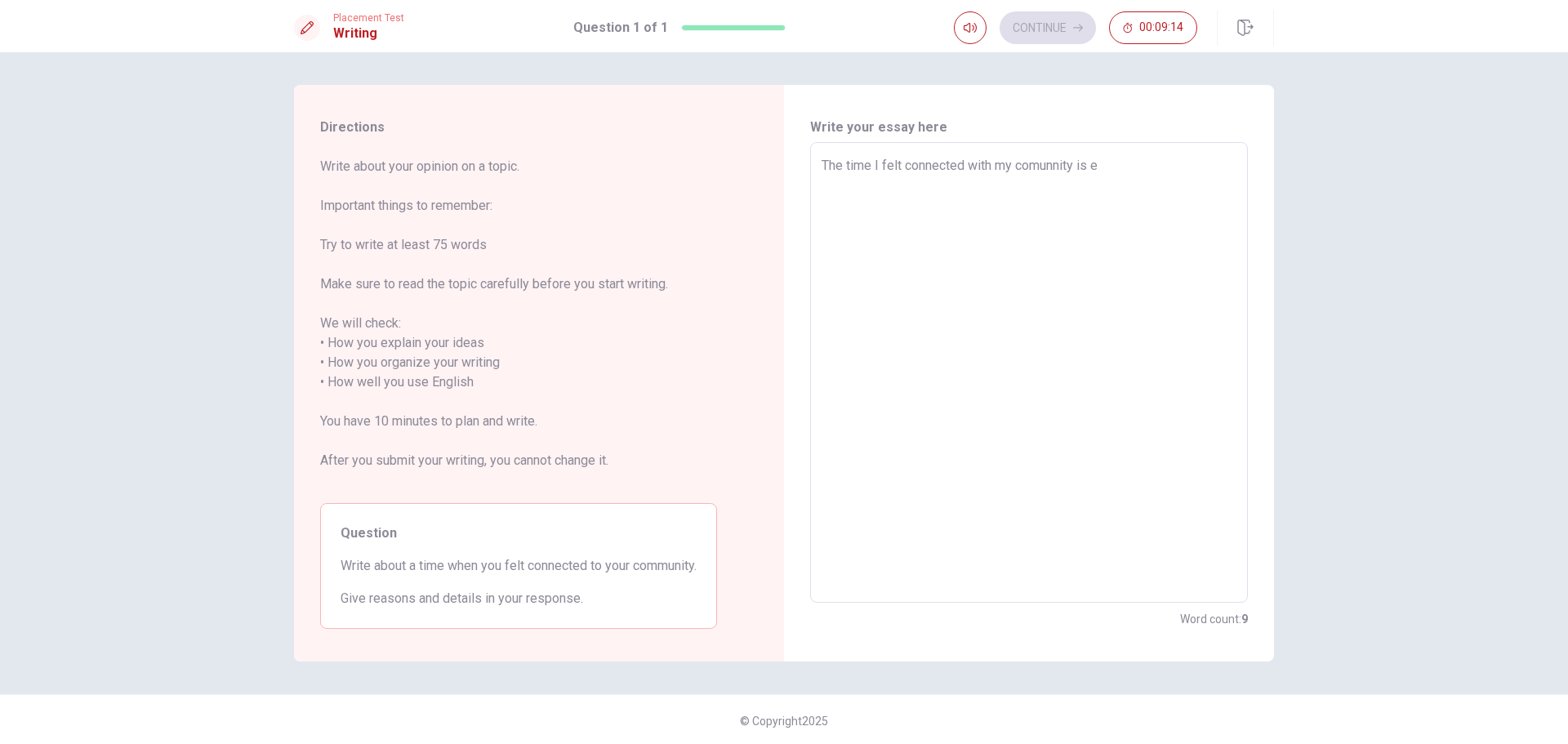
type textarea "x"
type textarea "The time I felt connected with my comunnity is ev"
type textarea "x"
type textarea "The time I felt connected with my comunnity is eve"
type textarea "x"
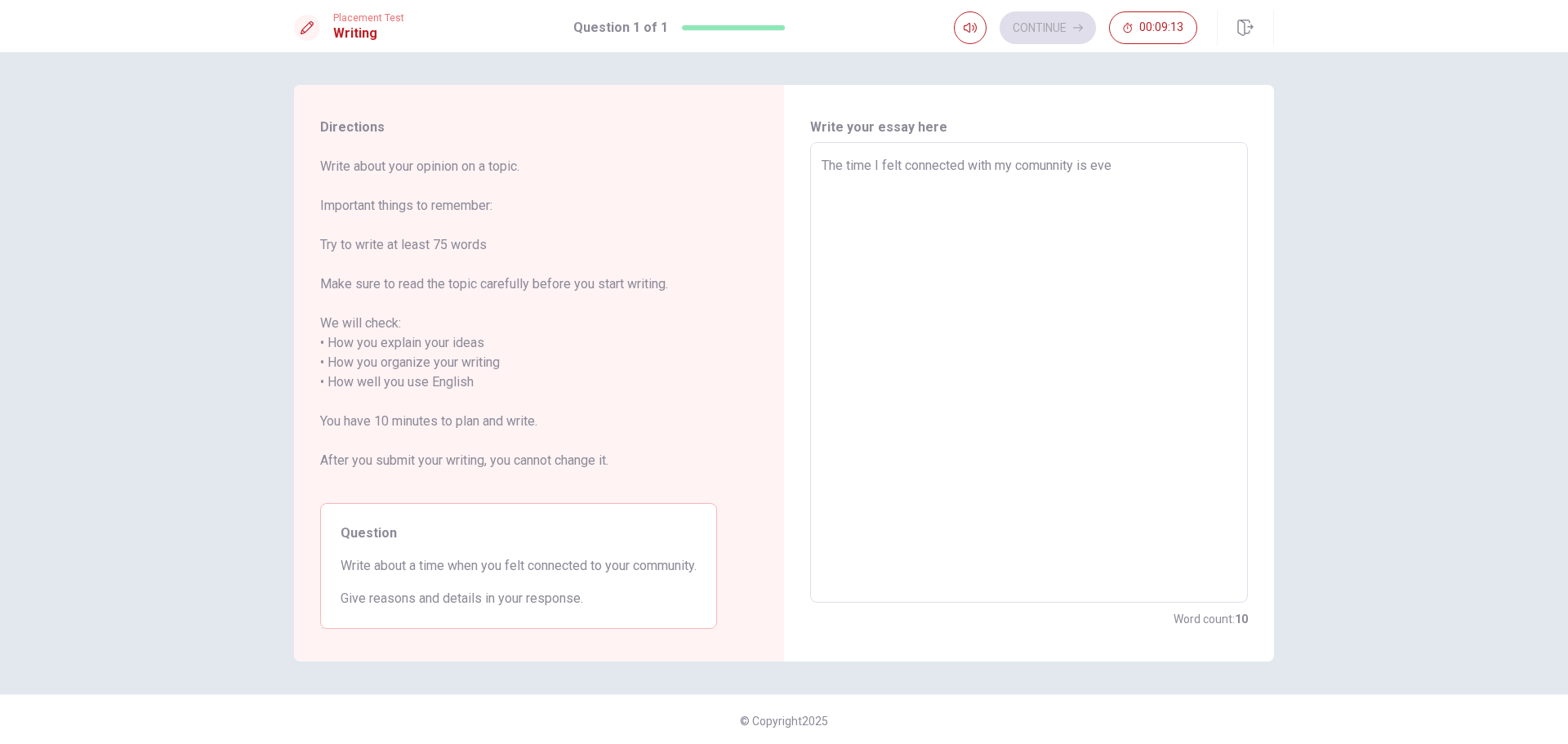
type textarea "The time I felt connected with my comunnity is ever"
type textarea "x"
type textarea "The time I felt connected with my comunnity is every"
type textarea "x"
type textarea "The time I felt connected with my comunnity is everyd"
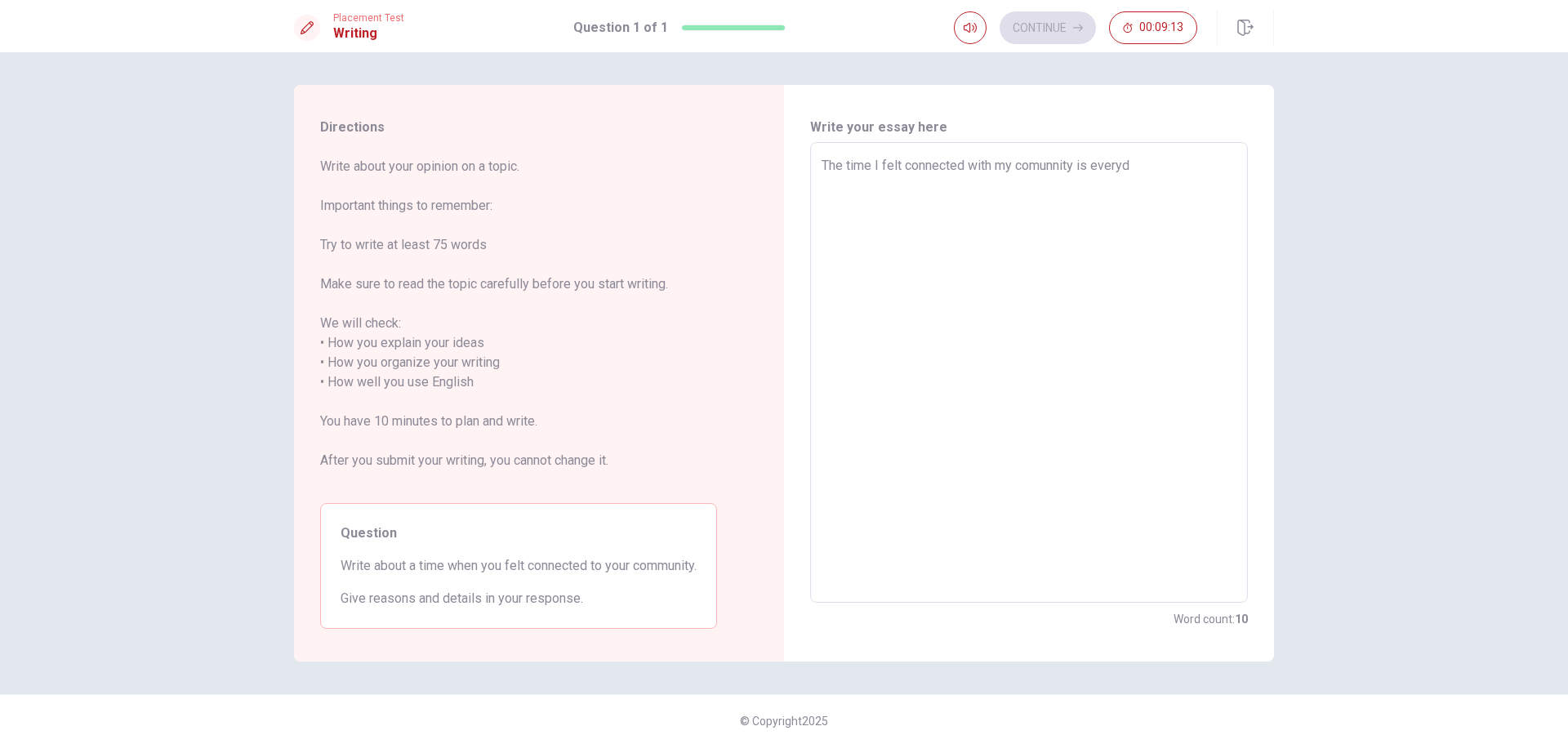
type textarea "x"
type textarea "The time I felt connected with my comunnity is everyda"
type textarea "x"
type textarea "The time I felt connected with my comunnity is everyday"
type textarea "x"
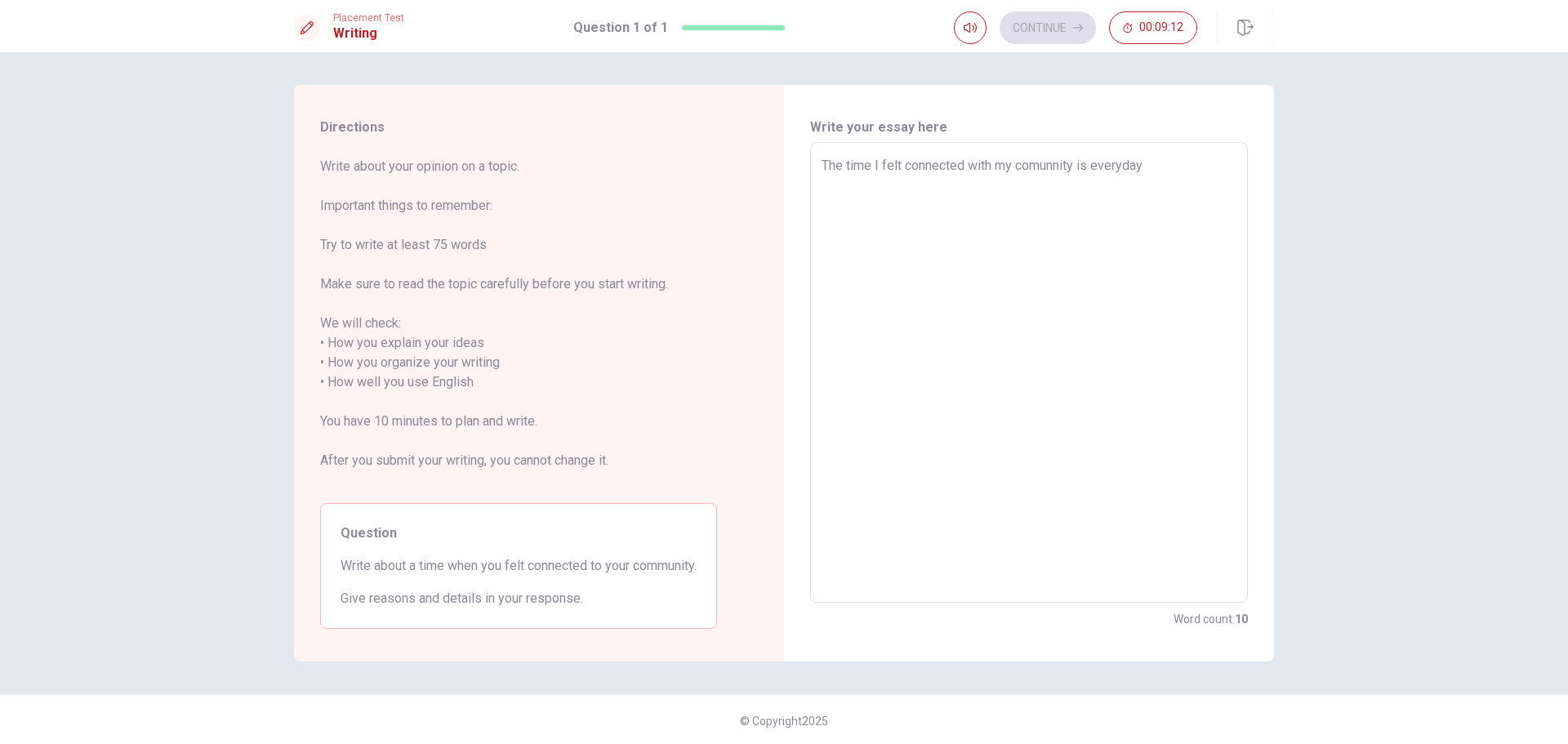
type textarea "The time I felt connected with my comunnity is everyday,"
type textarea "x"
type textarea "The time I felt connected with my comunnity is everyday,"
type textarea "x"
type textarea "The time I felt connected with my comunnity is everyday, b"
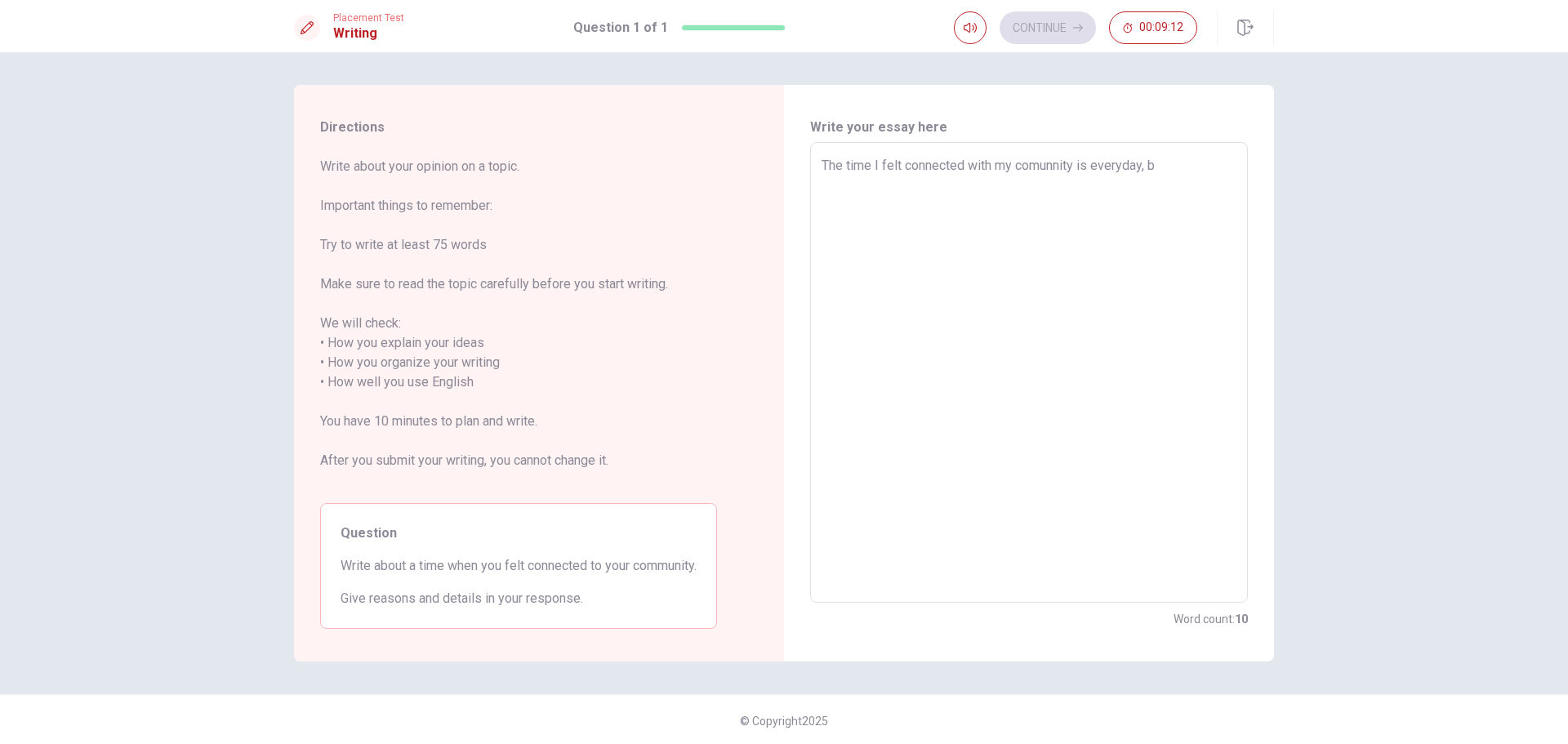
type textarea "x"
type textarea "The time I felt connected with my comunnity is everyday, be"
type textarea "x"
type textarea "The time I felt connected with my comunnity is everyday, bec"
type textarea "x"
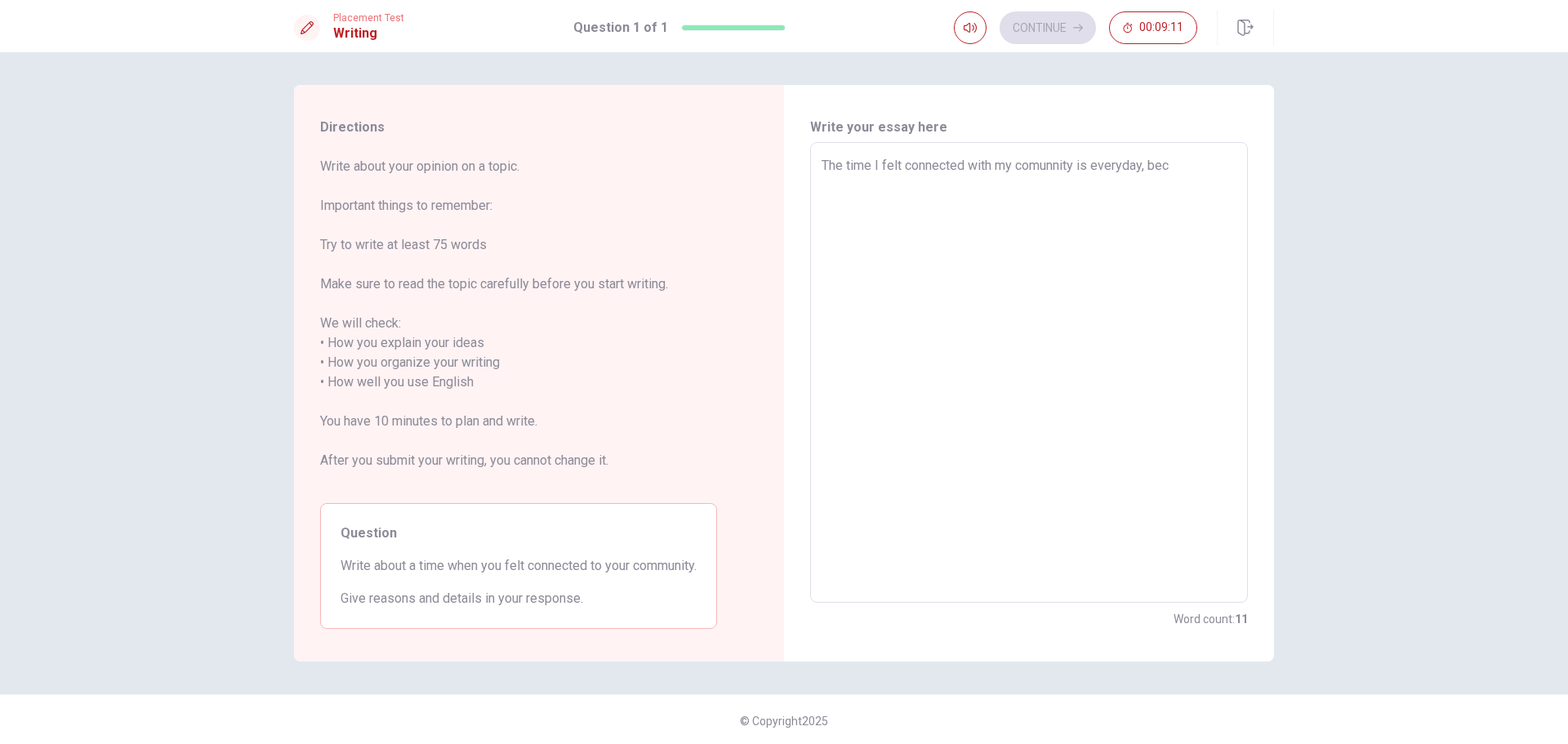
type textarea "The time I felt connected with my comunnity is everyday, beca"
type textarea "x"
type textarea "The time I felt connected with my comunnity is everyday, becau"
type textarea "x"
type textarea "The time I felt connected with my comunnity is everyday, beca"
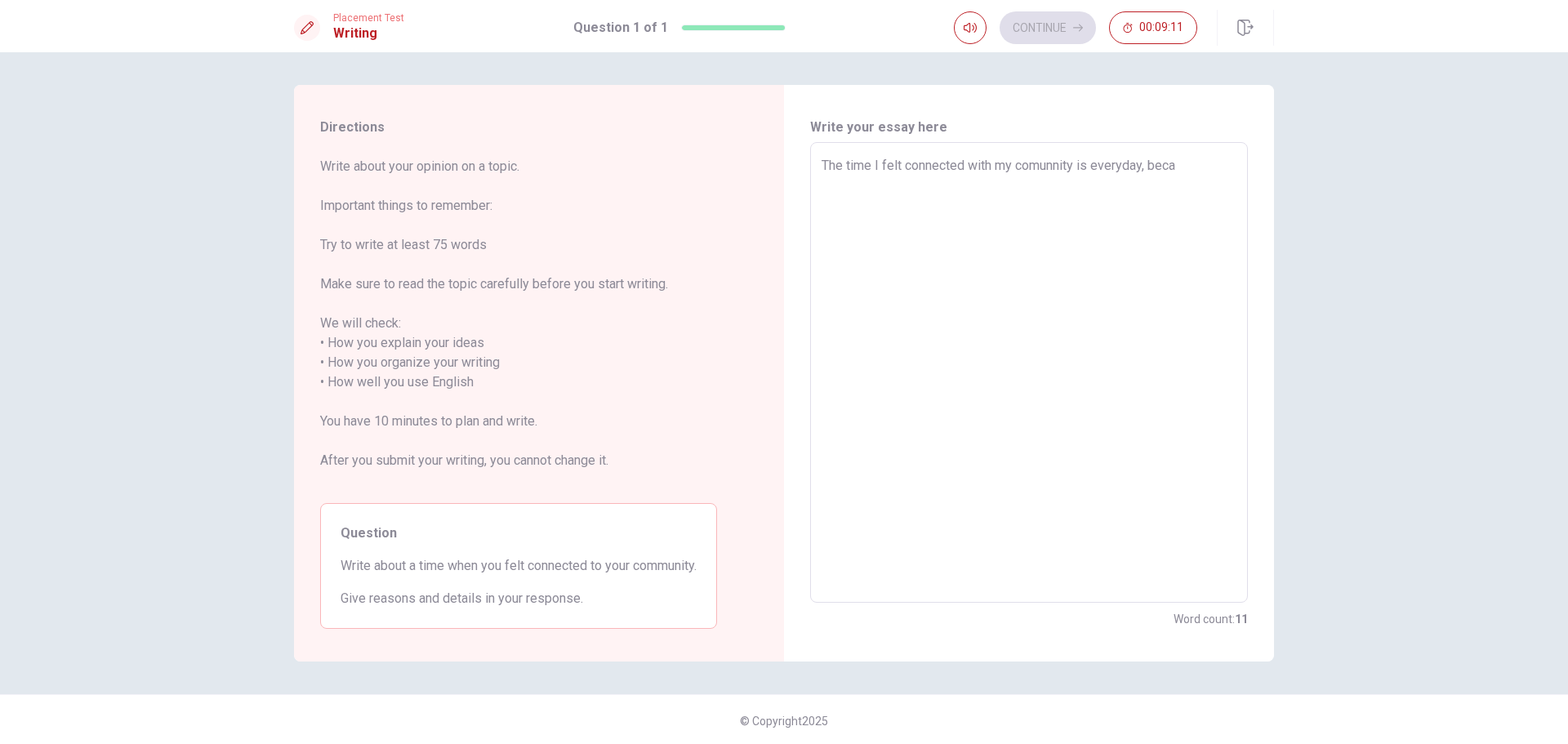
type textarea "x"
type textarea "The time I felt connected with my comunnity is everyday, bec"
type textarea "x"
type textarea "The time I felt connected with my comunnity is everyday, be"
type textarea "x"
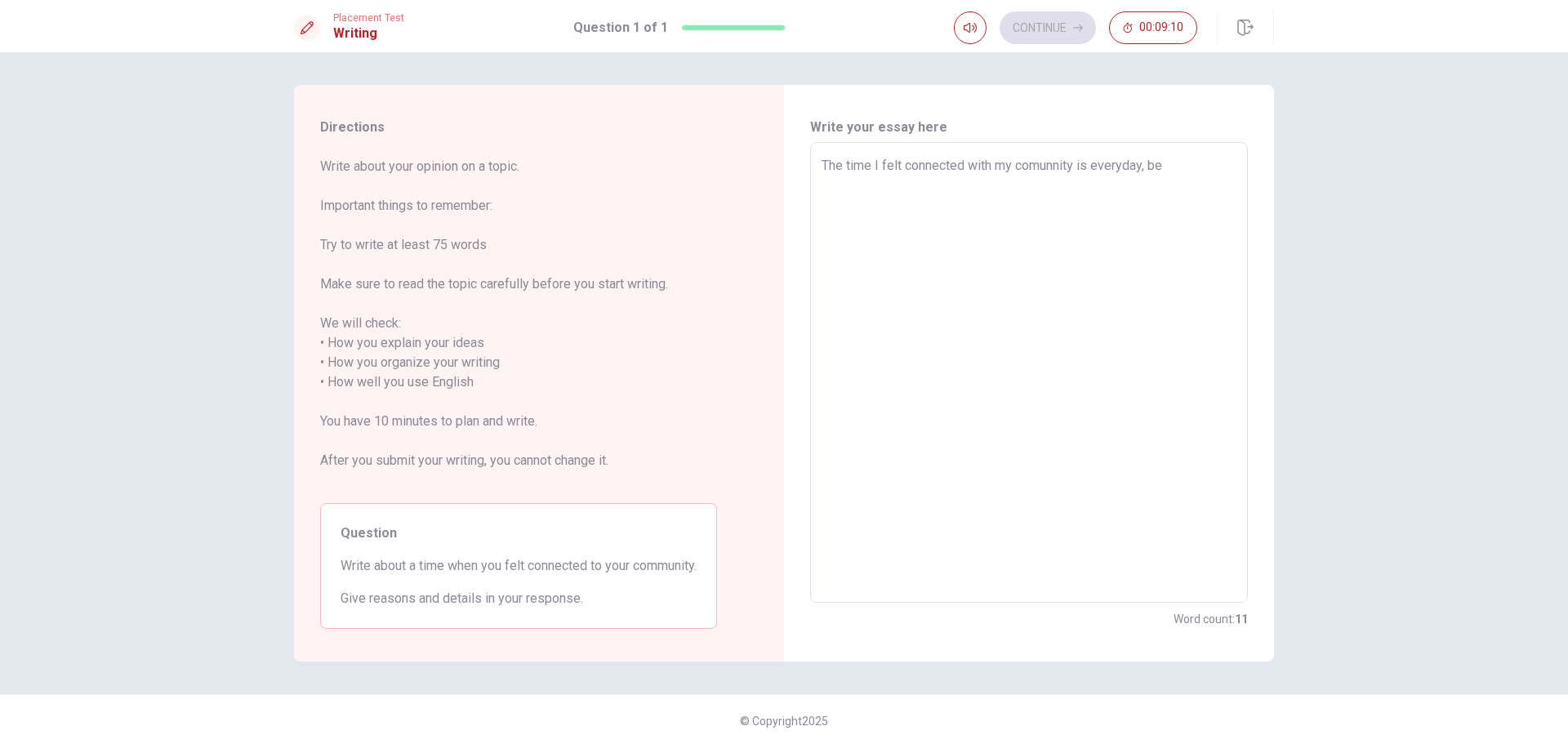
type textarea "The time I felt connected with my comunnity is everyday, b"
type textarea "x"
type textarea "The time I felt connected with my comunnity is everyday,"
type textarea "x"
type textarea "The time I felt connected with my comunnity is everyday,"
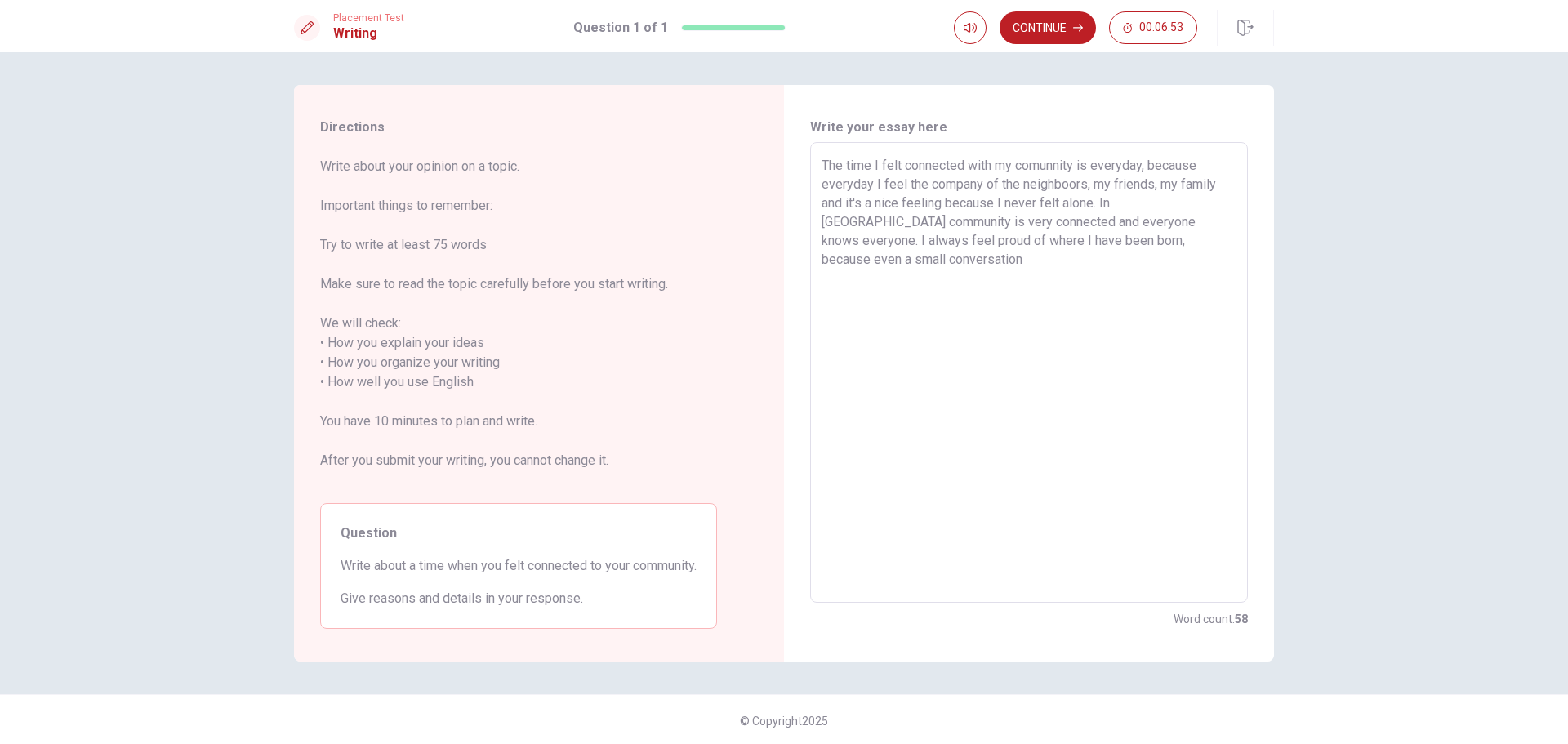
click at [1176, 236] on textarea "The time I felt connected with my comunnity is everyday, because everyday I fee…" at bounding box center [1028, 372] width 415 height 434
click at [1097, 264] on textarea "The time I felt connected with my comunnity is everyday, because everyday I fee…" at bounding box center [1028, 372] width 415 height 434
click at [1336, 371] on div "Directions Write about your opinion on a topic. Important things to remember: T…" at bounding box center [784, 398] width 1568 height 692
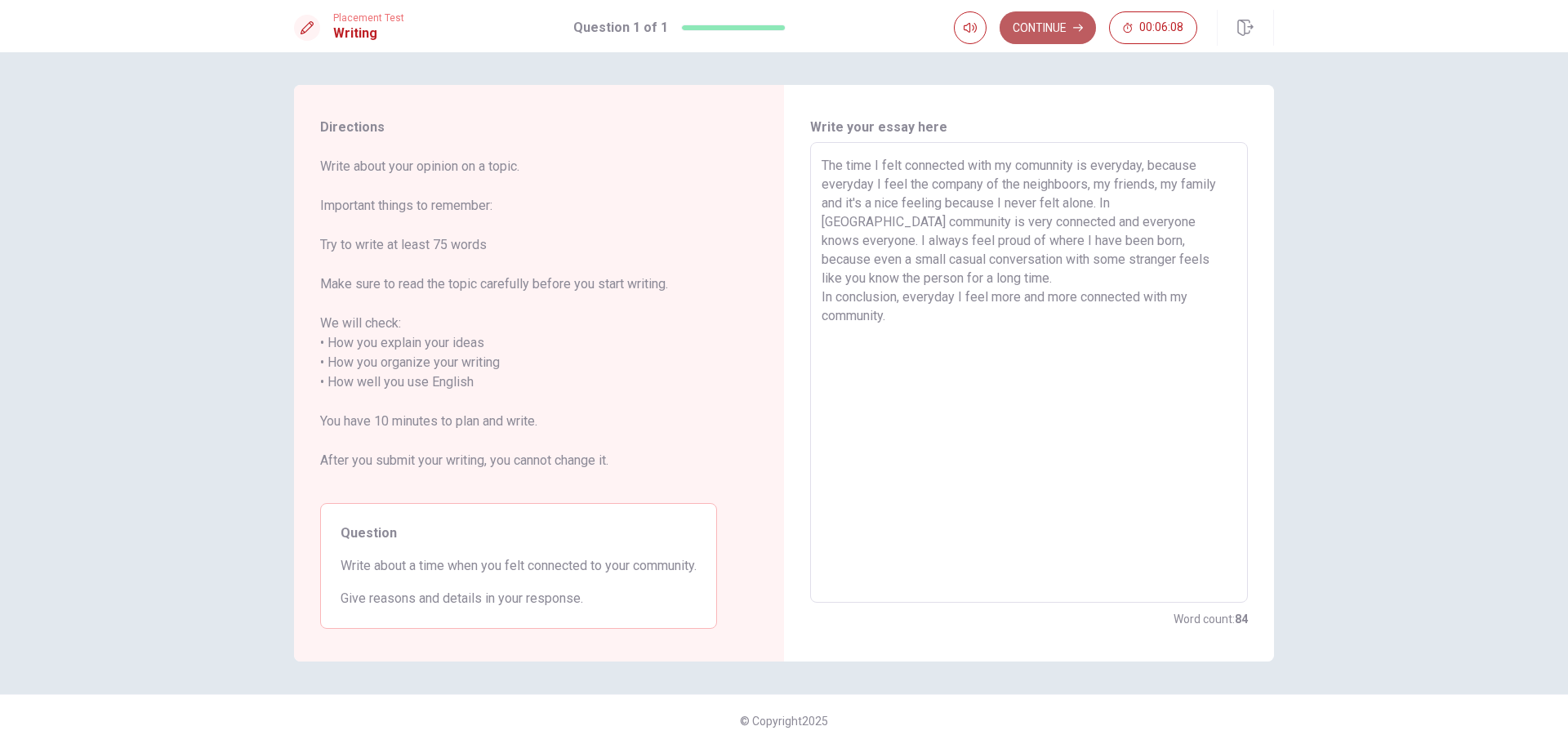
click at [1055, 29] on button "Continue" at bounding box center [1048, 28] width 96 height 33
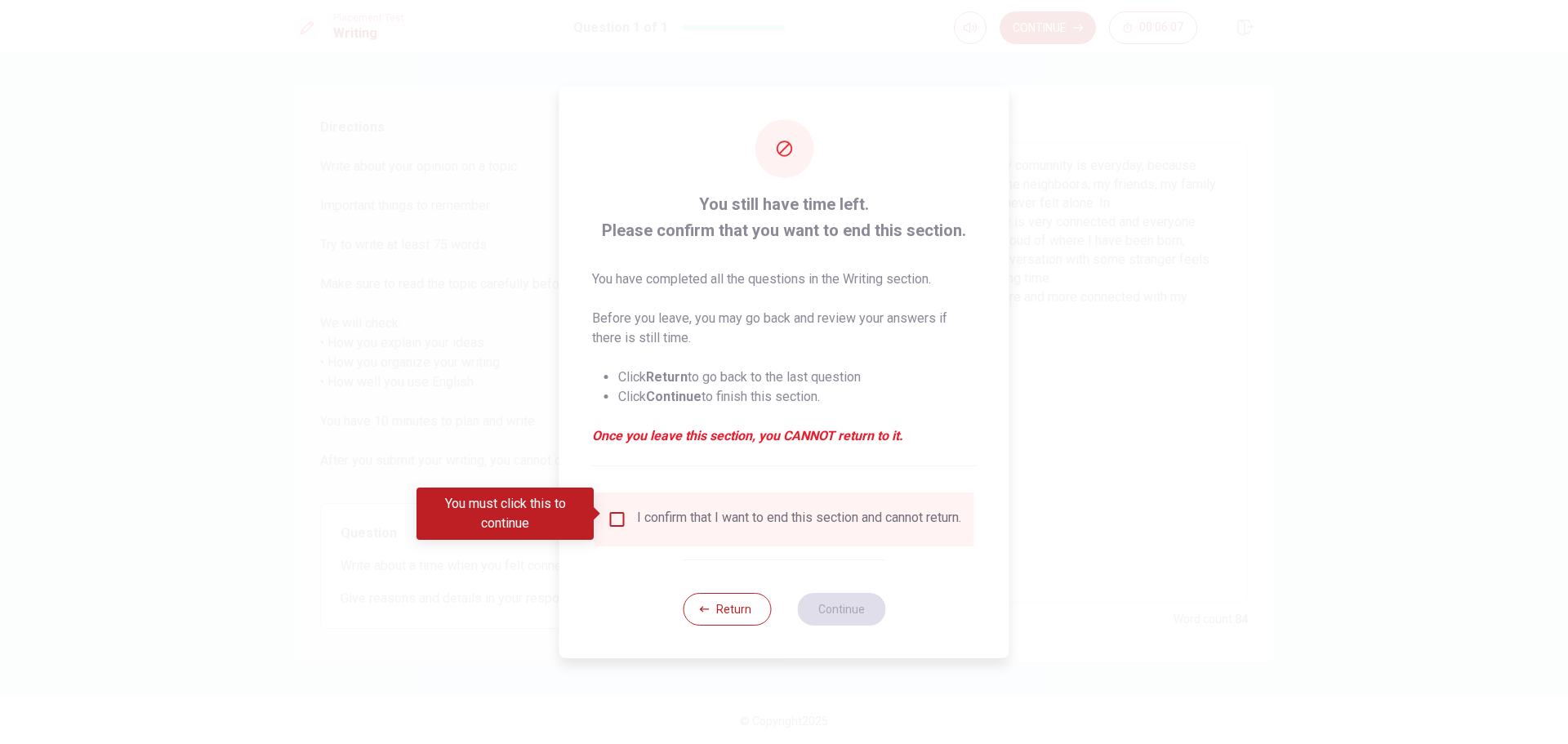
click at [620, 517] on input "You must click this to continue" at bounding box center [618, 520] width 19 height 19
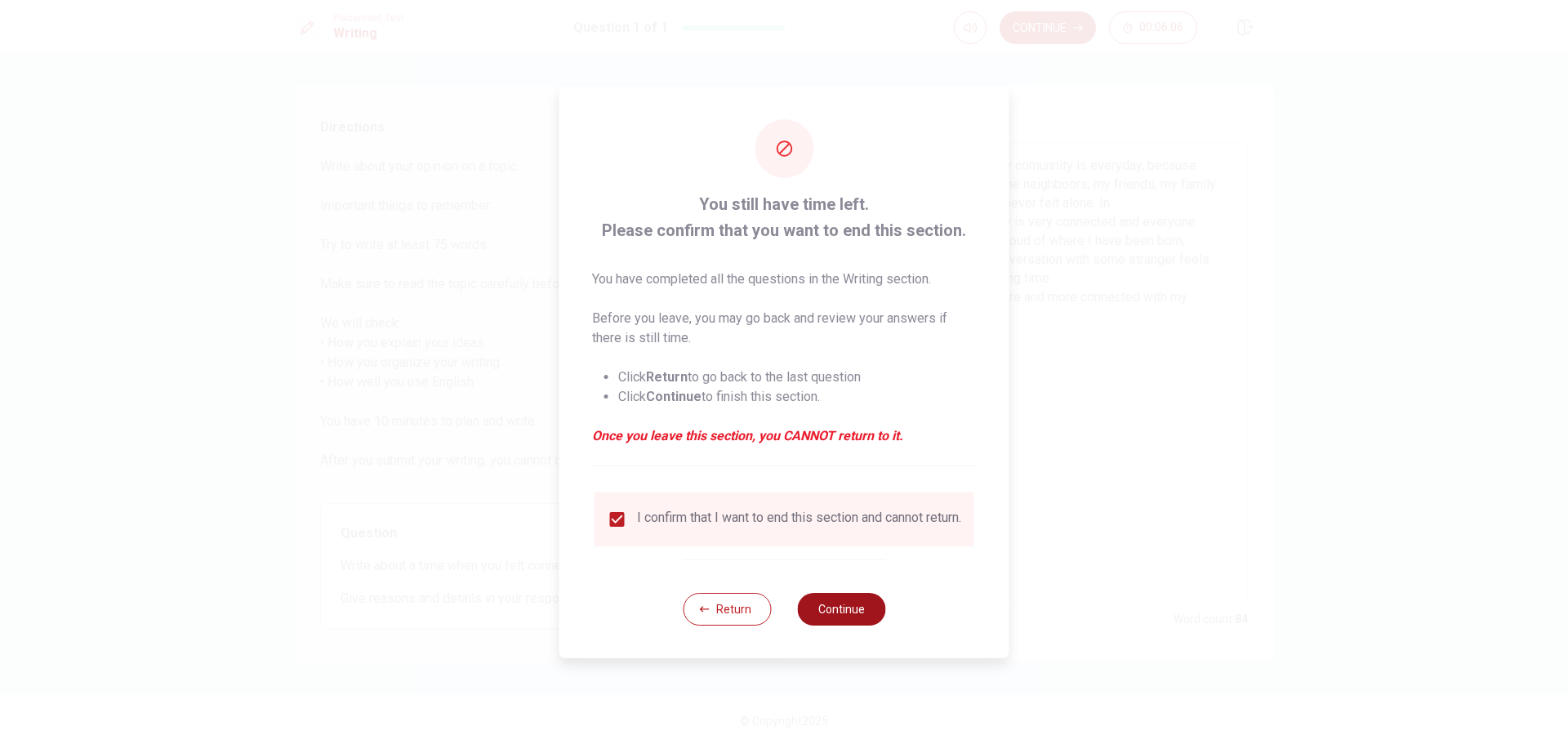
click at [856, 617] on button "Continue" at bounding box center [842, 609] width 89 height 33
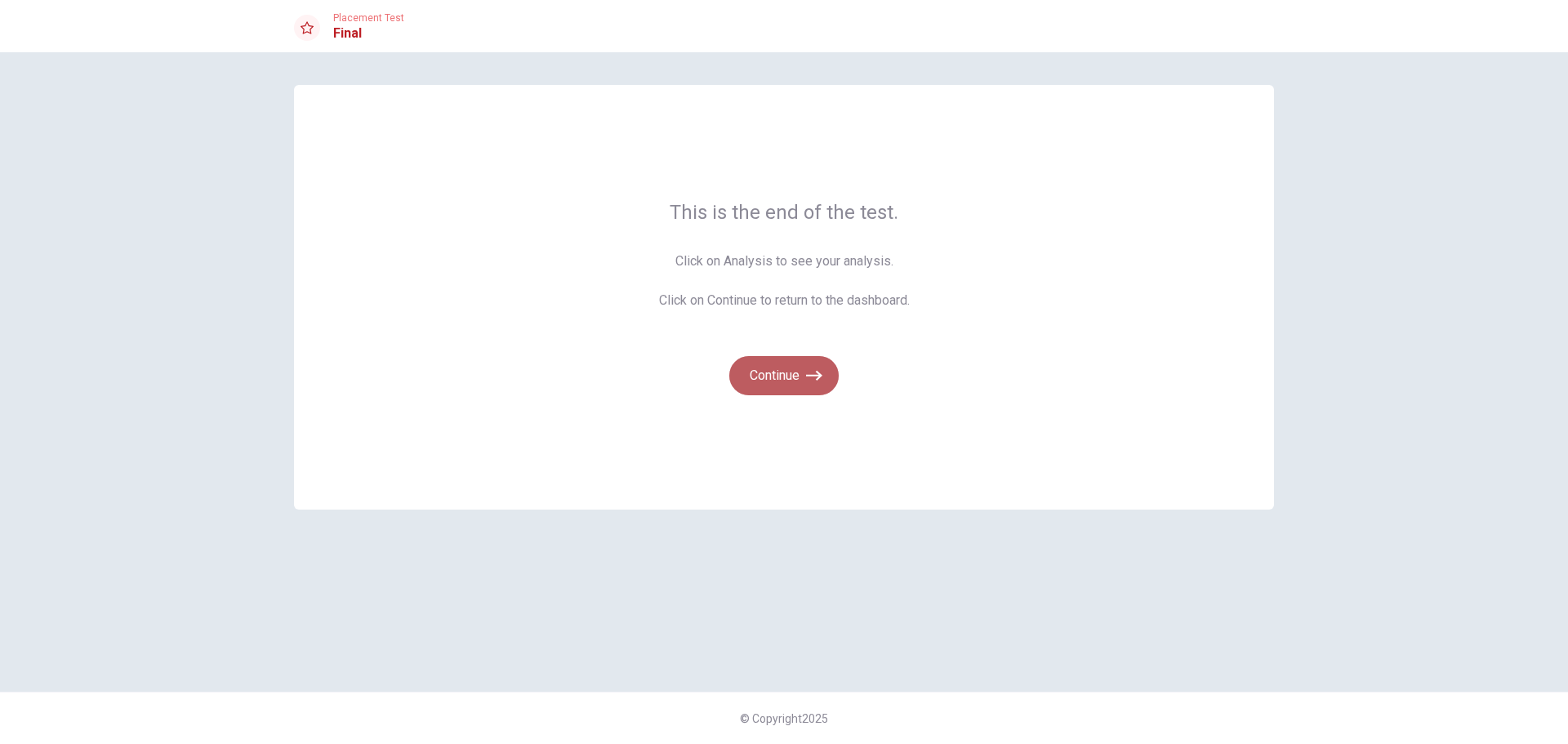
click at [808, 372] on icon "button" at bounding box center [814, 375] width 16 height 16
